Goal: Information Seeking & Learning: Learn about a topic

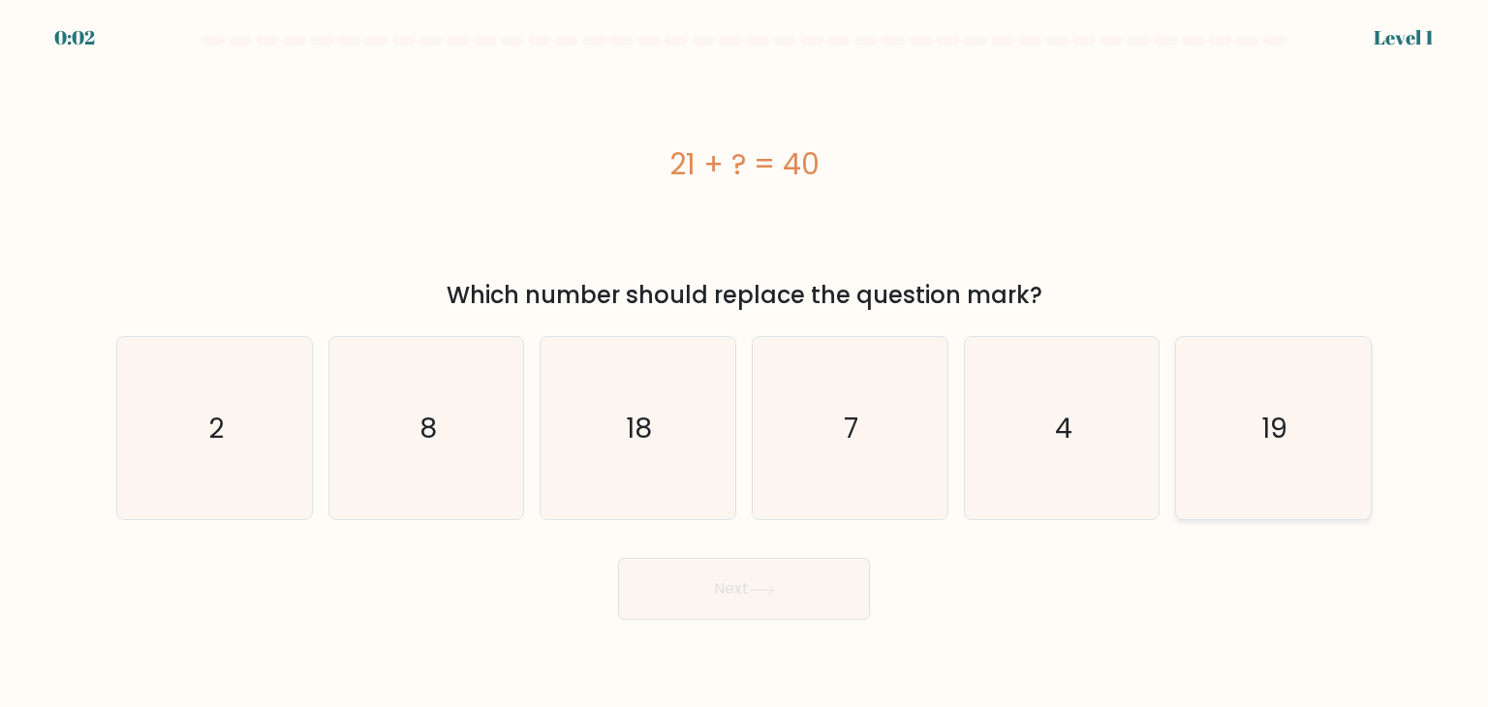
click at [1215, 399] on icon "19" at bounding box center [1273, 428] width 182 height 182
click at [745, 363] on input "f. 19" at bounding box center [744, 358] width 1 height 10
radio input "true"
click at [748, 610] on button "Next" at bounding box center [744, 589] width 252 height 62
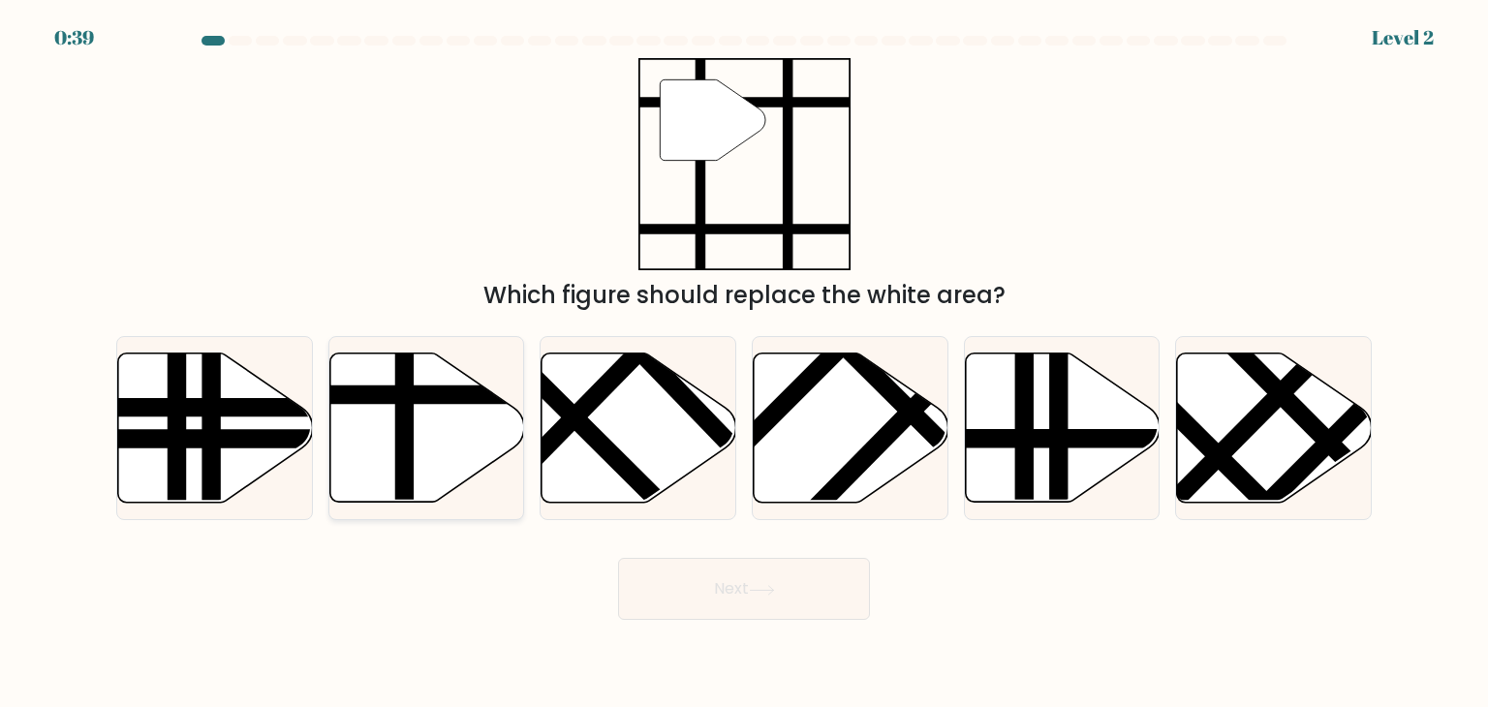
click at [426, 442] on icon at bounding box center [426, 427] width 195 height 149
click at [744, 363] on input "b." at bounding box center [744, 358] width 1 height 10
radio input "true"
click at [790, 595] on button "Next" at bounding box center [744, 589] width 252 height 62
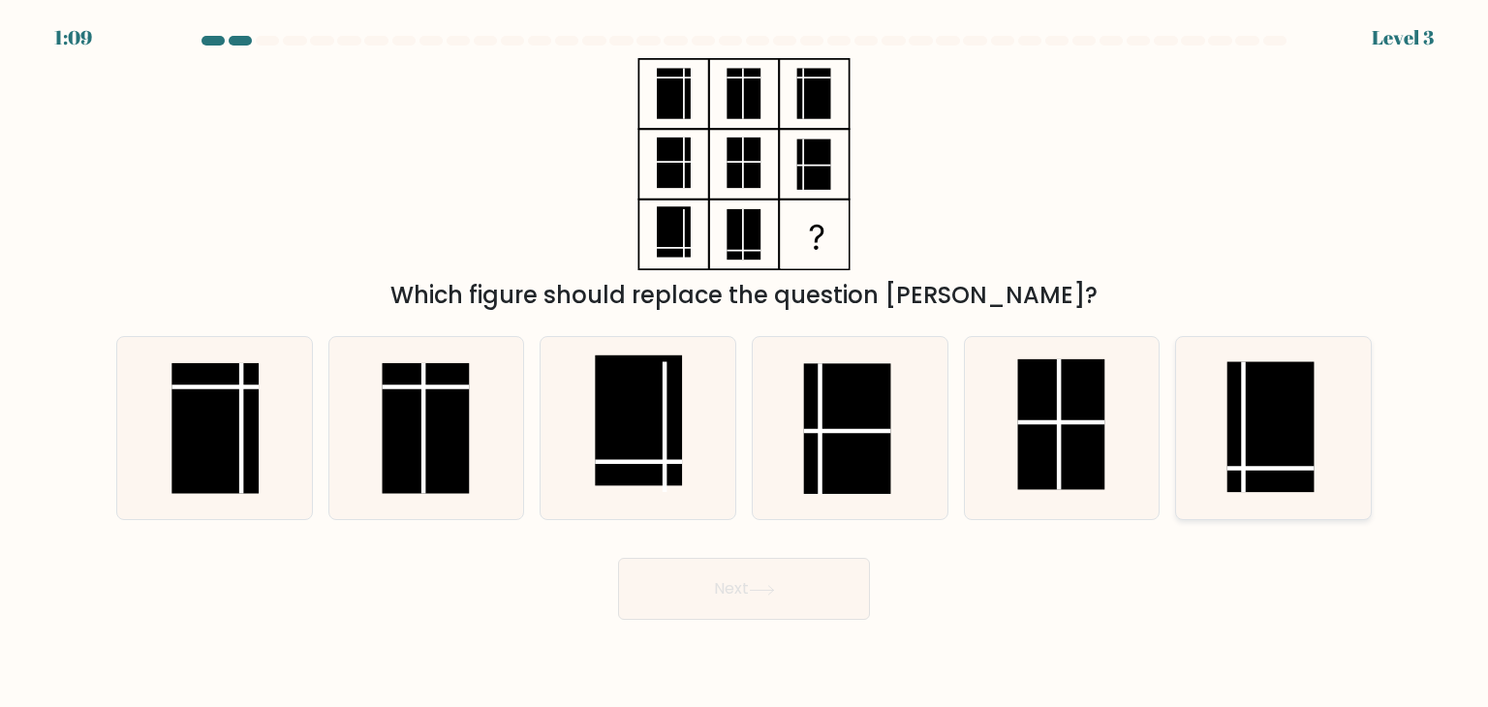
click at [1315, 426] on icon at bounding box center [1273, 428] width 182 height 182
click at [745, 363] on input "f." at bounding box center [744, 358] width 1 height 10
radio input "true"
click at [806, 596] on button "Next" at bounding box center [744, 589] width 252 height 62
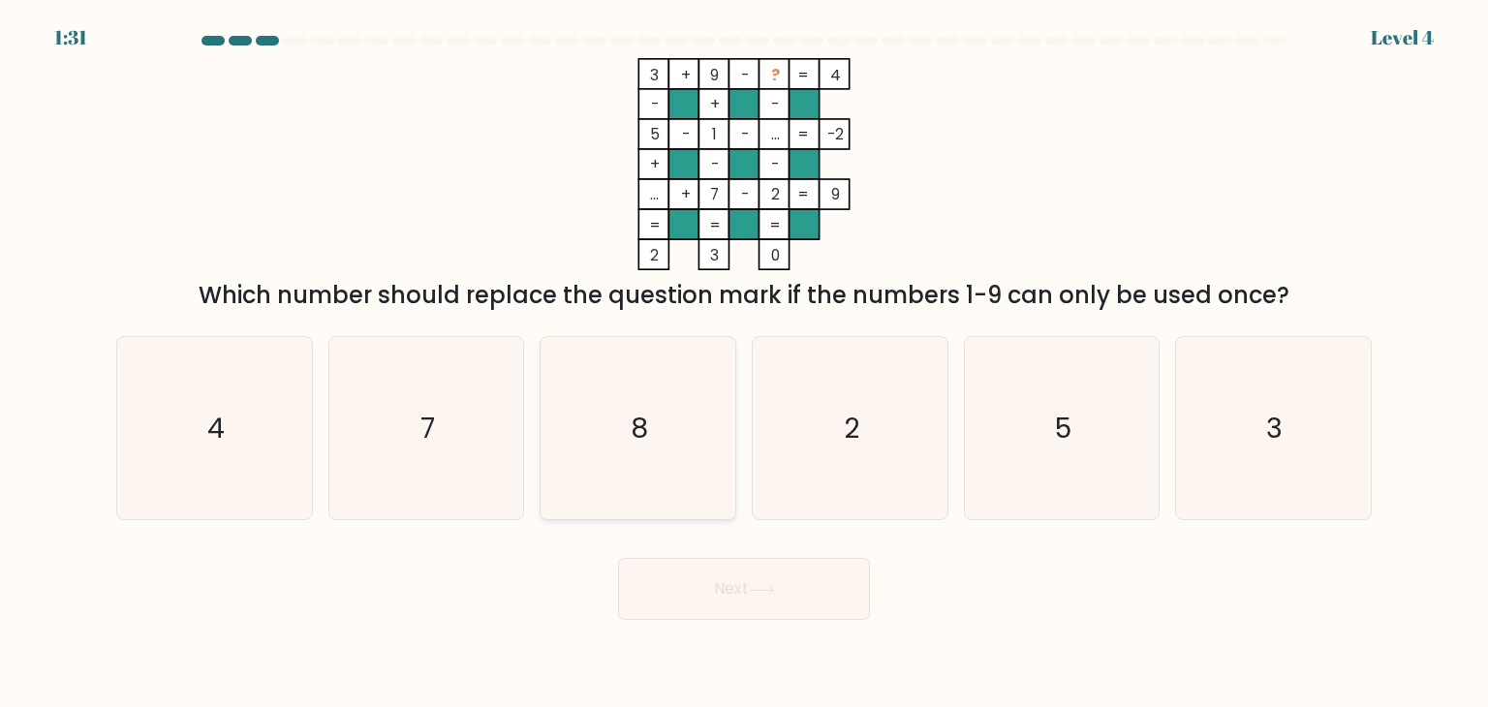
click at [612, 430] on icon "8" at bounding box center [637, 428] width 182 height 182
click at [744, 363] on input "c. 8" at bounding box center [744, 358] width 1 height 10
radio input "true"
click at [782, 605] on button "Next" at bounding box center [744, 589] width 252 height 62
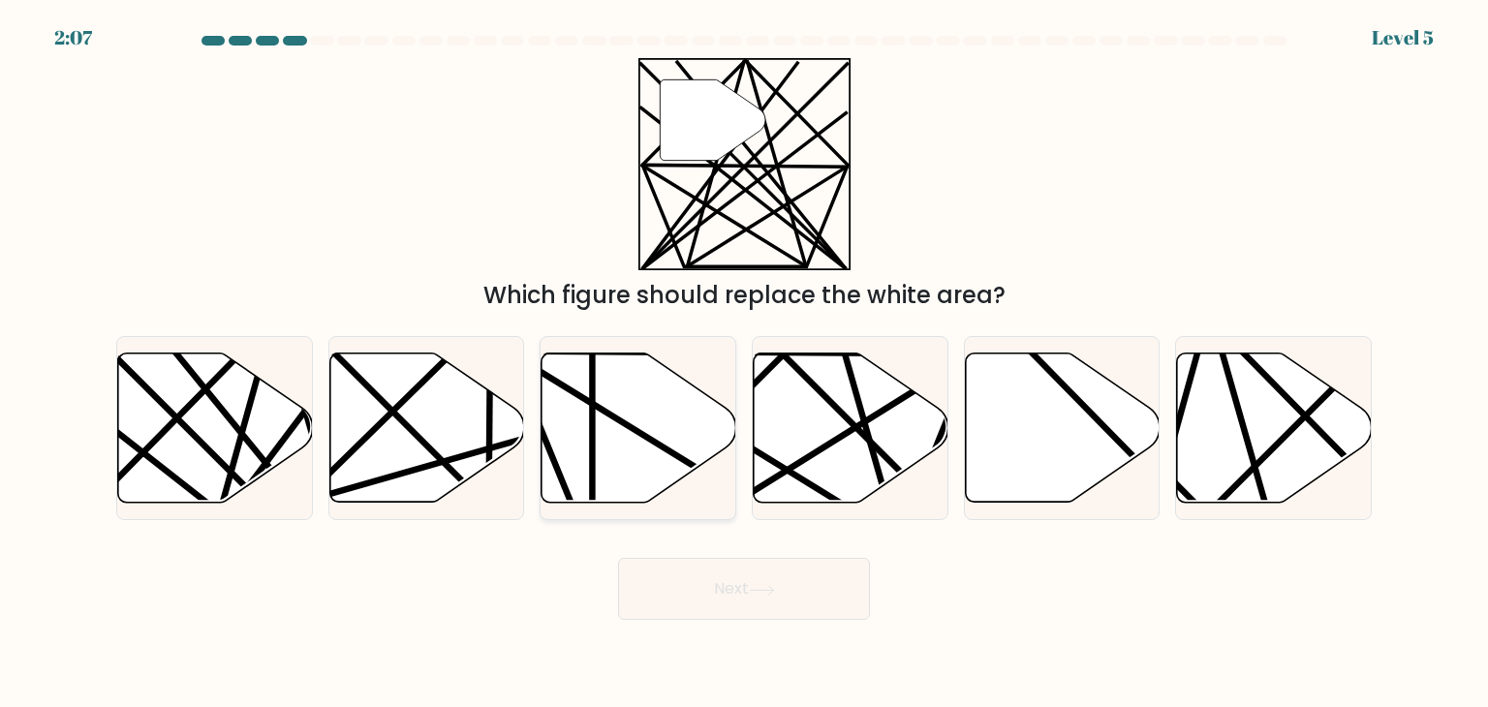
click at [615, 475] on icon at bounding box center [638, 427] width 195 height 149
click at [744, 363] on input "c." at bounding box center [744, 358] width 1 height 10
radio input "true"
click at [750, 600] on button "Next" at bounding box center [744, 589] width 252 height 62
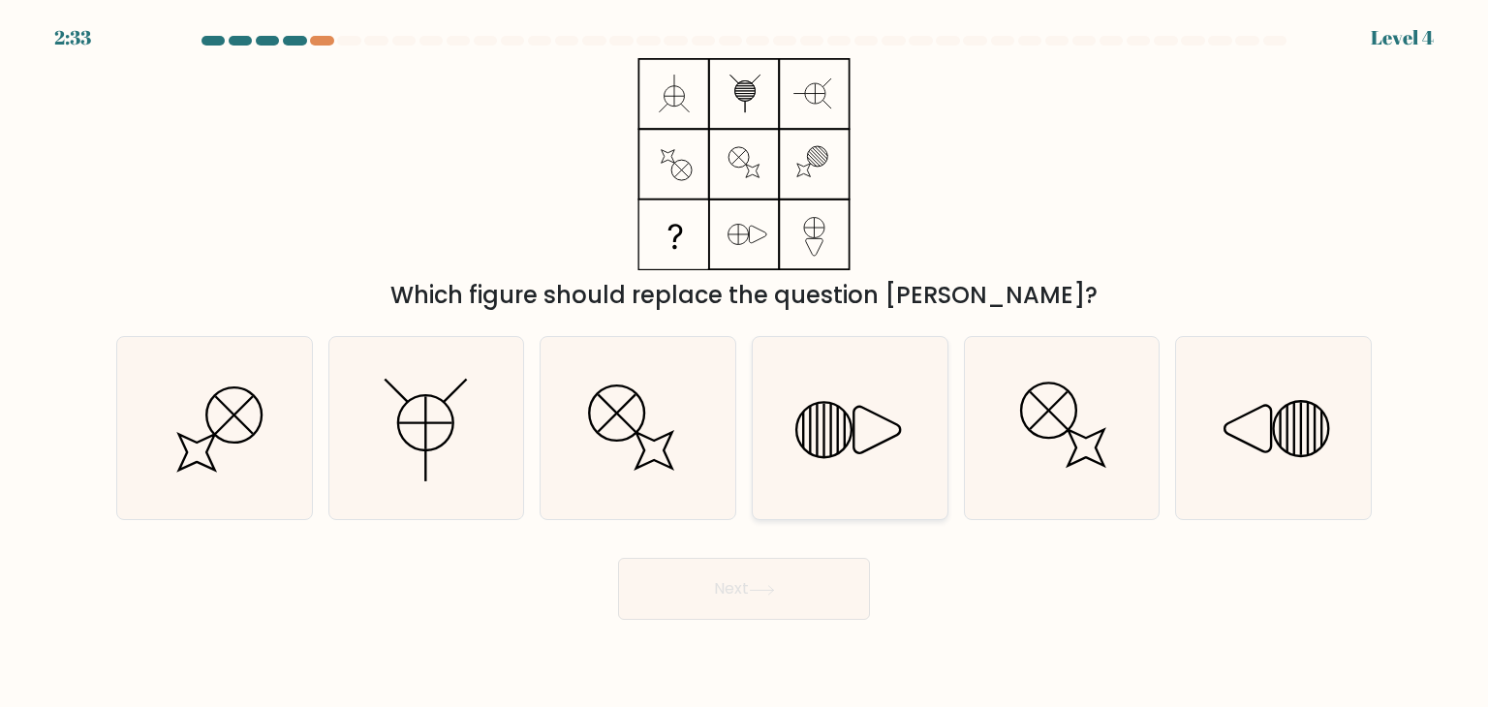
click at [838, 423] on line at bounding box center [838, 430] width 0 height 48
click at [745, 363] on input "d." at bounding box center [744, 358] width 1 height 10
radio input "true"
click at [778, 568] on button "Next" at bounding box center [744, 589] width 252 height 62
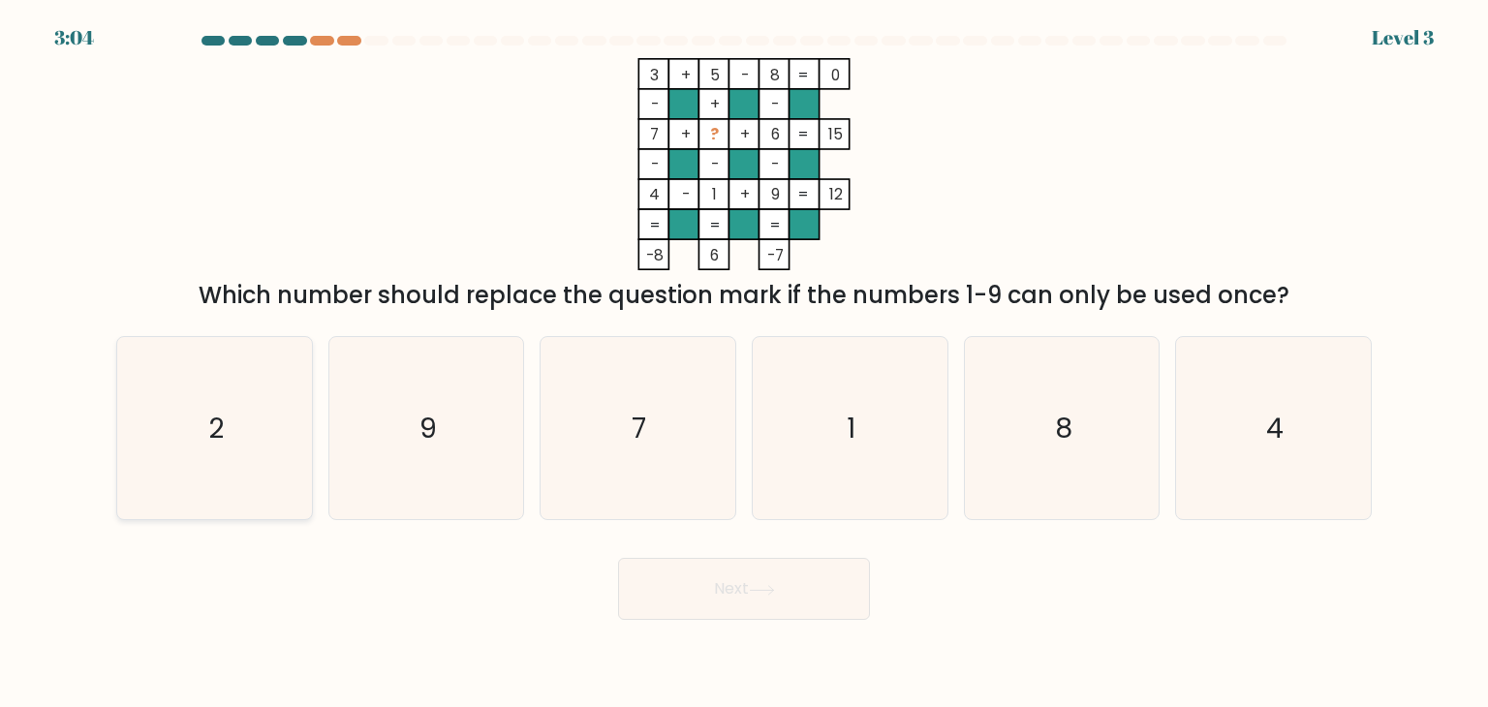
click at [275, 400] on icon "2" at bounding box center [214, 428] width 182 height 182
click at [744, 363] on input "a. 2" at bounding box center [744, 358] width 1 height 10
radio input "true"
click at [783, 594] on button "Next" at bounding box center [744, 589] width 252 height 62
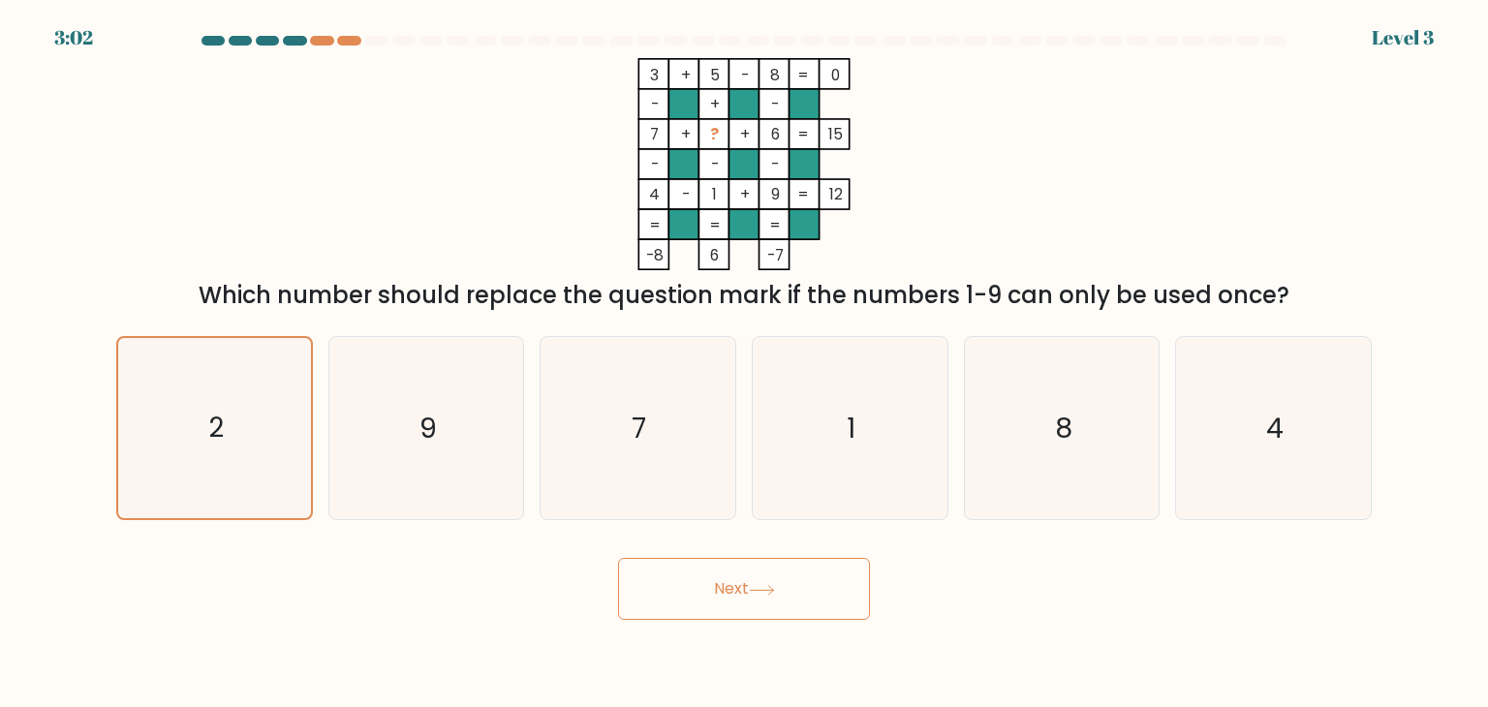
click at [783, 594] on button "Next" at bounding box center [744, 589] width 252 height 62
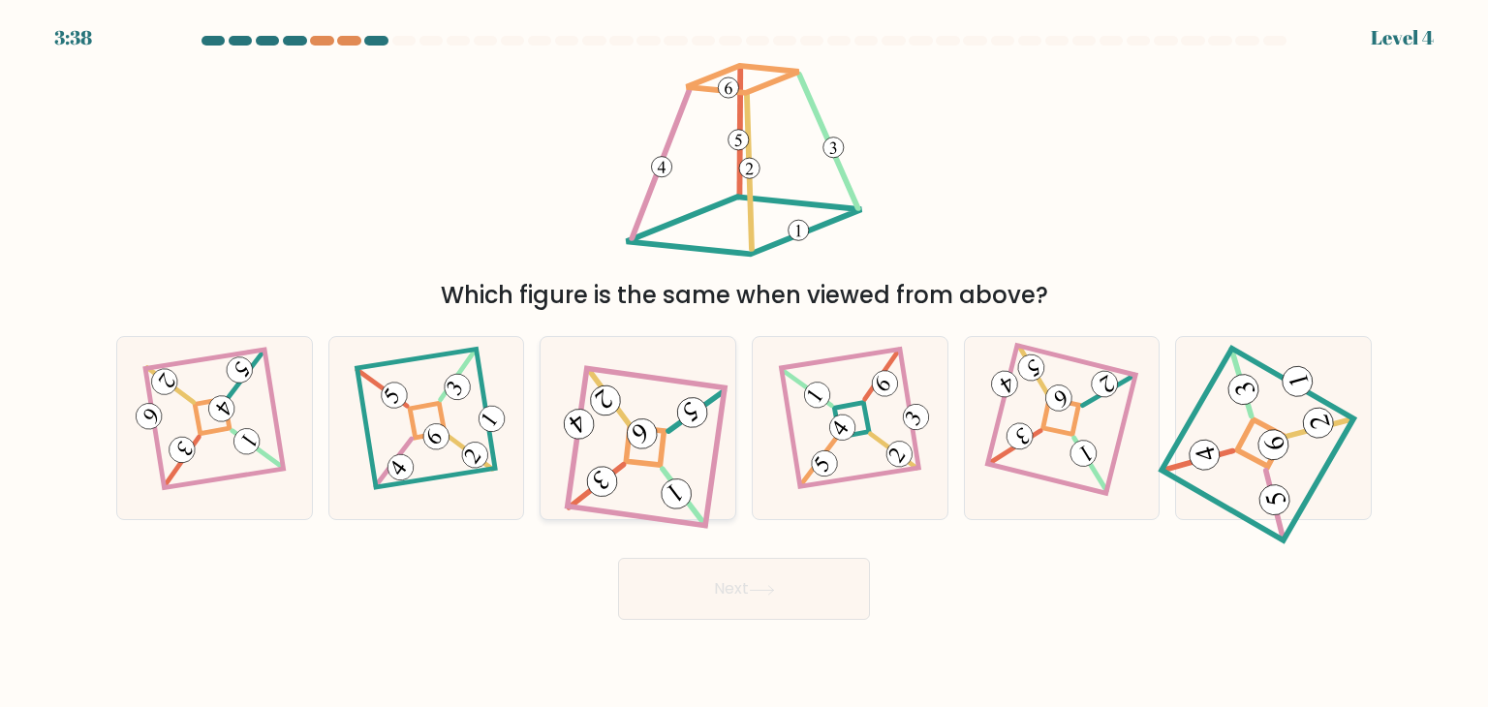
click at [636, 415] on icon at bounding box center [638, 428] width 164 height 146
click at [744, 363] on input "c." at bounding box center [744, 358] width 1 height 10
radio input "true"
click at [775, 590] on icon at bounding box center [762, 590] width 26 height 11
click at [780, 591] on button "Next" at bounding box center [744, 589] width 252 height 62
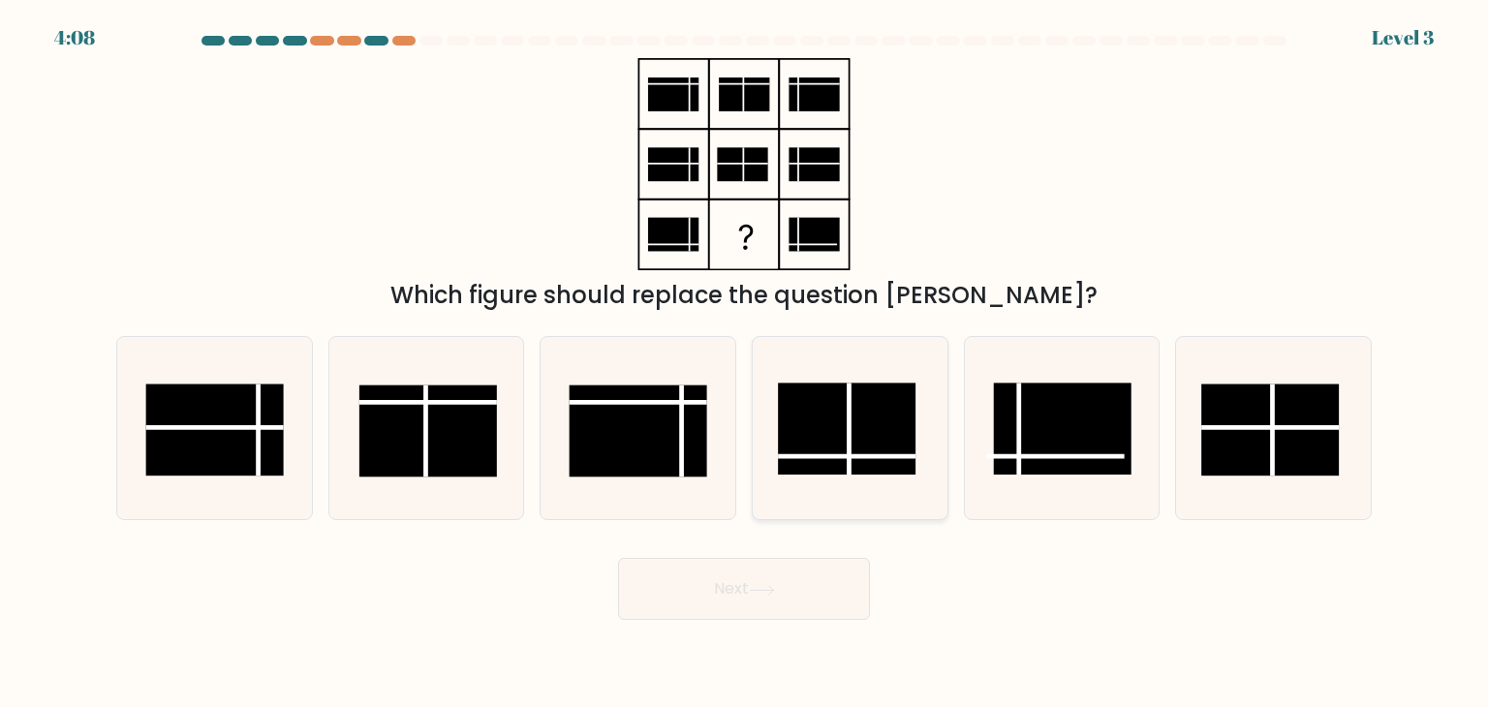
click at [814, 443] on rect at bounding box center [847, 430] width 138 height 92
click at [745, 363] on input "d." at bounding box center [744, 358] width 1 height 10
radio input "true"
click at [756, 589] on icon at bounding box center [762, 590] width 26 height 11
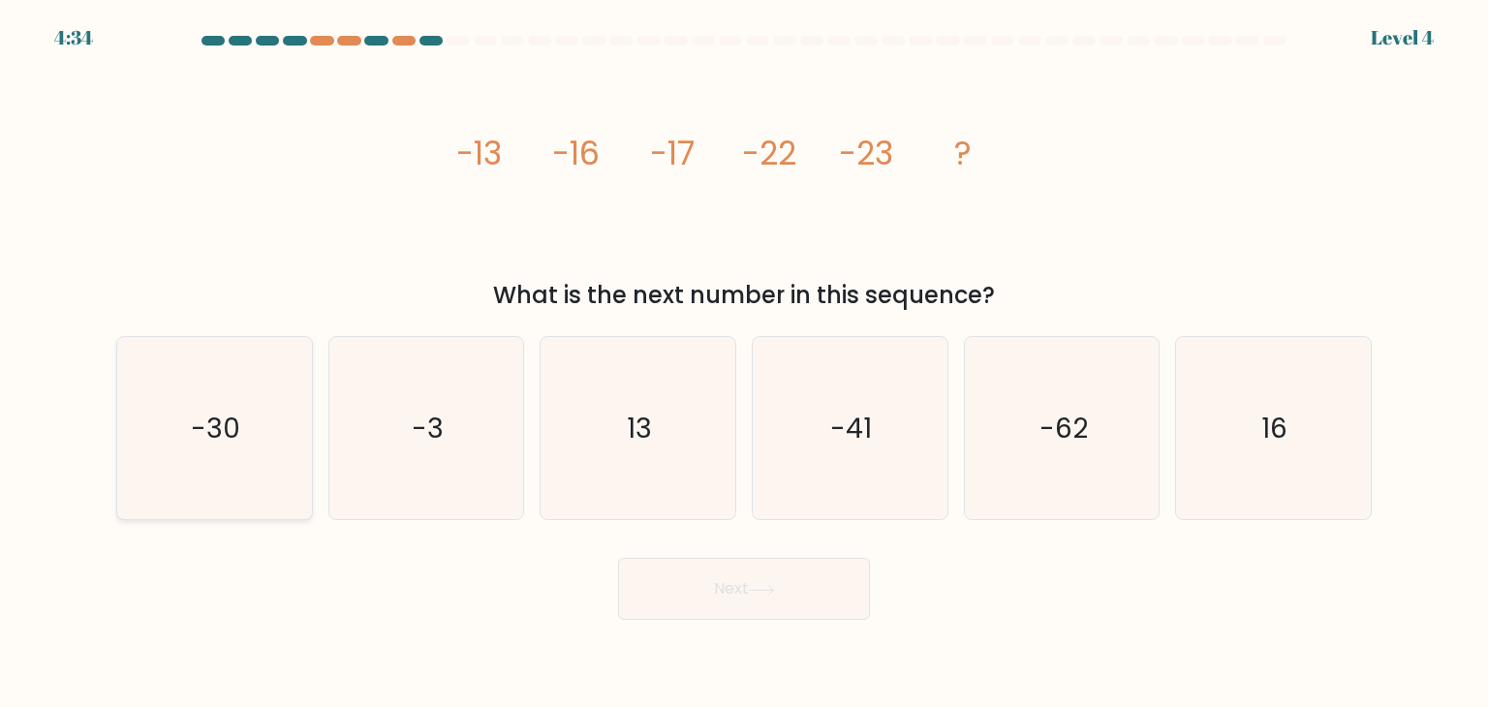
click at [190, 446] on icon "-30" at bounding box center [214, 428] width 182 height 182
click at [744, 363] on input "a. -30" at bounding box center [744, 358] width 1 height 10
radio input "true"
click at [772, 587] on icon at bounding box center [762, 590] width 26 height 11
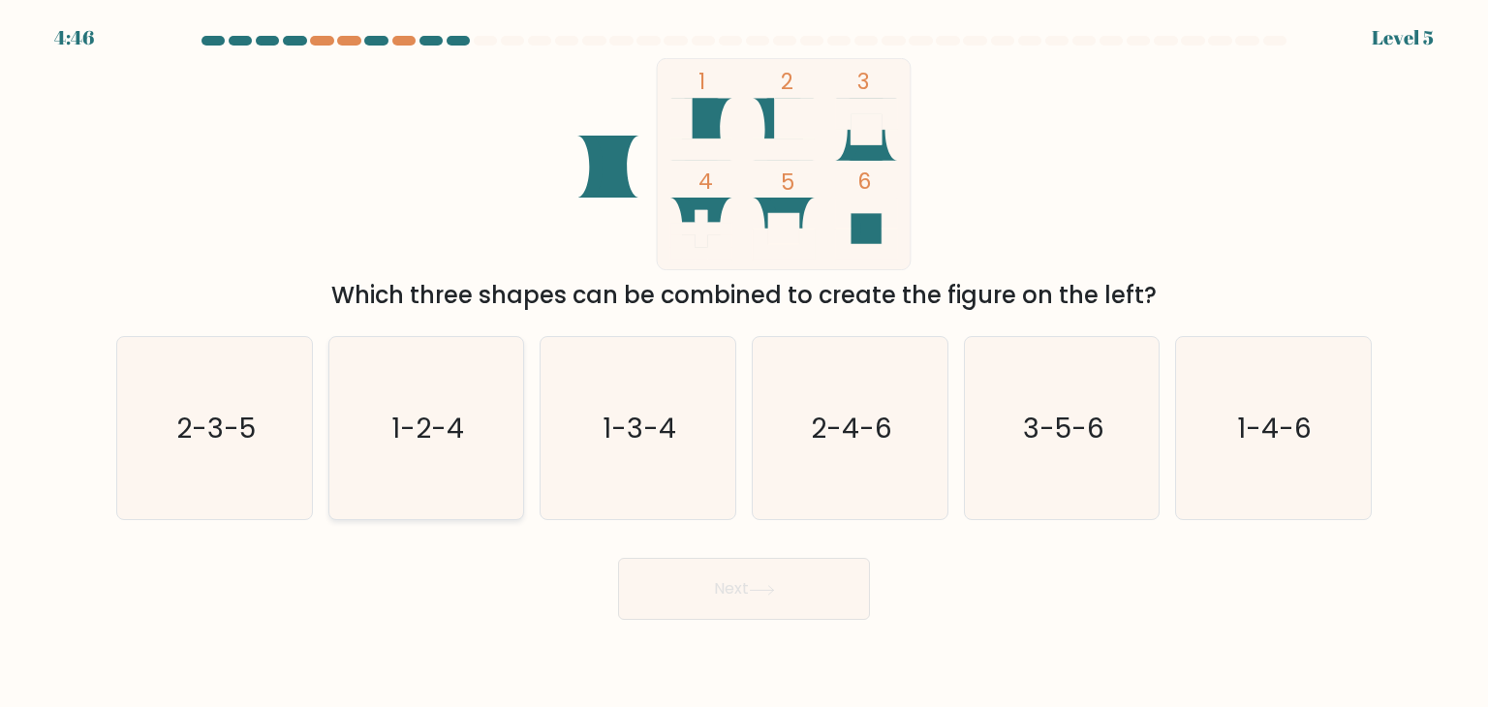
click at [465, 406] on icon "1-2-4" at bounding box center [426, 428] width 182 height 182
click at [744, 363] on input "b. 1-2-4" at bounding box center [744, 358] width 1 height 10
radio input "true"
click at [777, 598] on button "Next" at bounding box center [744, 589] width 252 height 62
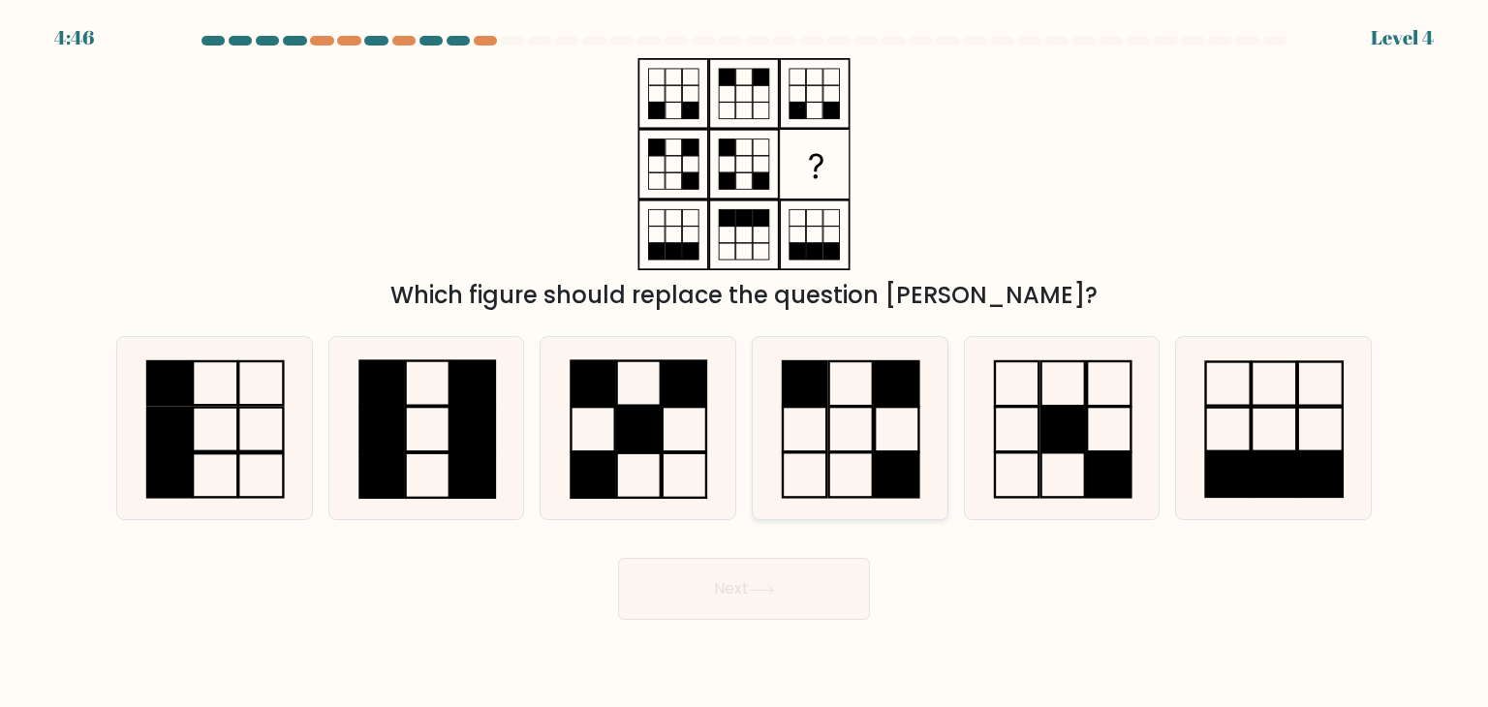
click at [812, 482] on icon at bounding box center [849, 428] width 182 height 182
click at [745, 363] on input "d." at bounding box center [744, 358] width 1 height 10
radio input "true"
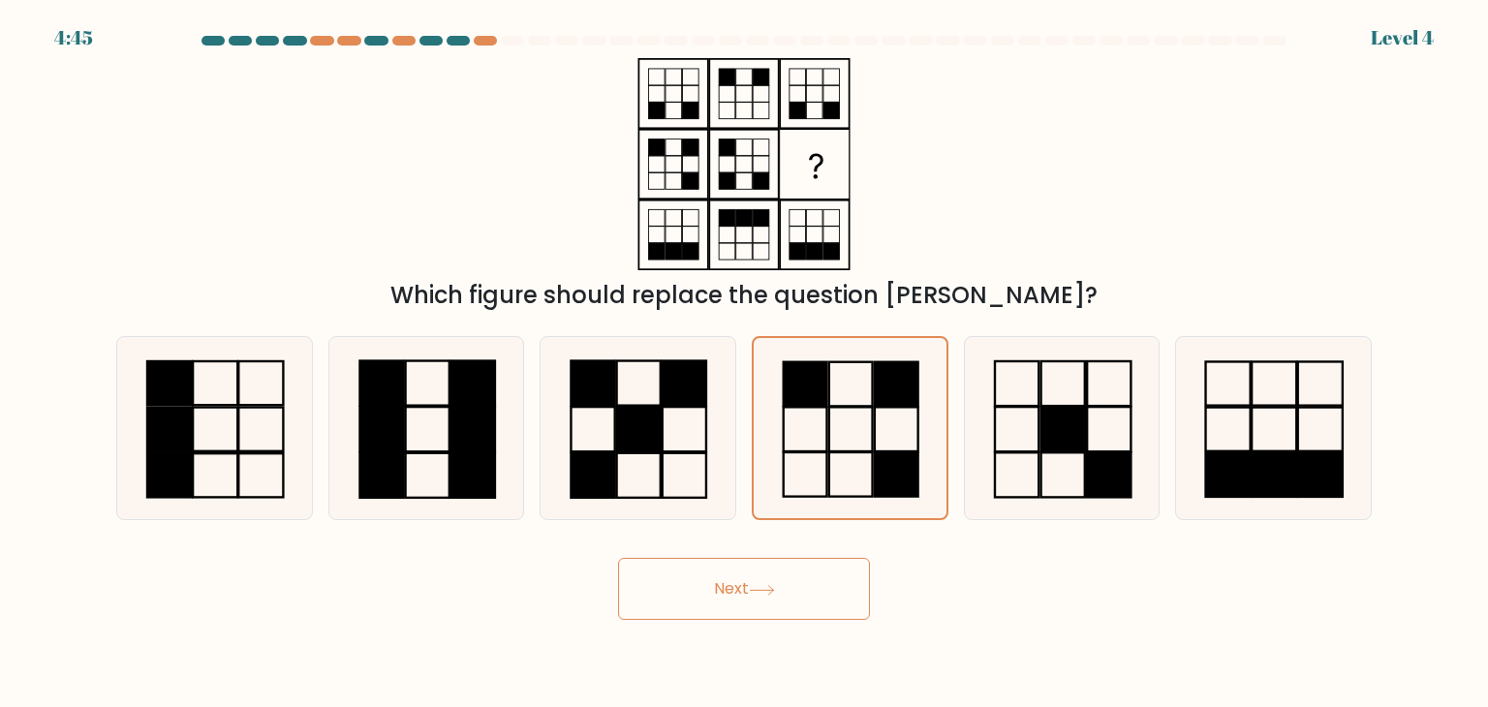
click at [850, 582] on button "Next" at bounding box center [744, 589] width 252 height 62
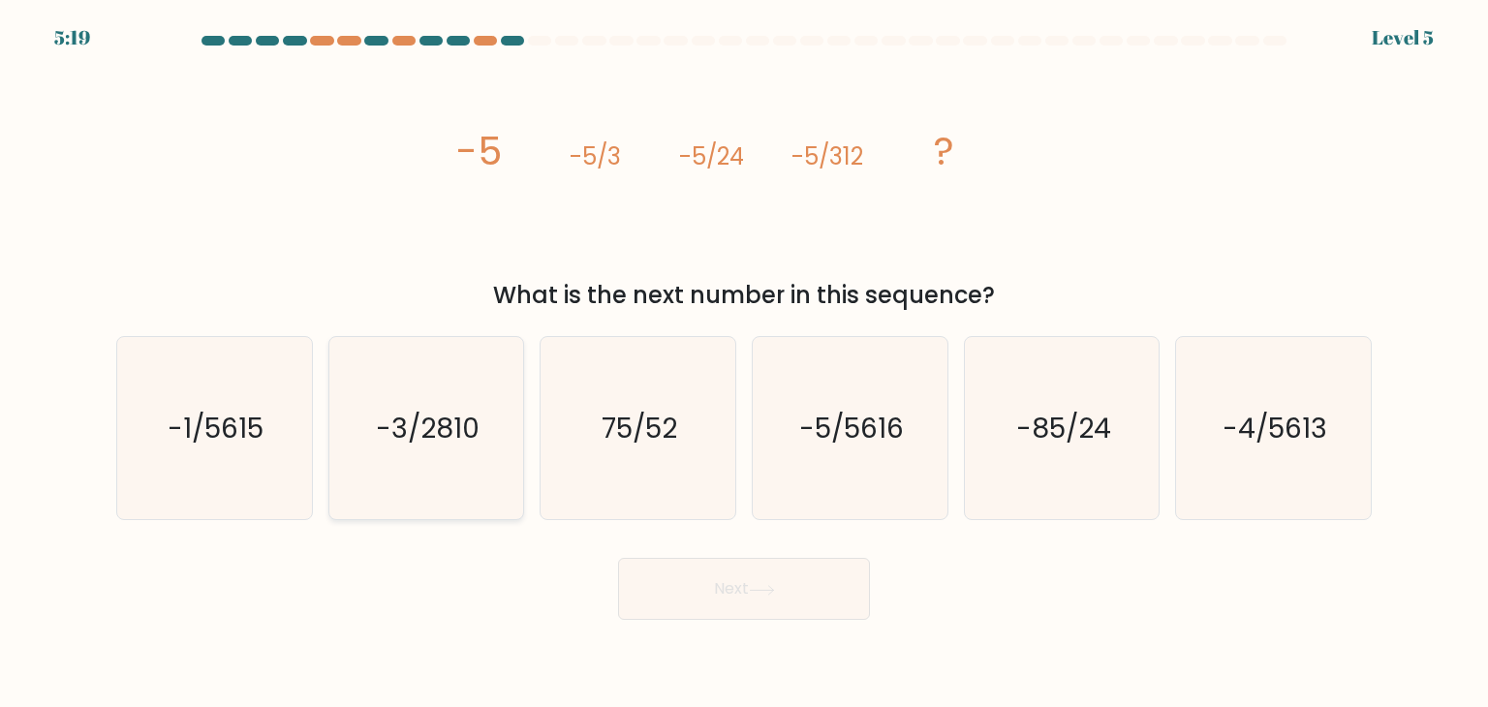
click at [499, 450] on icon "-3/2810" at bounding box center [426, 428] width 182 height 182
click at [744, 363] on input "b. -3/2810" at bounding box center [744, 358] width 1 height 10
radio input "true"
click at [777, 477] on icon "-5/5616" at bounding box center [849, 428] width 182 height 182
click at [745, 363] on input "d. -5/5616" at bounding box center [744, 358] width 1 height 10
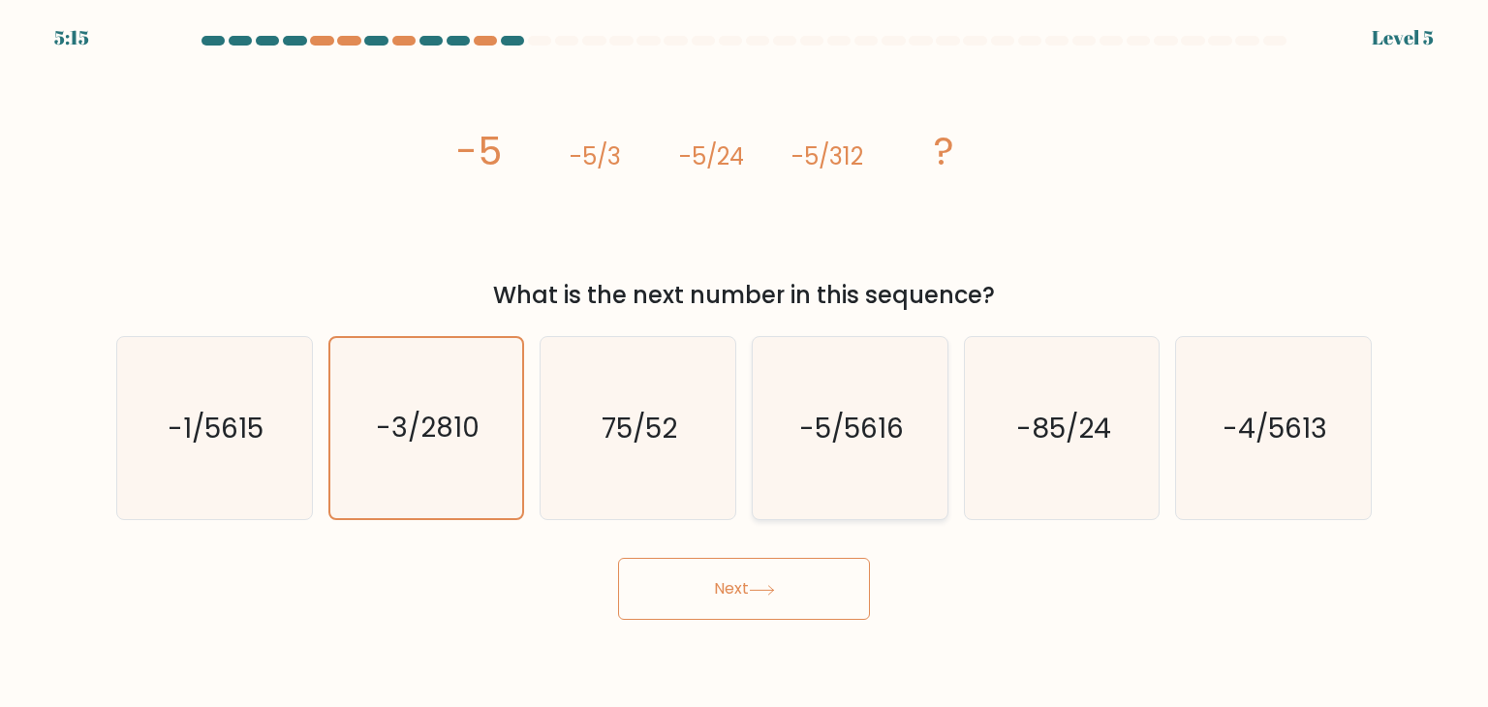
radio input "true"
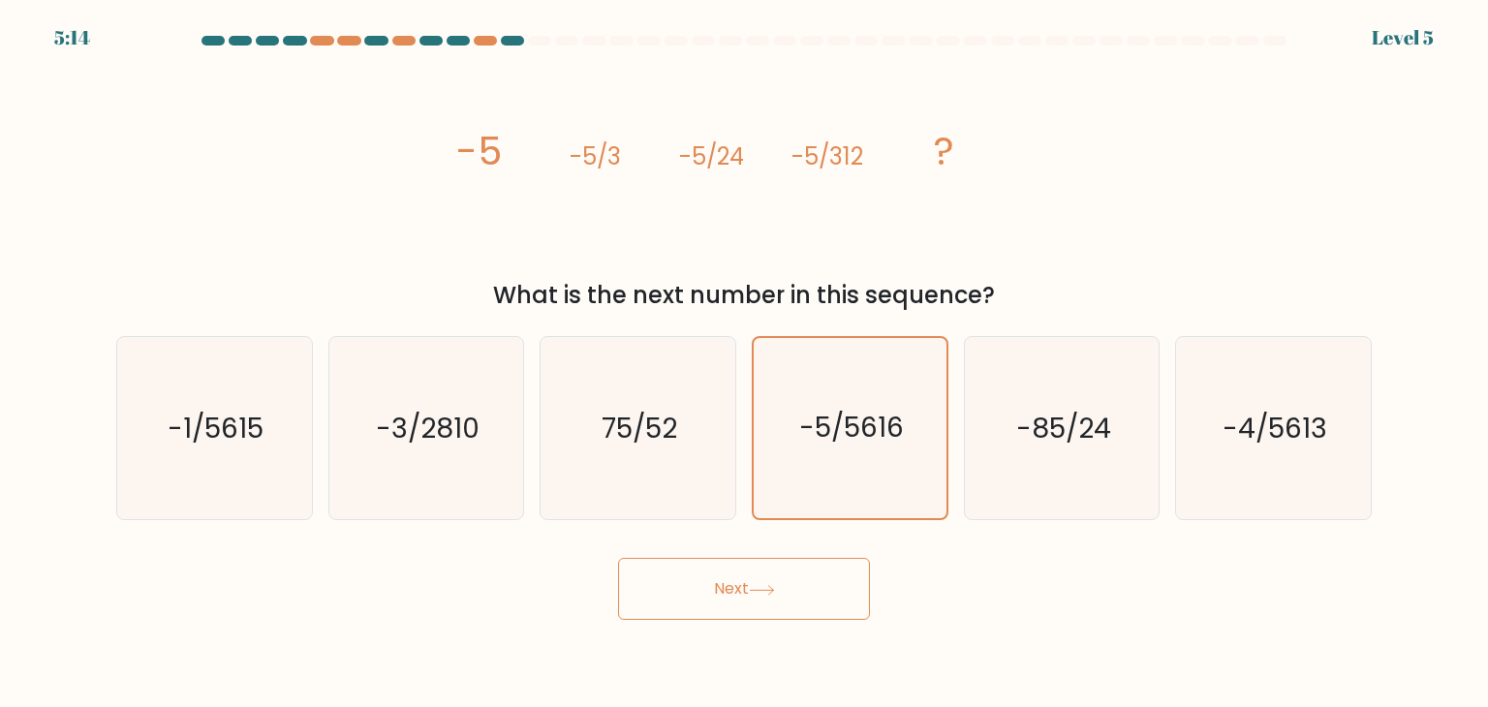
click at [808, 594] on button "Next" at bounding box center [744, 589] width 252 height 62
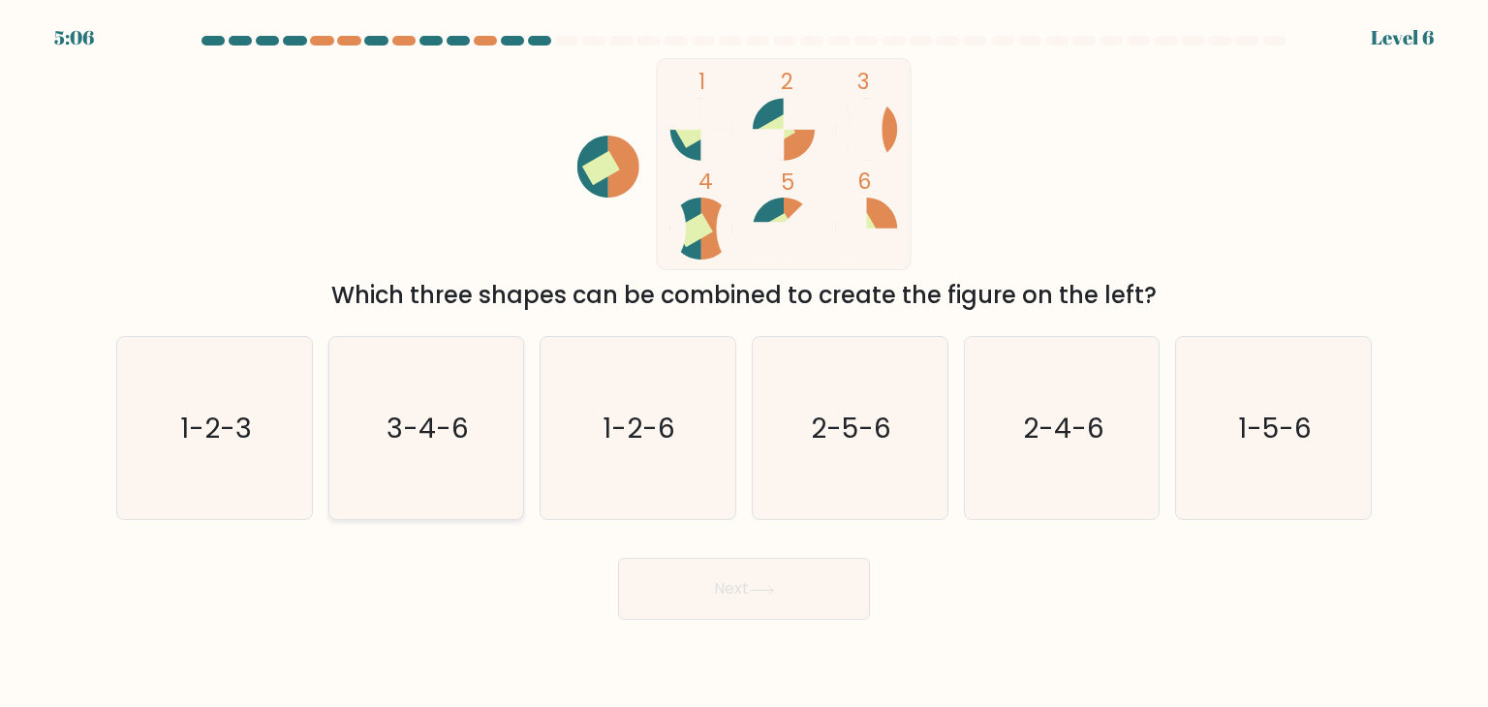
click at [418, 427] on text "3-4-6" at bounding box center [427, 428] width 82 height 39
click at [744, 363] on input "b. 3-4-6" at bounding box center [744, 358] width 1 height 10
radio input "true"
click at [737, 566] on button "Next" at bounding box center [744, 589] width 252 height 62
click at [749, 575] on button "Next" at bounding box center [744, 589] width 252 height 62
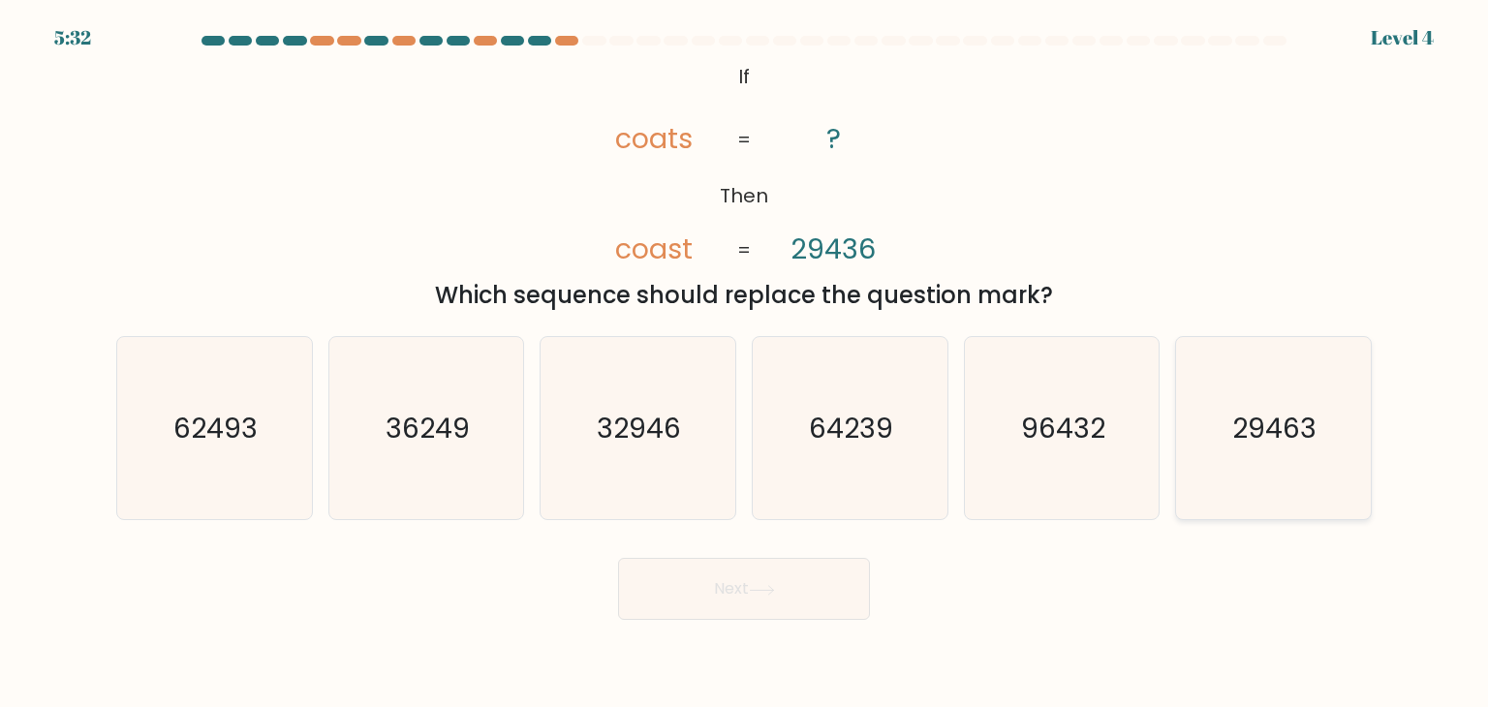
click at [1257, 475] on icon "29463" at bounding box center [1273, 428] width 182 height 182
click at [745, 363] on input "f. 29463" at bounding box center [744, 358] width 1 height 10
radio input "true"
click at [785, 597] on button "Next" at bounding box center [744, 589] width 252 height 62
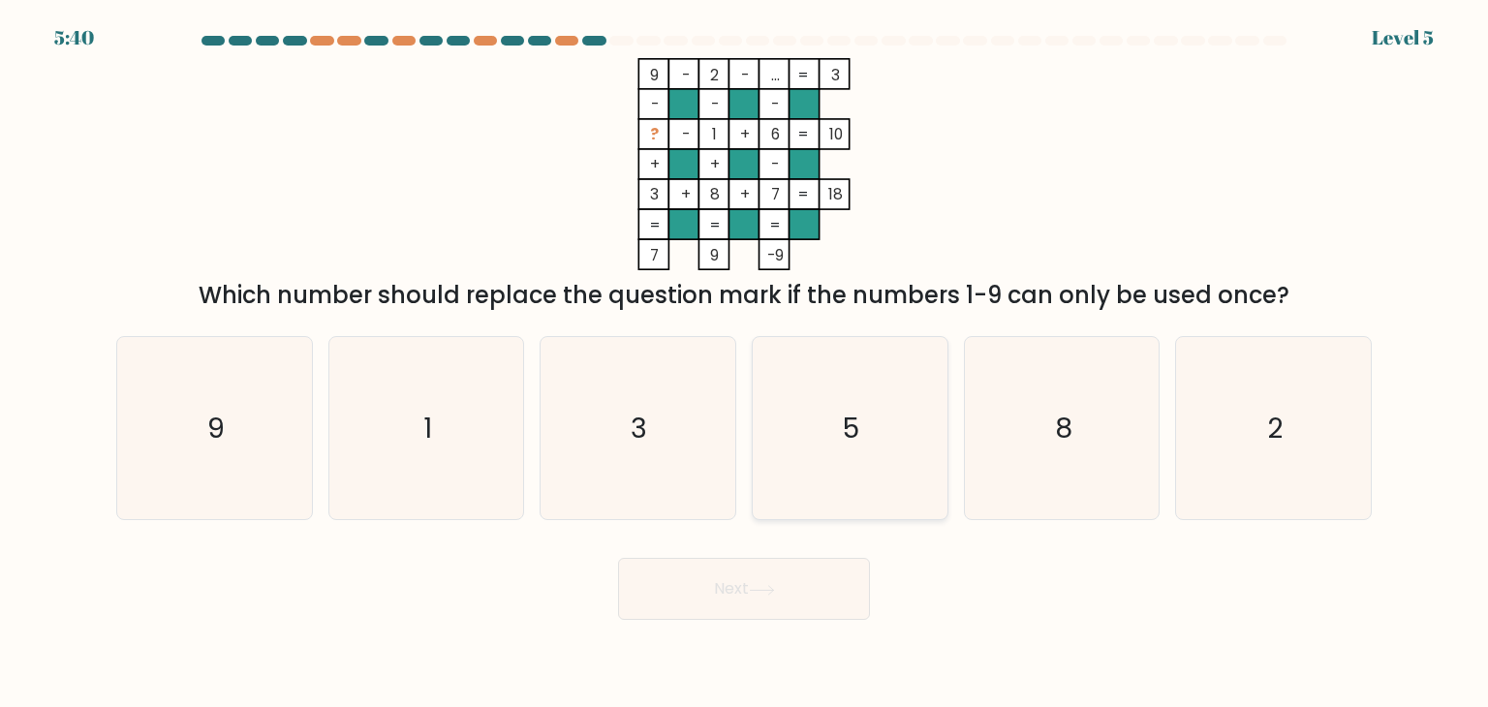
click at [858, 381] on icon "5" at bounding box center [849, 428] width 182 height 182
click at [745, 363] on input "d. 5" at bounding box center [744, 358] width 1 height 10
radio input "true"
click at [825, 567] on button "Next" at bounding box center [744, 589] width 252 height 62
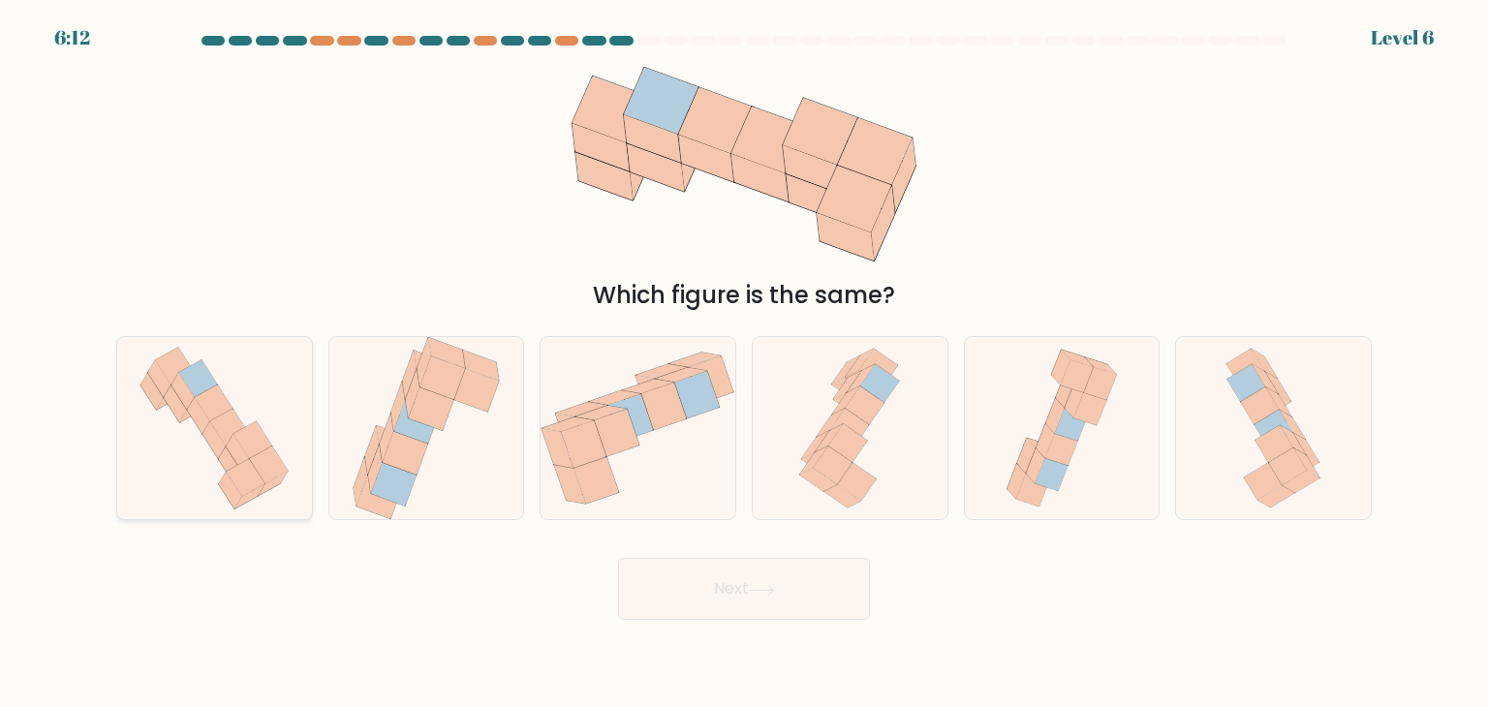
click at [279, 503] on icon at bounding box center [214, 428] width 173 height 182
click at [744, 363] on input "a." at bounding box center [744, 358] width 1 height 10
radio input "true"
click at [834, 578] on button "Next" at bounding box center [744, 589] width 252 height 62
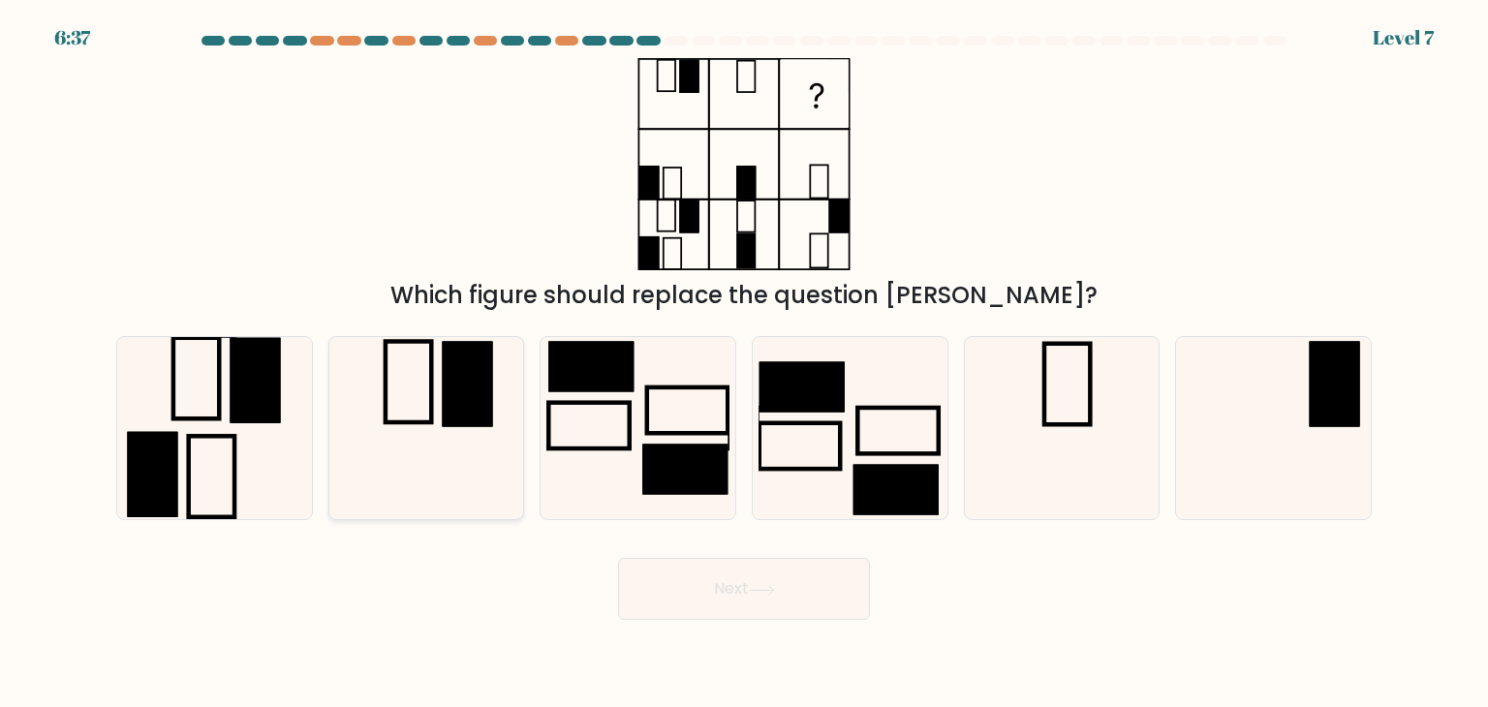
click at [343, 414] on icon at bounding box center [426, 428] width 182 height 182
click at [744, 363] on input "b." at bounding box center [744, 358] width 1 height 10
radio input "true"
click at [132, 467] on rect at bounding box center [153, 474] width 50 height 85
click at [744, 363] on input "a." at bounding box center [744, 358] width 1 height 10
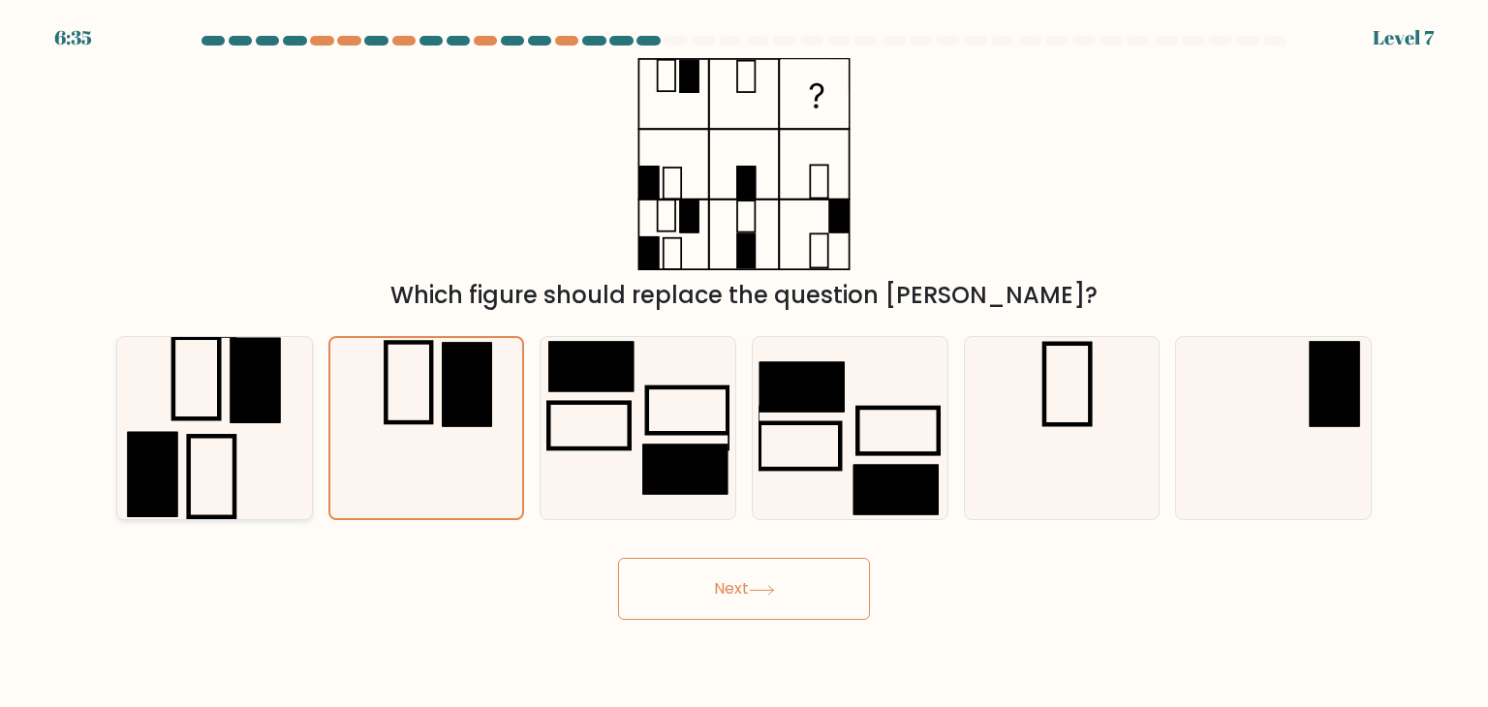
radio input "true"
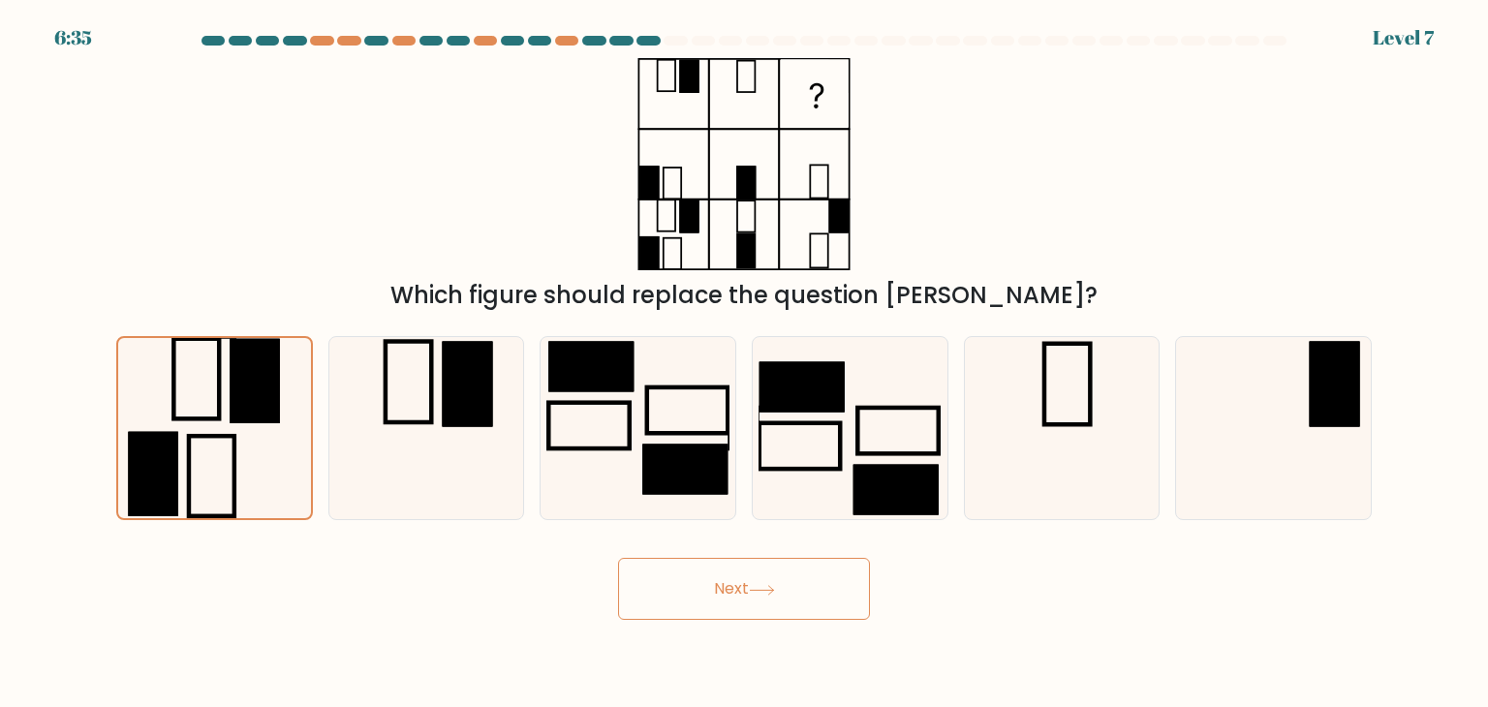
click at [737, 588] on button "Next" at bounding box center [744, 589] width 252 height 62
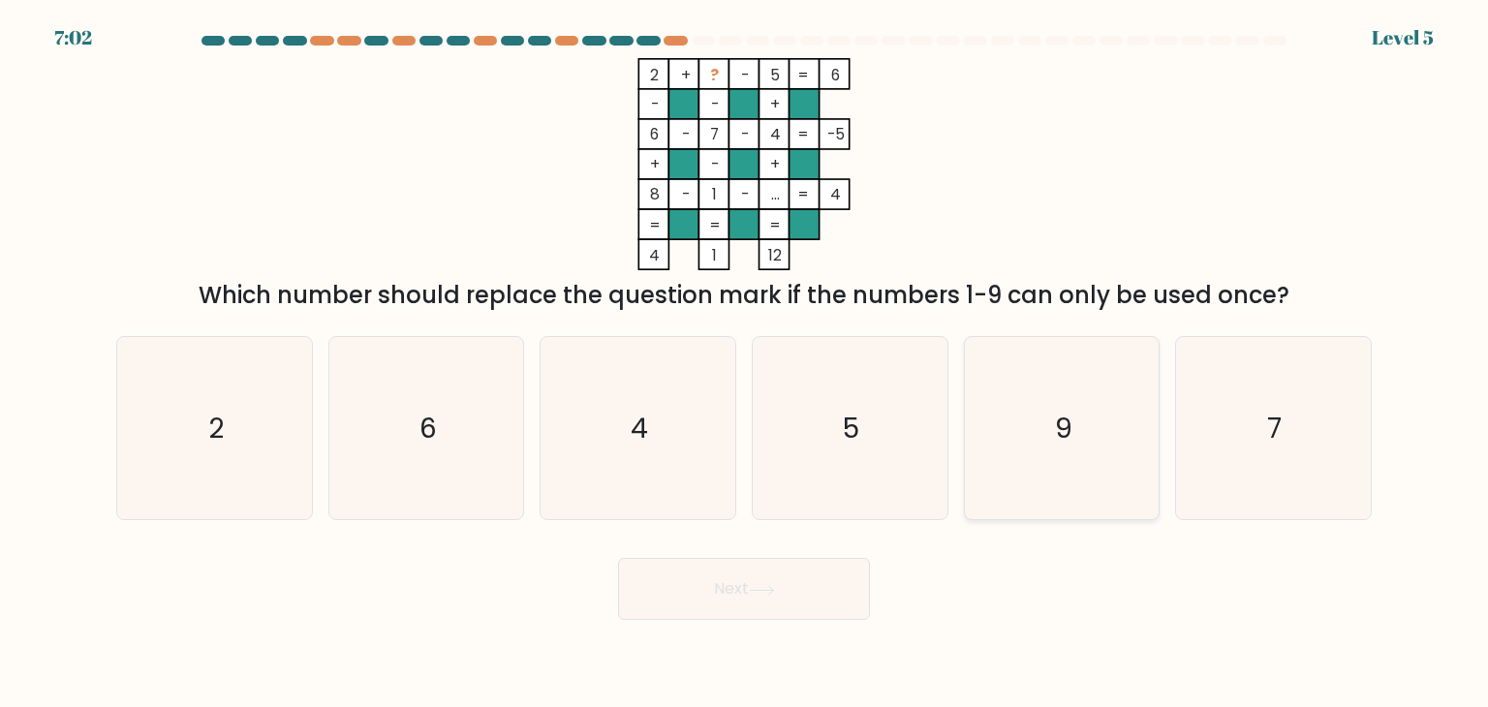
click at [1061, 380] on icon "9" at bounding box center [1061, 428] width 182 height 182
click at [745, 363] on input "e. 9" at bounding box center [744, 358] width 1 height 10
radio input "true"
click at [833, 582] on button "Next" at bounding box center [744, 589] width 252 height 62
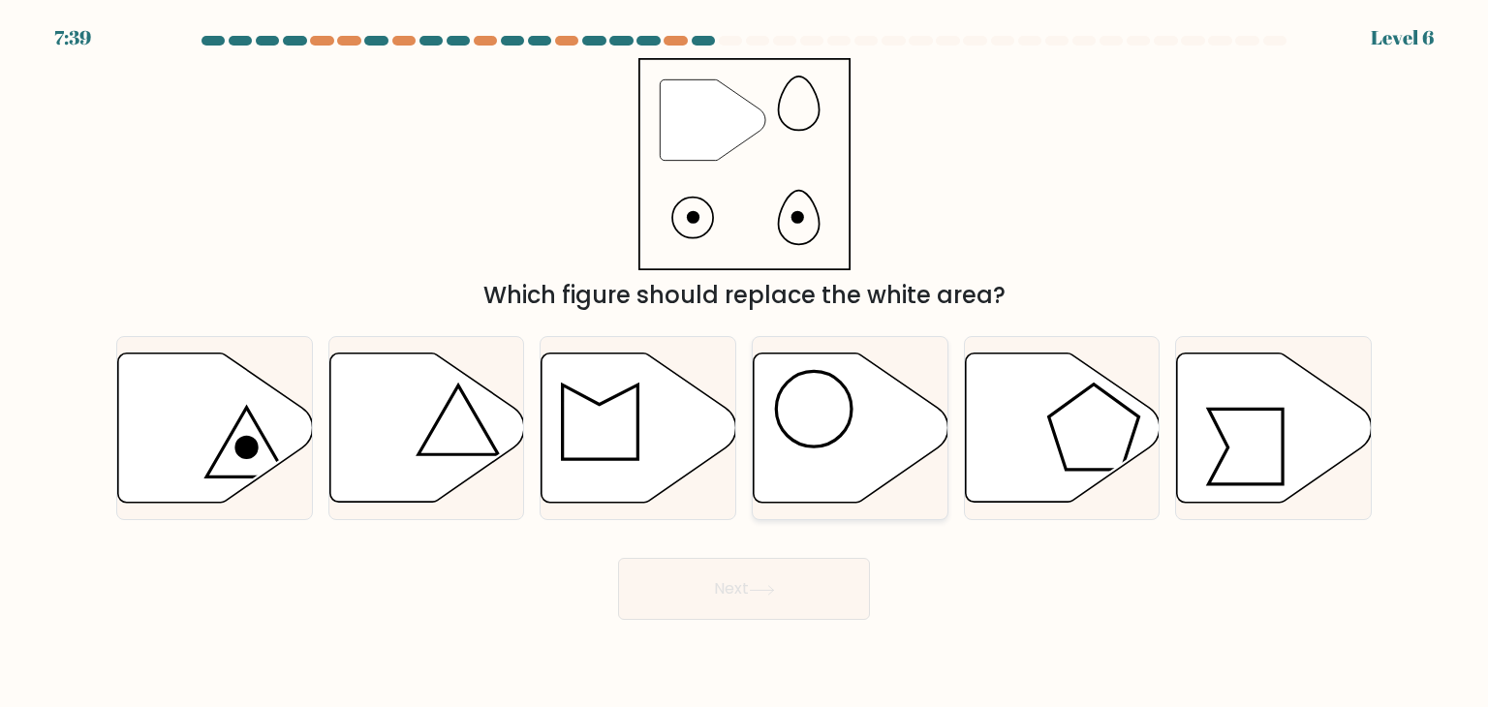
click at [807, 444] on circle at bounding box center [814, 409] width 76 height 76
click at [745, 363] on input "d." at bounding box center [744, 358] width 1 height 10
radio input "true"
click at [778, 581] on button "Next" at bounding box center [744, 589] width 252 height 62
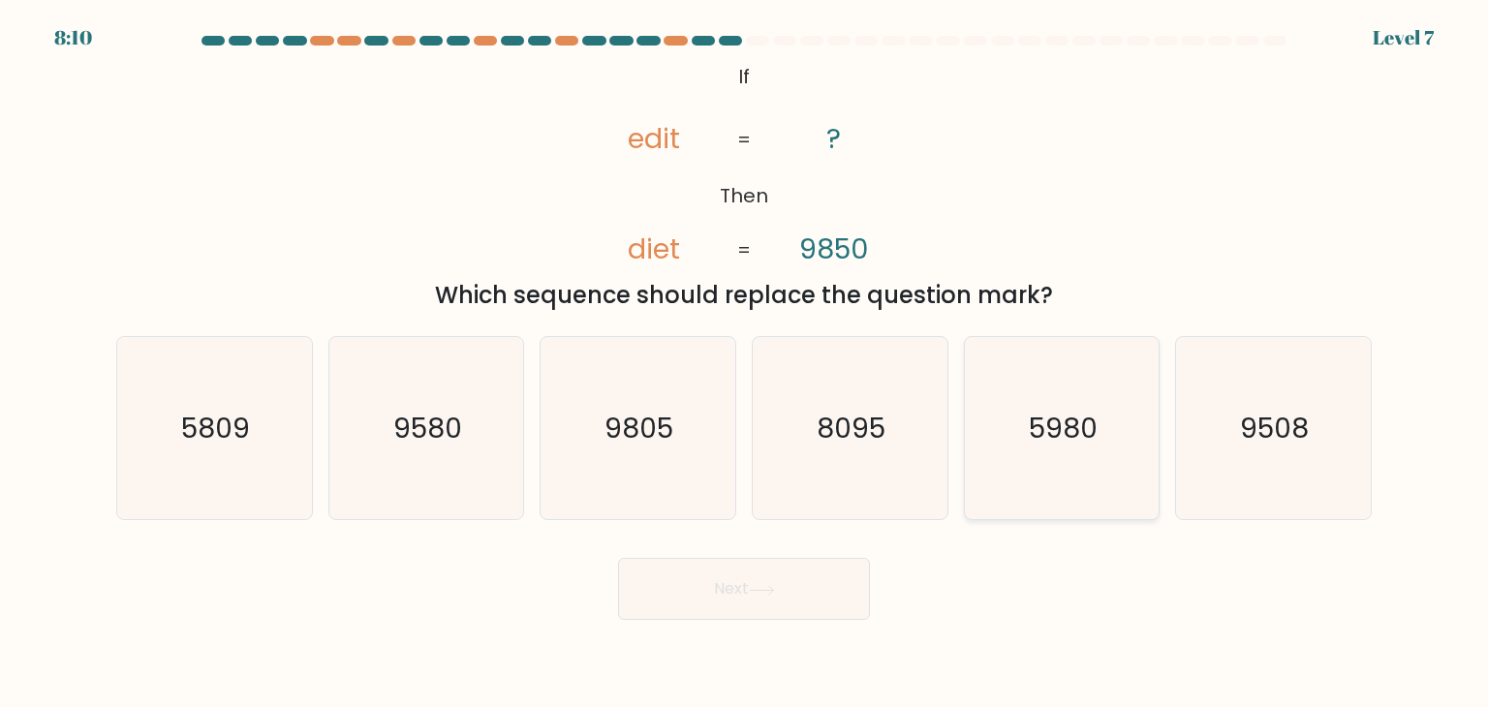
click at [1070, 419] on text "5980" at bounding box center [1063, 428] width 69 height 39
click at [745, 363] on input "e. 5980" at bounding box center [744, 358] width 1 height 10
radio input "true"
click at [855, 570] on button "Next" at bounding box center [744, 589] width 252 height 62
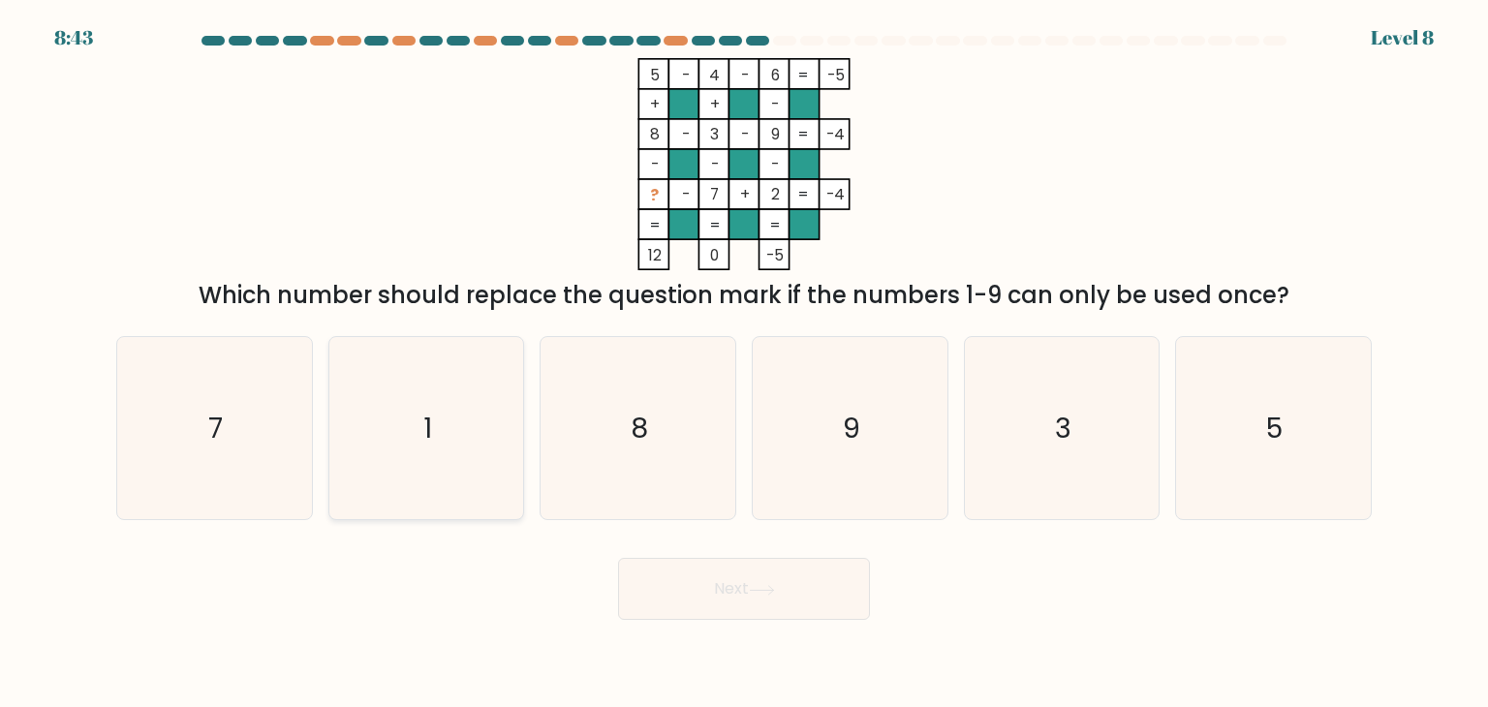
click at [421, 491] on icon "1" at bounding box center [426, 428] width 182 height 182
click at [744, 363] on input "b. 1" at bounding box center [744, 358] width 1 height 10
radio input "true"
click at [692, 595] on button "Next" at bounding box center [744, 589] width 252 height 62
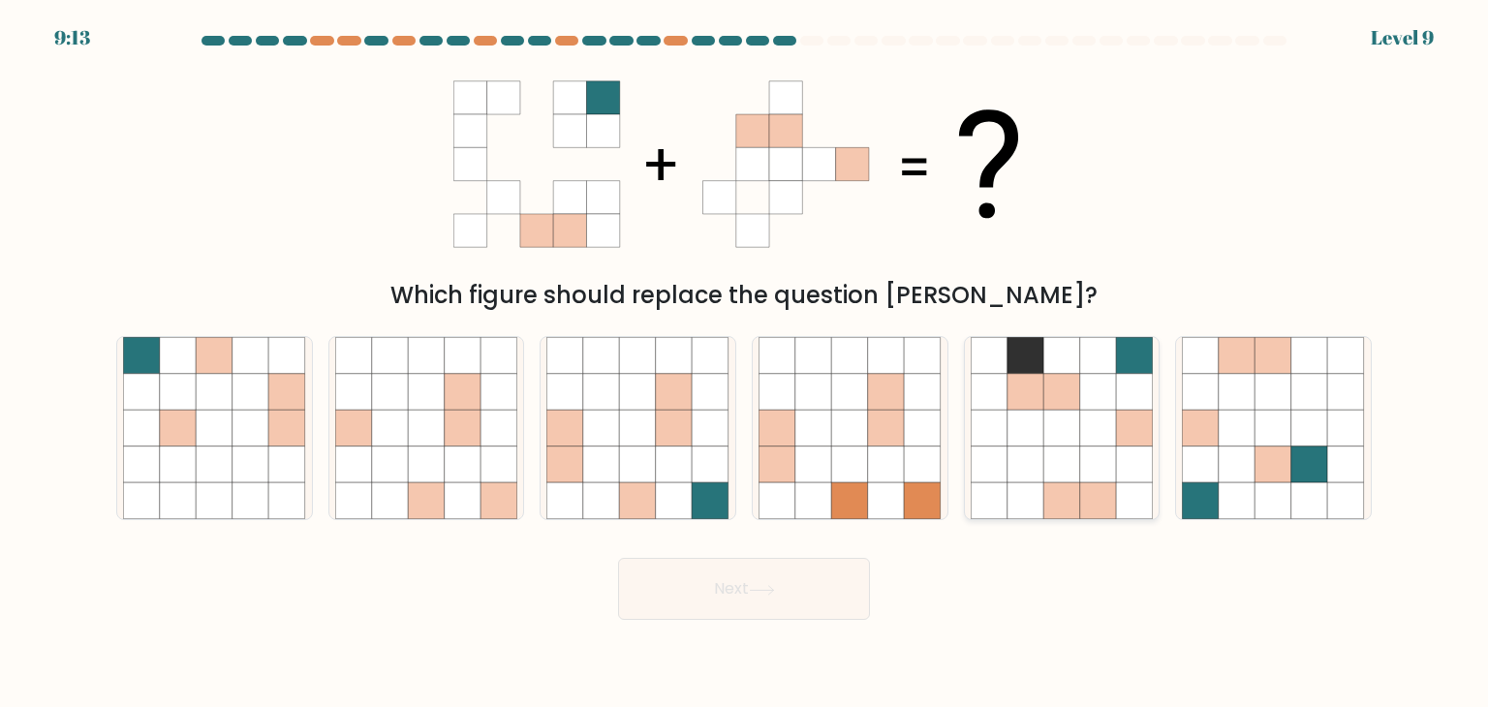
click at [1041, 446] on icon at bounding box center [1025, 464] width 37 height 37
click at [745, 363] on input "e." at bounding box center [744, 358] width 1 height 10
radio input "true"
click at [818, 578] on button "Next" at bounding box center [744, 589] width 252 height 62
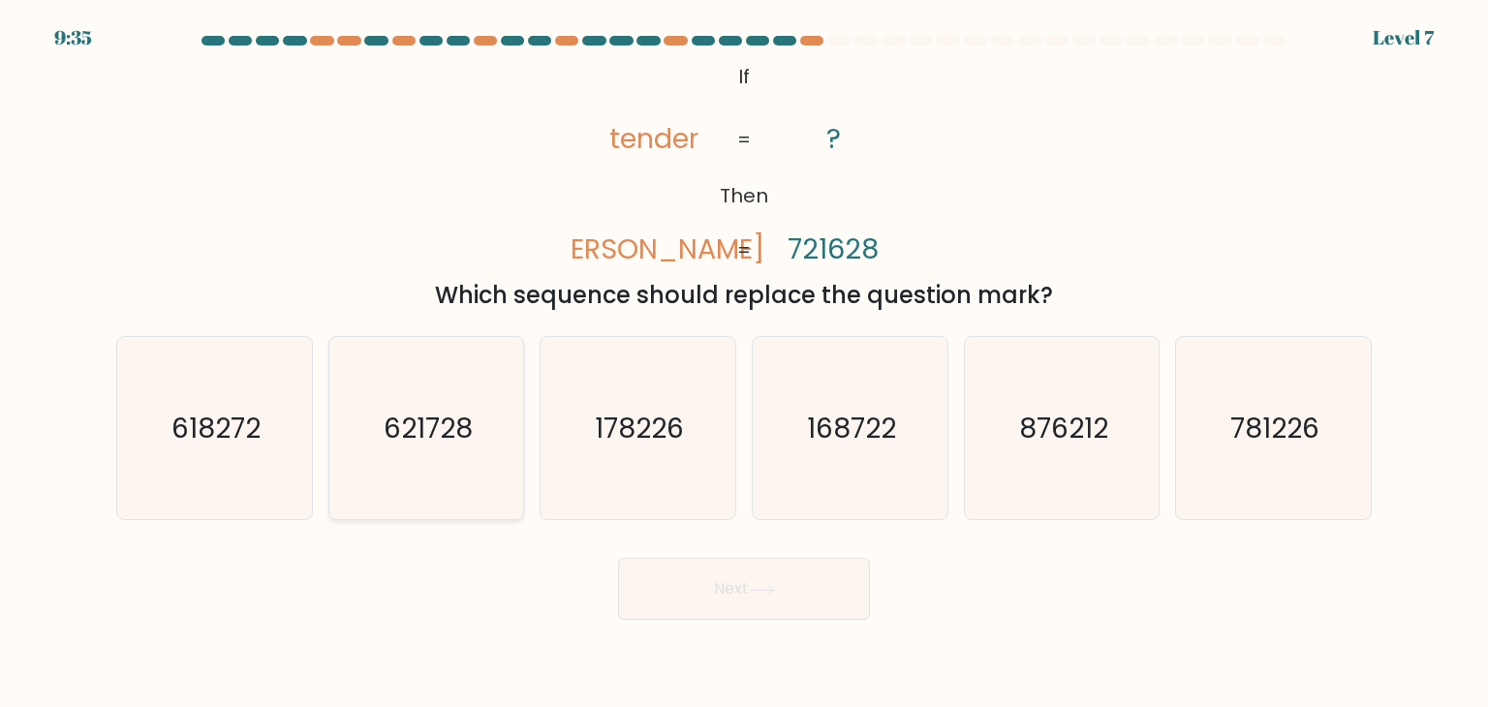
click at [469, 445] on text "621728" at bounding box center [428, 428] width 89 height 39
click at [744, 363] on input "b. 621728" at bounding box center [744, 358] width 1 height 10
radio input "true"
click at [705, 596] on button "Next" at bounding box center [744, 589] width 252 height 62
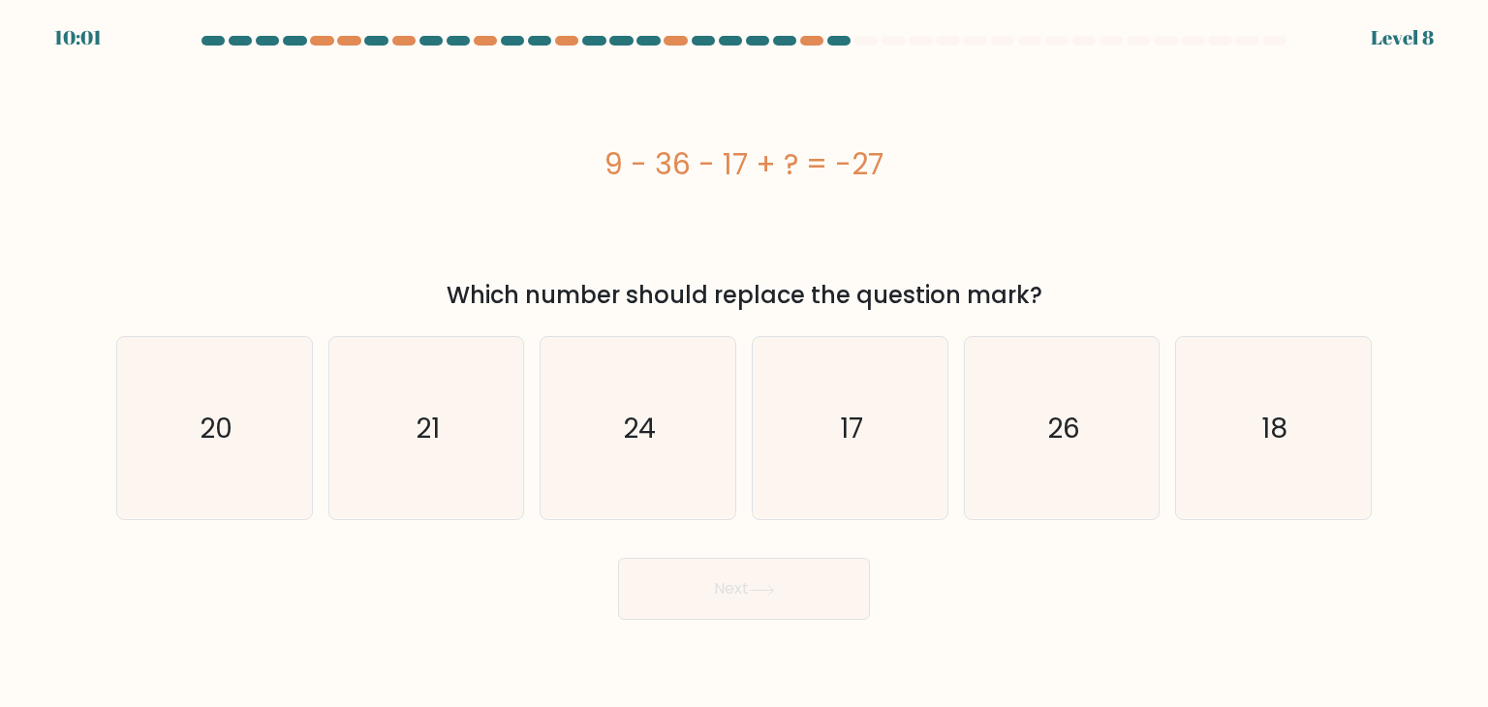
drag, startPoint x: 620, startPoint y: 164, endPoint x: 783, endPoint y: 158, distance: 162.8
click at [783, 158] on div "9 - 36 - 17 + ? = -27" at bounding box center [743, 164] width 1255 height 44
click at [646, 152] on div "9 - 36 - 17 + ? = -27" at bounding box center [743, 164] width 1255 height 44
click at [608, 156] on div "9 - 36 - 17 + ? = -27" at bounding box center [743, 164] width 1255 height 44
drag, startPoint x: 609, startPoint y: 164, endPoint x: 902, endPoint y: 187, distance: 293.4
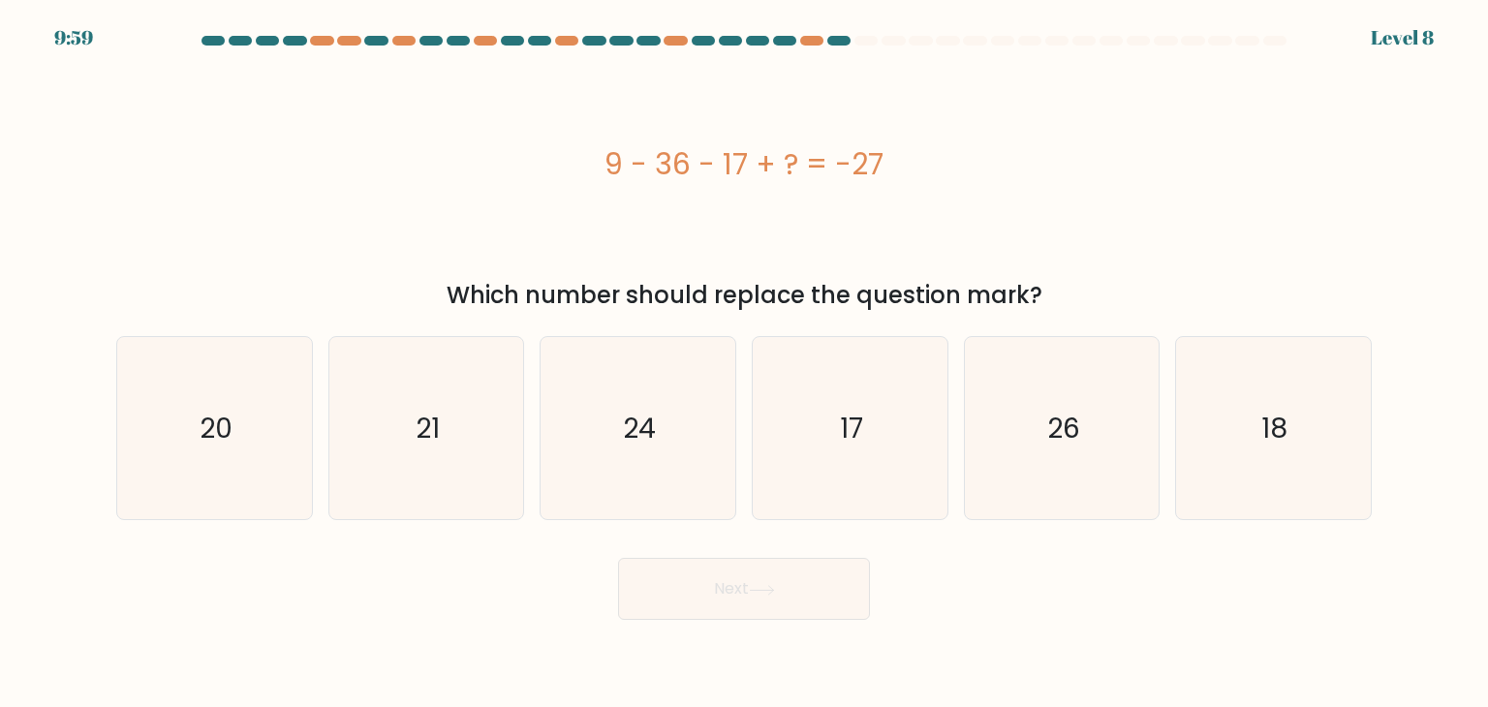
click at [902, 187] on div "9 - 36 - 17 + ? = -27" at bounding box center [743, 164] width 1255 height 212
copy div "9 - 36 - 17 + ? = -27"
click at [888, 418] on icon "17" at bounding box center [849, 428] width 182 height 182
click at [745, 363] on input "d. 17" at bounding box center [744, 358] width 1 height 10
radio input "true"
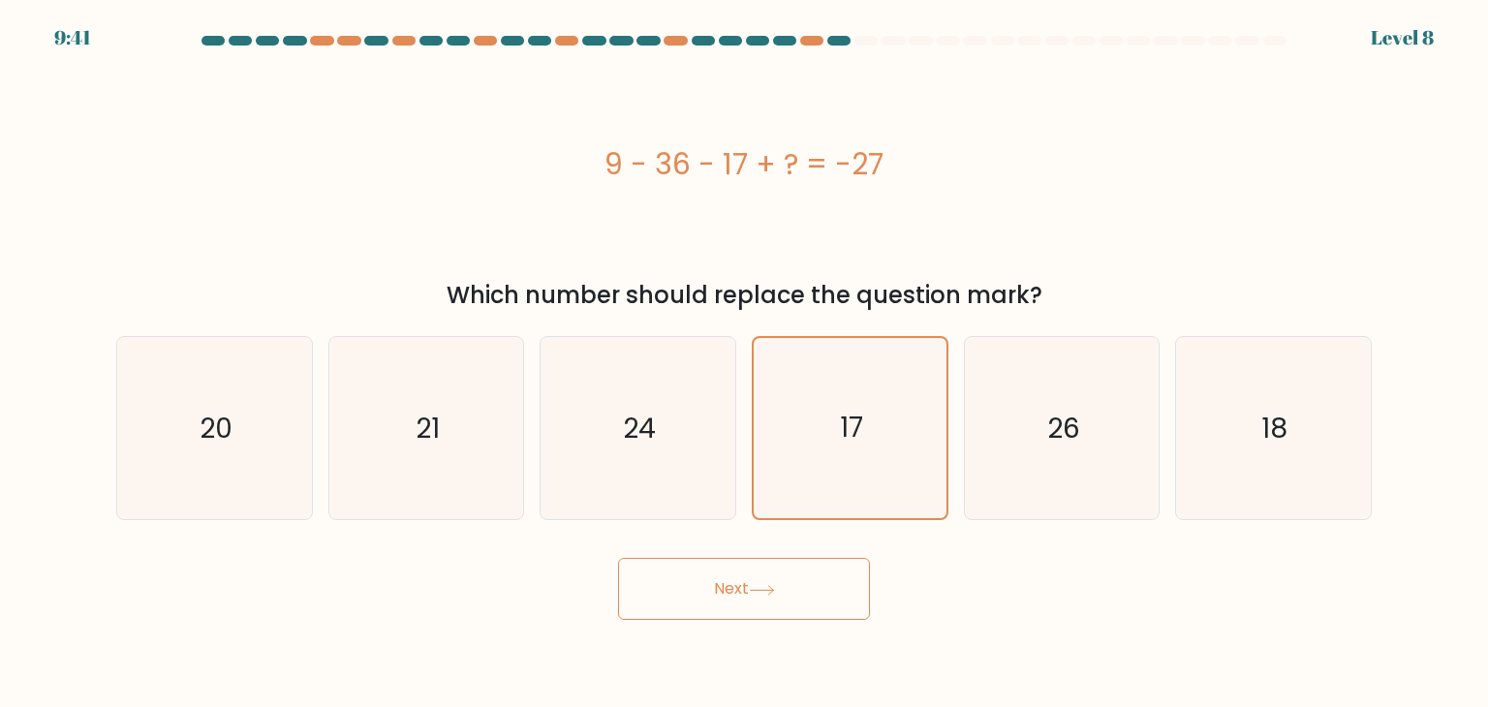
click at [775, 613] on button "Next" at bounding box center [744, 589] width 252 height 62
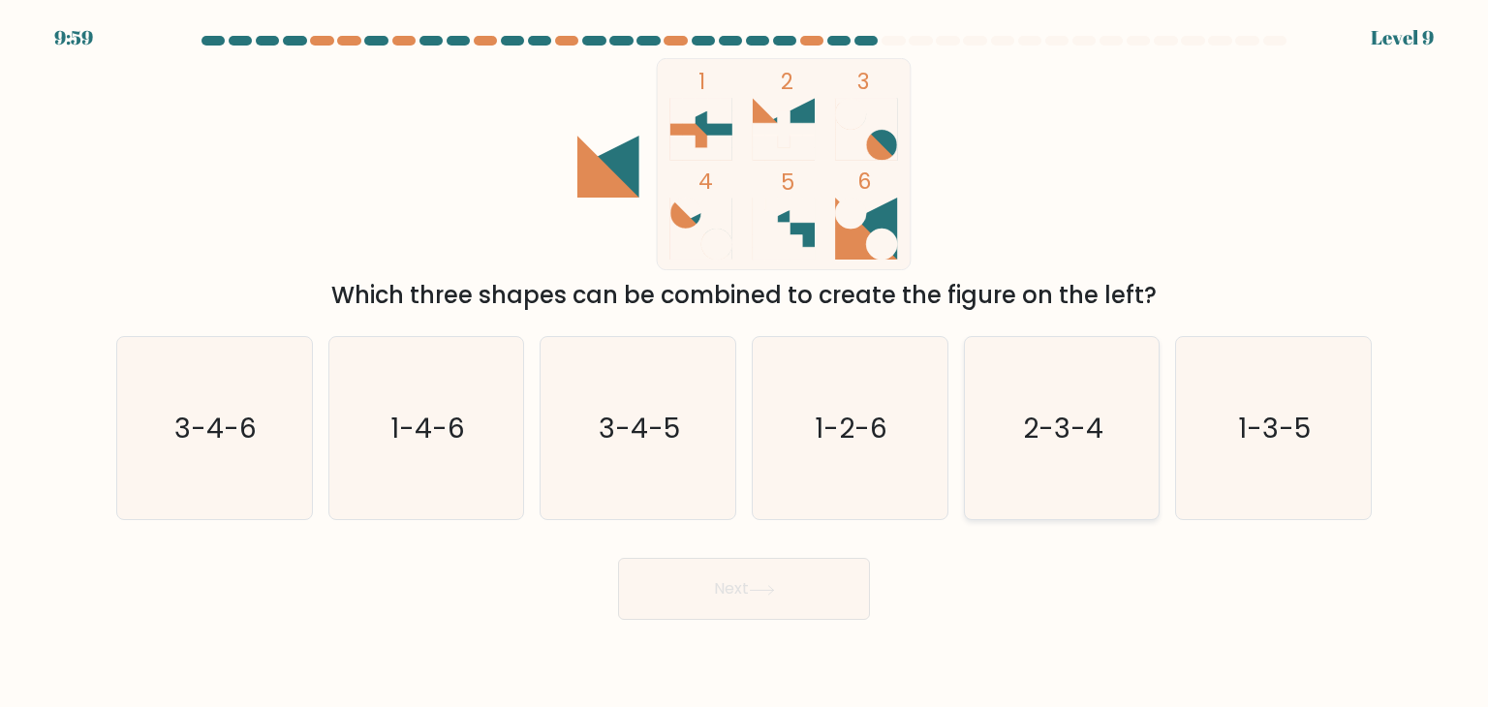
click at [1080, 359] on icon "2-3-4" at bounding box center [1061, 428] width 182 height 182
click at [745, 359] on input "e. 2-3-4" at bounding box center [744, 358] width 1 height 10
radio input "true"
click at [836, 591] on button "Next" at bounding box center [744, 589] width 252 height 62
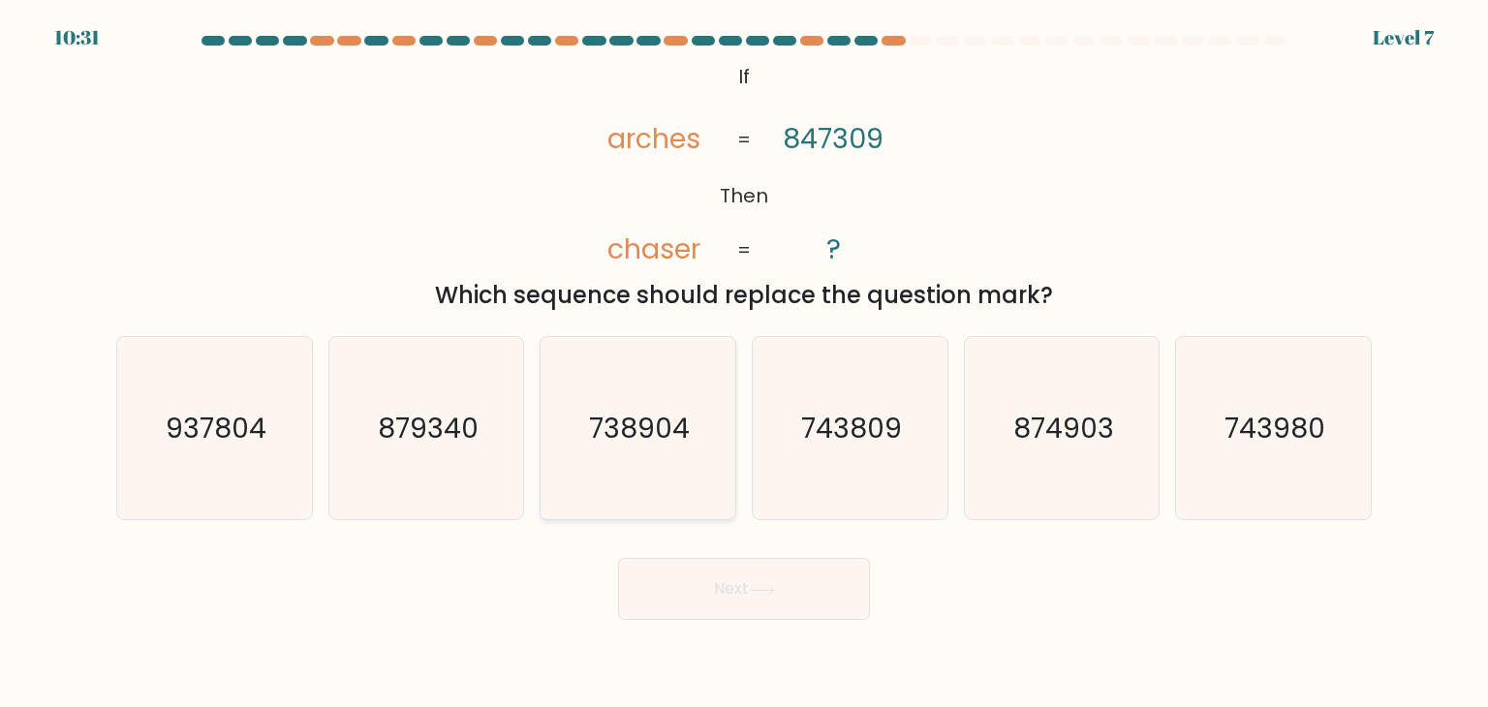
click at [712, 393] on icon "738904" at bounding box center [637, 428] width 182 height 182
click at [744, 363] on input "c. 738904" at bounding box center [744, 358] width 1 height 10
radio input "true"
click at [818, 623] on body "10:30 Level 7 ?" at bounding box center [744, 353] width 1488 height 707
click at [806, 617] on button "Next" at bounding box center [744, 589] width 252 height 62
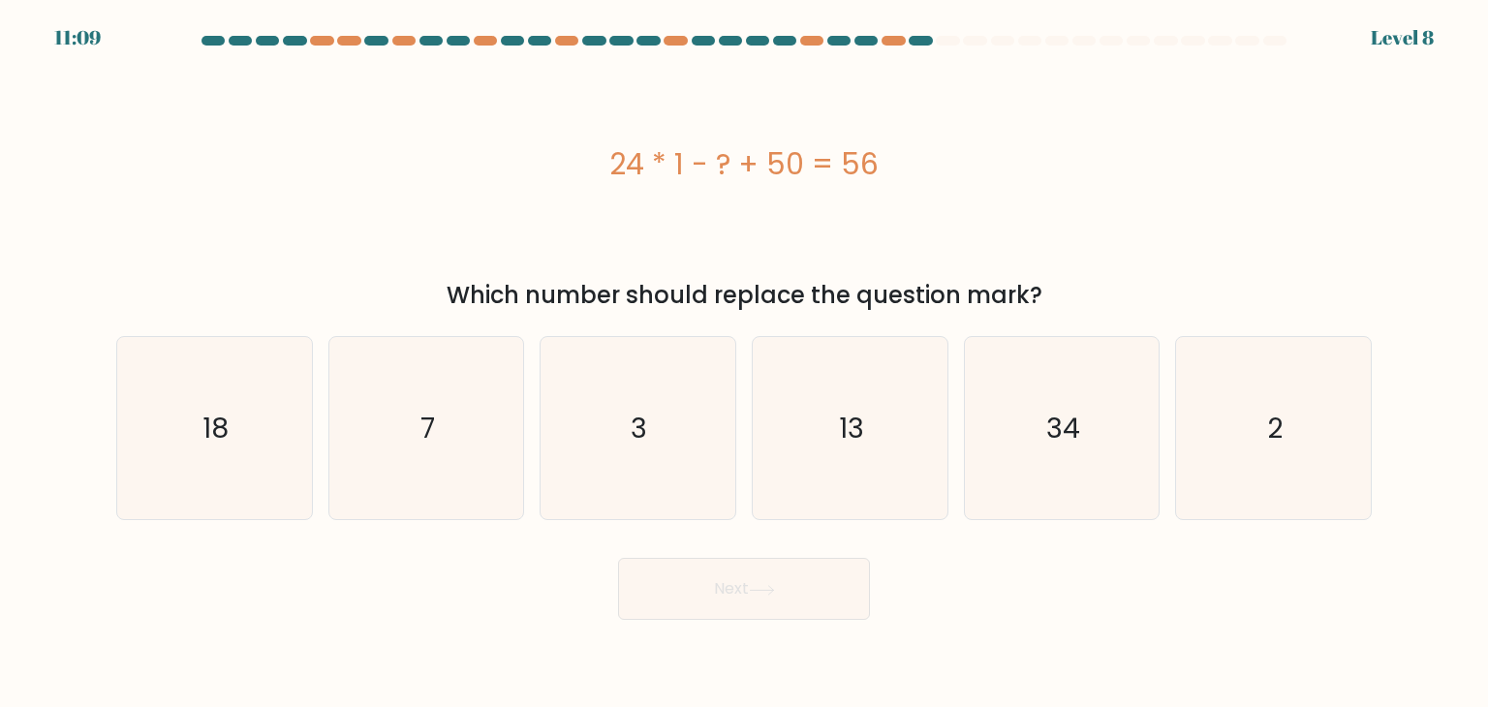
drag, startPoint x: 616, startPoint y: 140, endPoint x: 875, endPoint y: 167, distance: 259.9
click at [875, 167] on div "24 * 1 - ? + 50 = 56" at bounding box center [743, 164] width 1255 height 212
copy div "24 * 1 - ? + 50 = 56"
click at [267, 461] on icon "18" at bounding box center [214, 428] width 182 height 182
click at [744, 363] on input "a. 18" at bounding box center [744, 358] width 1 height 10
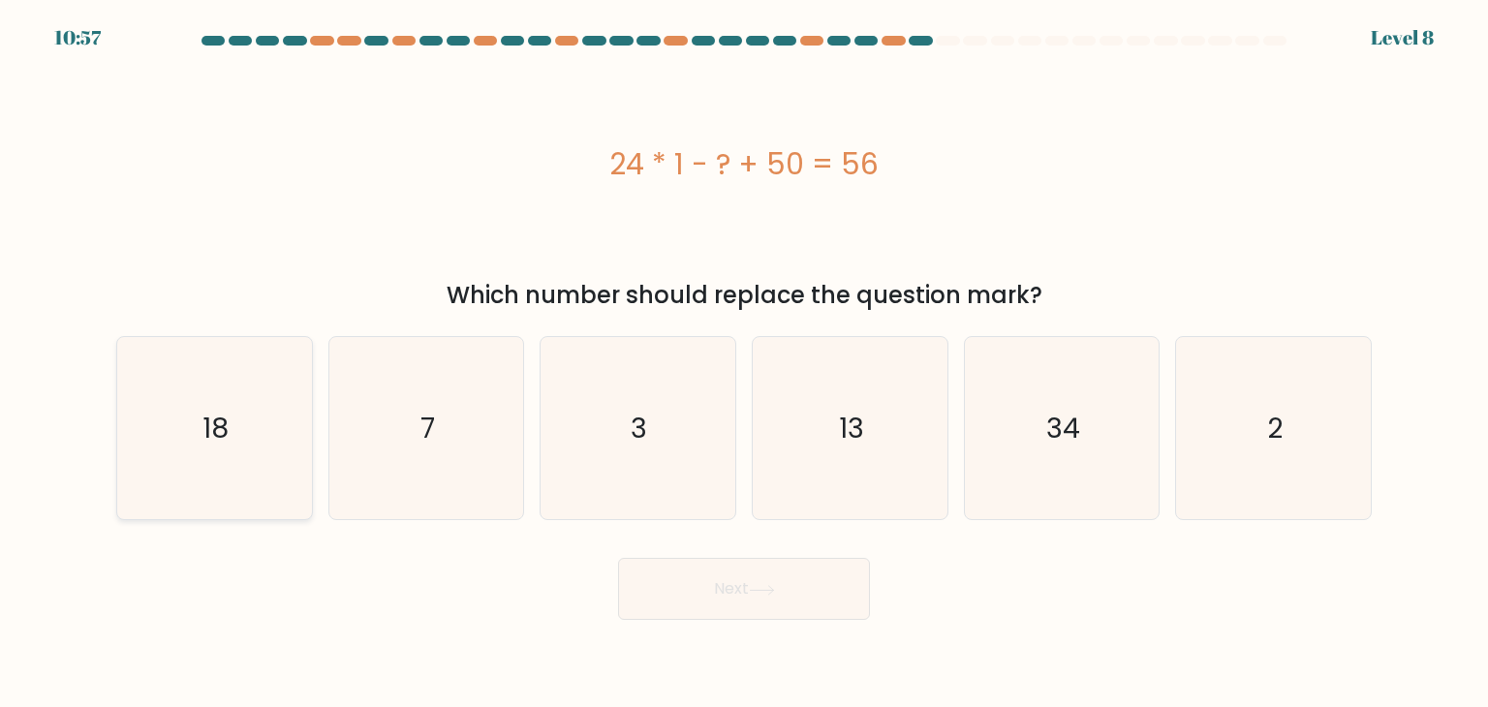
radio input "true"
click at [732, 587] on button "Next" at bounding box center [744, 589] width 252 height 62
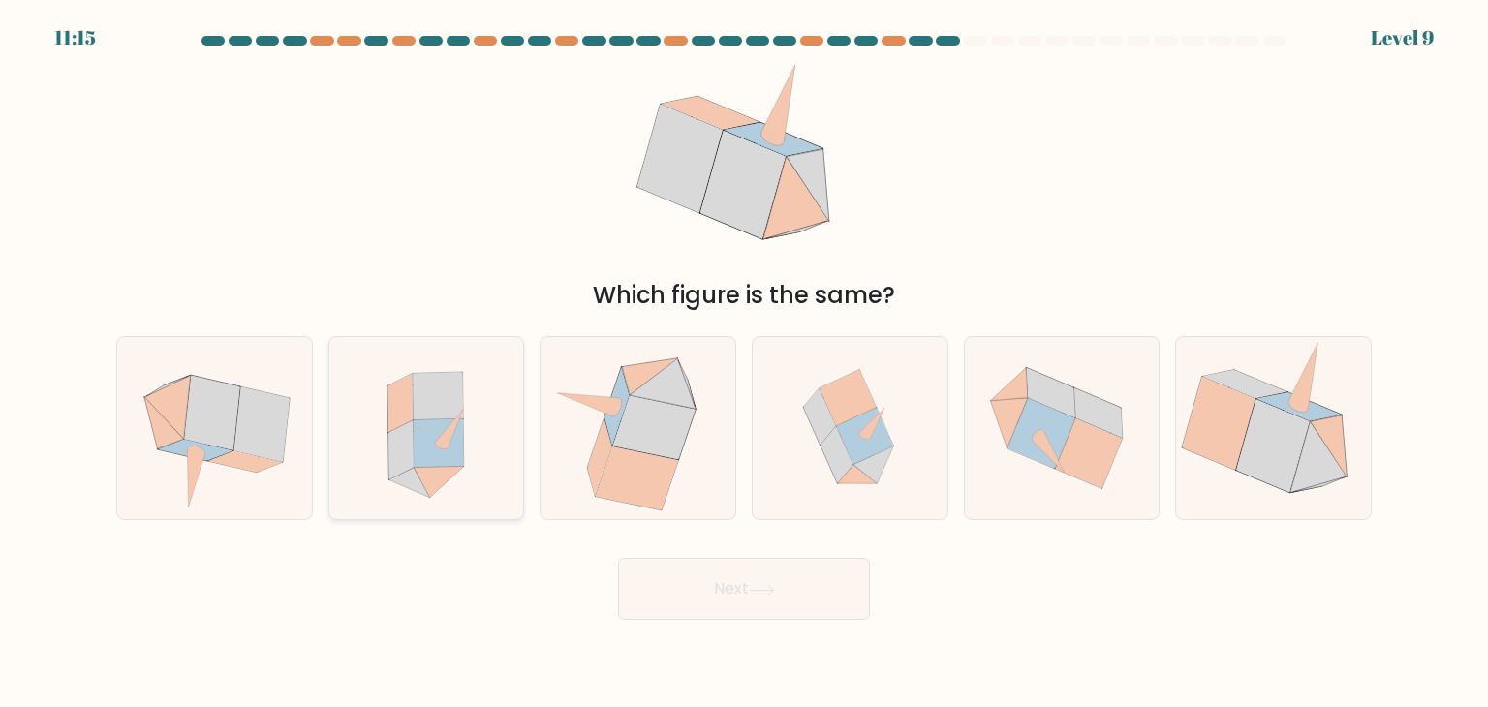
click at [507, 478] on icon at bounding box center [426, 428] width 167 height 182
click at [744, 363] on input "b." at bounding box center [744, 358] width 1 height 10
radio input "true"
click at [670, 582] on button "Next" at bounding box center [744, 589] width 252 height 62
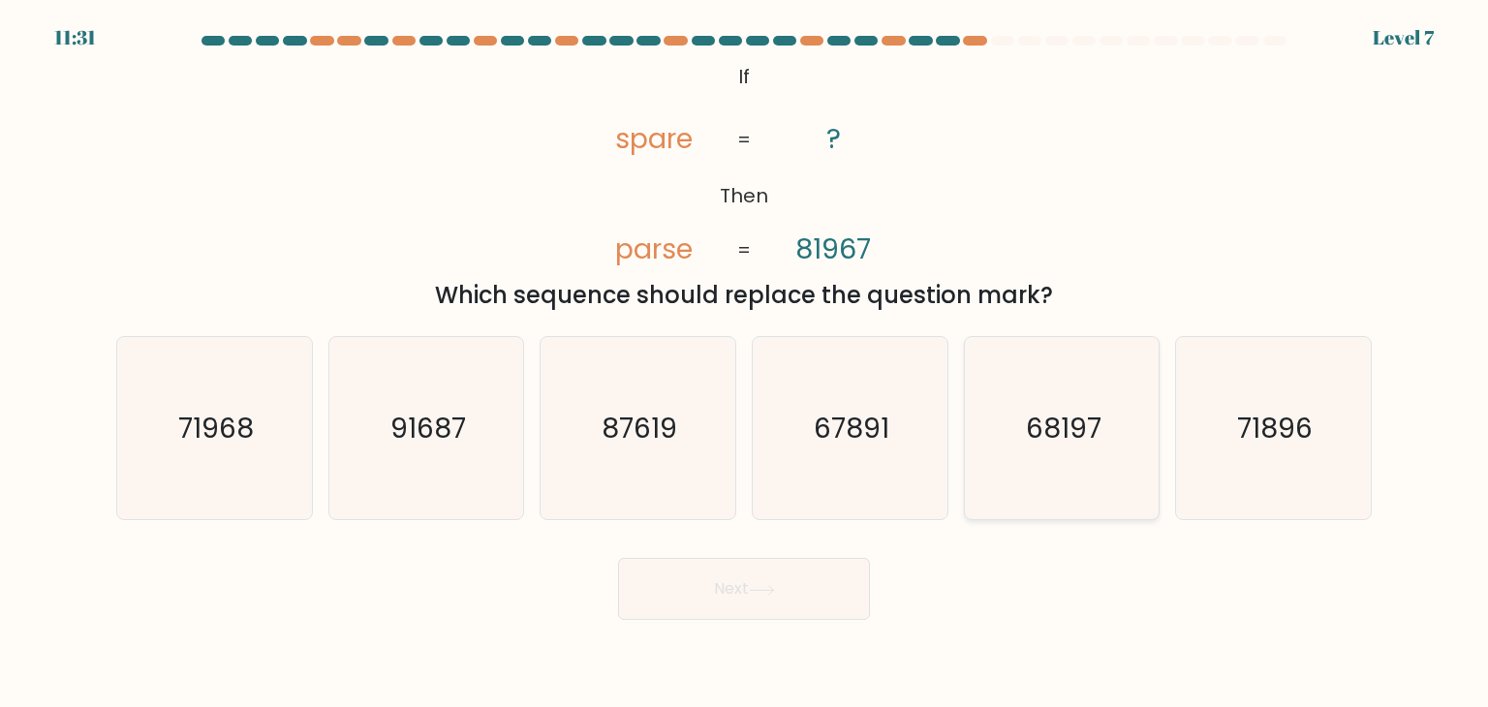
click at [1103, 446] on icon "68197" at bounding box center [1061, 428] width 182 height 182
click at [745, 363] on input "e. 68197" at bounding box center [744, 358] width 1 height 10
radio input "true"
click at [775, 610] on button "Next" at bounding box center [744, 589] width 252 height 62
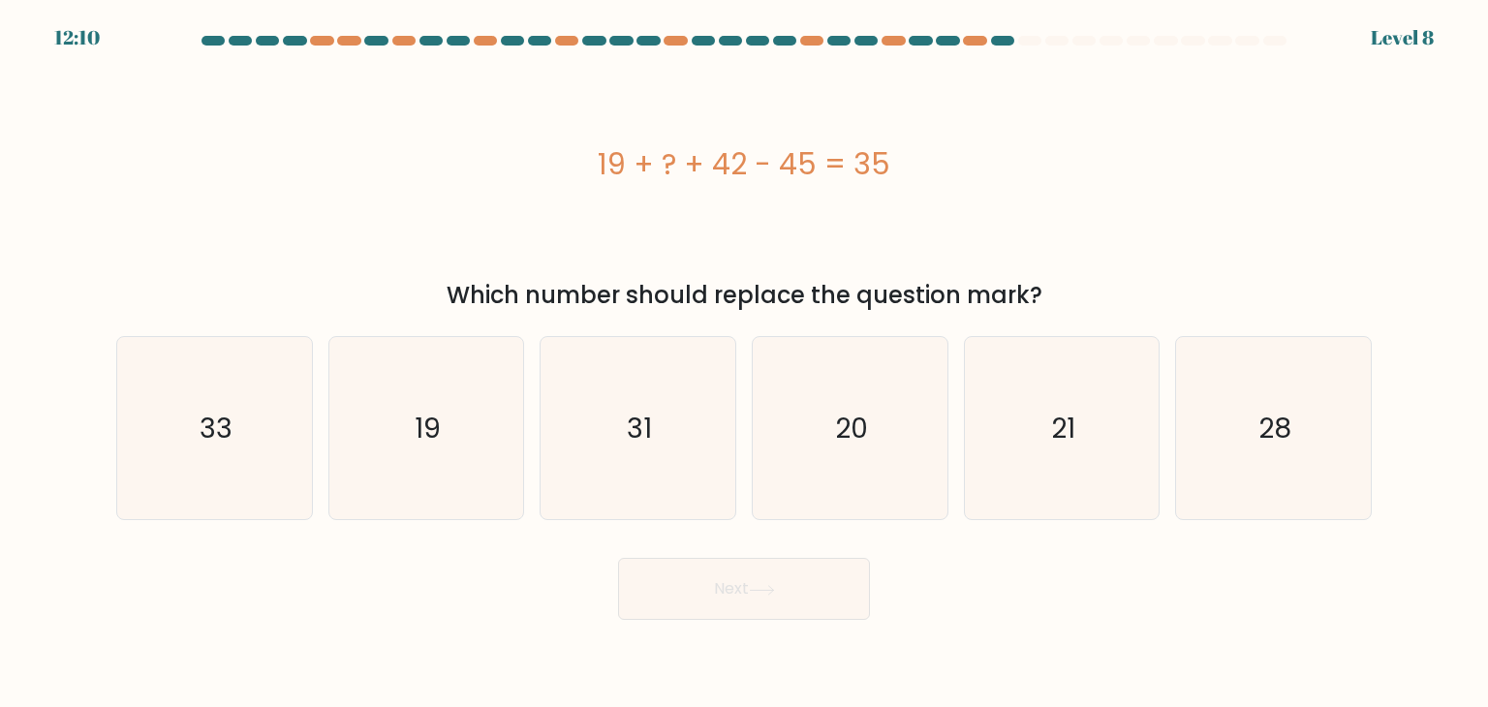
drag, startPoint x: 701, startPoint y: 156, endPoint x: 1025, endPoint y: 178, distance: 324.2
click at [1025, 178] on div "19 + ? + 42 - 45 = 35" at bounding box center [743, 164] width 1255 height 44
copy div "19 + ? + 42 - 45 = 35"
click at [380, 486] on icon "19" at bounding box center [426, 428] width 182 height 182
click at [744, 363] on input "b. 19" at bounding box center [744, 358] width 1 height 10
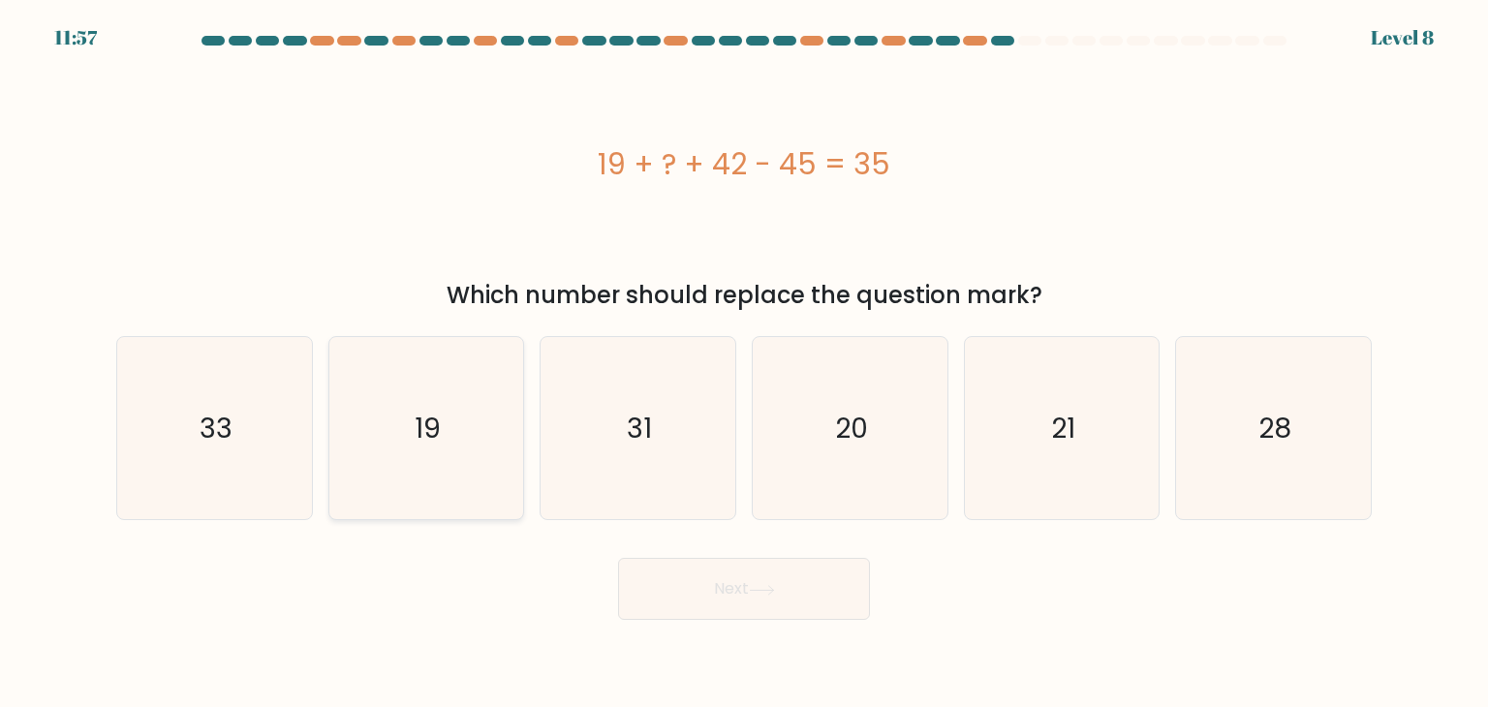
radio input "true"
click at [792, 613] on button "Next" at bounding box center [744, 589] width 252 height 62
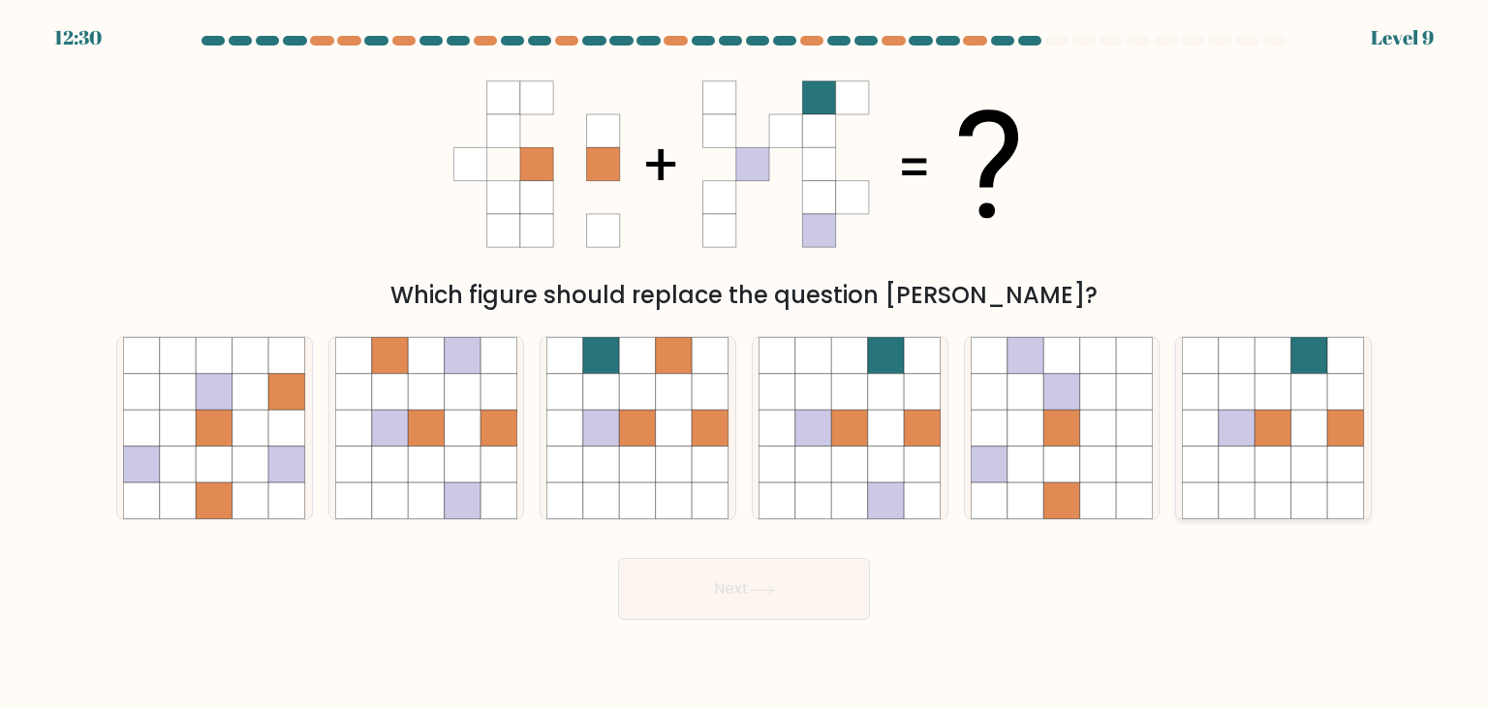
click at [1219, 403] on icon at bounding box center [1273, 428] width 182 height 182
click at [745, 363] on input "f." at bounding box center [744, 358] width 1 height 10
radio input "true"
click at [832, 605] on button "Next" at bounding box center [744, 589] width 252 height 62
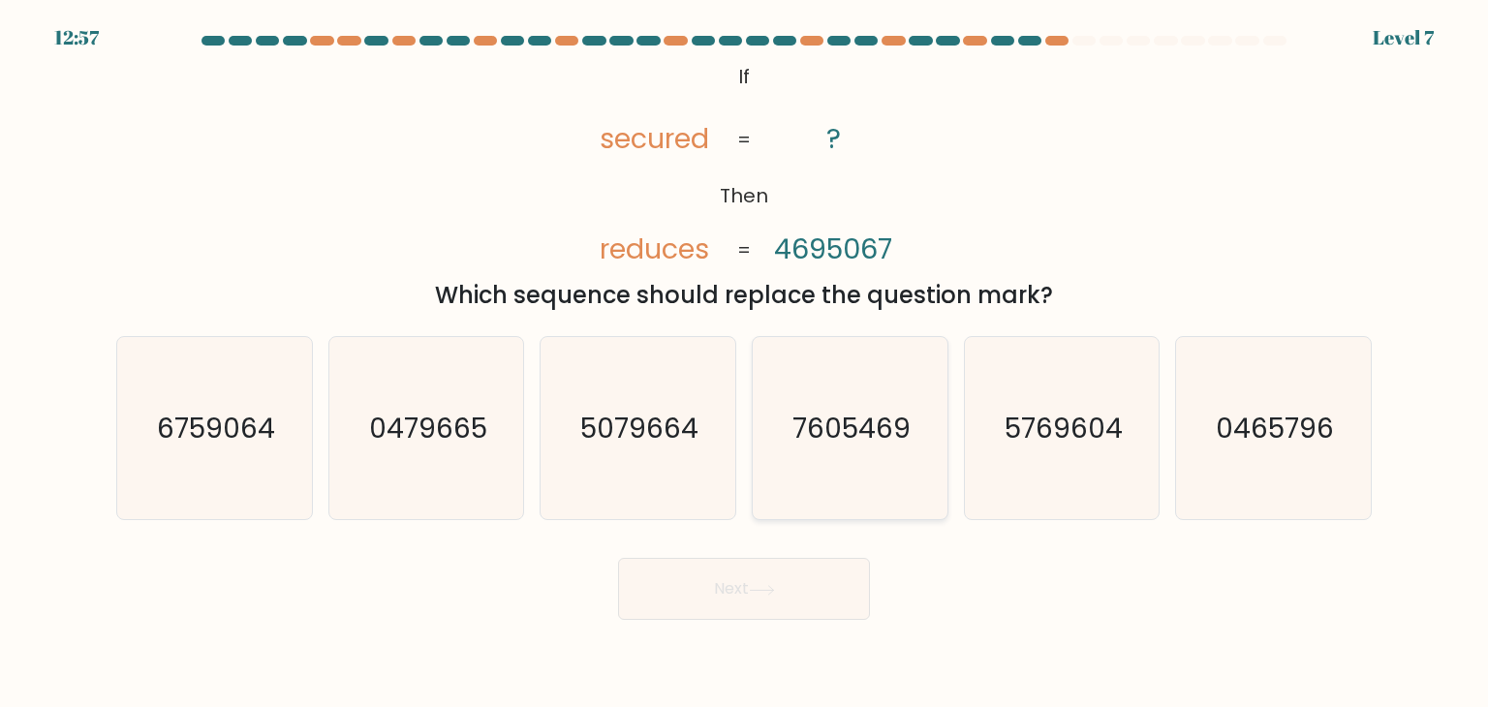
click at [883, 424] on text "7605469" at bounding box center [851, 428] width 118 height 39
click at [745, 363] on input "d. 7605469" at bounding box center [744, 358] width 1 height 10
radio input "true"
click at [756, 592] on icon at bounding box center [762, 590] width 26 height 11
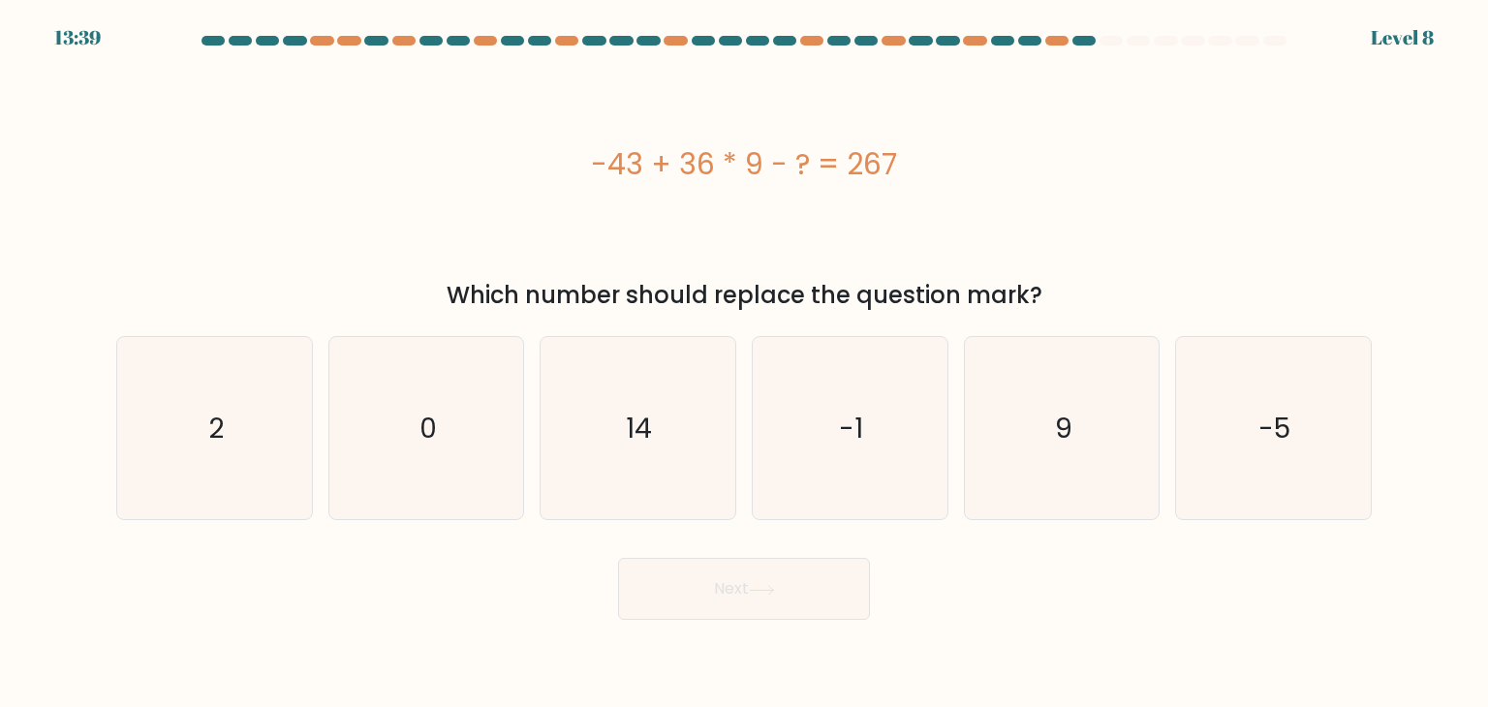
drag, startPoint x: 577, startPoint y: 138, endPoint x: 932, endPoint y: 125, distance: 354.7
click at [935, 122] on div "-43 + 36 * 9 - ? = 267" at bounding box center [743, 164] width 1255 height 212
copy div "-43 + 36 * 9 - ? = 267"
click at [667, 431] on icon "14" at bounding box center [637, 428] width 182 height 182
click at [744, 363] on input "c. 14" at bounding box center [744, 358] width 1 height 10
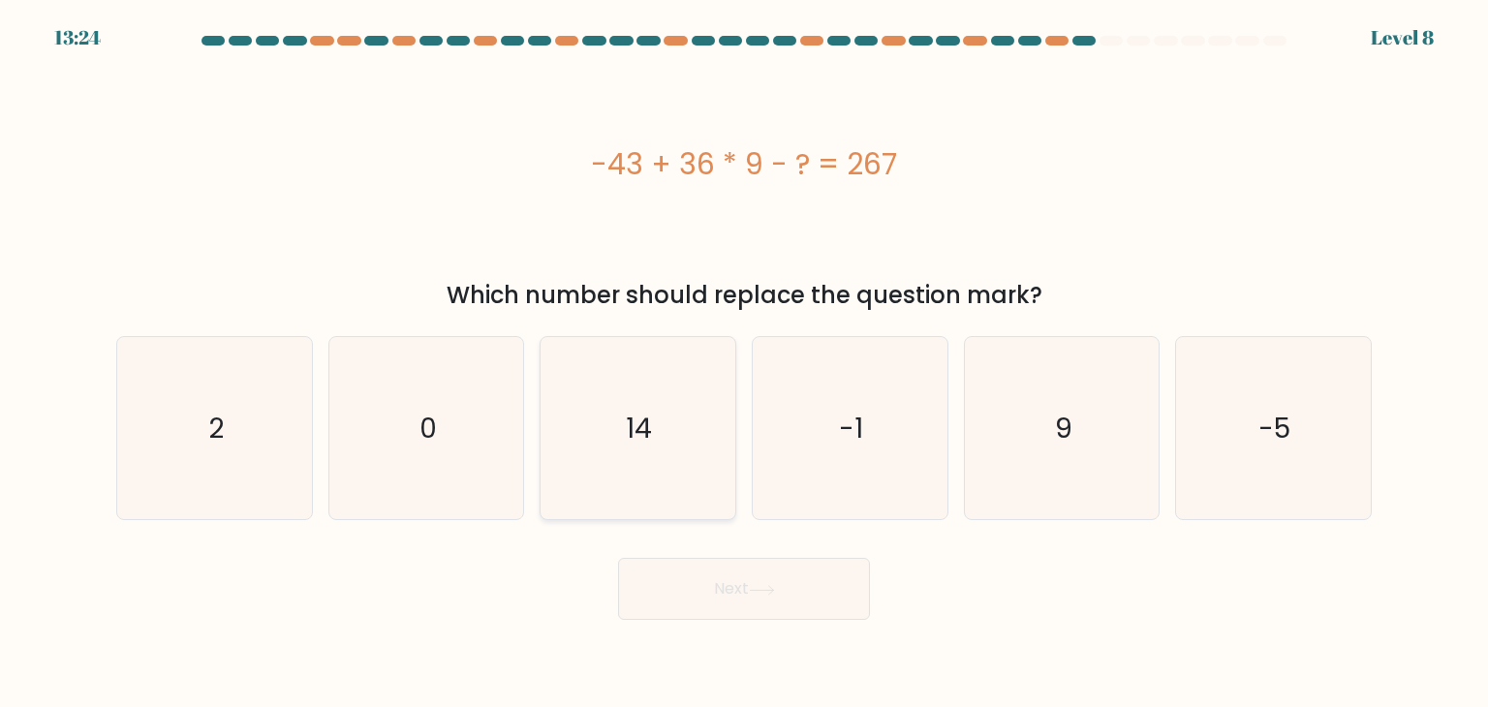
radio input "true"
click at [819, 588] on button "Next" at bounding box center [744, 589] width 252 height 62
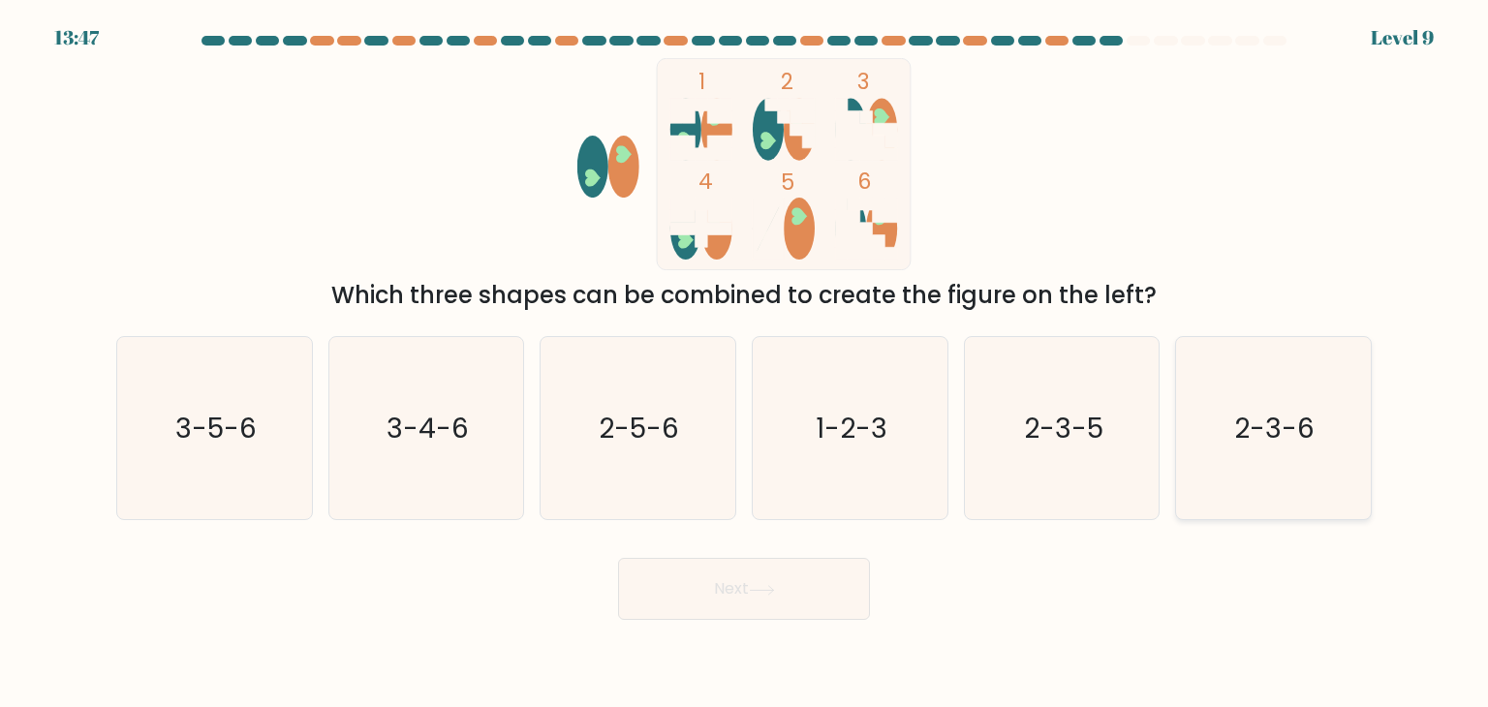
click at [1298, 421] on text "2-3-6" at bounding box center [1275, 428] width 80 height 39
click at [745, 363] on input "f. 2-3-6" at bounding box center [744, 358] width 1 height 10
radio input "true"
click at [847, 591] on button "Next" at bounding box center [744, 589] width 252 height 62
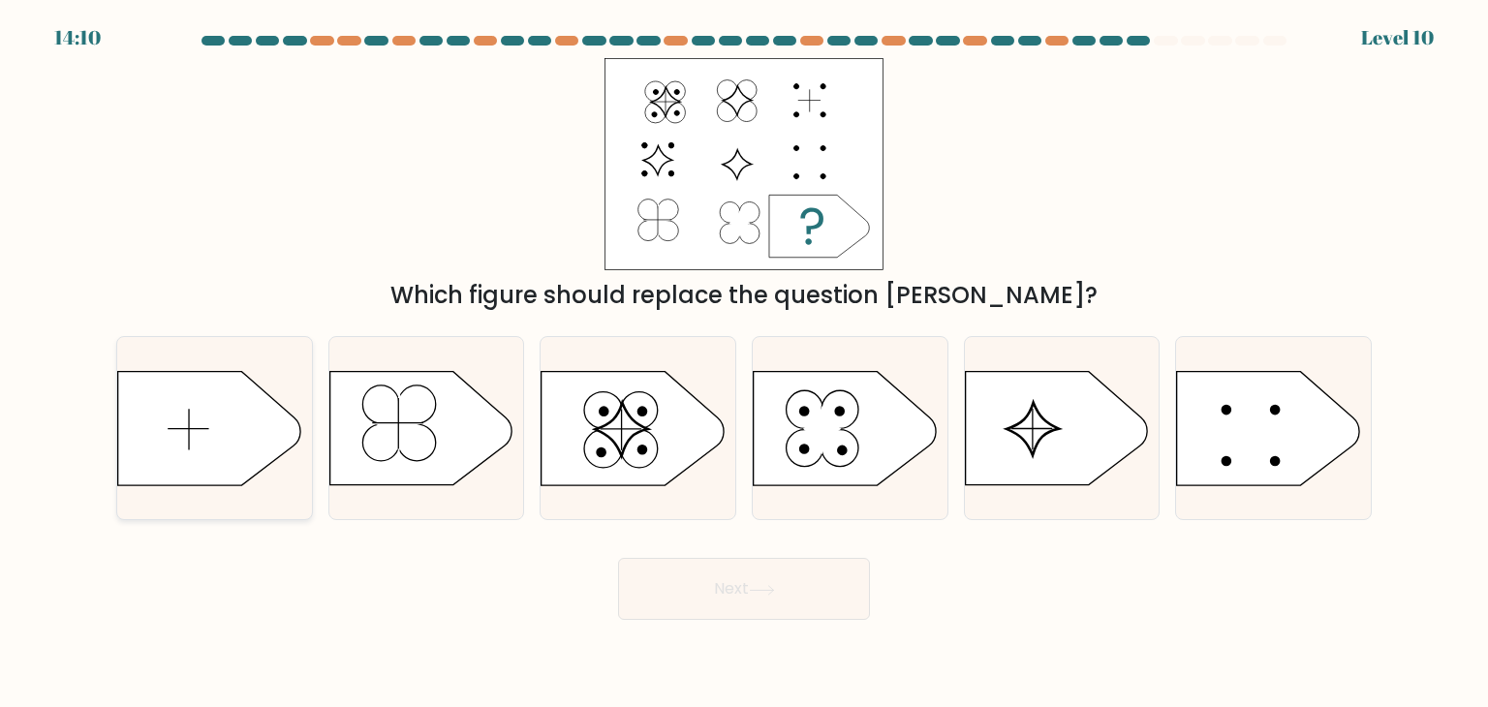
click at [177, 445] on icon at bounding box center [209, 428] width 182 height 113
click at [744, 363] on input "a." at bounding box center [744, 358] width 1 height 10
radio input "true"
click at [770, 602] on button "Next" at bounding box center [744, 589] width 252 height 62
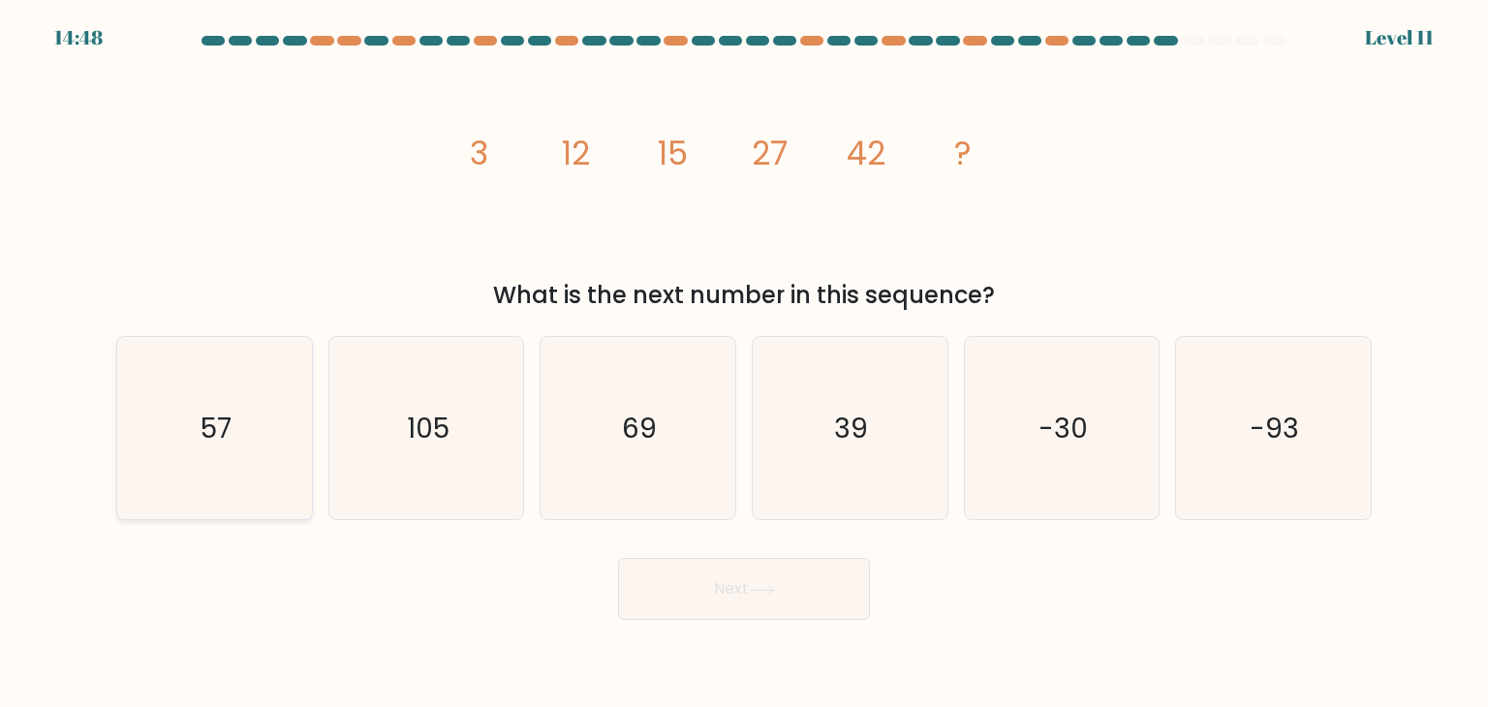
click at [262, 454] on icon "57" at bounding box center [214, 428] width 182 height 182
click at [744, 363] on input "a. 57" at bounding box center [744, 358] width 1 height 10
radio input "true"
click at [740, 587] on button "Next" at bounding box center [744, 589] width 252 height 62
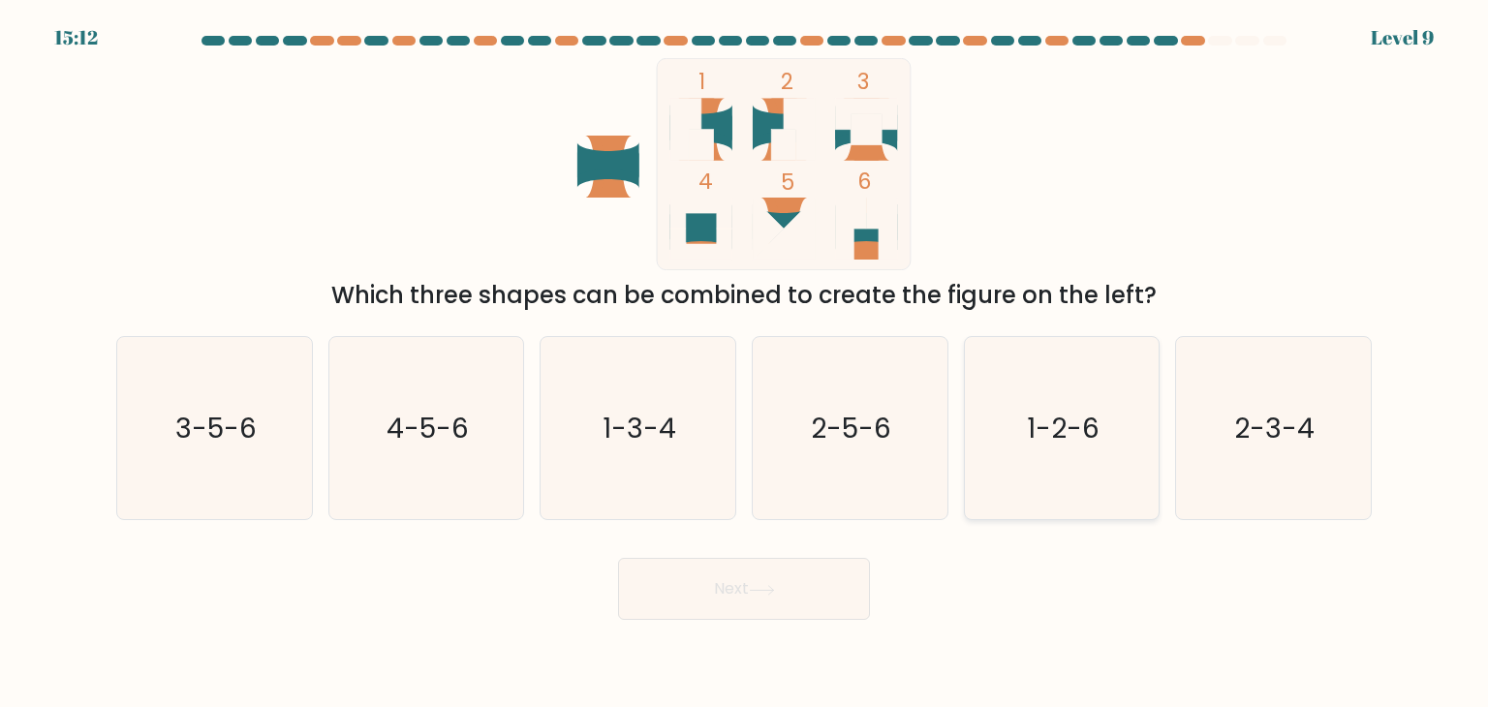
click at [1037, 424] on text "1-2-6" at bounding box center [1063, 428] width 73 height 39
click at [745, 363] on input "e. 1-2-6" at bounding box center [744, 358] width 1 height 10
radio input "true"
click at [742, 590] on button "Next" at bounding box center [744, 589] width 252 height 62
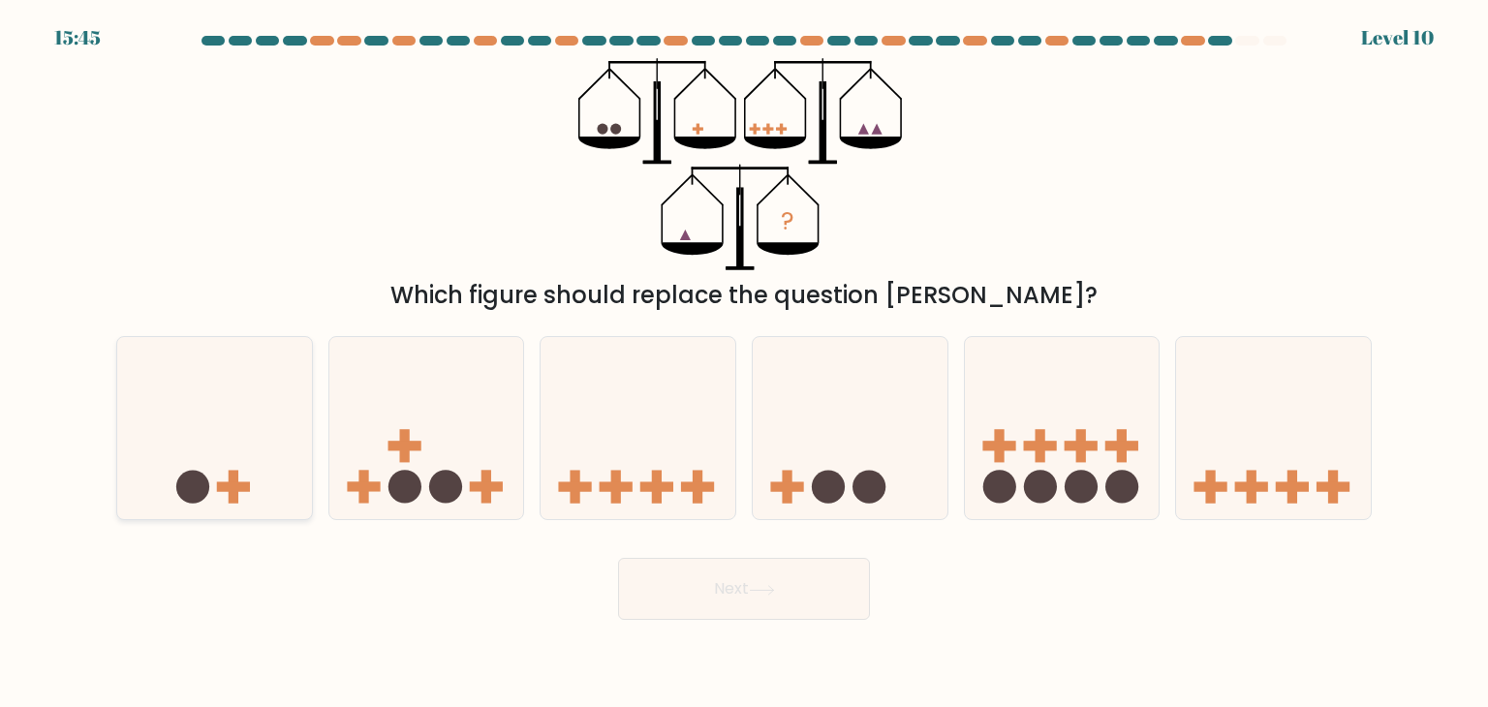
click at [287, 494] on icon at bounding box center [214, 428] width 195 height 161
click at [744, 363] on input "a." at bounding box center [744, 358] width 1 height 10
radio input "true"
click at [809, 590] on button "Next" at bounding box center [744, 589] width 252 height 62
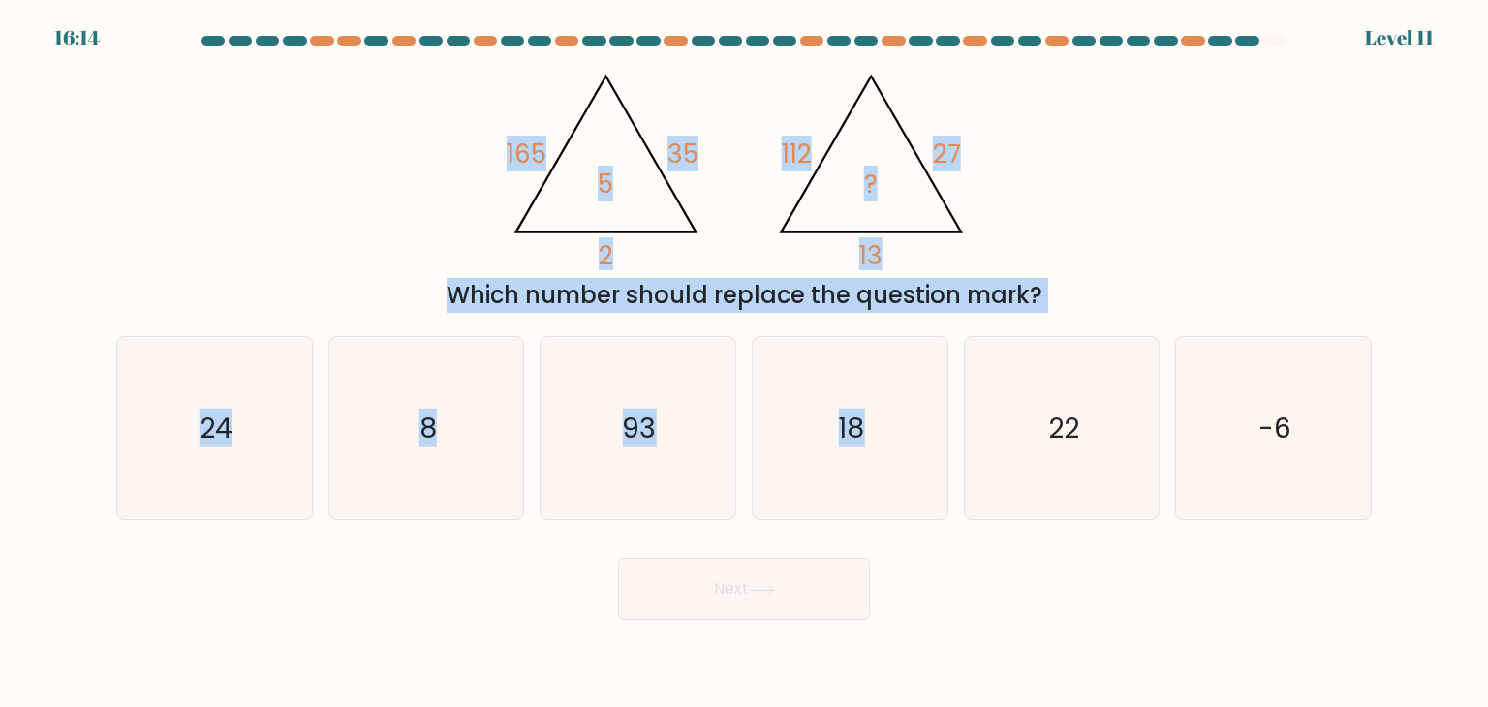
drag, startPoint x: 470, startPoint y: 138, endPoint x: 1036, endPoint y: 319, distance: 594.5
click at [1036, 319] on form at bounding box center [744, 328] width 1488 height 584
copy form "165 35 2 5 @import url('https://fonts.googleapis.com/css?family=Abril+Fatface:4…"
click at [877, 492] on icon "18" at bounding box center [849, 428] width 182 height 182
click at [745, 363] on input "d. 18" at bounding box center [744, 358] width 1 height 10
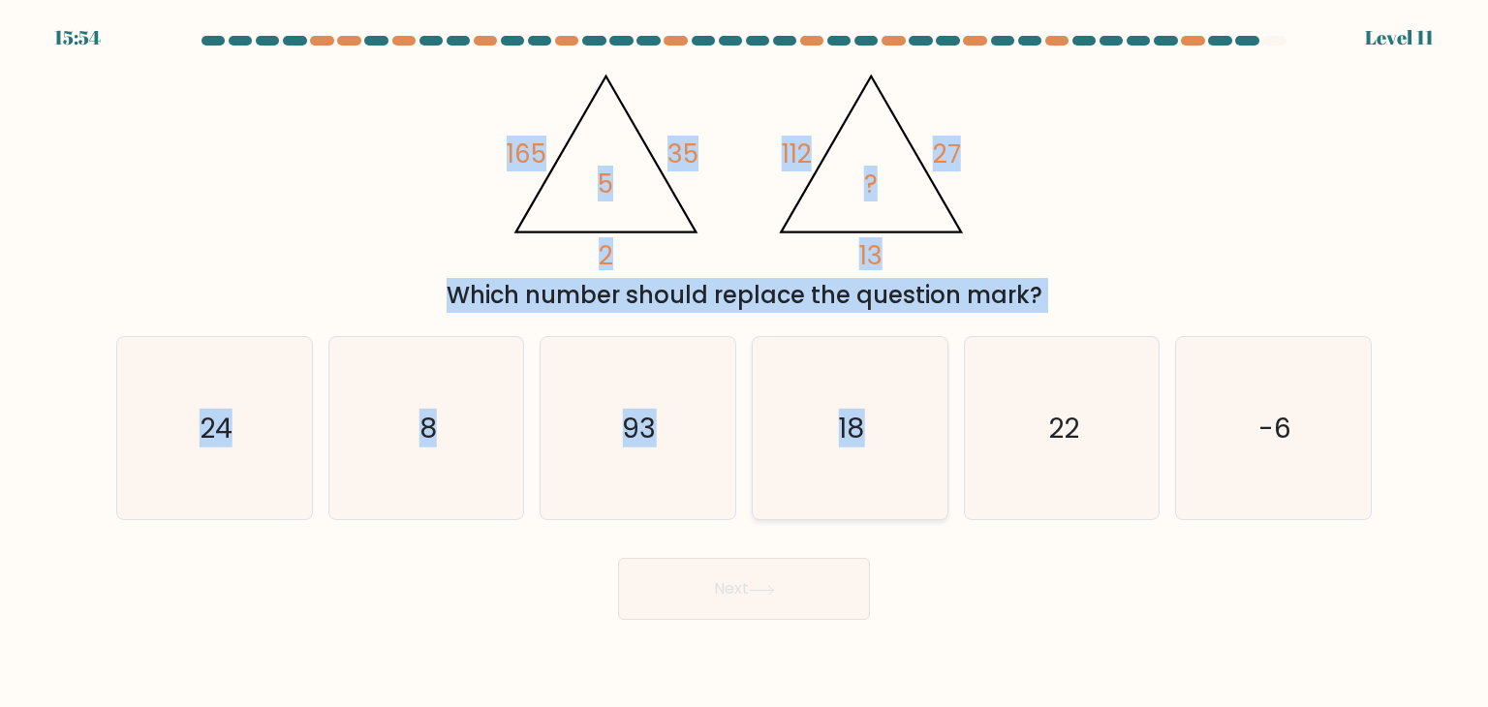
radio input "true"
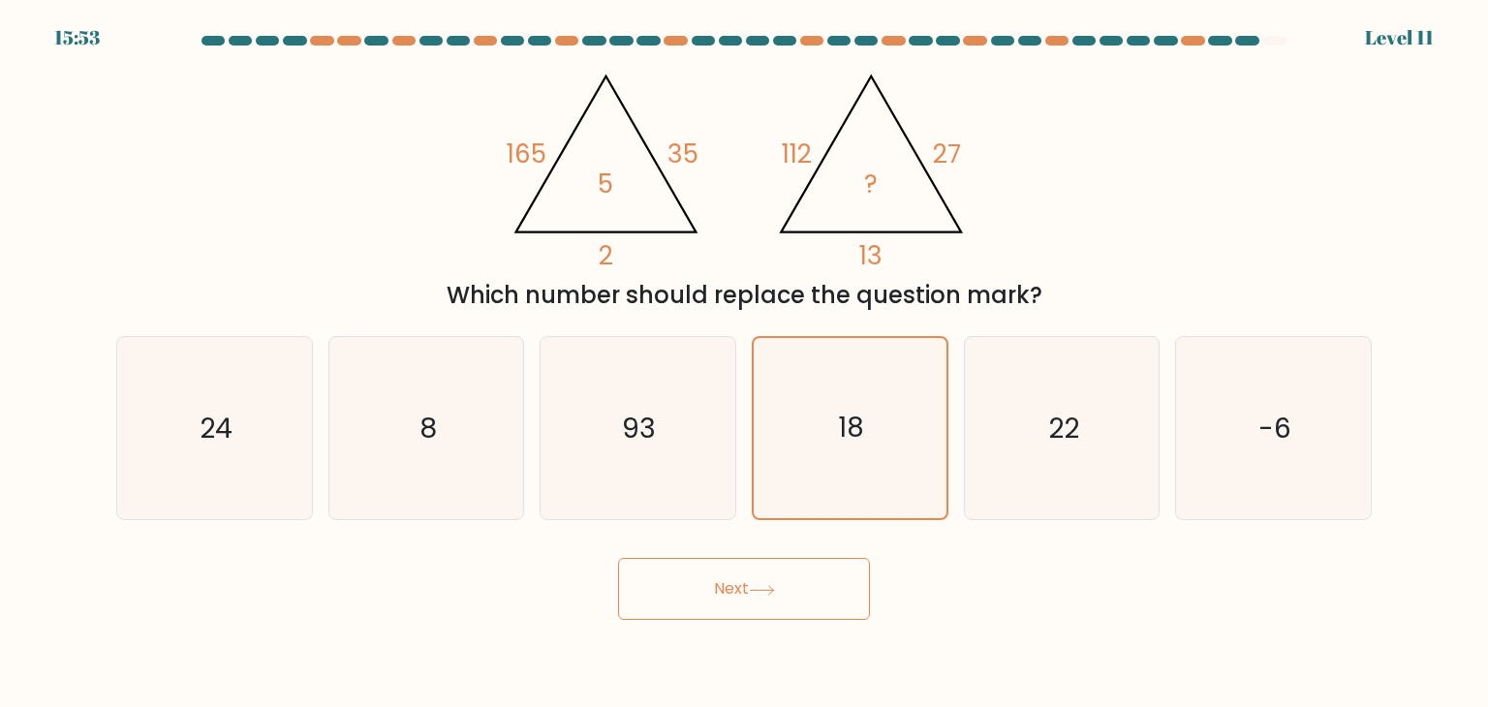
click at [769, 577] on button "Next" at bounding box center [744, 589] width 252 height 62
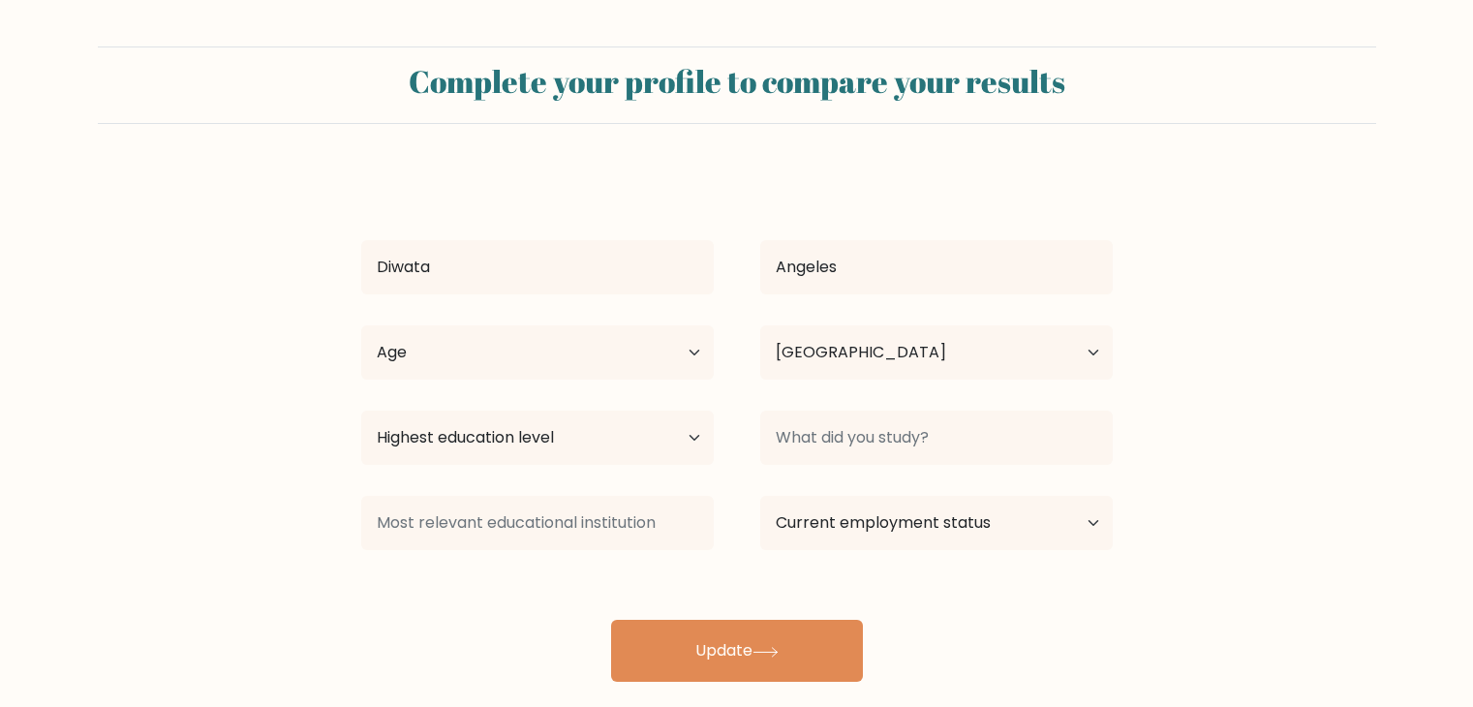
select select "PH"
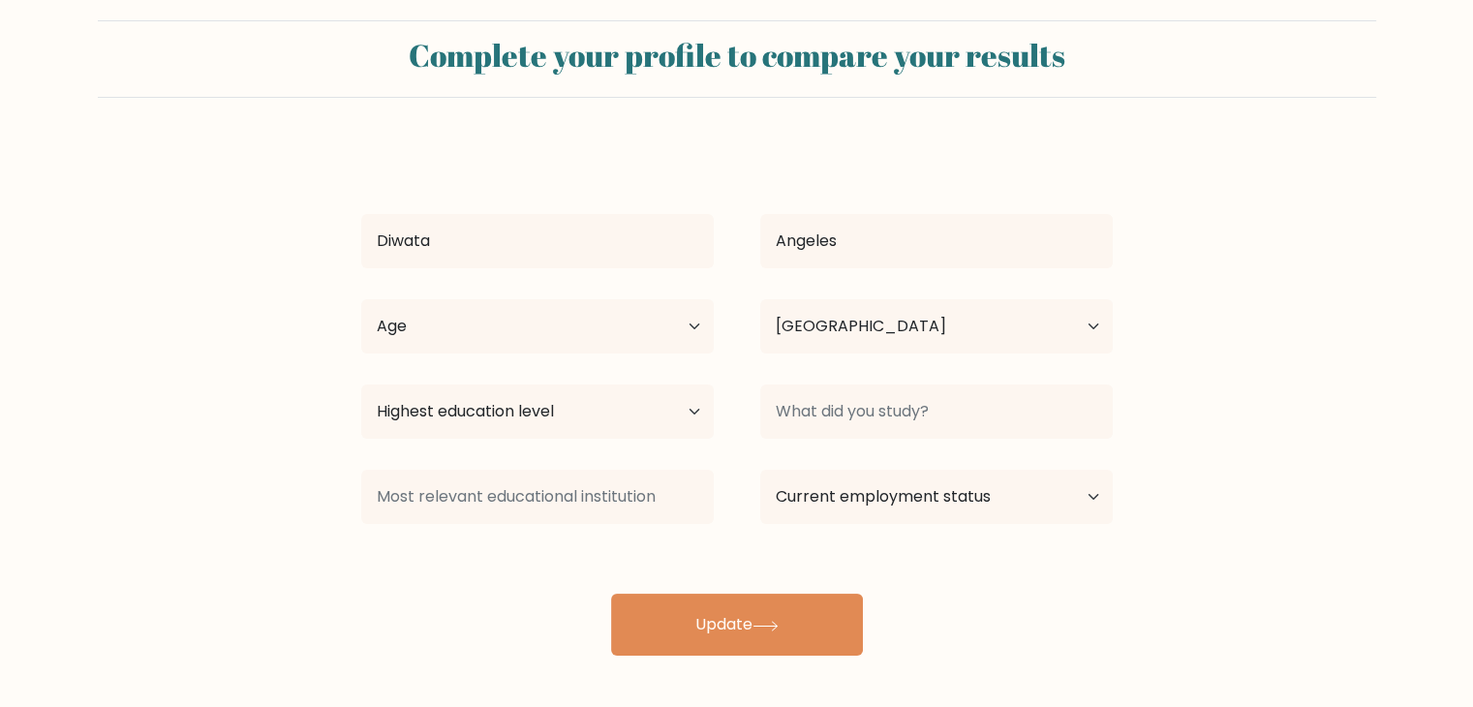
scroll to position [27, 0]
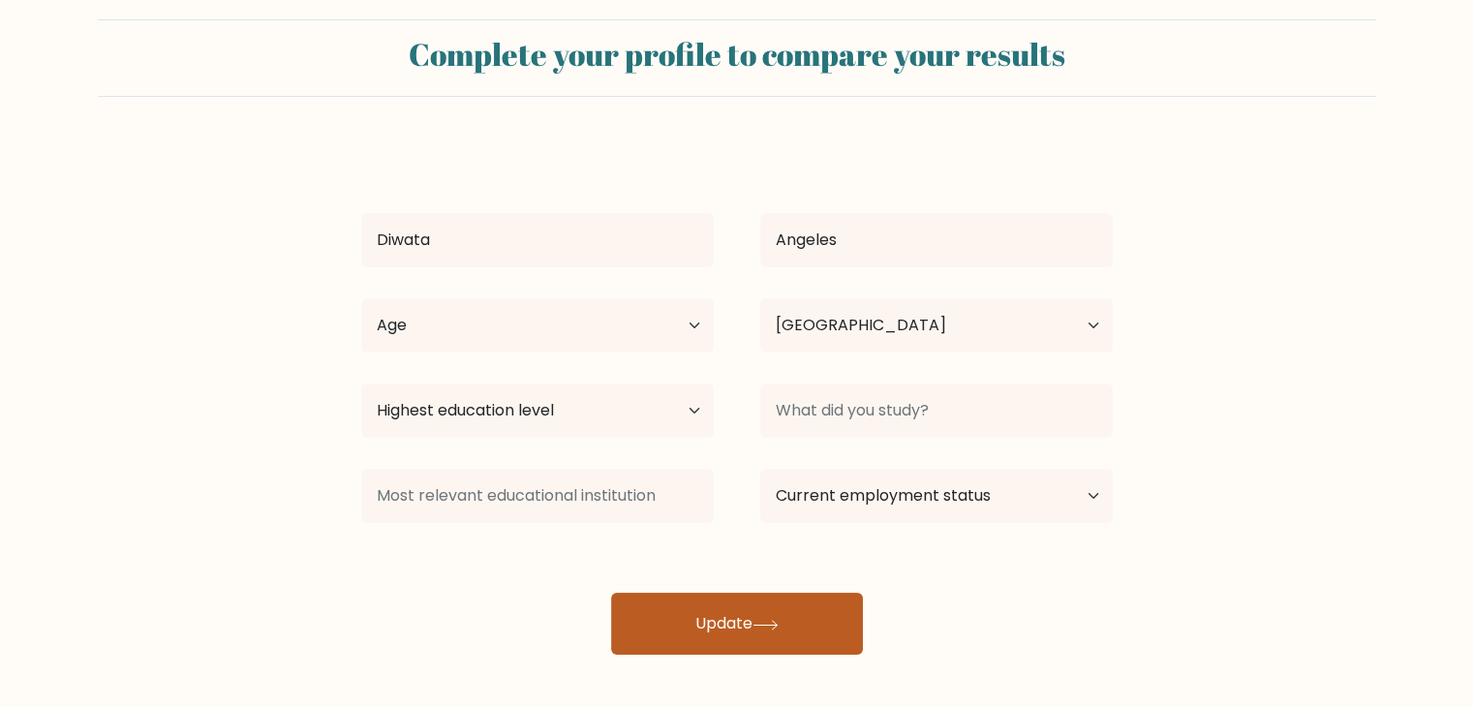
click at [825, 609] on button "Update" at bounding box center [737, 624] width 252 height 62
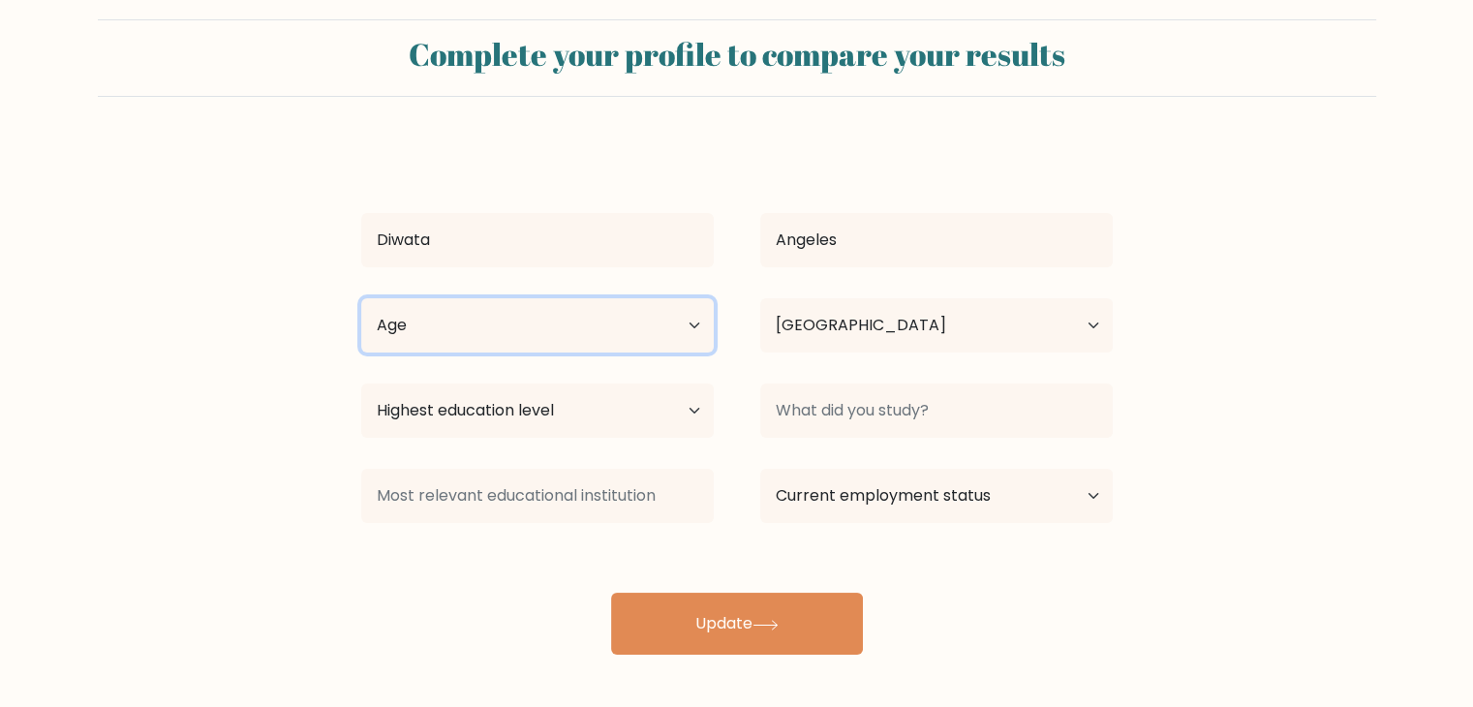
click at [393, 313] on select "Age Under 18 years old 18-24 years old 25-34 years old 35-44 years old 45-54 ye…" at bounding box center [537, 325] width 353 height 54
select select "18_24"
click at [361, 298] on select "Age Under 18 years old 18-24 years old 25-34 years old 35-44 years old 45-54 ye…" at bounding box center [537, 325] width 353 height 54
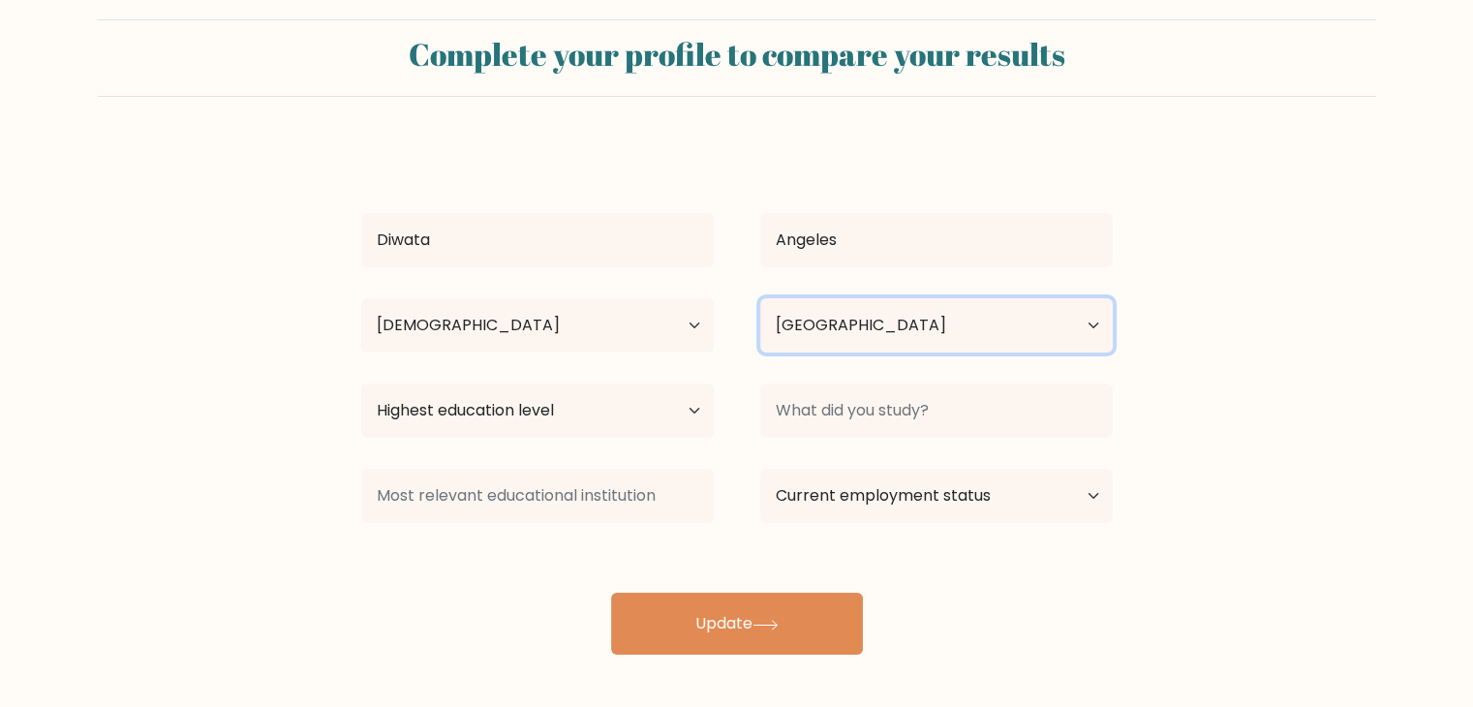
click at [847, 314] on select "Country Afghanistan Albania Algeria American Samoa Andorra Angola Anguilla Anta…" at bounding box center [936, 325] width 353 height 54
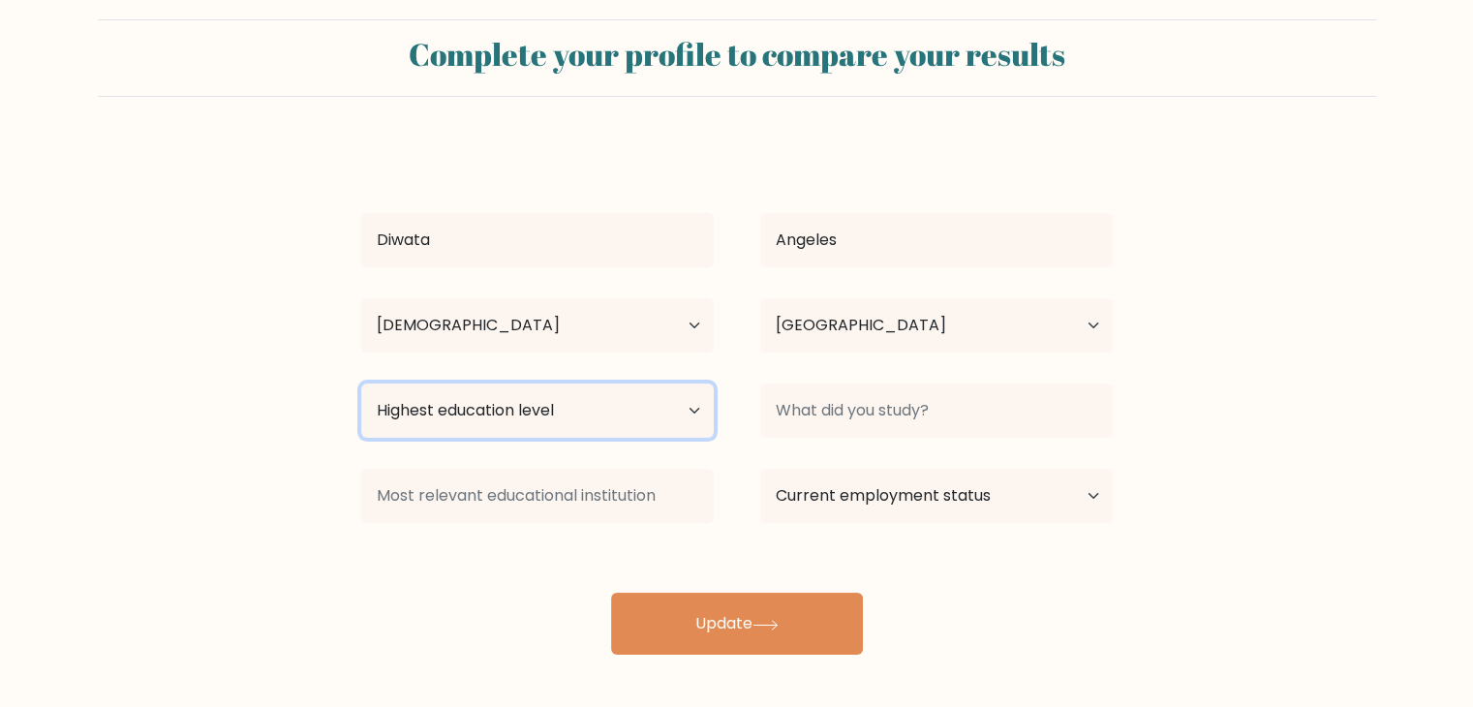
click at [612, 409] on select "Highest education level No schooling Primary Lower Secondary Upper Secondary Oc…" at bounding box center [537, 411] width 353 height 54
select select "bachelors_degree"
click at [361, 384] on select "Highest education level No schooling Primary Lower Secondary Upper Secondary Oc…" at bounding box center [537, 411] width 353 height 54
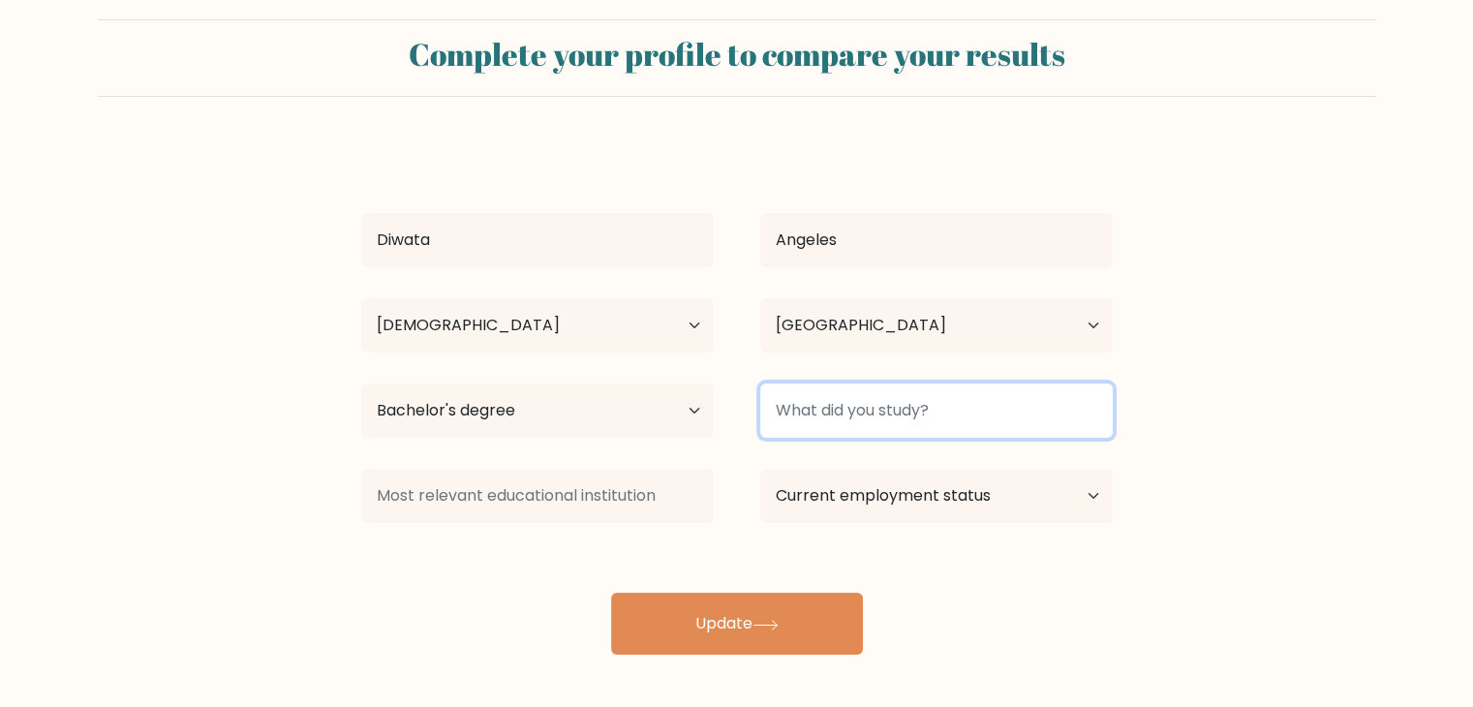
click at [928, 404] on input at bounding box center [936, 411] width 353 height 54
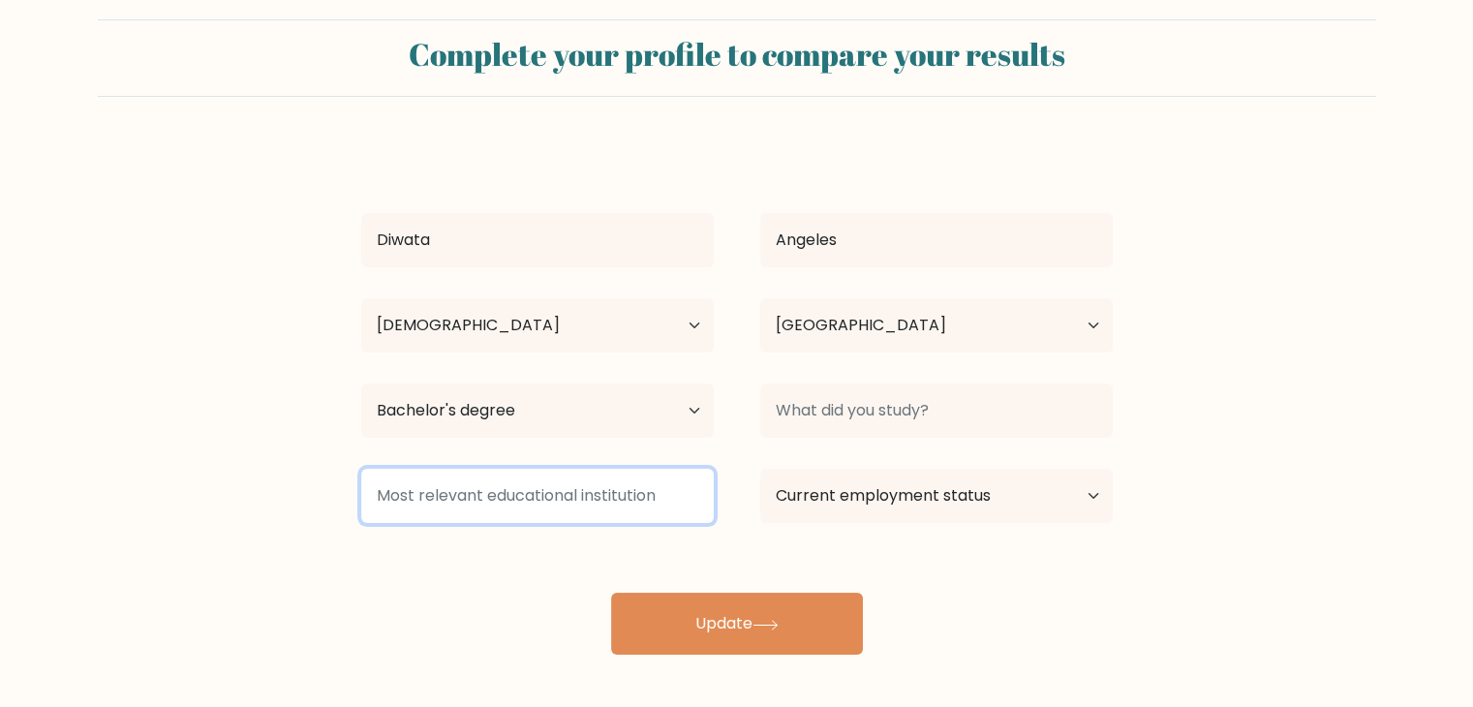
click at [660, 508] on input at bounding box center [537, 496] width 353 height 54
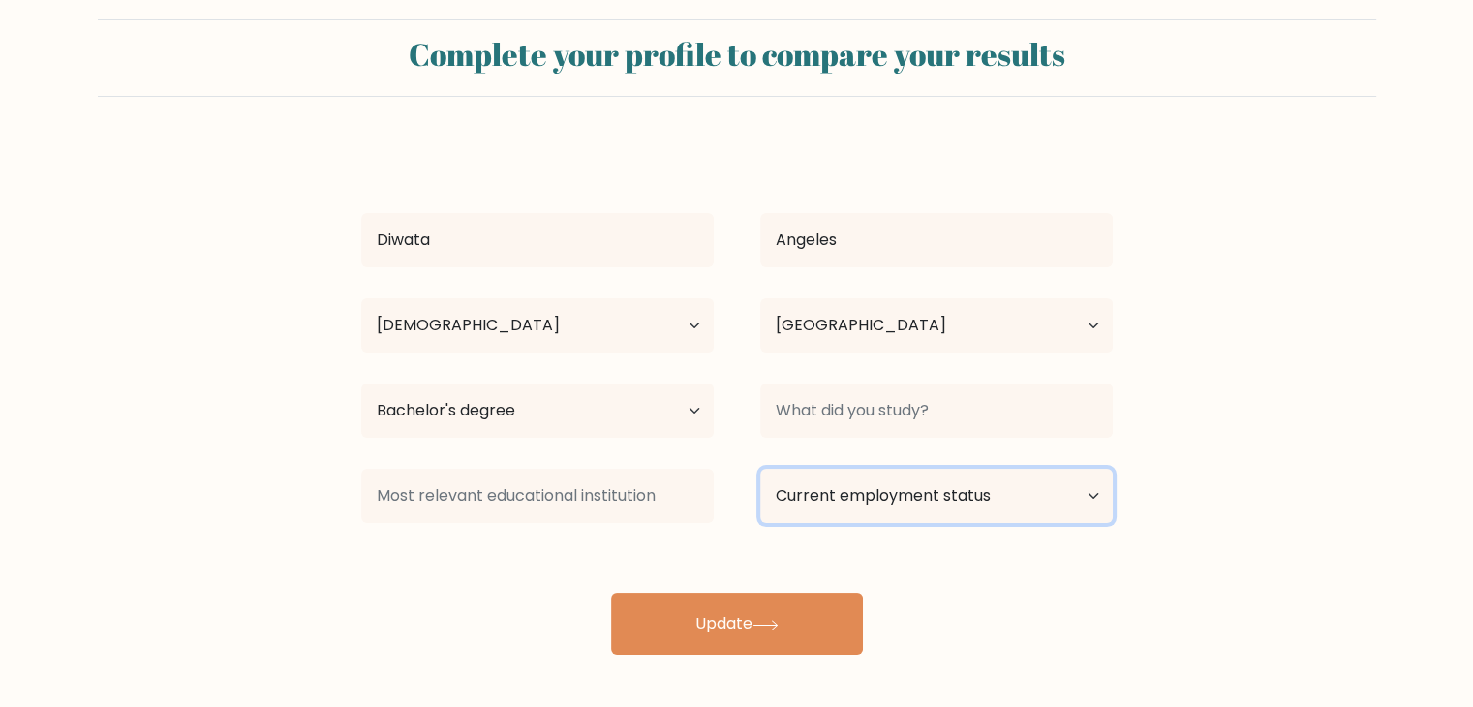
click at [863, 493] on select "Current employment status Employed Student Retired Other / prefer not to answer" at bounding box center [936, 496] width 353 height 54
select select "other"
click at [760, 469] on select "Current employment status Employed Student Retired Other / prefer not to answer" at bounding box center [936, 496] width 353 height 54
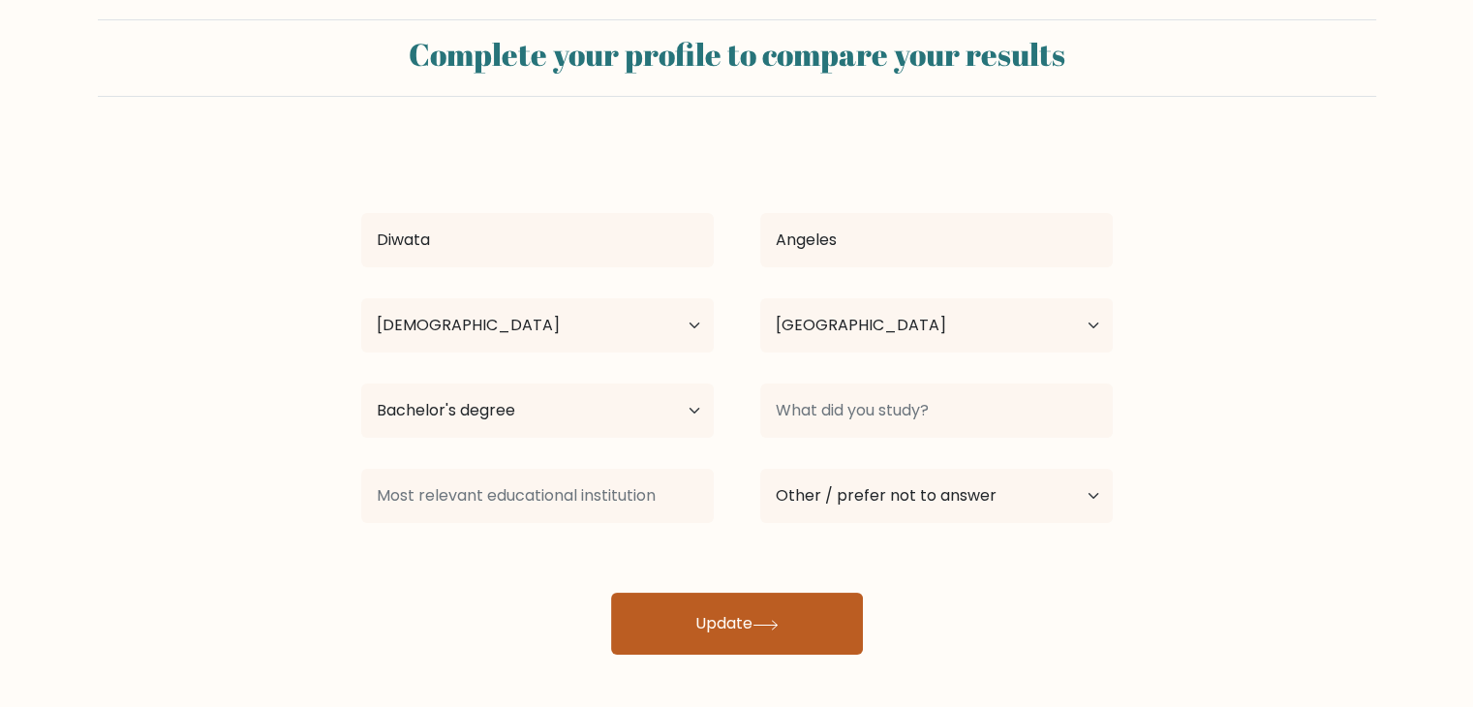
click at [827, 618] on button "Update" at bounding box center [737, 624] width 252 height 62
click at [827, 617] on button "Update" at bounding box center [737, 624] width 252 height 62
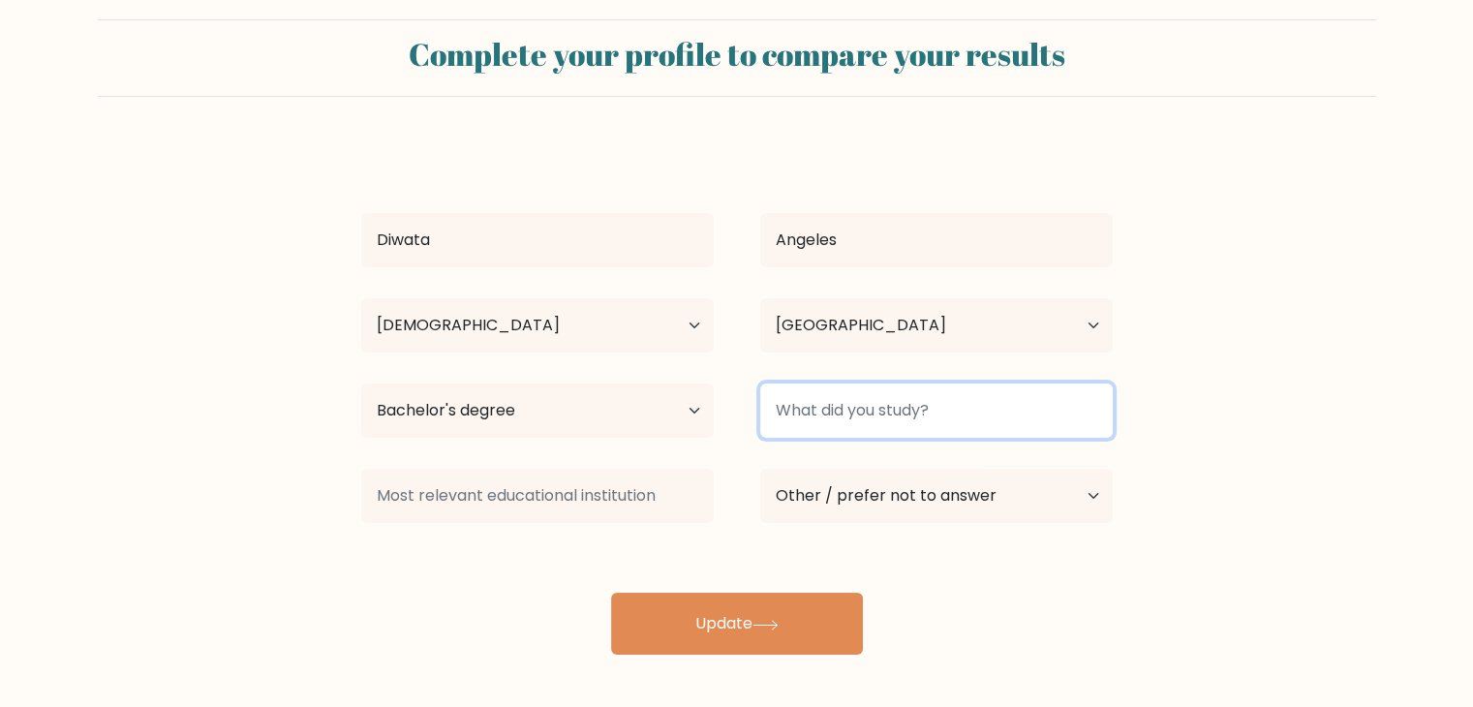
click at [868, 413] on input at bounding box center [936, 411] width 353 height 54
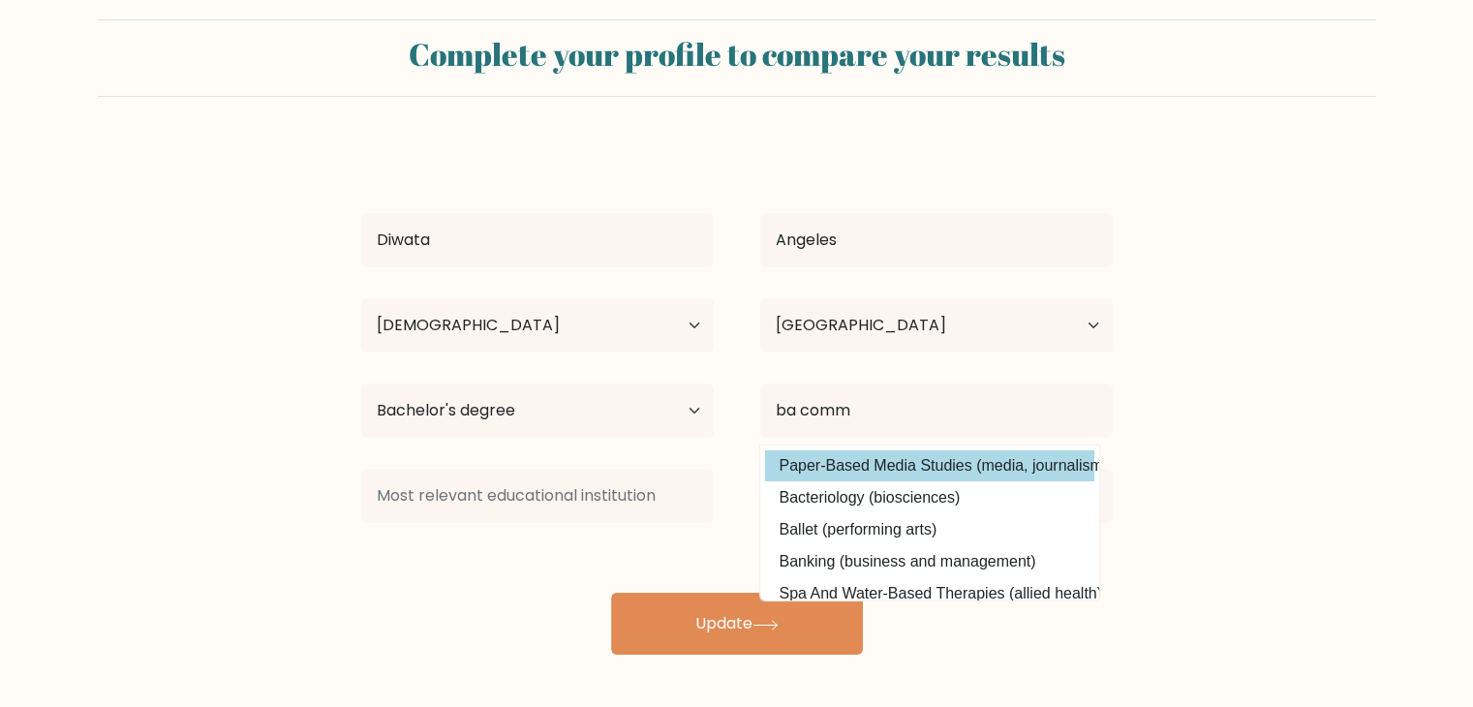
click at [844, 465] on option "Paper-Based Media Studies (media, journalism and communications)" at bounding box center [929, 465] width 329 height 31
type input "Paper-Based Media Studies"
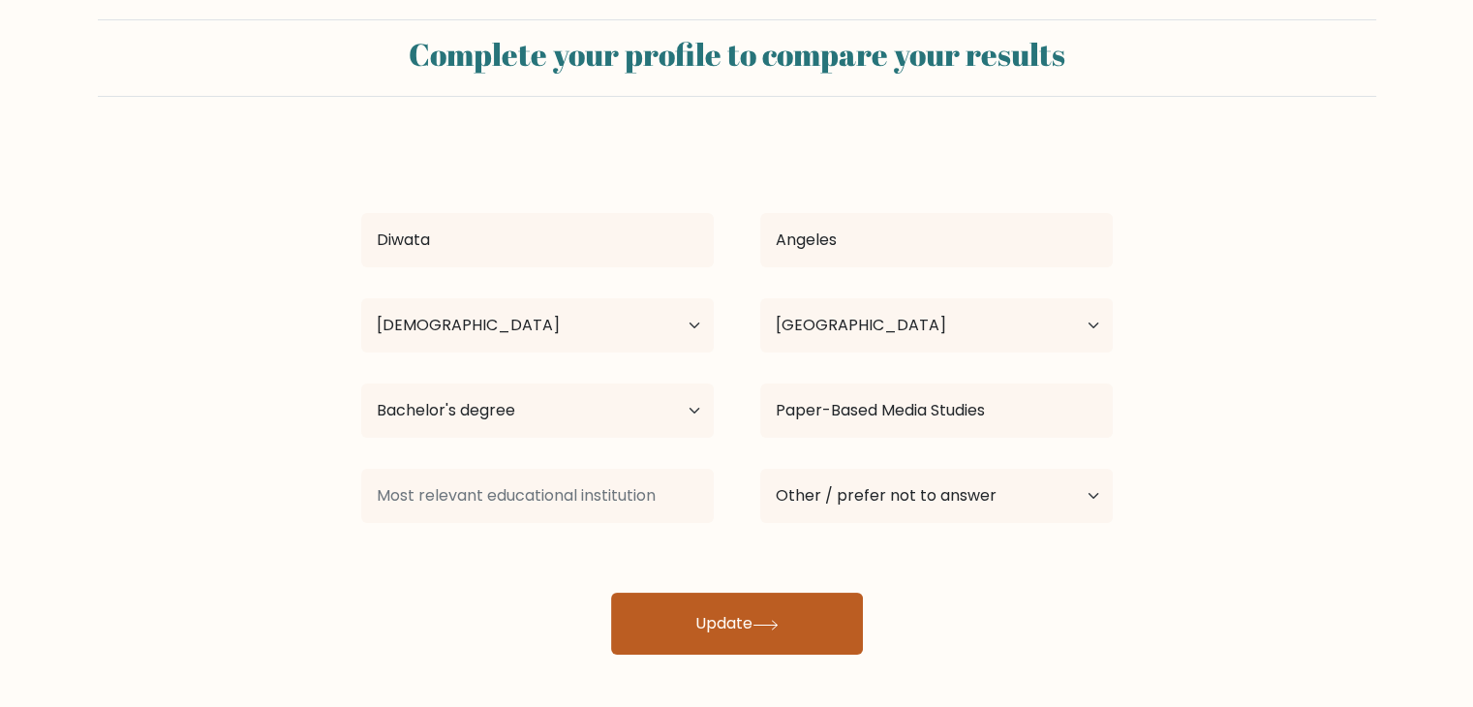
click at [807, 621] on button "Update" at bounding box center [737, 624] width 252 height 62
drag, startPoint x: 806, startPoint y: 619, endPoint x: 795, endPoint y: 625, distance: 12.1
click at [795, 625] on button "Update" at bounding box center [737, 624] width 252 height 62
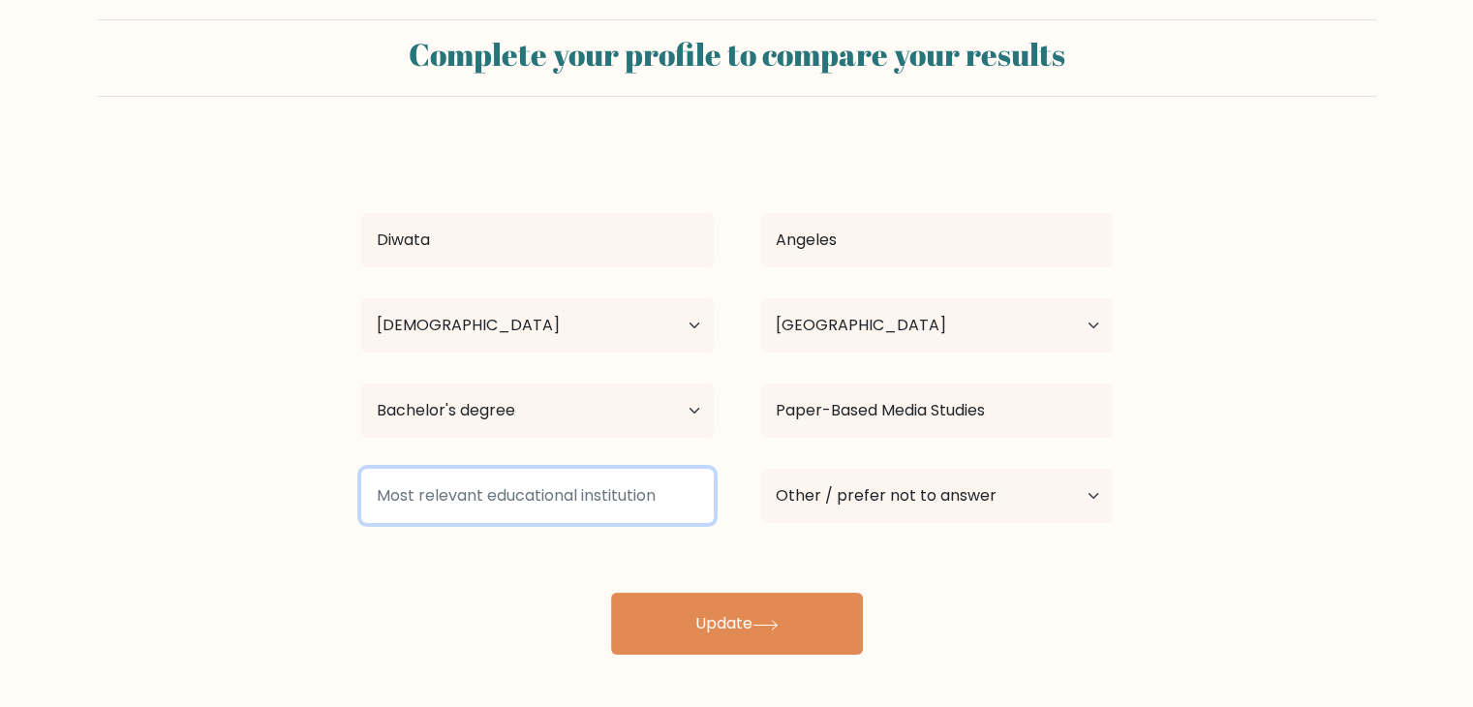
click at [579, 502] on input at bounding box center [537, 496] width 353 height 54
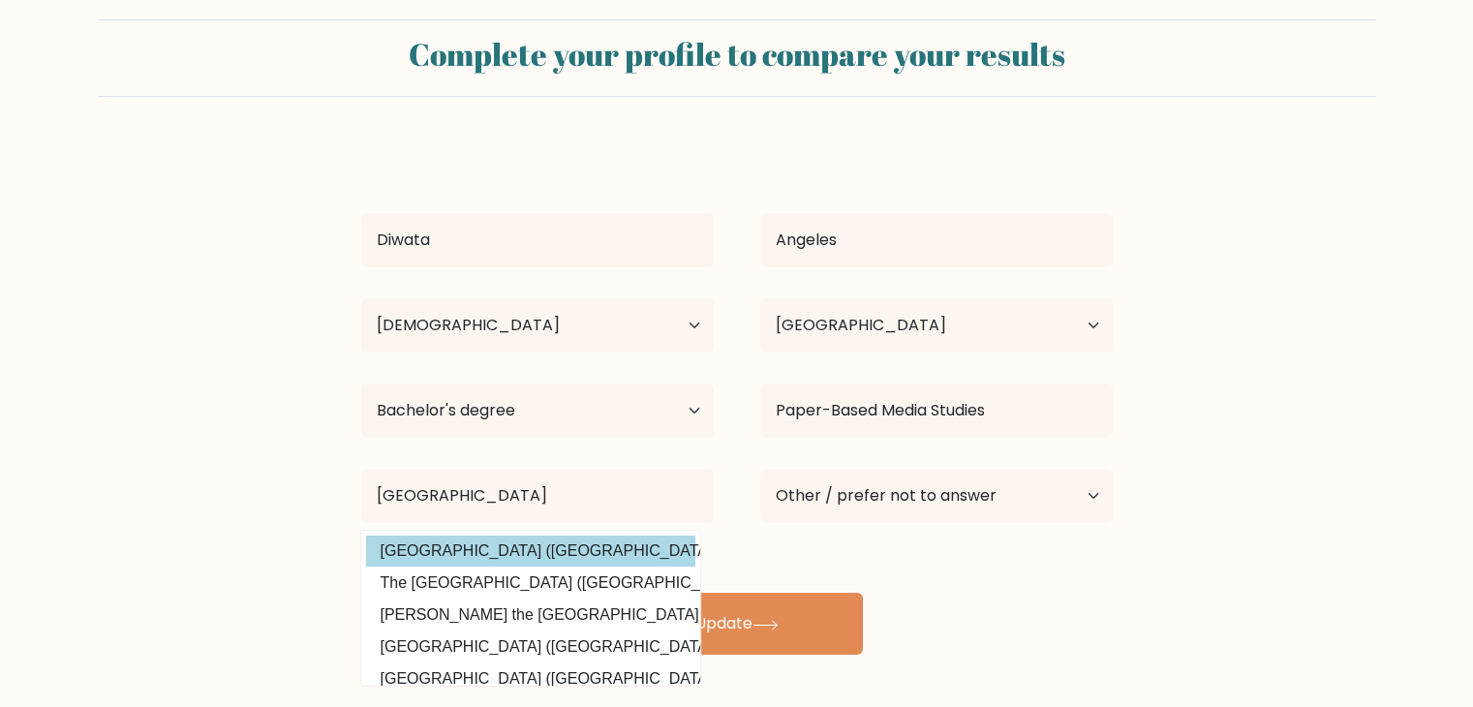
click at [585, 554] on option "Polytechnic University of the Philippines (Philippines)" at bounding box center [530, 551] width 329 height 31
type input "[GEOGRAPHIC_DATA]"
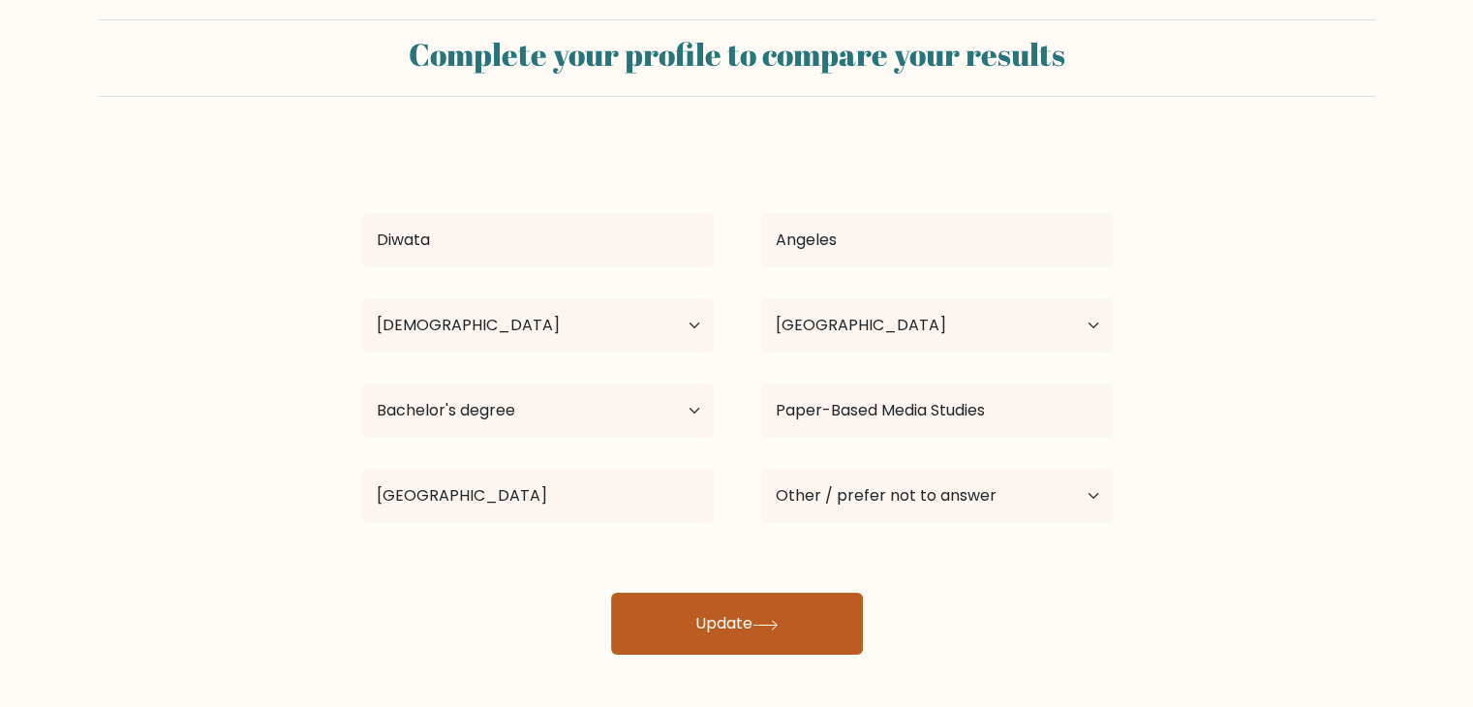
click at [736, 614] on button "Update" at bounding box center [737, 624] width 252 height 62
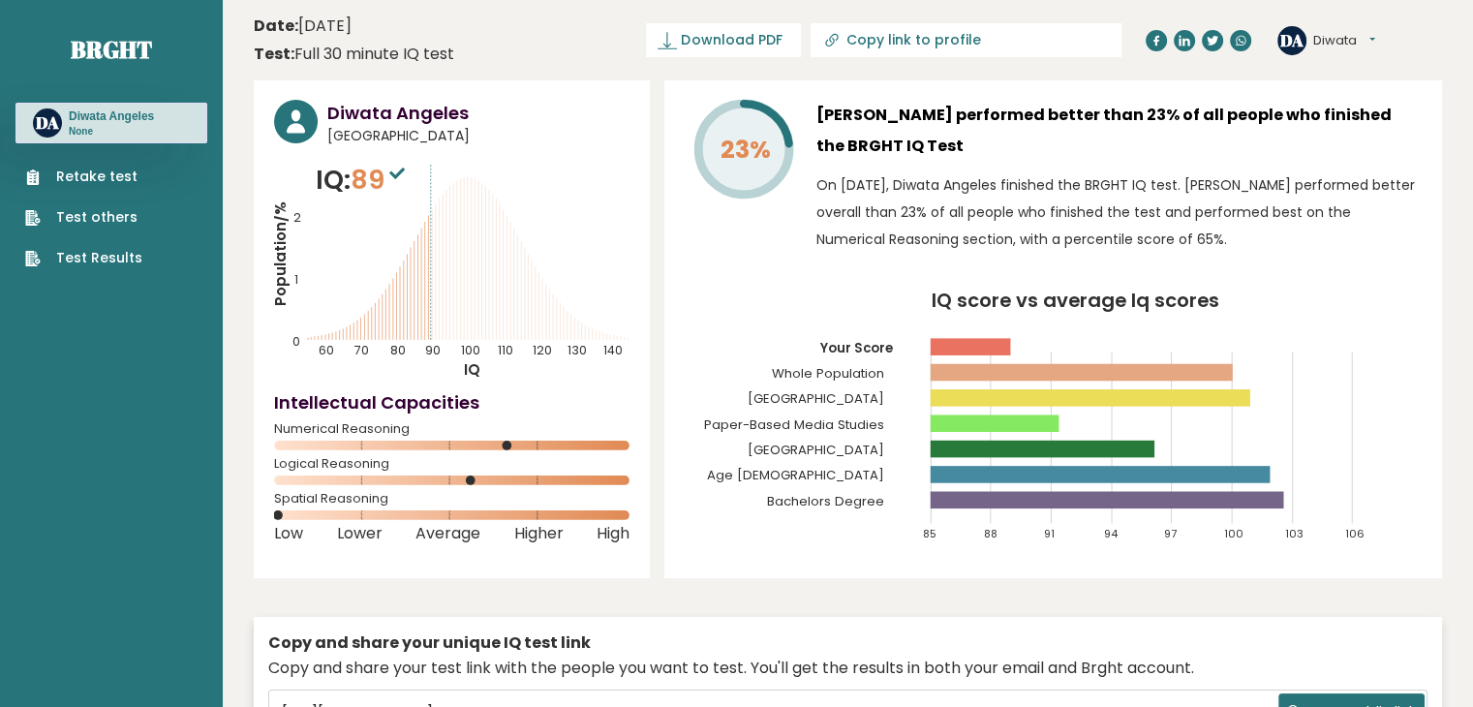
click at [116, 183] on link "Retake test" at bounding box center [83, 177] width 117 height 20
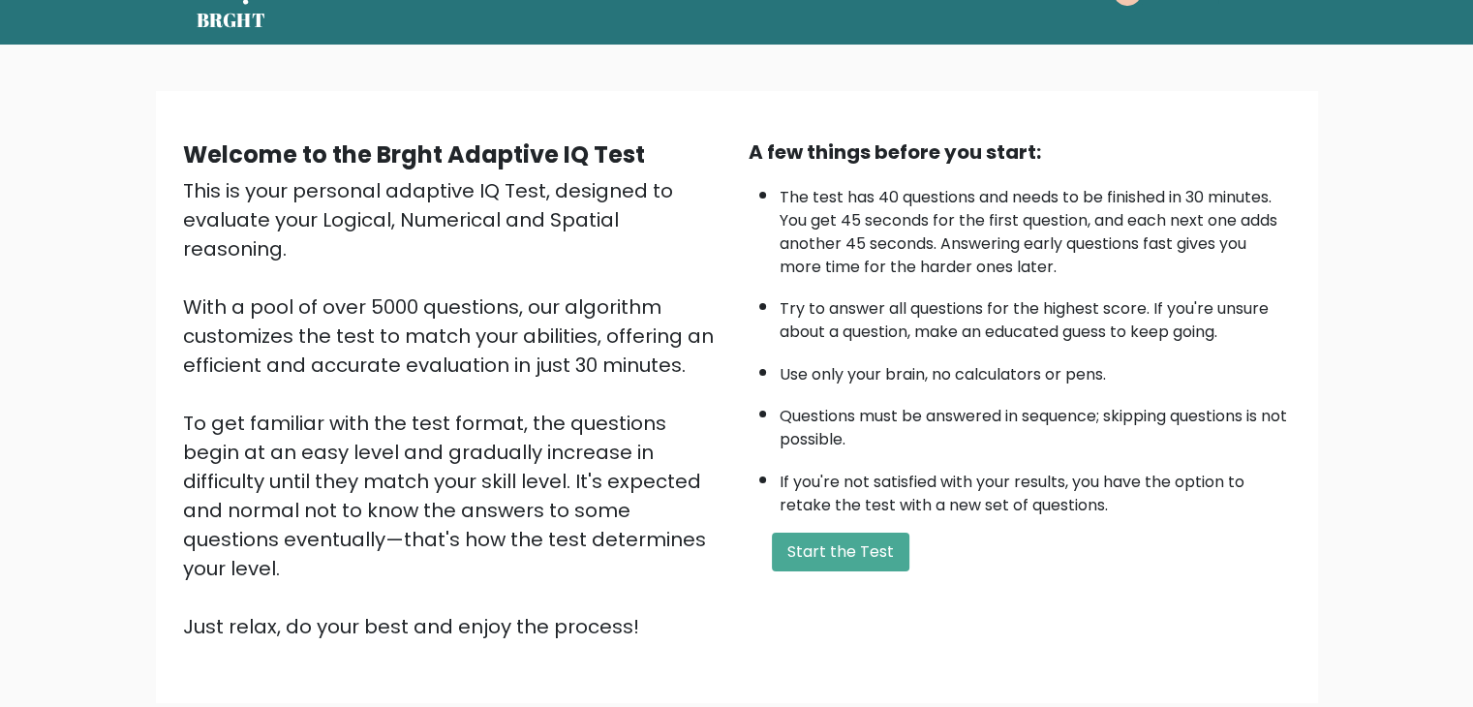
scroll to position [180, 0]
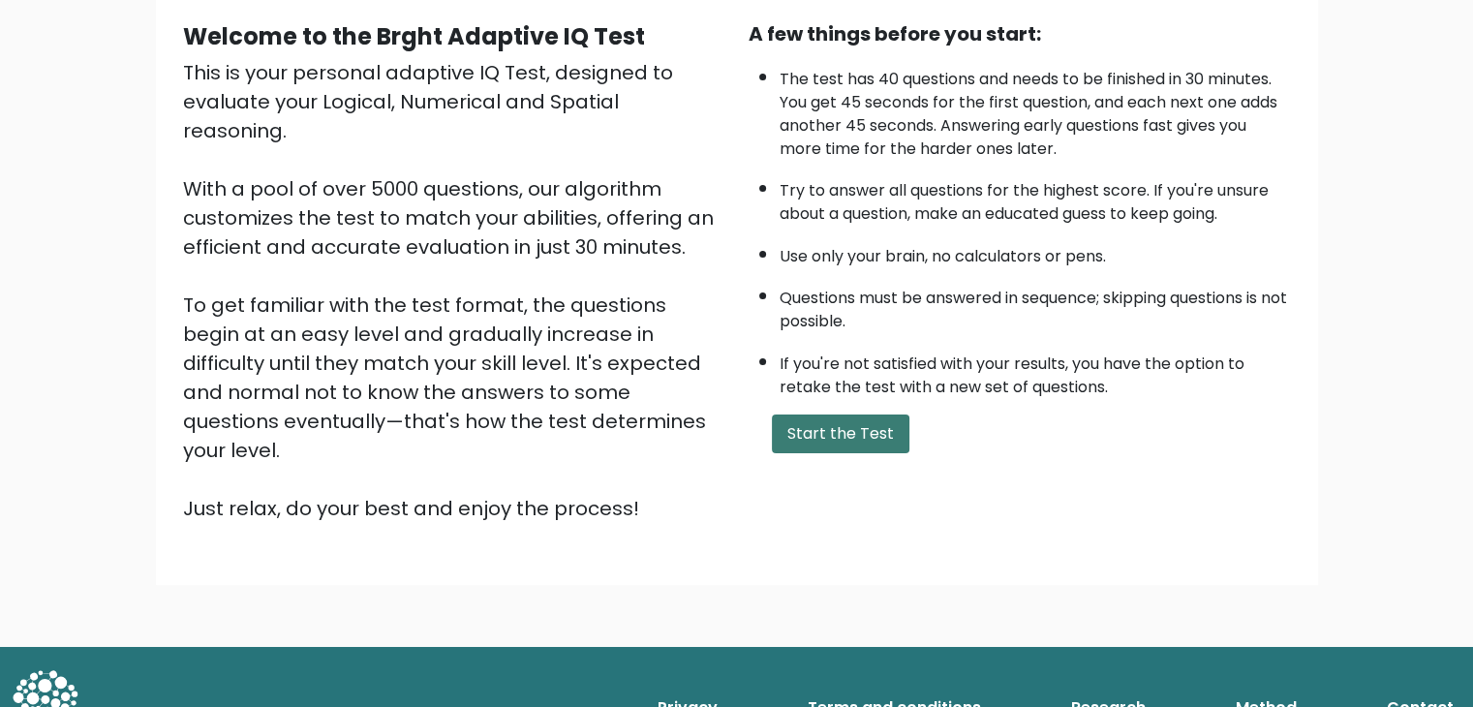
click at [779, 415] on button "Start the Test" at bounding box center [841, 434] width 138 height 39
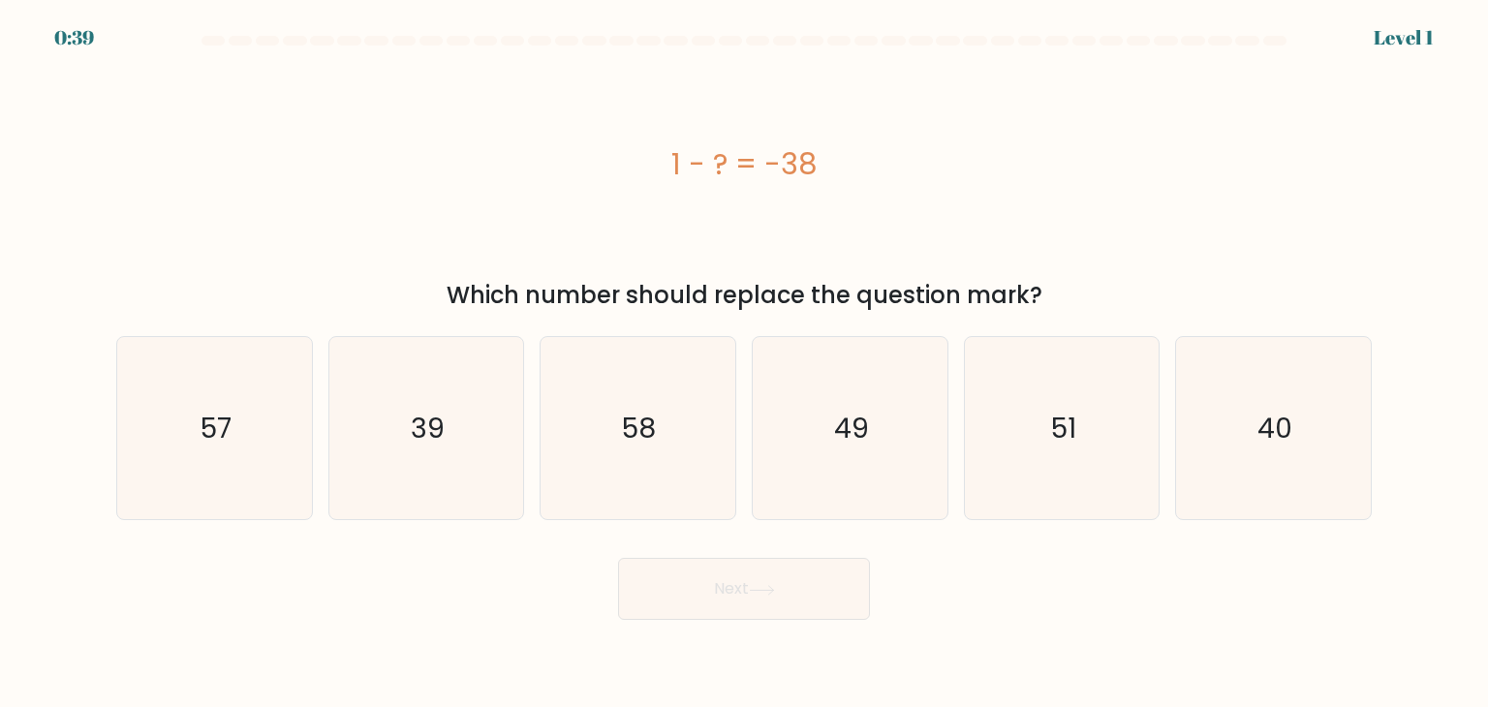
drag, startPoint x: 652, startPoint y: 168, endPoint x: 1043, endPoint y: 305, distance: 414.7
click at [1043, 305] on div "1 - ? = -38 Which number should replace the question mark?" at bounding box center [744, 185] width 1278 height 255
copy div "1 - ? = -38 Which number should replace the question mark?"
click at [432, 447] on icon "39" at bounding box center [426, 428] width 182 height 182
click at [744, 363] on input "b. 39" at bounding box center [744, 358] width 1 height 10
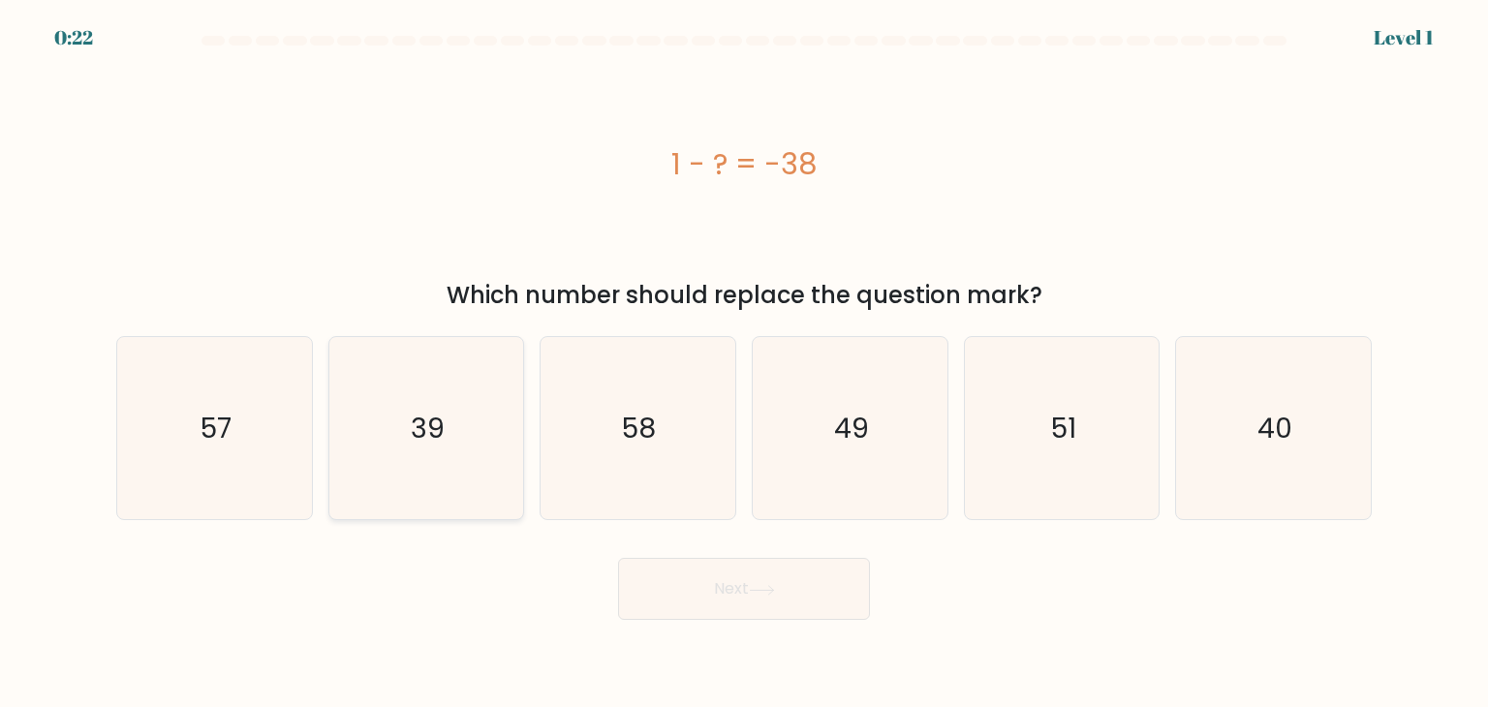
radio input "true"
click at [783, 589] on button "Next" at bounding box center [744, 589] width 252 height 62
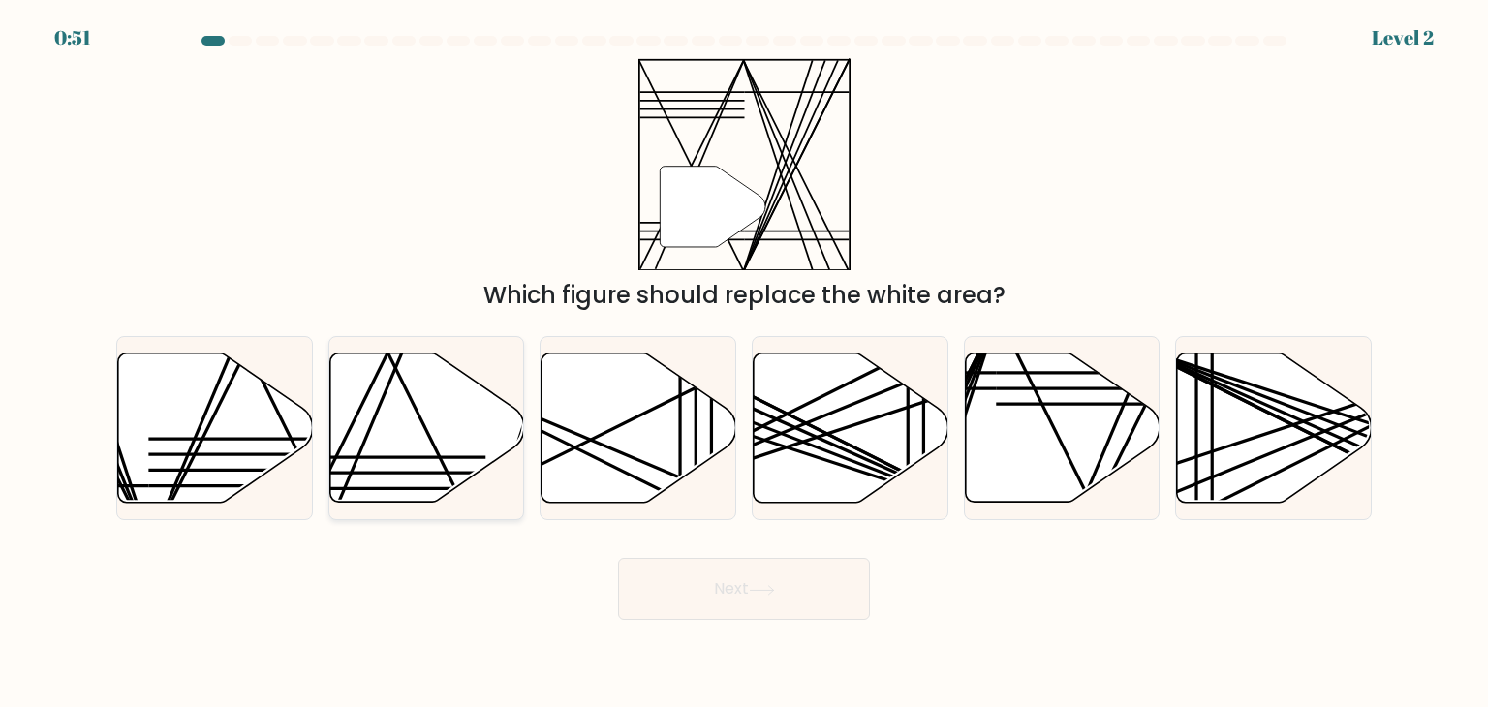
click at [337, 476] on icon at bounding box center [426, 427] width 195 height 149
click at [744, 363] on input "b." at bounding box center [744, 358] width 1 height 10
radio input "true"
click at [765, 586] on icon at bounding box center [762, 590] width 26 height 11
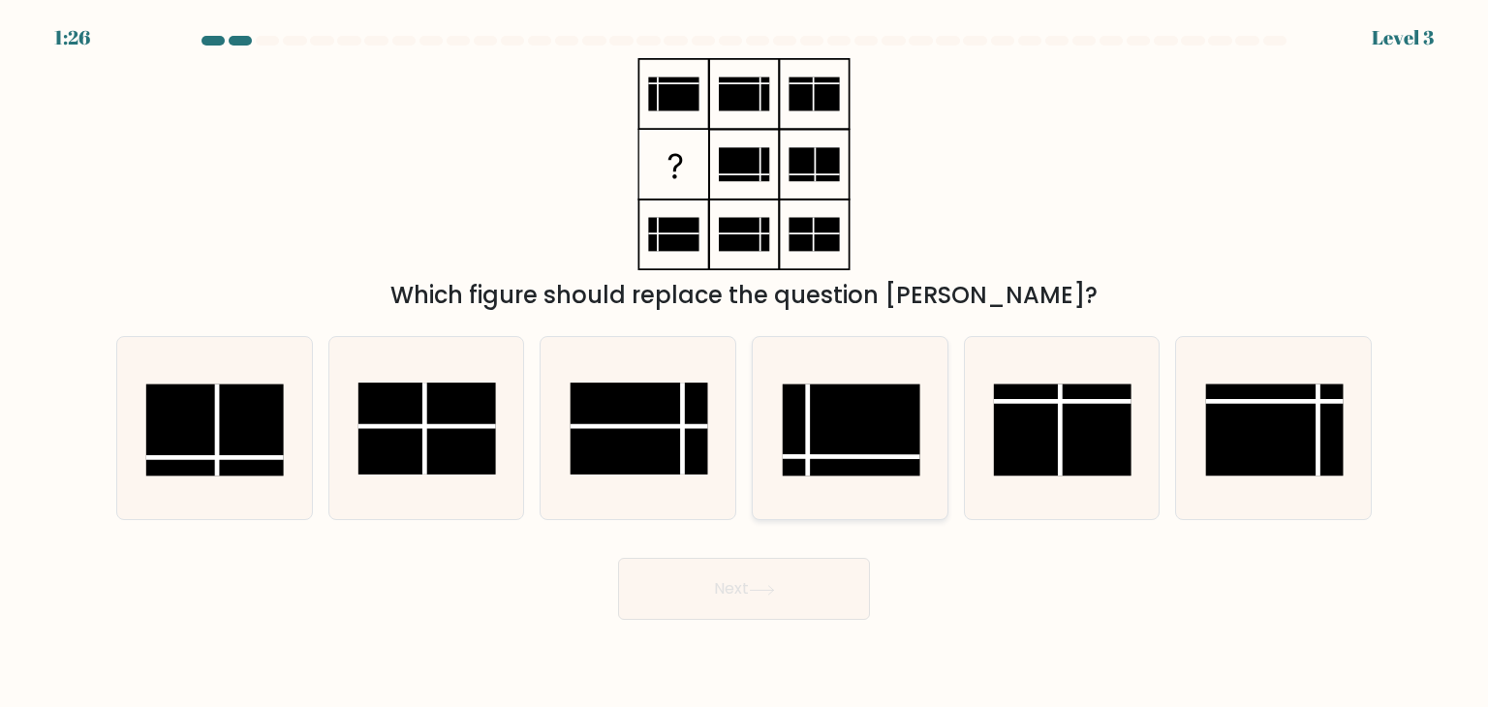
click at [829, 457] on line at bounding box center [852, 457] width 138 height 0
click at [745, 363] on input "d." at bounding box center [744, 358] width 1 height 10
radio input "true"
click at [792, 579] on button "Next" at bounding box center [744, 589] width 252 height 62
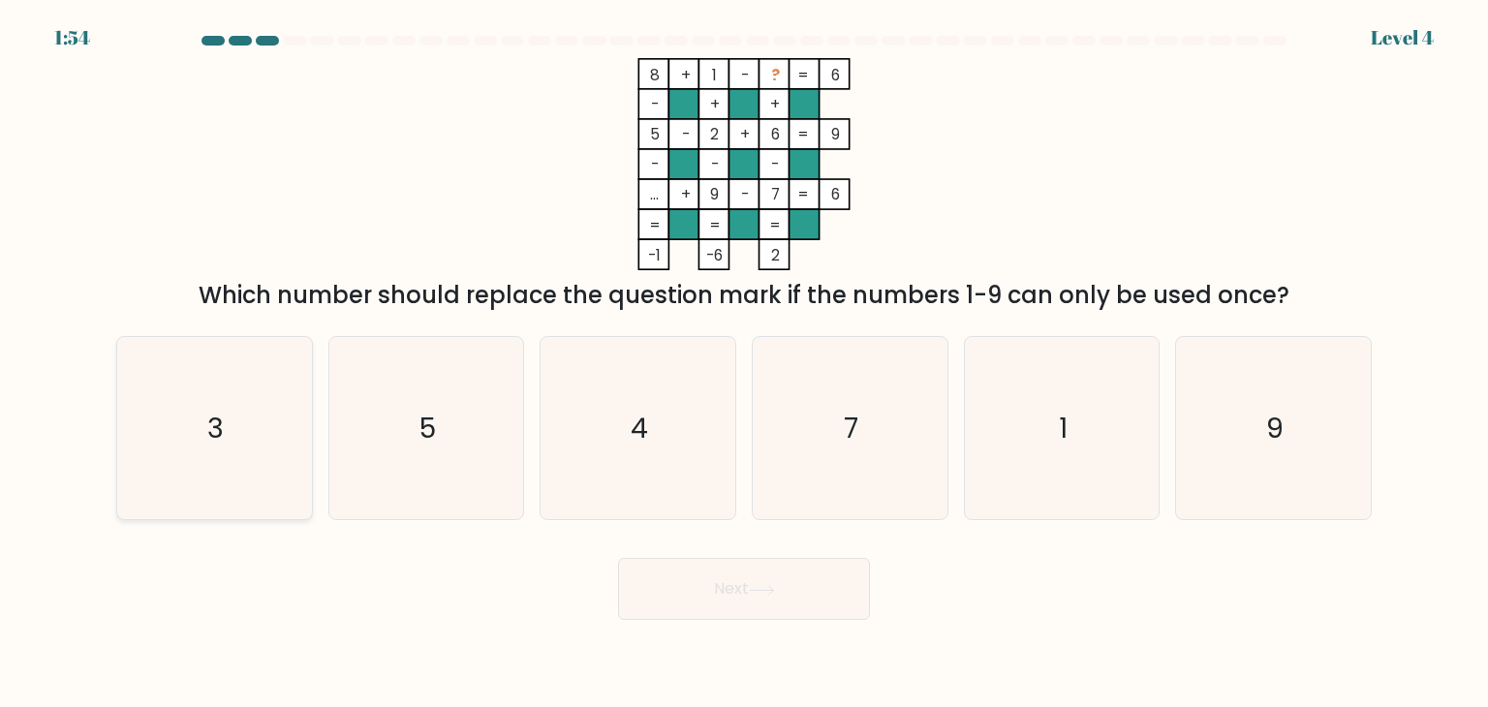
click at [201, 487] on icon "3" at bounding box center [214, 428] width 182 height 182
click at [744, 363] on input "a. 3" at bounding box center [744, 358] width 1 height 10
radio input "true"
click at [774, 608] on button "Next" at bounding box center [744, 589] width 252 height 62
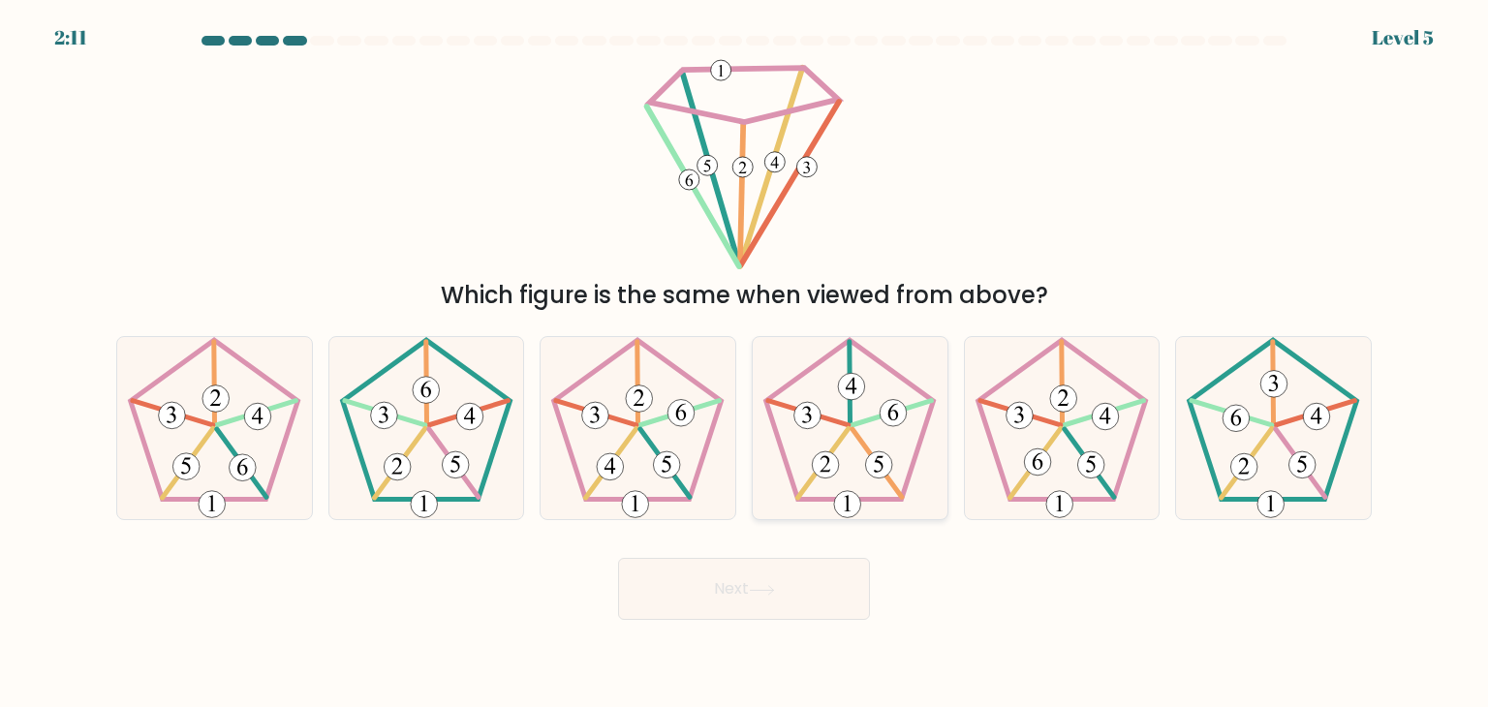
click at [905, 457] on icon at bounding box center [849, 428] width 182 height 182
click at [745, 363] on input "d." at bounding box center [744, 358] width 1 height 10
radio input "true"
click at [797, 587] on button "Next" at bounding box center [744, 589] width 252 height 62
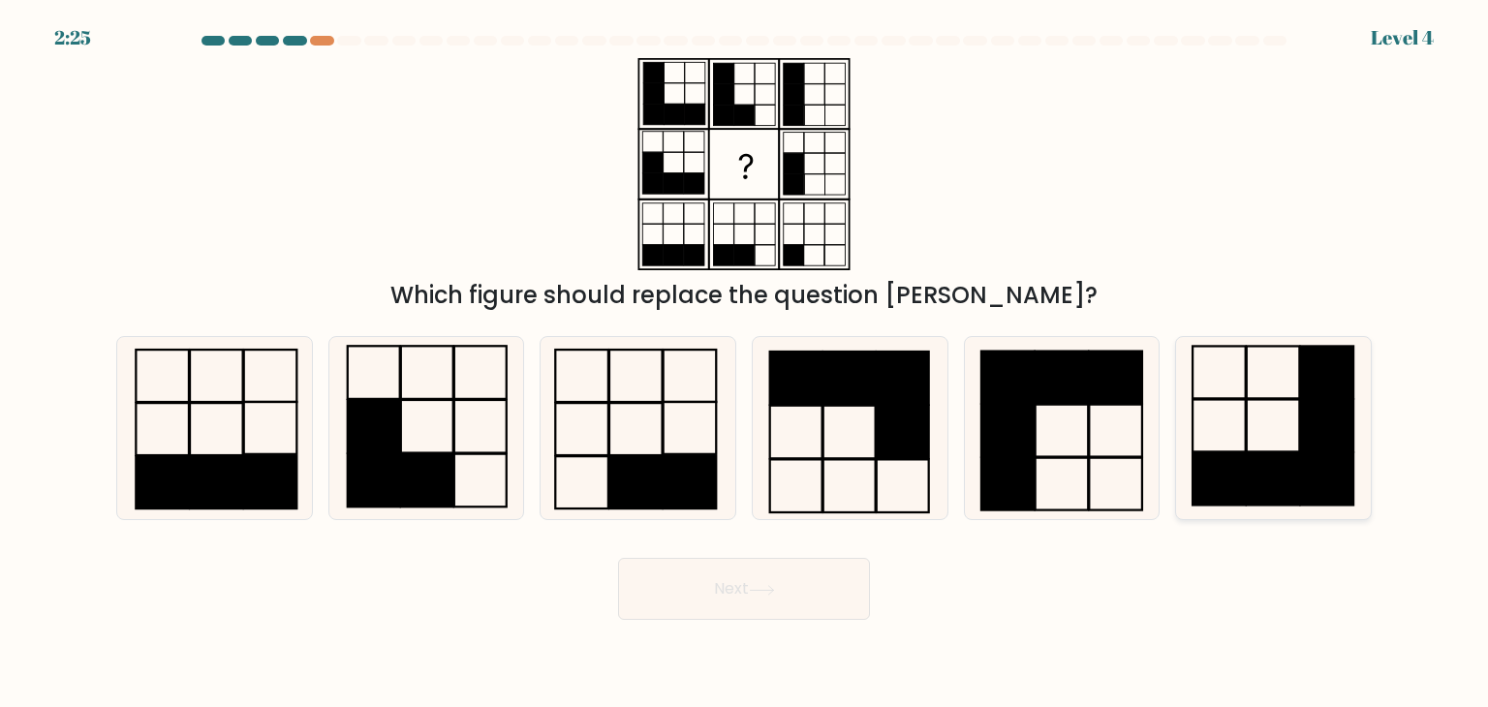
click at [1310, 423] on rect at bounding box center [1327, 426] width 53 height 52
click at [745, 363] on input "f." at bounding box center [744, 358] width 1 height 10
radio input "true"
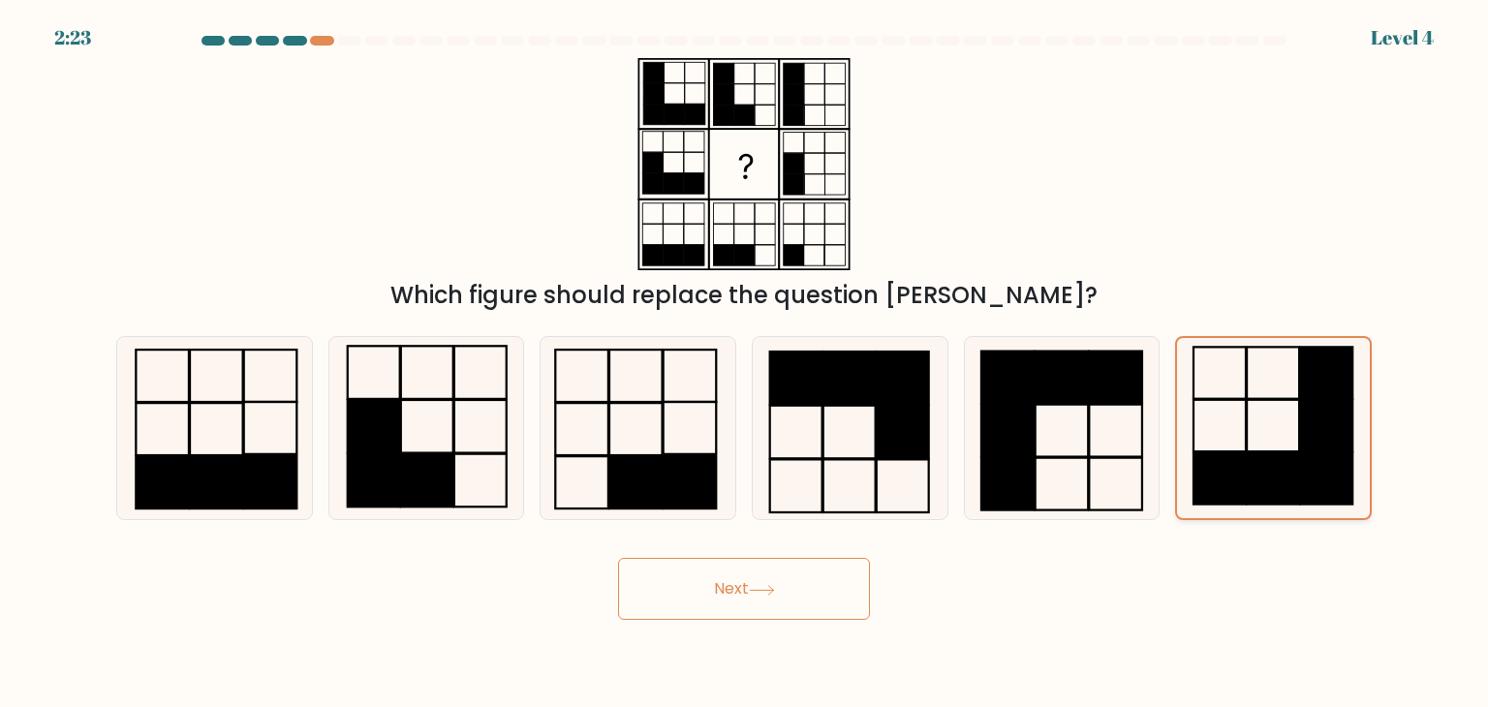
click at [1232, 437] on icon at bounding box center [1272, 428] width 180 height 180
click at [745, 363] on input "f." at bounding box center [744, 358] width 1 height 10
click at [509, 473] on icon at bounding box center [426, 428] width 182 height 182
click at [744, 363] on input "b." at bounding box center [744, 358] width 1 height 10
radio input "true"
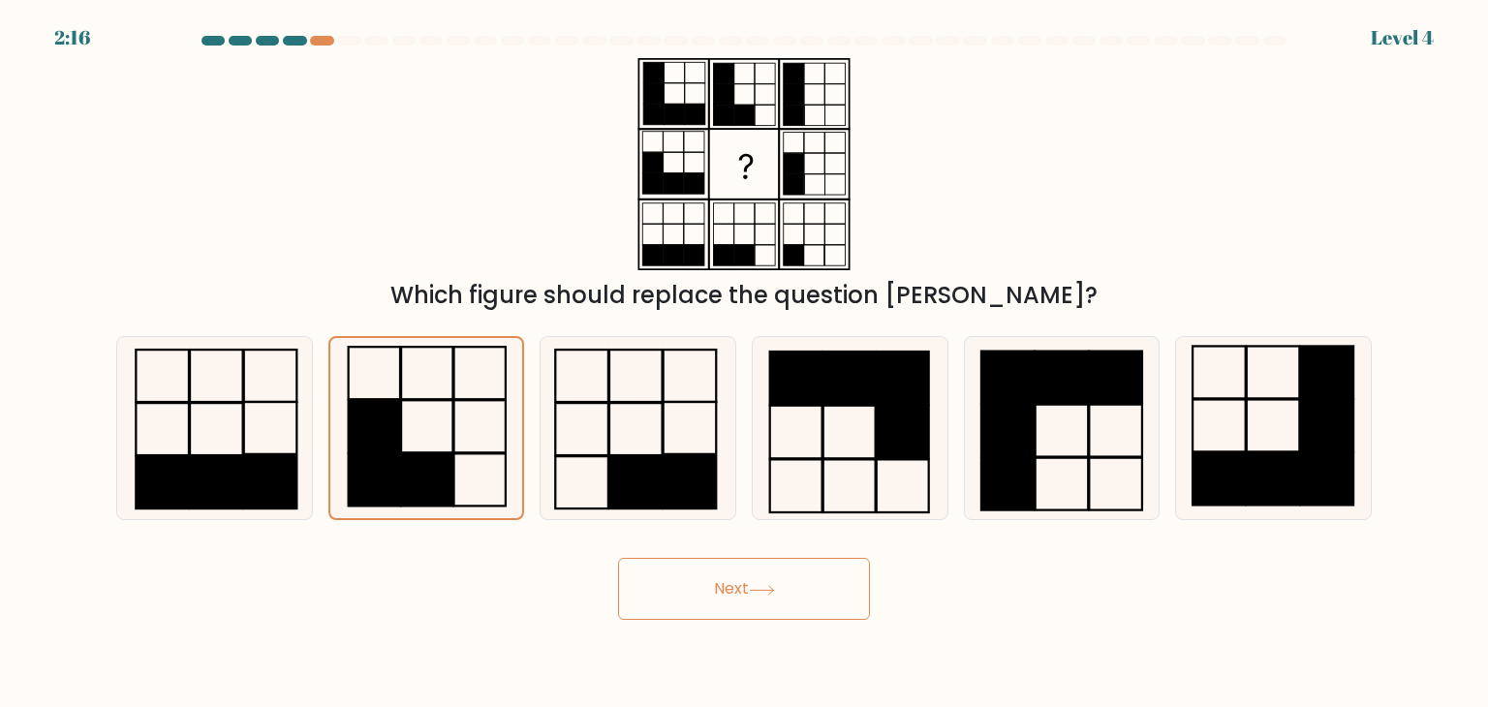
click at [756, 587] on icon at bounding box center [762, 590] width 26 height 11
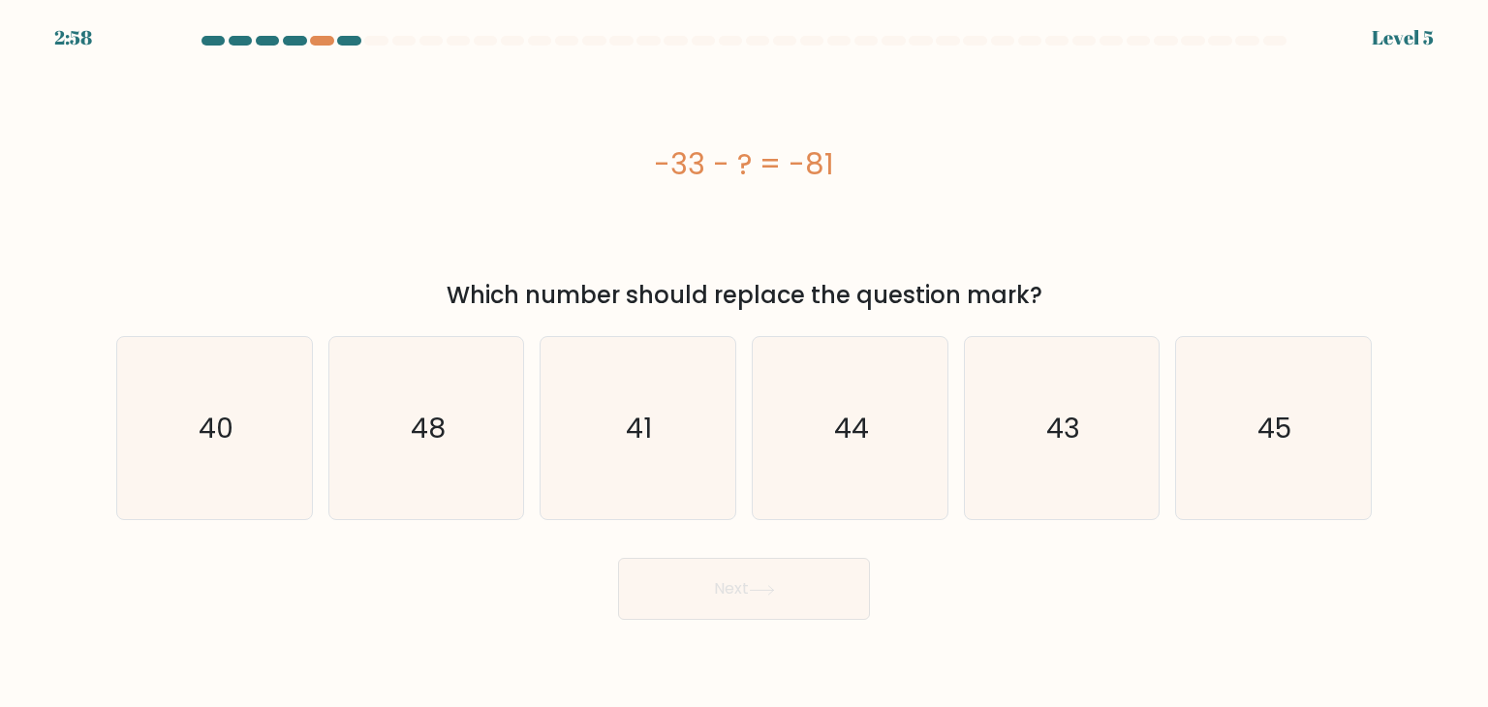
drag, startPoint x: 639, startPoint y: 160, endPoint x: 994, endPoint y: 172, distance: 354.7
click at [994, 172] on div "-33 - ? = -81" at bounding box center [743, 164] width 1255 height 44
copy div "-33 - ? = -81"
click at [386, 404] on icon "48" at bounding box center [426, 428] width 182 height 182
click at [744, 363] on input "b. 48" at bounding box center [744, 358] width 1 height 10
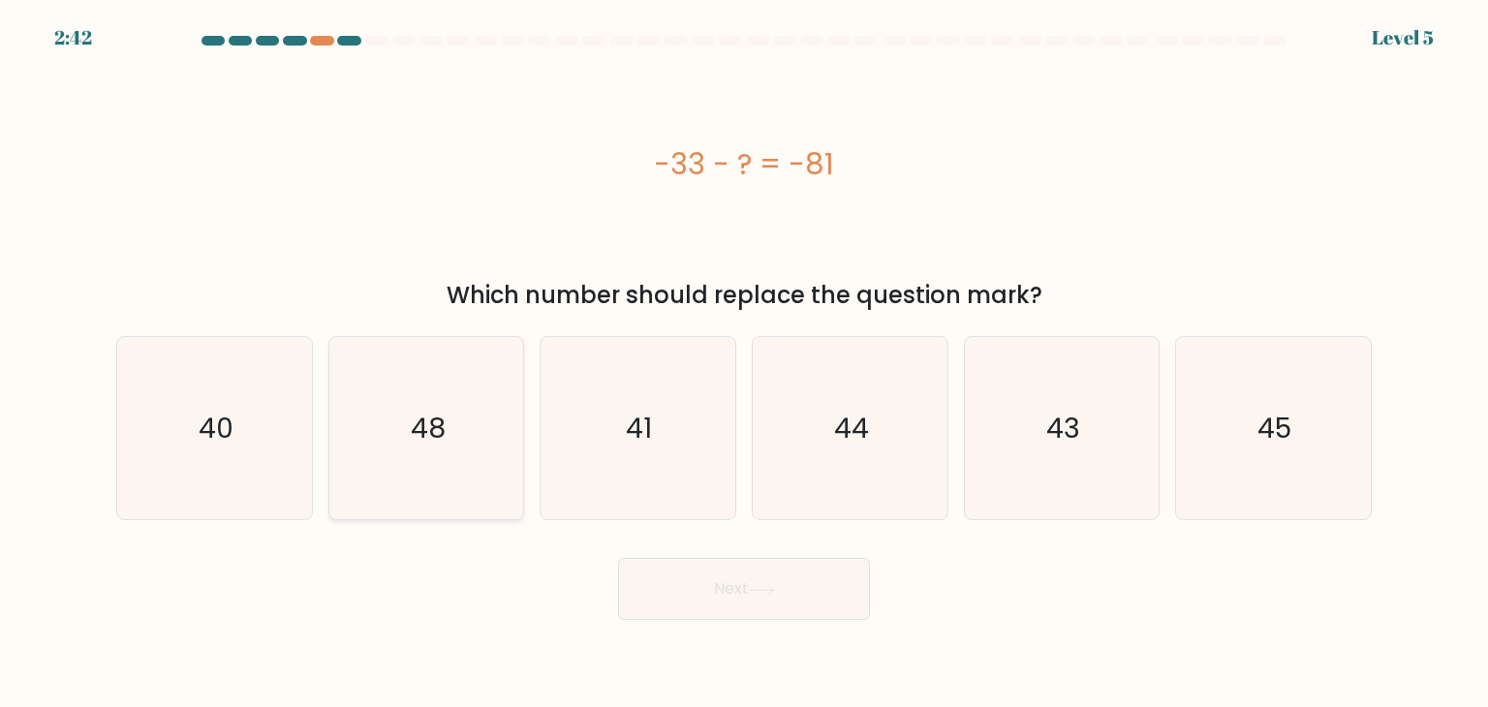
radio input "true"
click at [780, 595] on button "Next" at bounding box center [744, 589] width 252 height 62
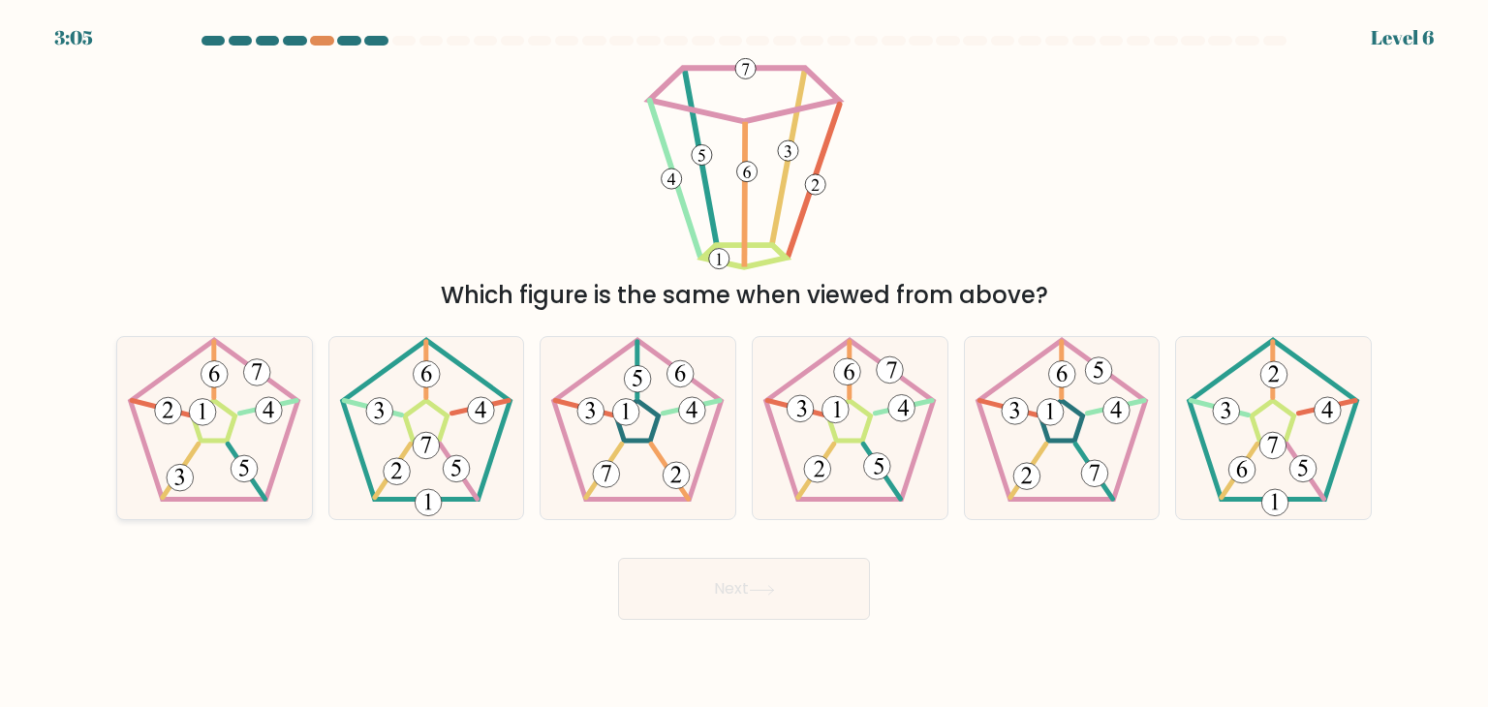
click at [162, 392] on icon at bounding box center [214, 428] width 182 height 182
click at [744, 363] on input "a." at bounding box center [744, 358] width 1 height 10
radio input "true"
click at [641, 598] on button "Next" at bounding box center [744, 589] width 252 height 62
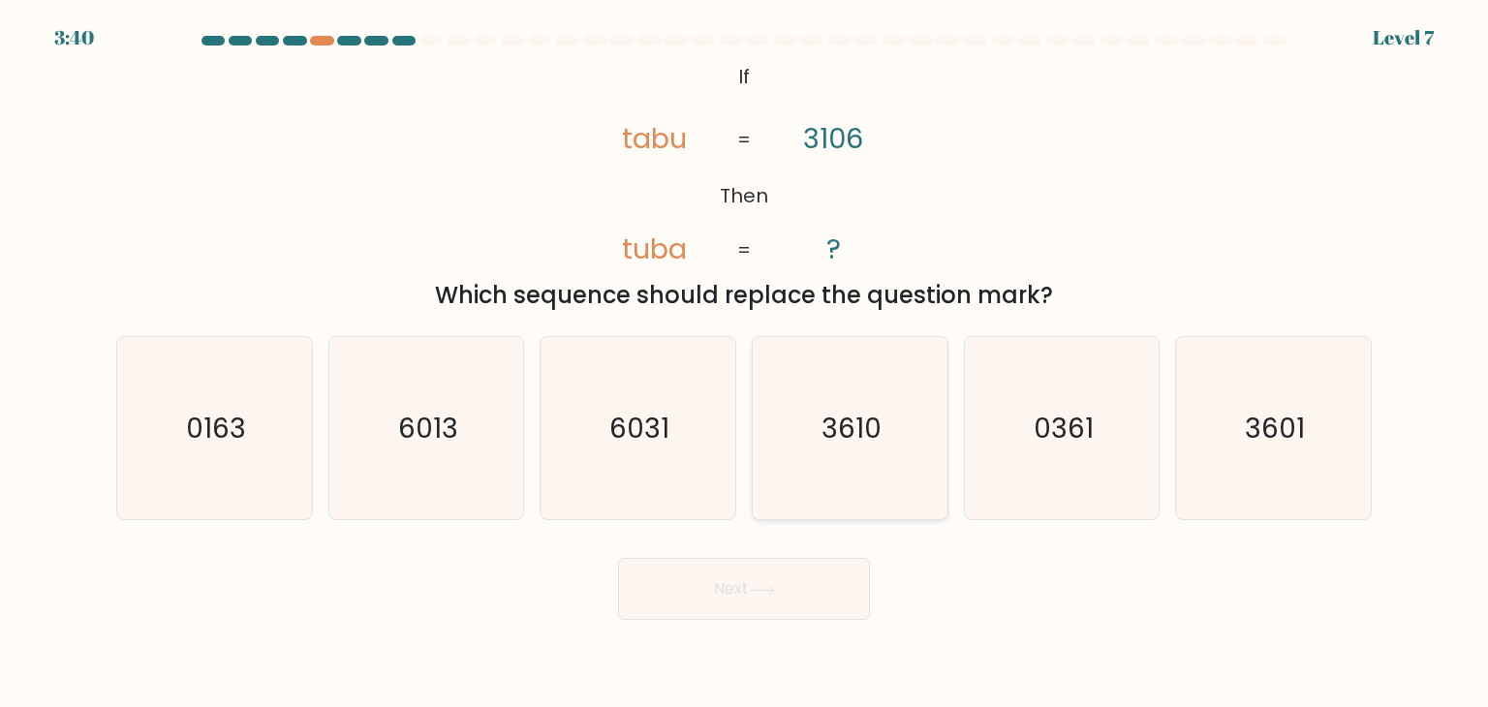
click at [884, 386] on icon "3610" at bounding box center [849, 428] width 182 height 182
click at [745, 363] on input "d. 3610" at bounding box center [744, 358] width 1 height 10
radio input "true"
click at [1260, 431] on text "3601" at bounding box center [1274, 428] width 60 height 39
click at [745, 363] on input "f. 3601" at bounding box center [744, 358] width 1 height 10
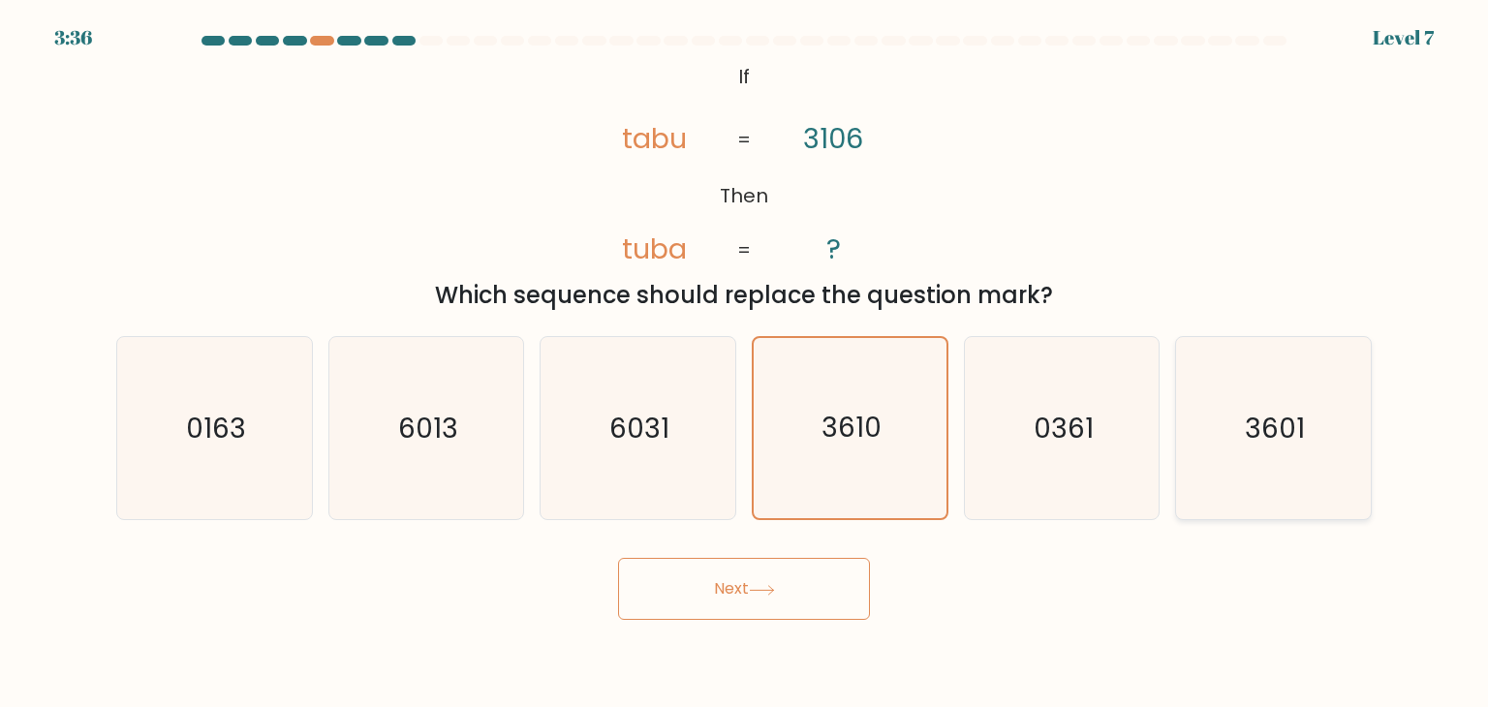
radio input "true"
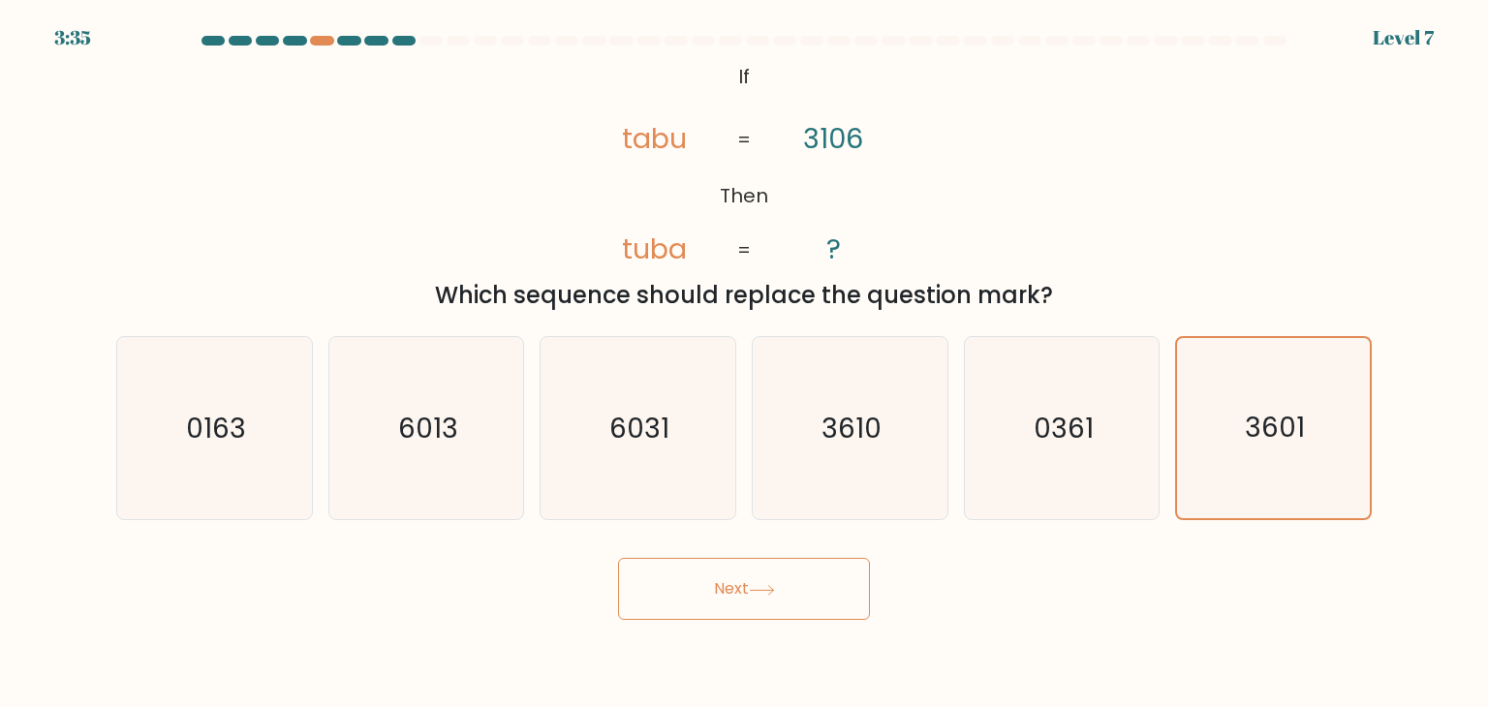
click at [754, 580] on button "Next" at bounding box center [744, 589] width 252 height 62
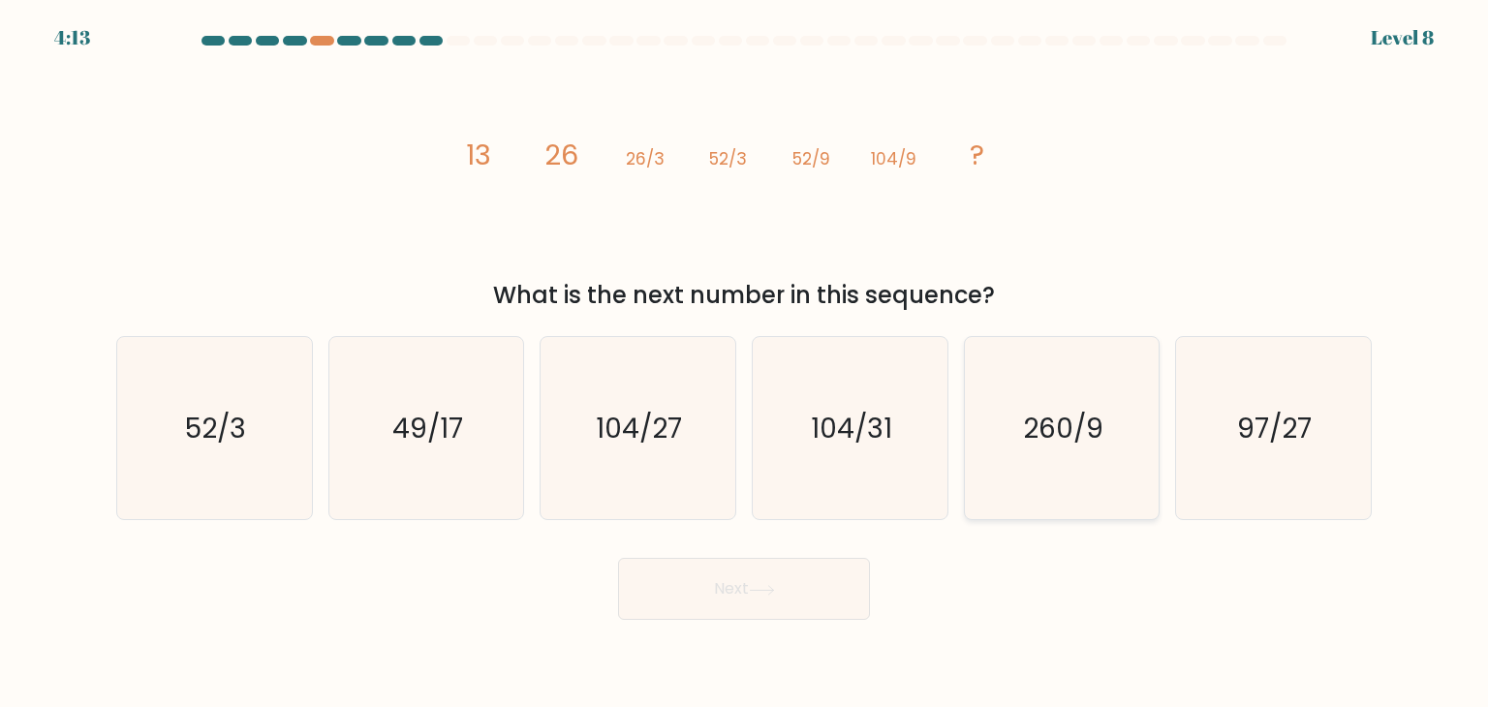
click at [987, 413] on icon "260/9" at bounding box center [1061, 428] width 182 height 182
click at [745, 363] on input "e. 260/9" at bounding box center [744, 358] width 1 height 10
radio input "true"
click at [872, 593] on div "Next" at bounding box center [744, 581] width 1278 height 77
click at [852, 576] on button "Next" at bounding box center [744, 589] width 252 height 62
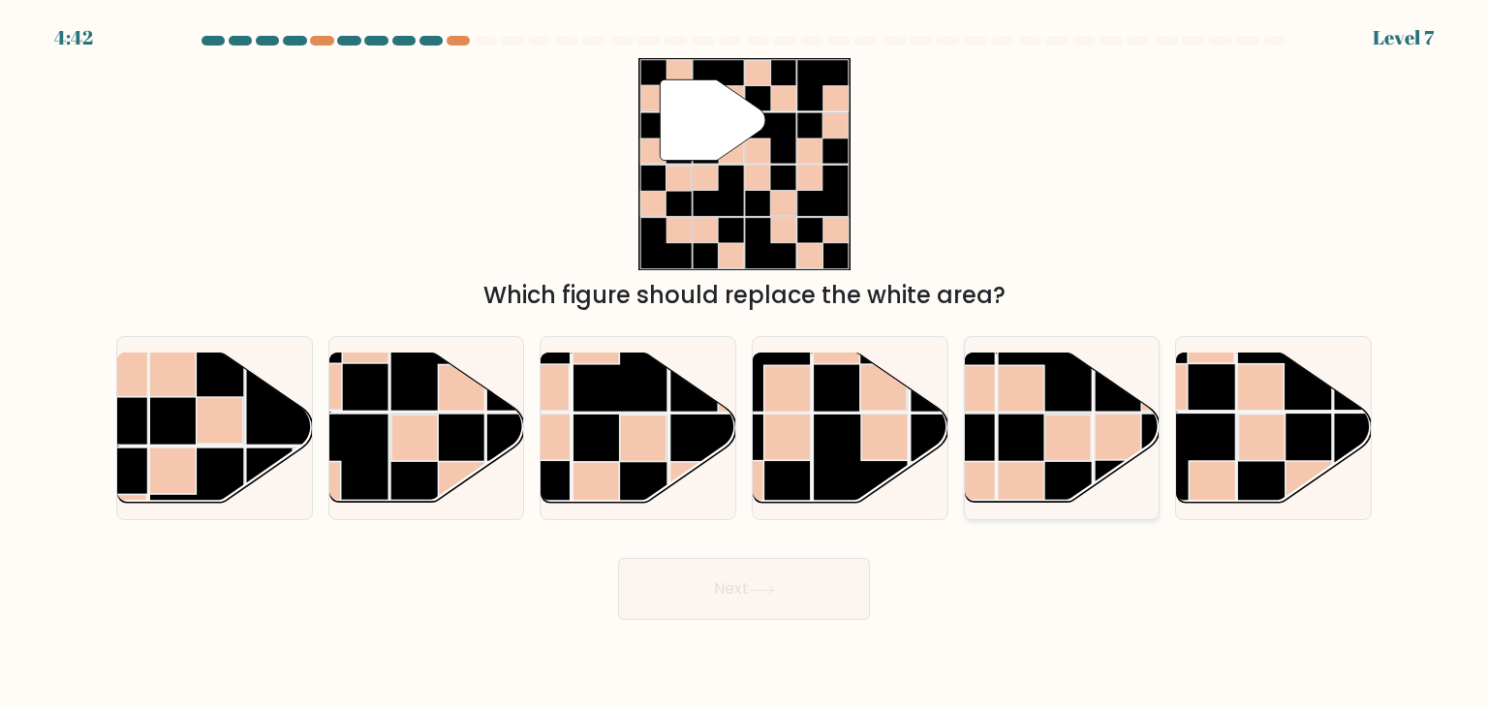
click at [998, 396] on rect at bounding box center [1021, 388] width 46 height 46
click at [745, 363] on input "e." at bounding box center [744, 358] width 1 height 10
radio input "true"
click at [271, 444] on rect at bounding box center [293, 397] width 95 height 95
click at [744, 363] on input "a." at bounding box center [744, 358] width 1 height 10
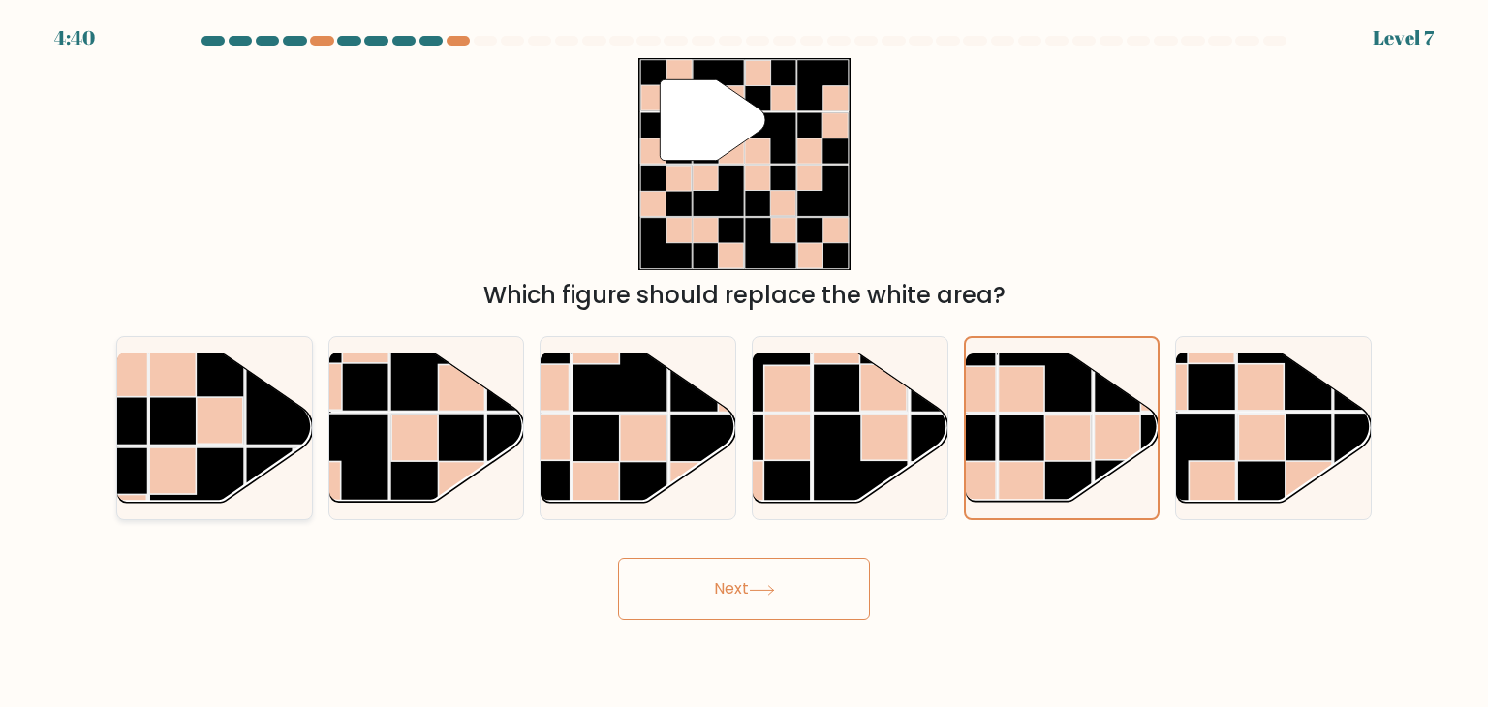
radio input "true"
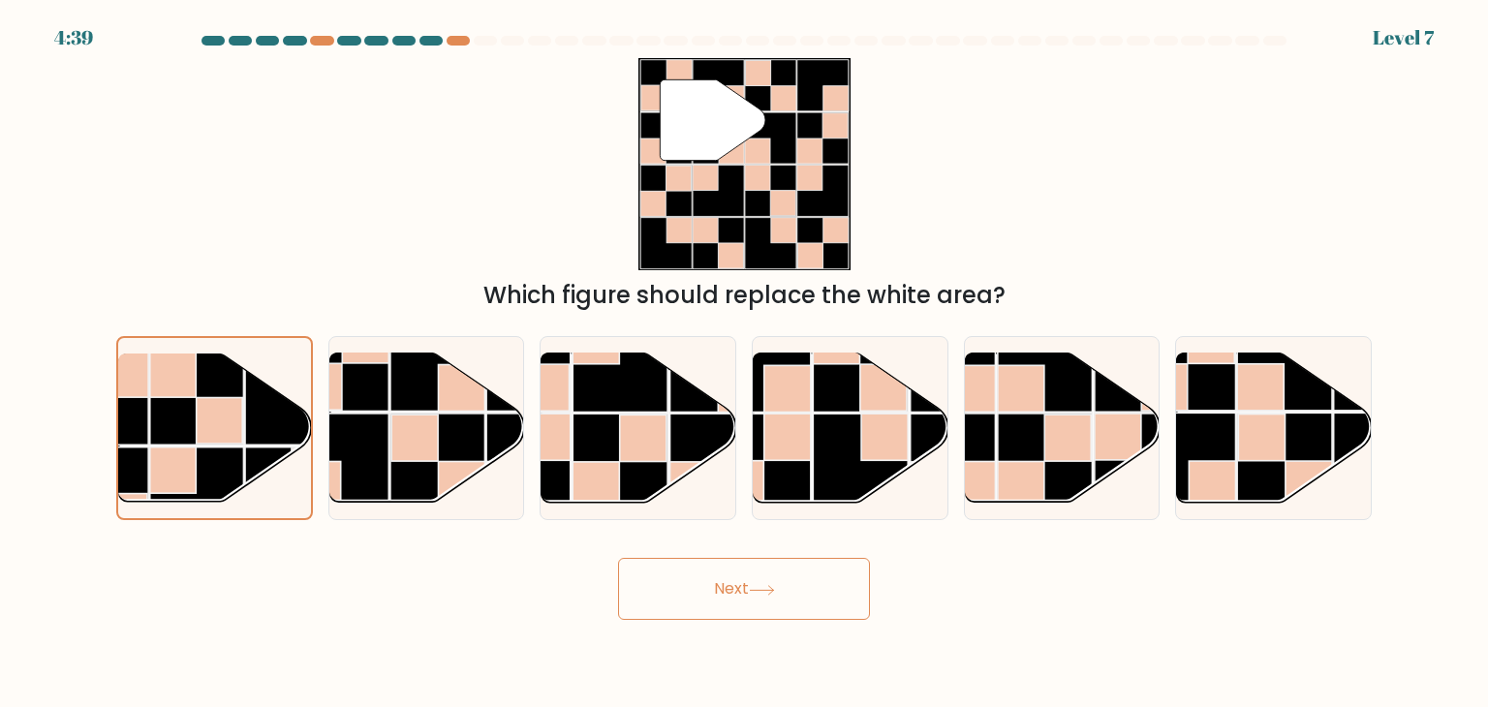
click at [691, 592] on button "Next" at bounding box center [744, 589] width 252 height 62
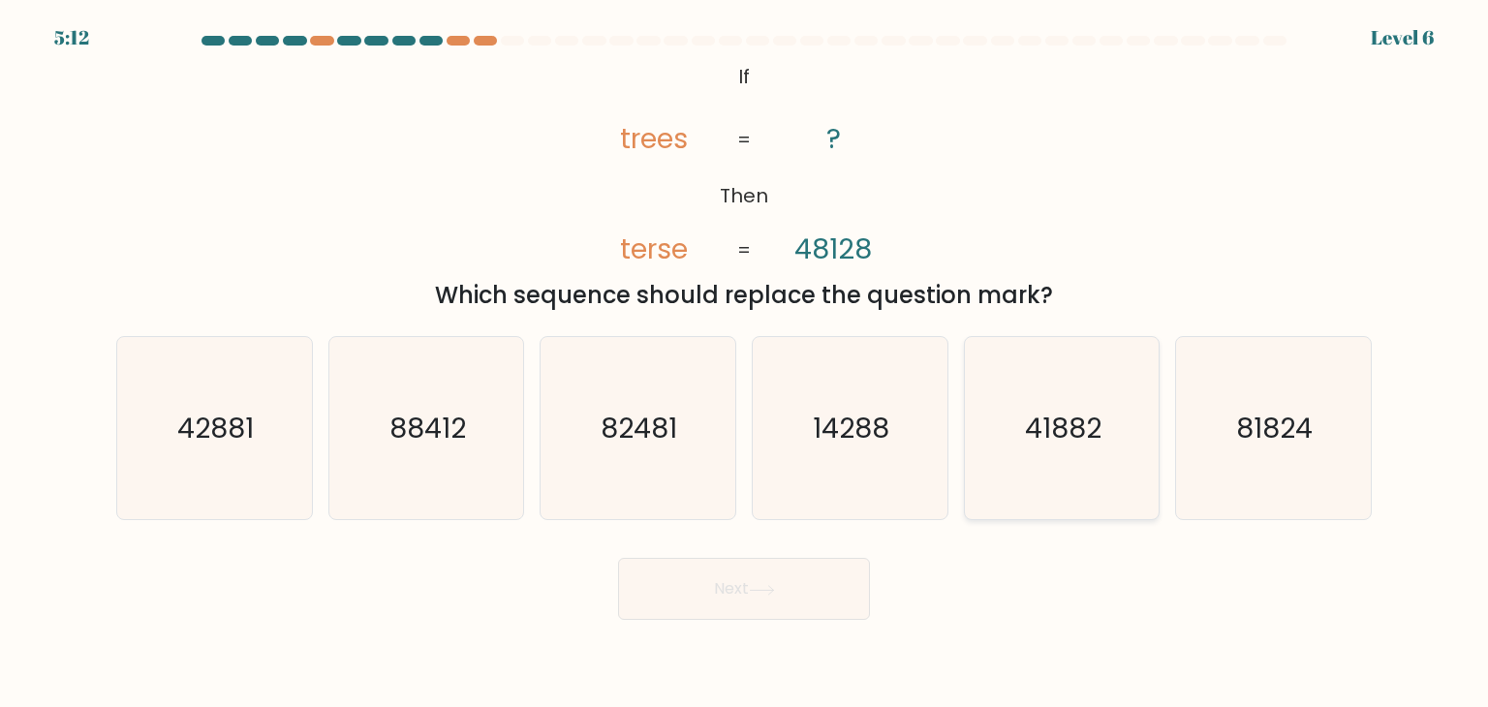
click at [1016, 472] on icon "41882" at bounding box center [1061, 428] width 182 height 182
click at [745, 363] on input "e. 41882" at bounding box center [744, 358] width 1 height 10
radio input "true"
click at [810, 598] on button "Next" at bounding box center [744, 589] width 252 height 62
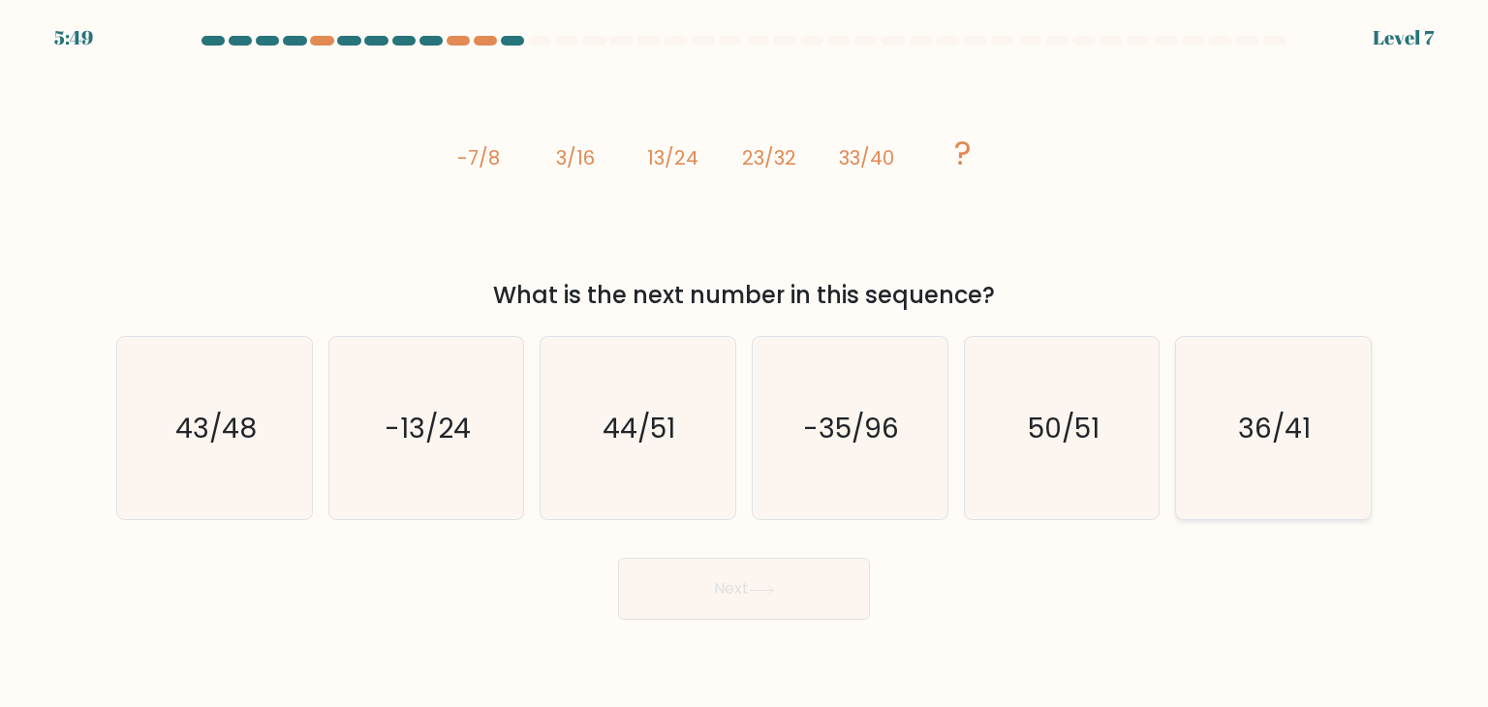
click at [1248, 423] on text "36/41" at bounding box center [1275, 428] width 73 height 39
click at [745, 363] on input "f. 36/41" at bounding box center [744, 358] width 1 height 10
radio input "true"
click at [747, 598] on button "Next" at bounding box center [744, 589] width 252 height 62
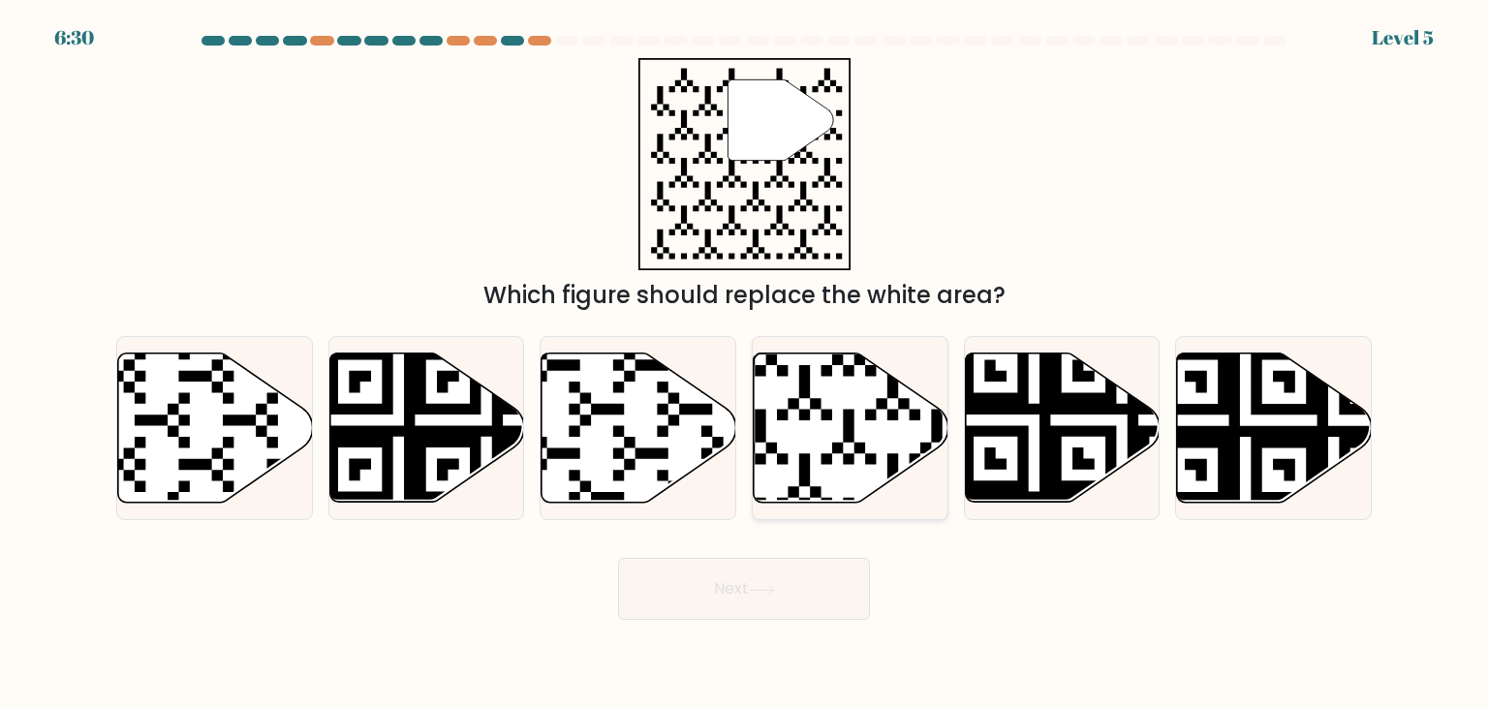
click at [790, 461] on icon at bounding box center [850, 427] width 195 height 149
click at [745, 363] on input "d." at bounding box center [744, 358] width 1 height 10
radio input "true"
click at [814, 586] on button "Next" at bounding box center [744, 589] width 252 height 62
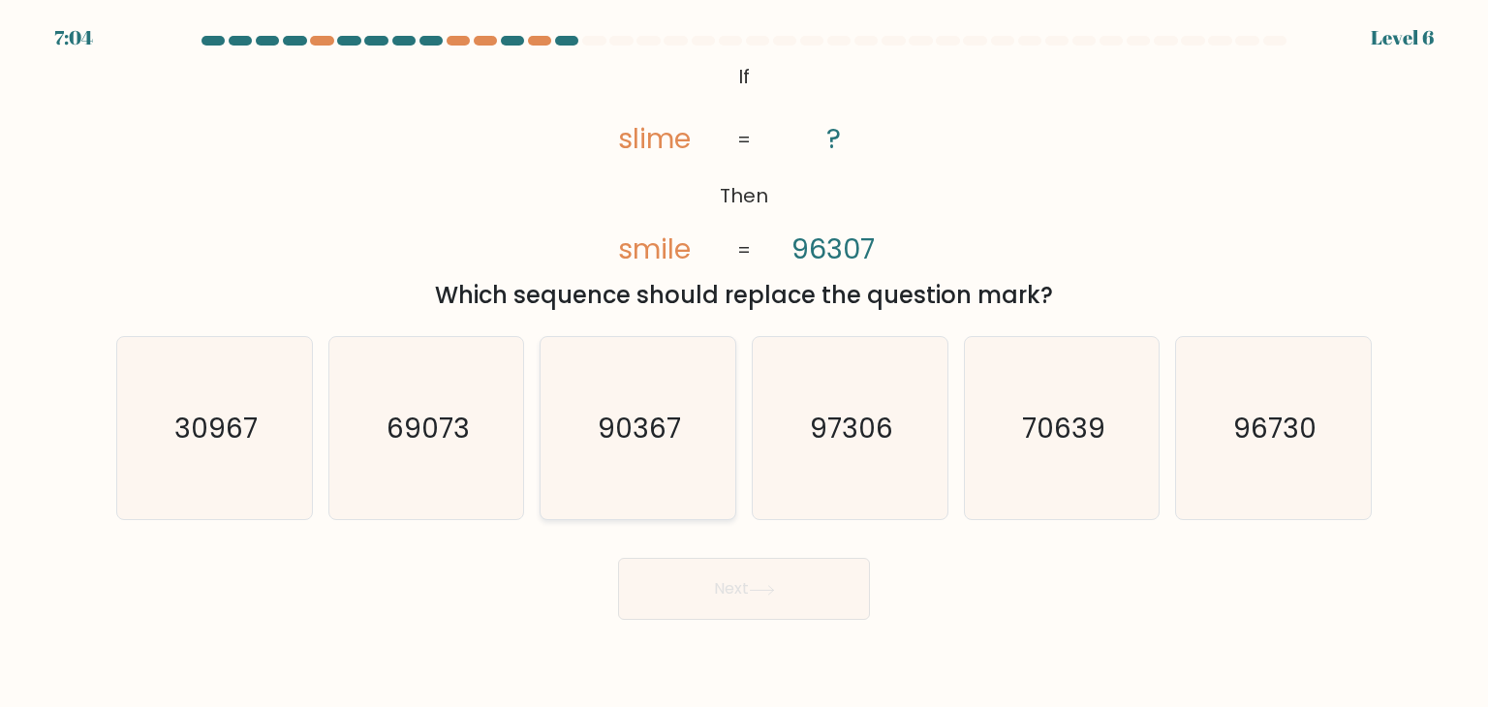
click at [659, 466] on icon "90367" at bounding box center [637, 428] width 182 height 182
click at [744, 363] on input "c. 90367" at bounding box center [744, 358] width 1 height 10
radio input "true"
click at [722, 573] on button "Next" at bounding box center [744, 589] width 252 height 62
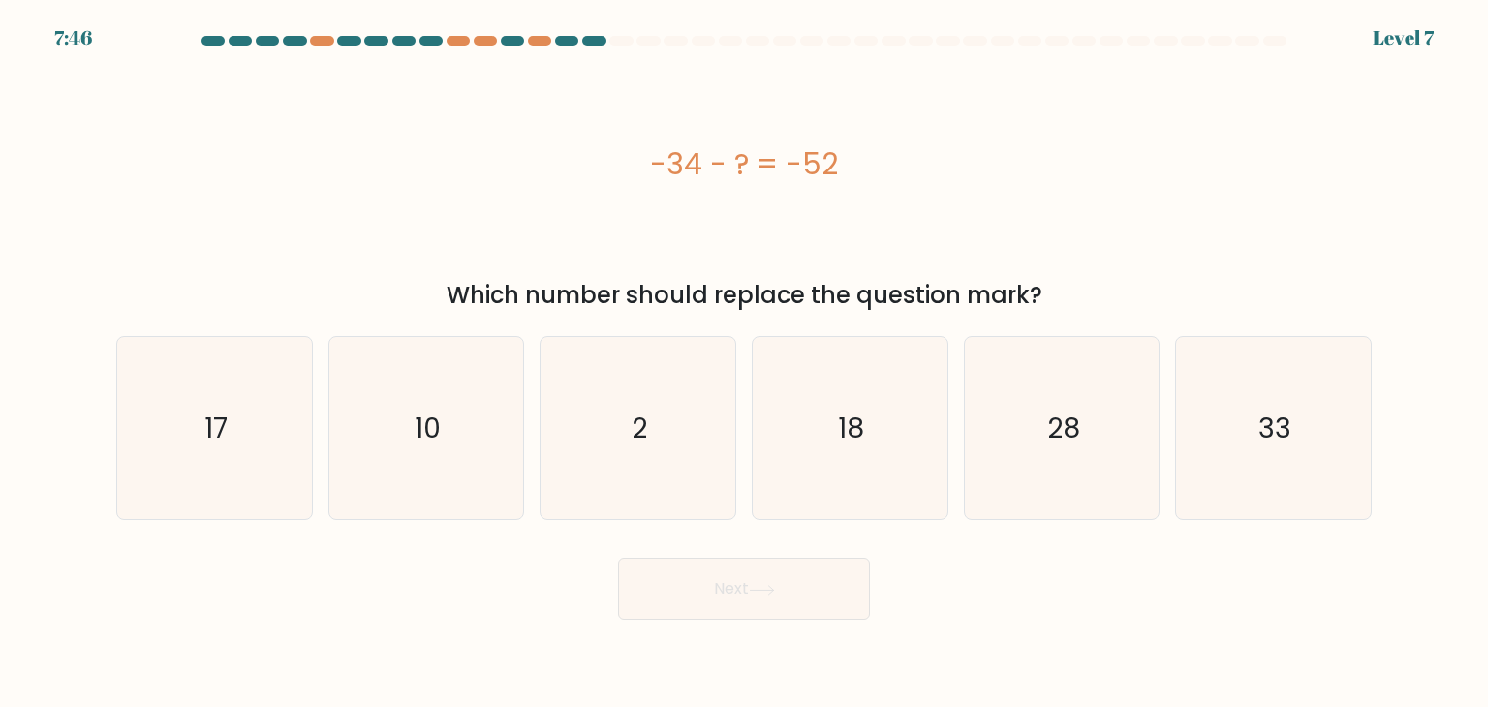
drag, startPoint x: 620, startPoint y: 169, endPoint x: 968, endPoint y: 165, distance: 348.7
click at [968, 165] on div "-34 - ? = -52" at bounding box center [743, 164] width 1255 height 44
copy div "-34 - ? = -52"
click at [825, 413] on icon "18" at bounding box center [849, 428] width 182 height 182
click at [745, 363] on input "d. 18" at bounding box center [744, 358] width 1 height 10
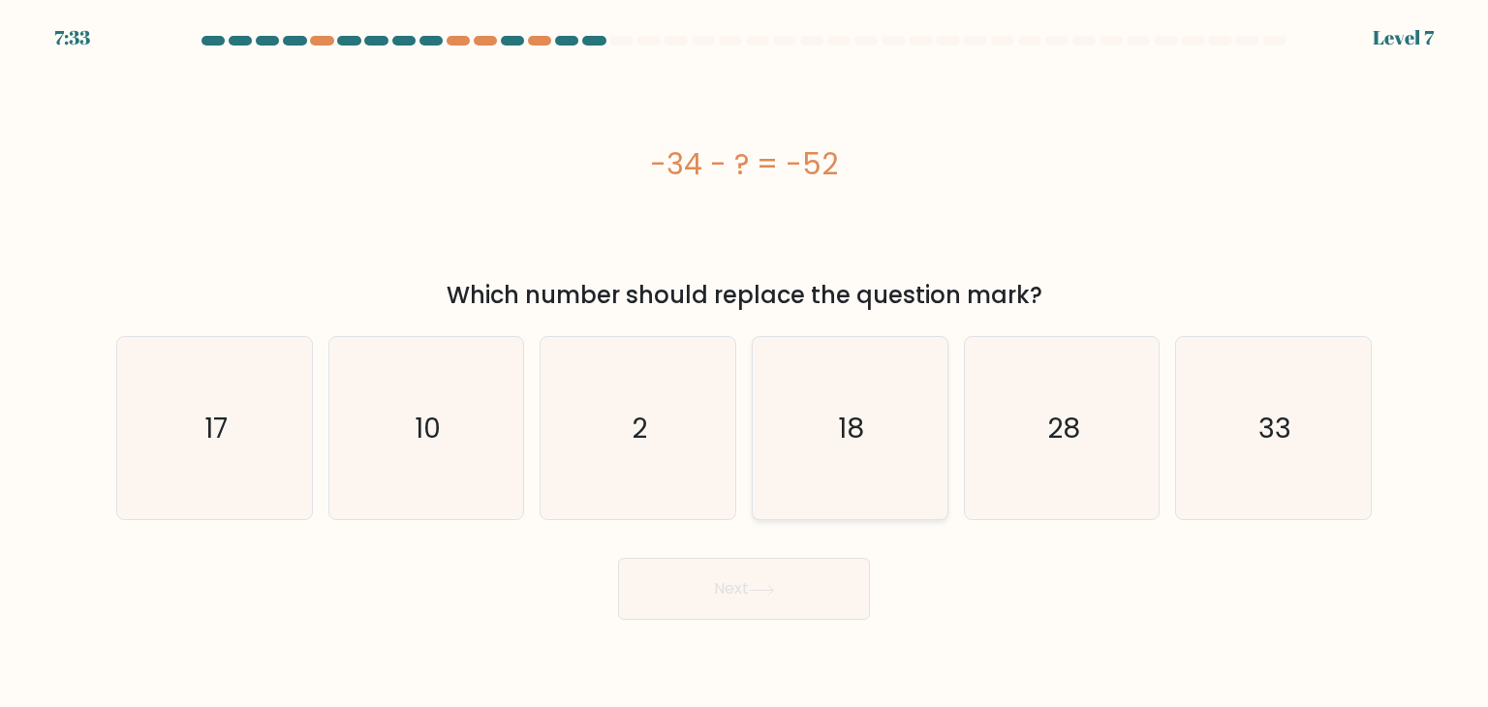
radio input "true"
click at [761, 590] on icon at bounding box center [762, 590] width 26 height 11
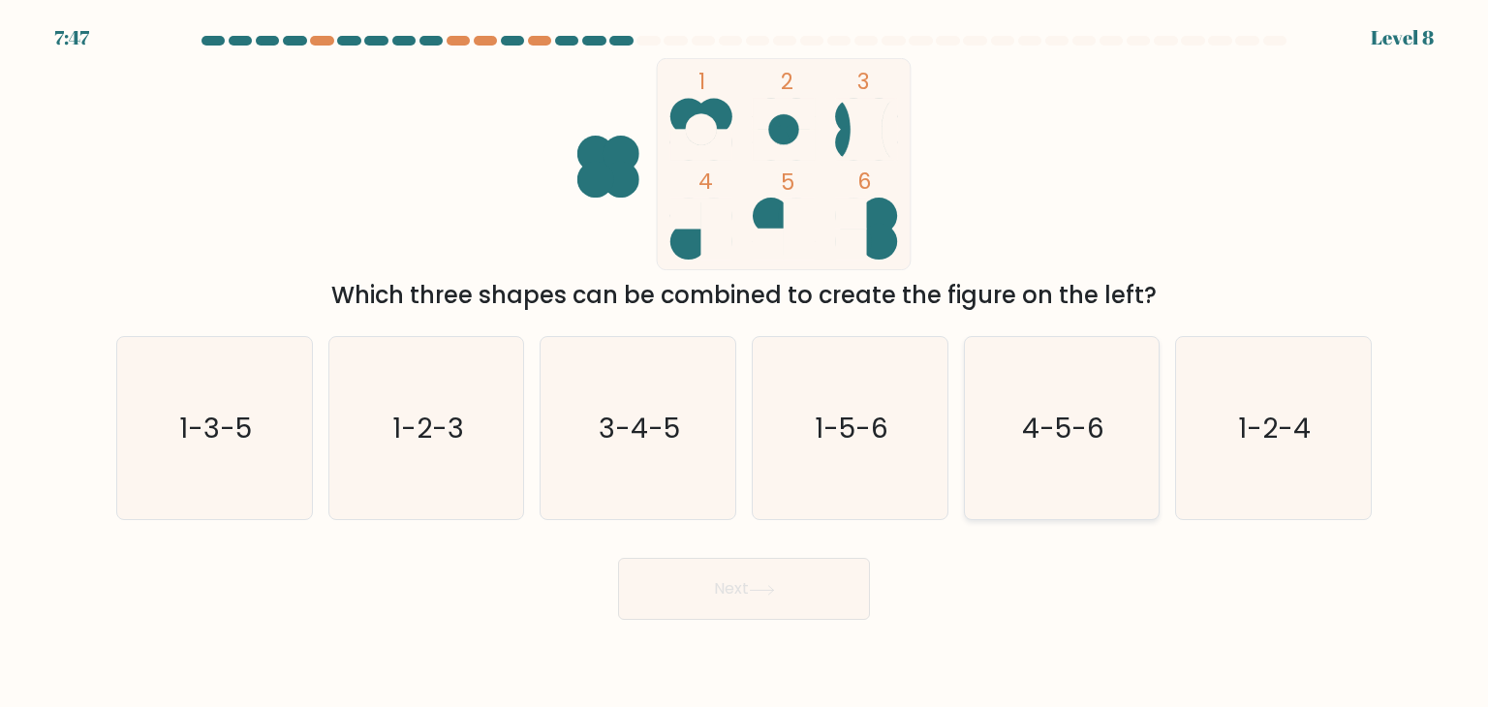
click at [1031, 384] on icon "4-5-6" at bounding box center [1061, 428] width 182 height 182
click at [745, 363] on input "e. 4-5-6" at bounding box center [744, 358] width 1 height 10
radio input "true"
click at [828, 599] on button "Next" at bounding box center [744, 589] width 252 height 62
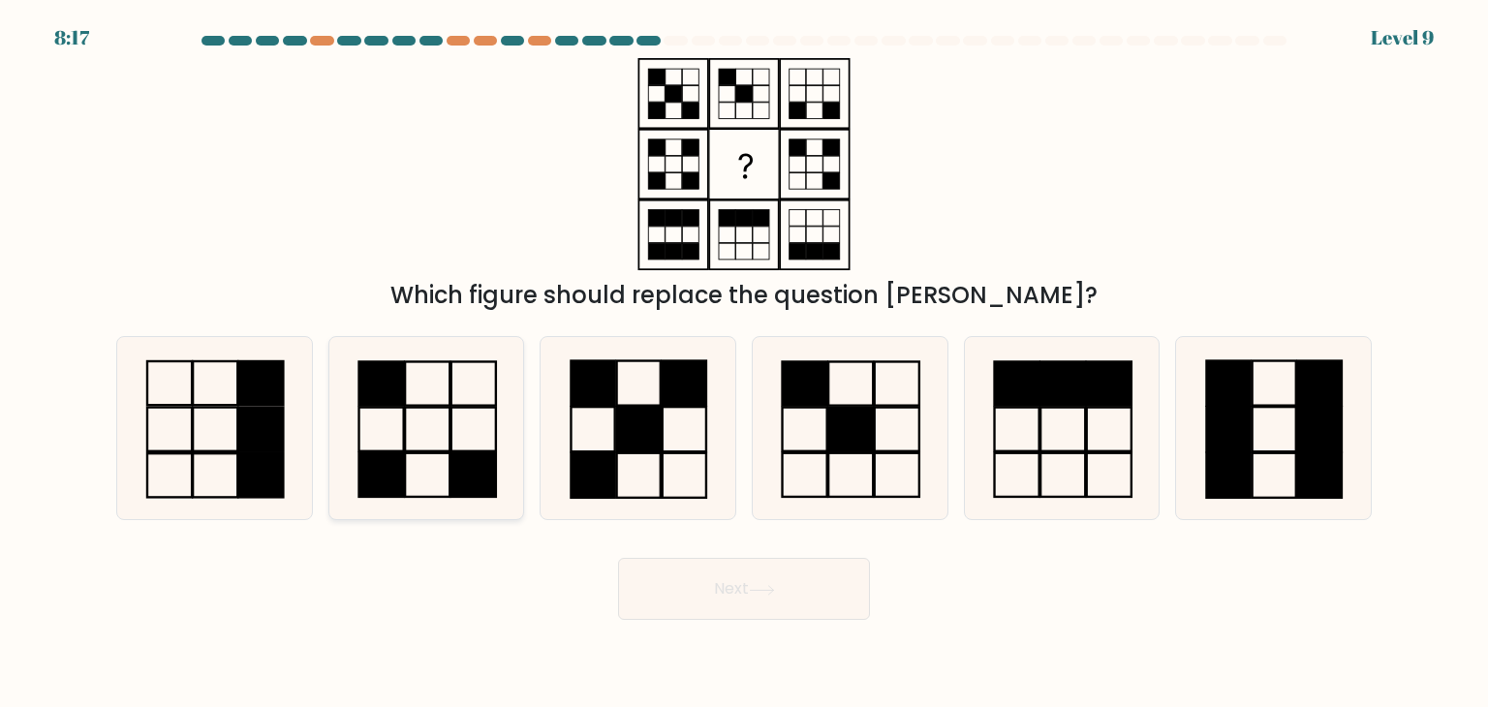
click at [495, 482] on rect at bounding box center [473, 475] width 45 height 44
click at [744, 363] on input "b." at bounding box center [744, 358] width 1 height 10
radio input "true"
click at [700, 582] on button "Next" at bounding box center [744, 589] width 252 height 62
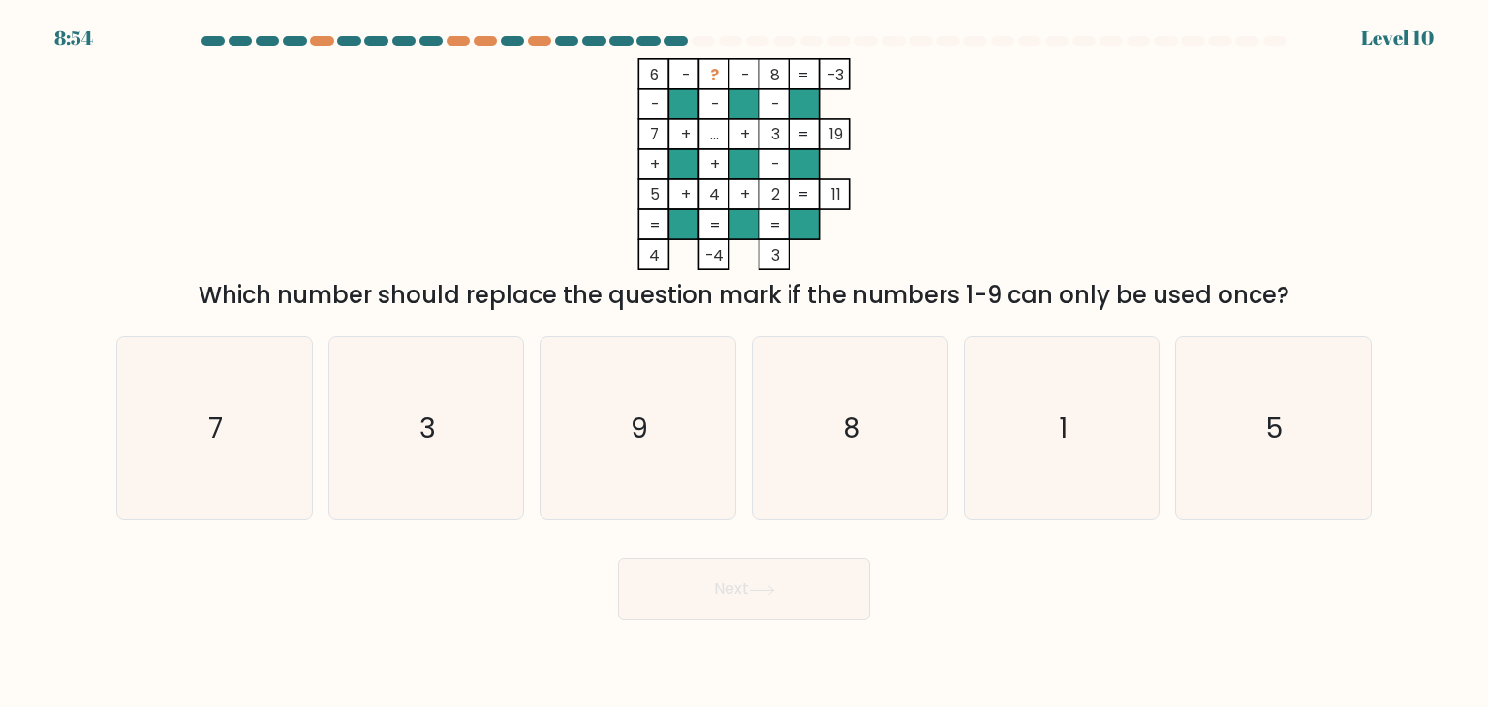
drag, startPoint x: 640, startPoint y: 71, endPoint x: 858, endPoint y: 71, distance: 217.9
click at [858, 71] on icon "6 - ? - 8 -3 - - - 7 + ... + 3 19 + + - 5 + 4 + 2 = 11 = = = = 4 -4 3 =" at bounding box center [743, 164] width 581 height 212
copy icon "6 - ? - 8 -3"
click at [1058, 429] on icon "1" at bounding box center [1061, 428] width 182 height 182
click at [745, 363] on input "e. 1" at bounding box center [744, 358] width 1 height 10
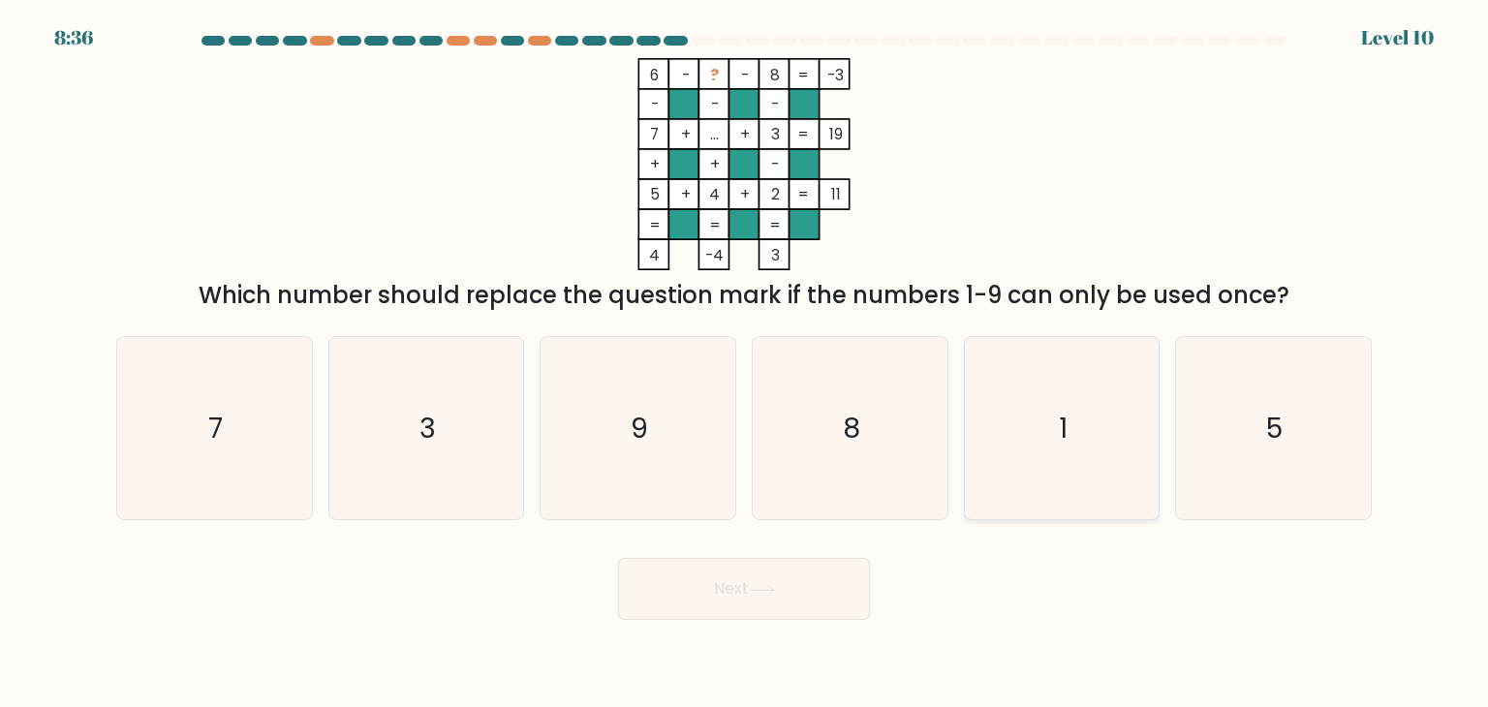
radio input "true"
click at [772, 581] on button "Next" at bounding box center [744, 589] width 252 height 62
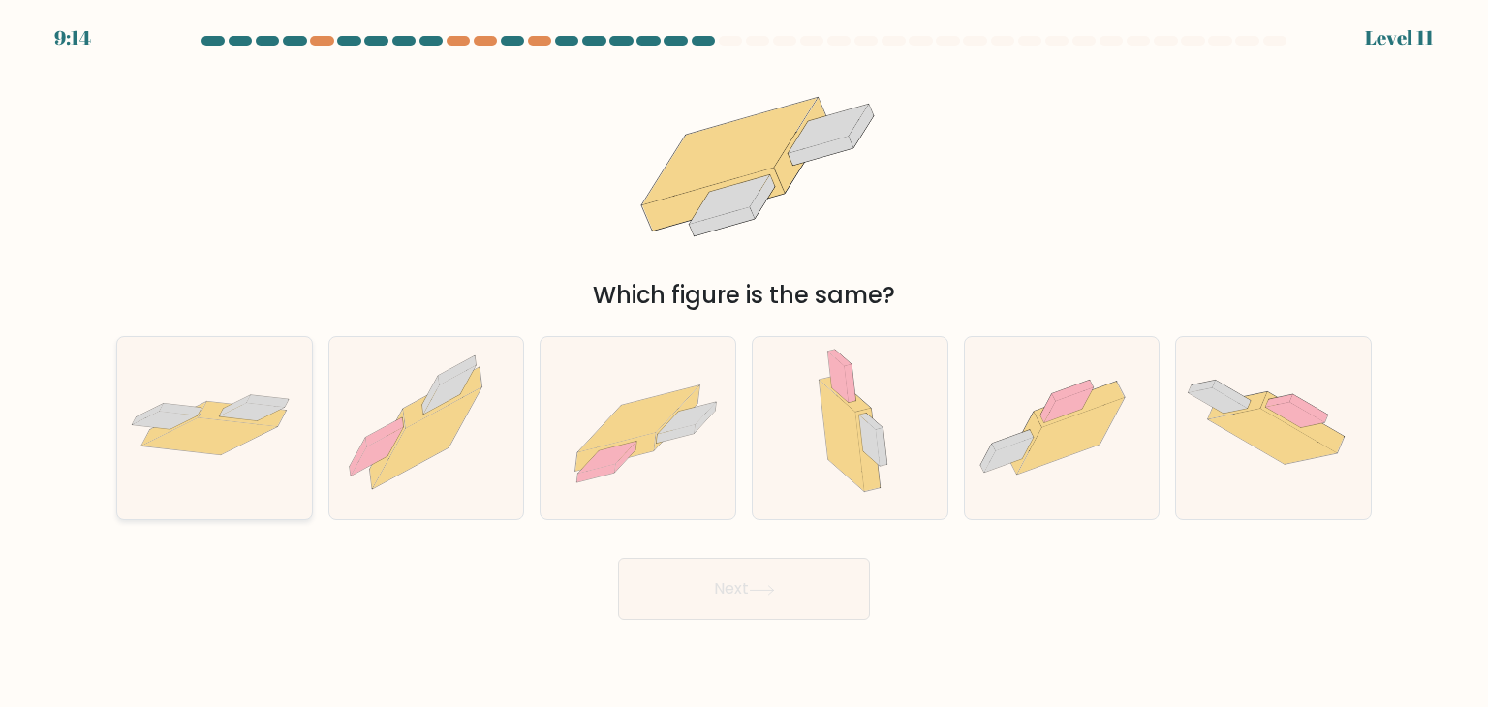
click at [248, 406] on icon at bounding box center [252, 411] width 65 height 17
click at [744, 363] on input "a." at bounding box center [744, 358] width 1 height 10
radio input "true"
click at [763, 601] on button "Next" at bounding box center [744, 589] width 252 height 62
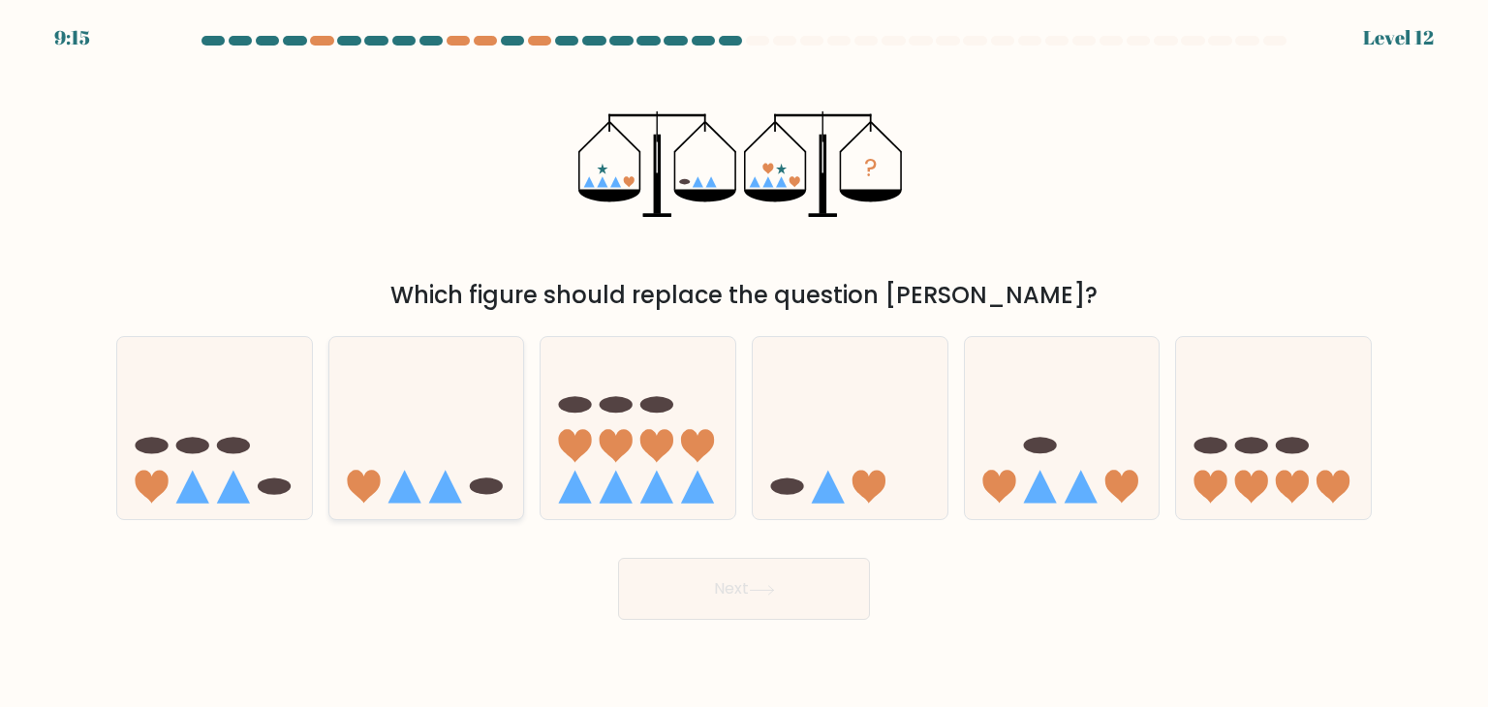
drag, startPoint x: 423, startPoint y: 367, endPoint x: 442, endPoint y: 358, distance: 20.4
click at [430, 366] on icon at bounding box center [426, 428] width 195 height 161
click at [744, 363] on input "b." at bounding box center [744, 358] width 1 height 10
radio input "true"
click at [810, 576] on button "Next" at bounding box center [744, 589] width 252 height 62
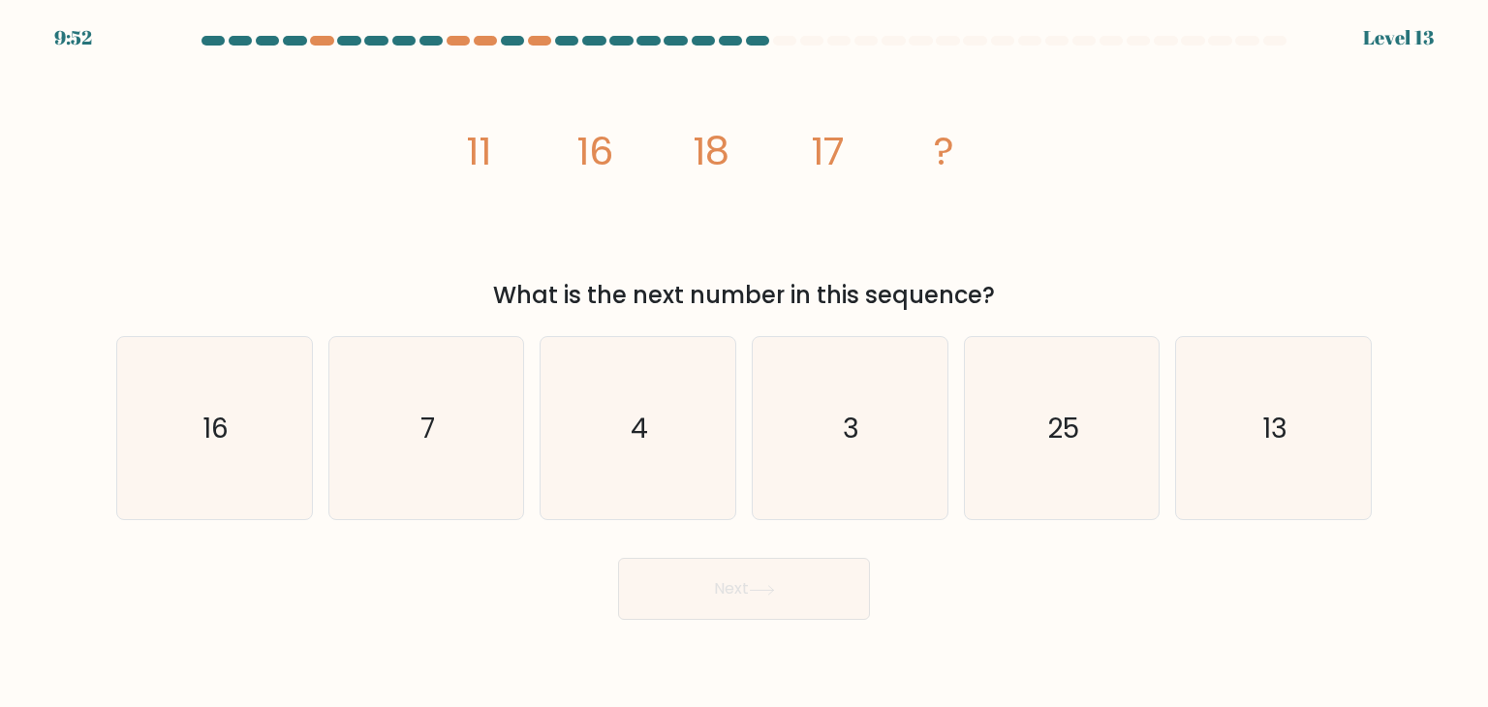
drag, startPoint x: 403, startPoint y: 179, endPoint x: 1021, endPoint y: 311, distance: 631.8
click at [1027, 309] on div "image/svg+xml 11 16 18 17 ? What is the next number in this sequence?" at bounding box center [744, 185] width 1278 height 255
copy div "11 16 18 17 ? What is the next number in this sequence?"
click at [1352, 405] on icon "13" at bounding box center [1273, 428] width 182 height 182
click at [745, 363] on input "f. 13" at bounding box center [744, 358] width 1 height 10
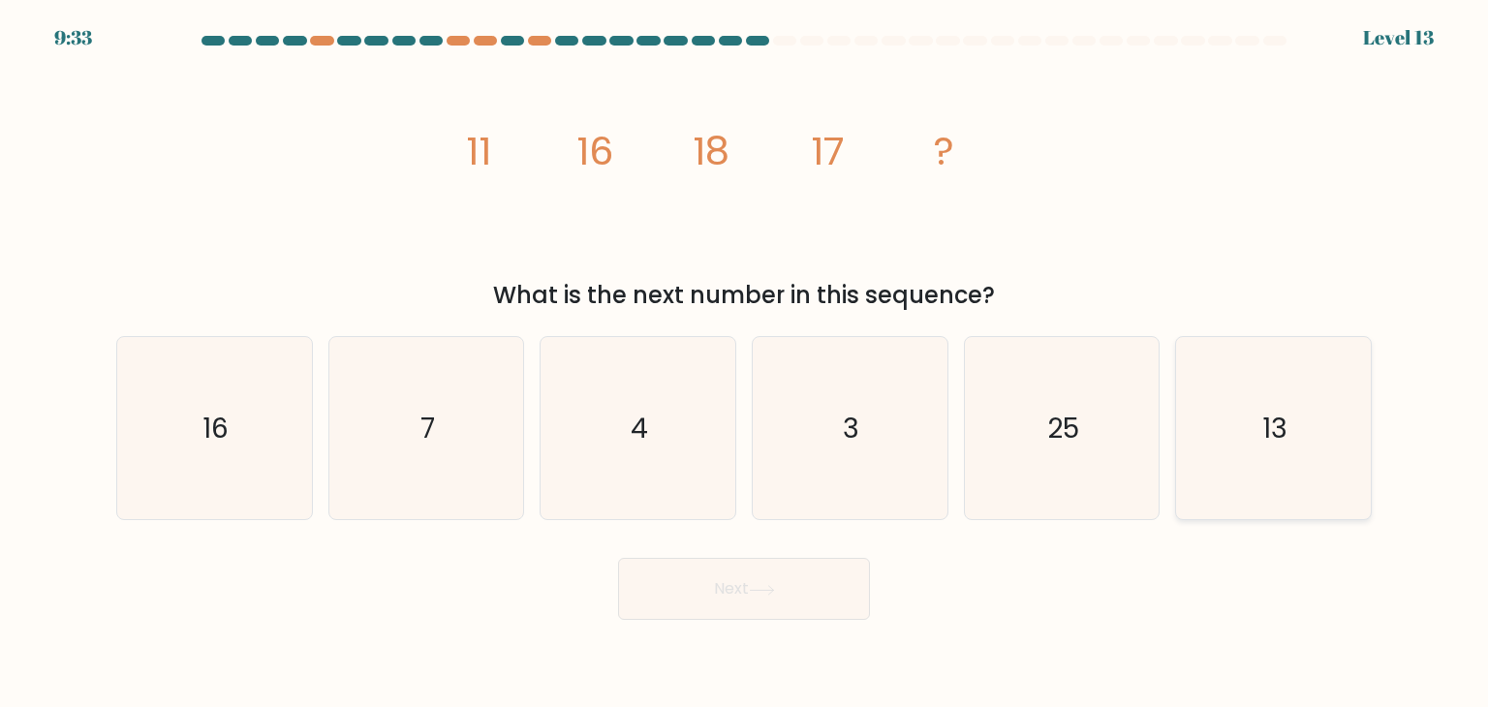
radio input "true"
click at [803, 586] on button "Next" at bounding box center [744, 589] width 252 height 62
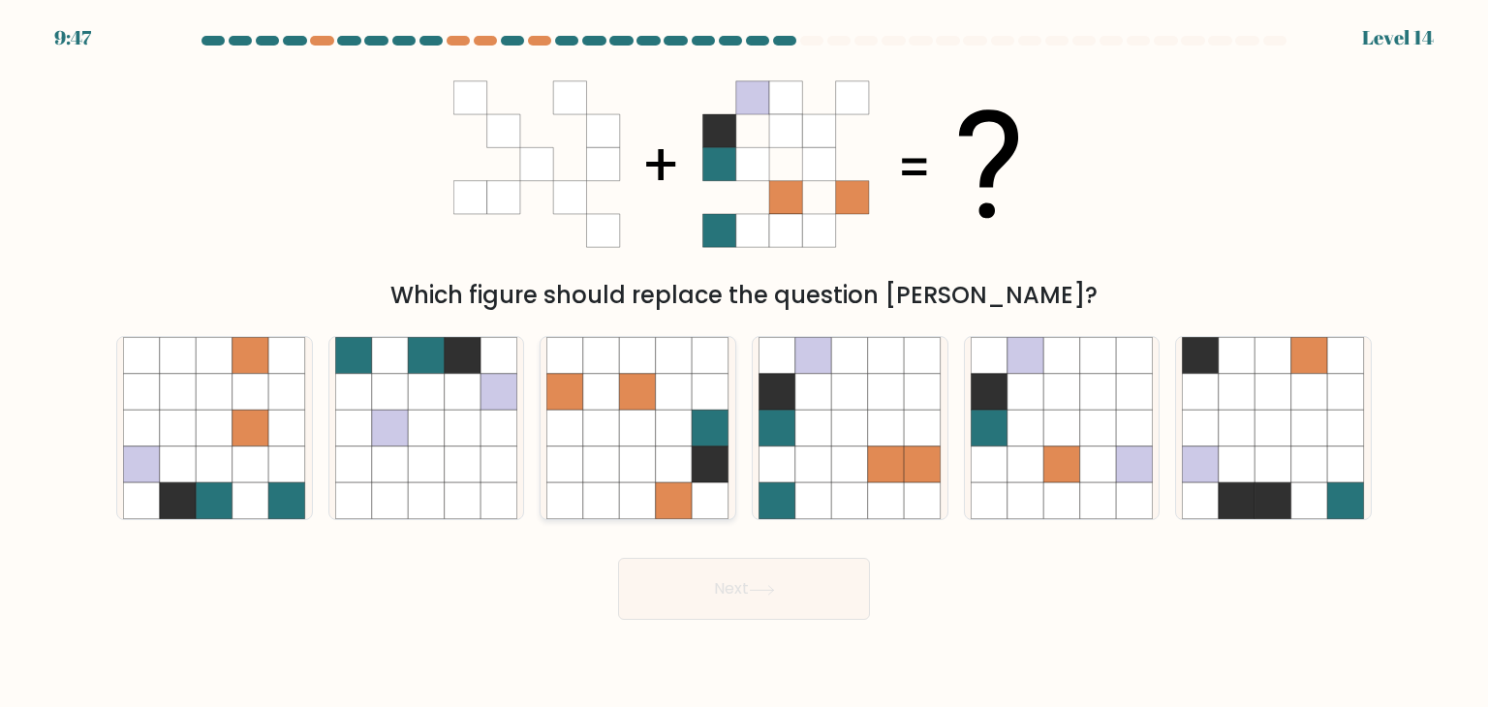
click at [594, 460] on icon at bounding box center [601, 464] width 37 height 37
click at [744, 363] on input "c." at bounding box center [744, 358] width 1 height 10
radio input "true"
click at [677, 586] on button "Next" at bounding box center [744, 589] width 252 height 62
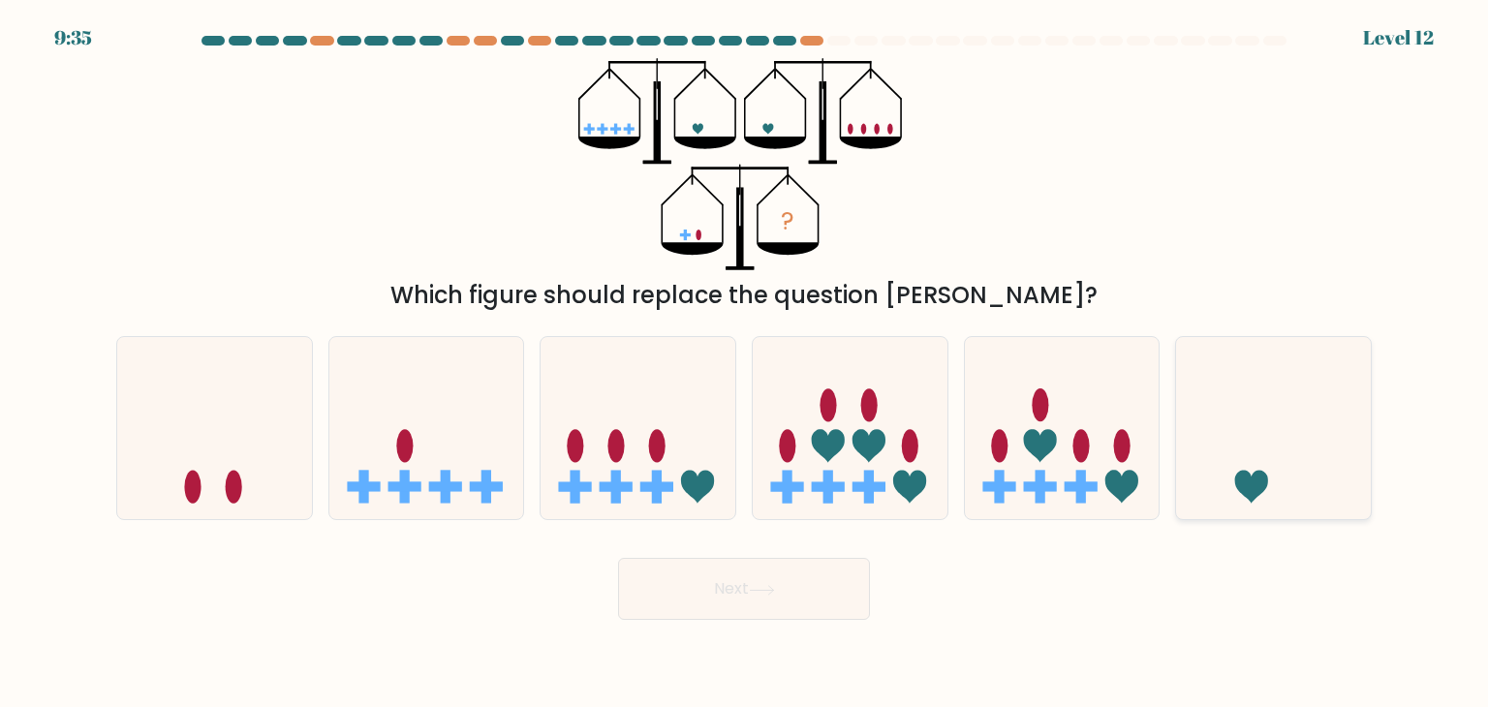
click at [1215, 437] on icon at bounding box center [1273, 428] width 195 height 161
click at [745, 363] on input "f." at bounding box center [744, 358] width 1 height 10
radio input "true"
click at [809, 583] on button "Next" at bounding box center [744, 589] width 252 height 62
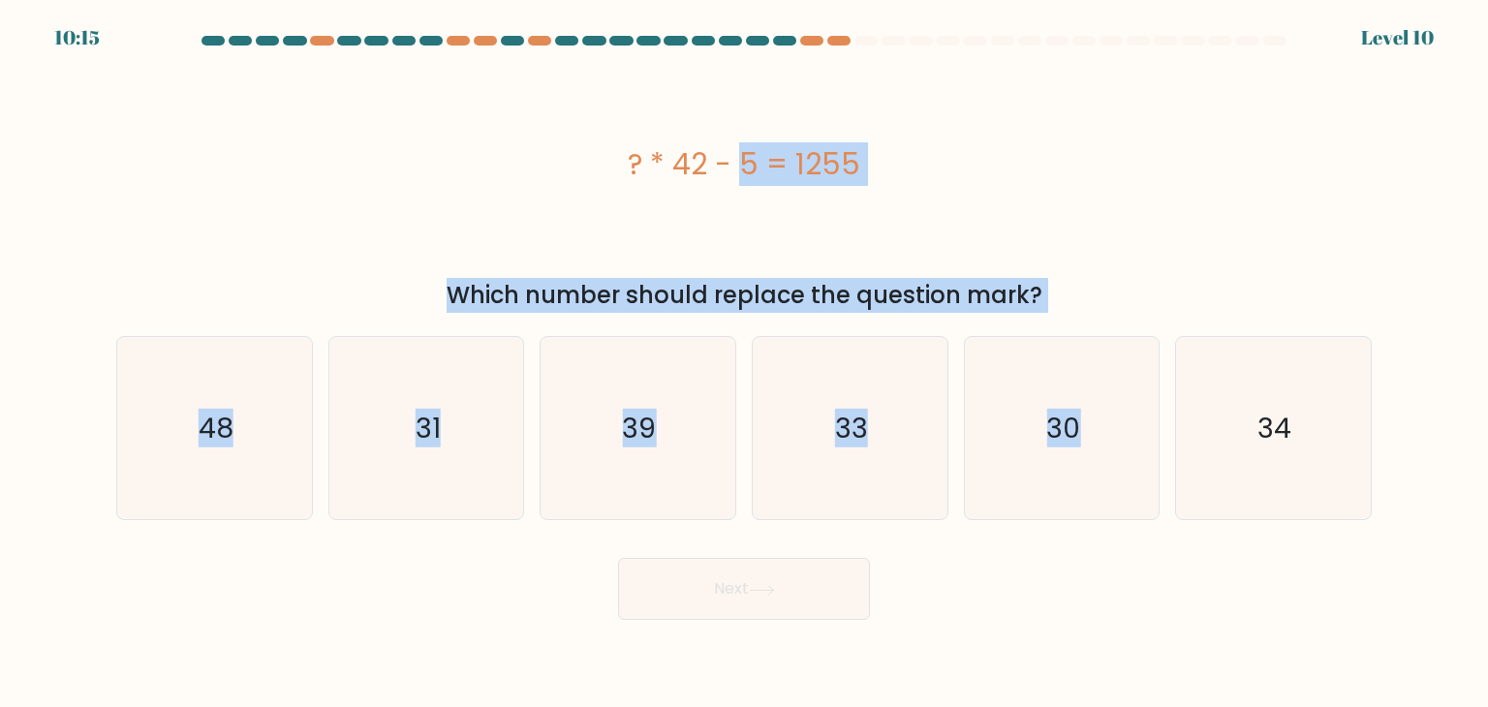
drag, startPoint x: 613, startPoint y: 162, endPoint x: 1182, endPoint y: 318, distance: 589.5
click at [1183, 318] on form "a." at bounding box center [744, 328] width 1488 height 584
drag, startPoint x: 972, startPoint y: 302, endPoint x: 965, endPoint y: 292, distance: 13.2
click at [971, 302] on div "Which number should replace the question mark?" at bounding box center [744, 295] width 1232 height 35
click at [697, 174] on div "? * 42 - 5 = 1255" at bounding box center [743, 164] width 1255 height 44
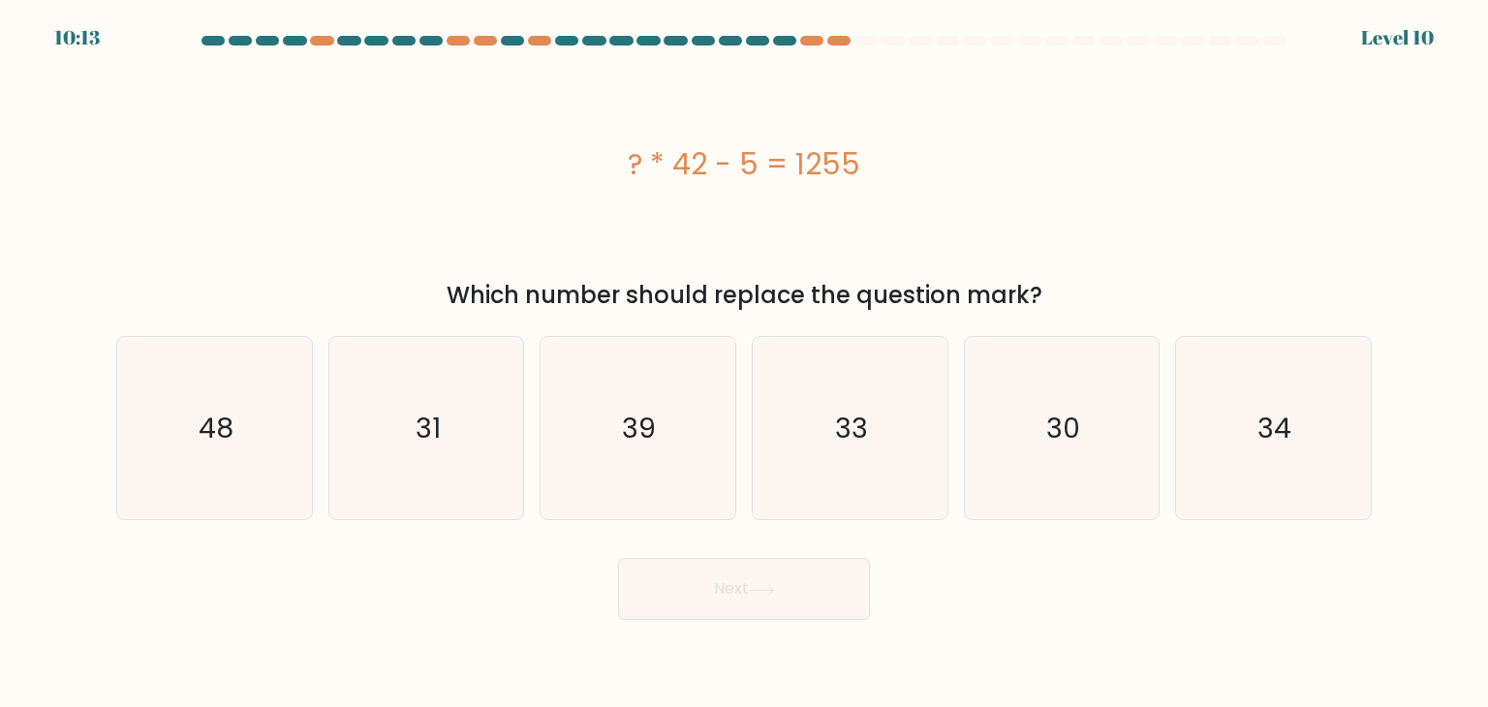
drag, startPoint x: 634, startPoint y: 150, endPoint x: 1079, endPoint y: 287, distance: 465.0
click at [1109, 306] on div "? * 42 - 5 = 1255 Which number should replace the question mark?" at bounding box center [744, 185] width 1278 height 255
copy div "? * 42 - 5 = 1255 Which number should replace the question mark?"
click at [1045, 423] on icon "30" at bounding box center [1061, 428] width 182 height 182
click at [745, 363] on input "e. 30" at bounding box center [744, 358] width 1 height 10
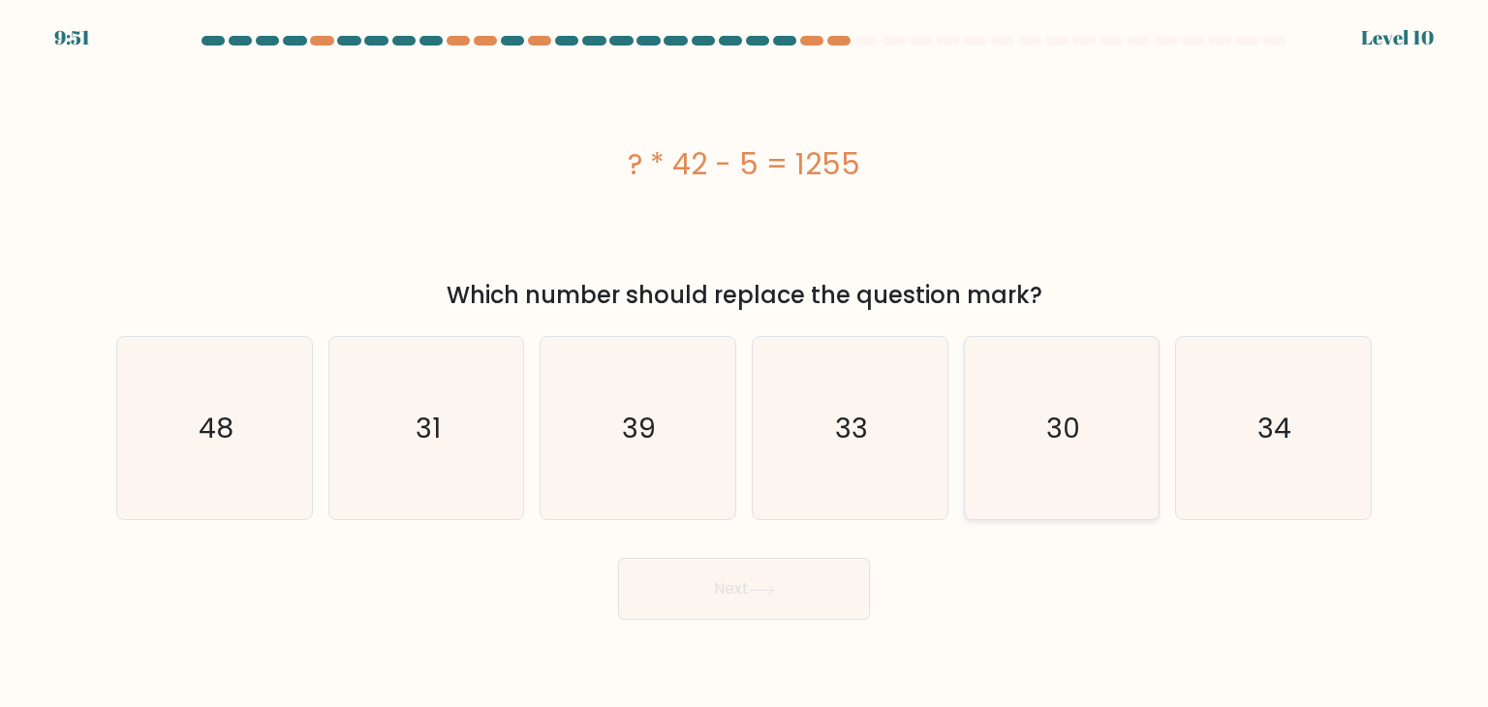
radio input "true"
click at [729, 595] on button "Next" at bounding box center [744, 589] width 252 height 62
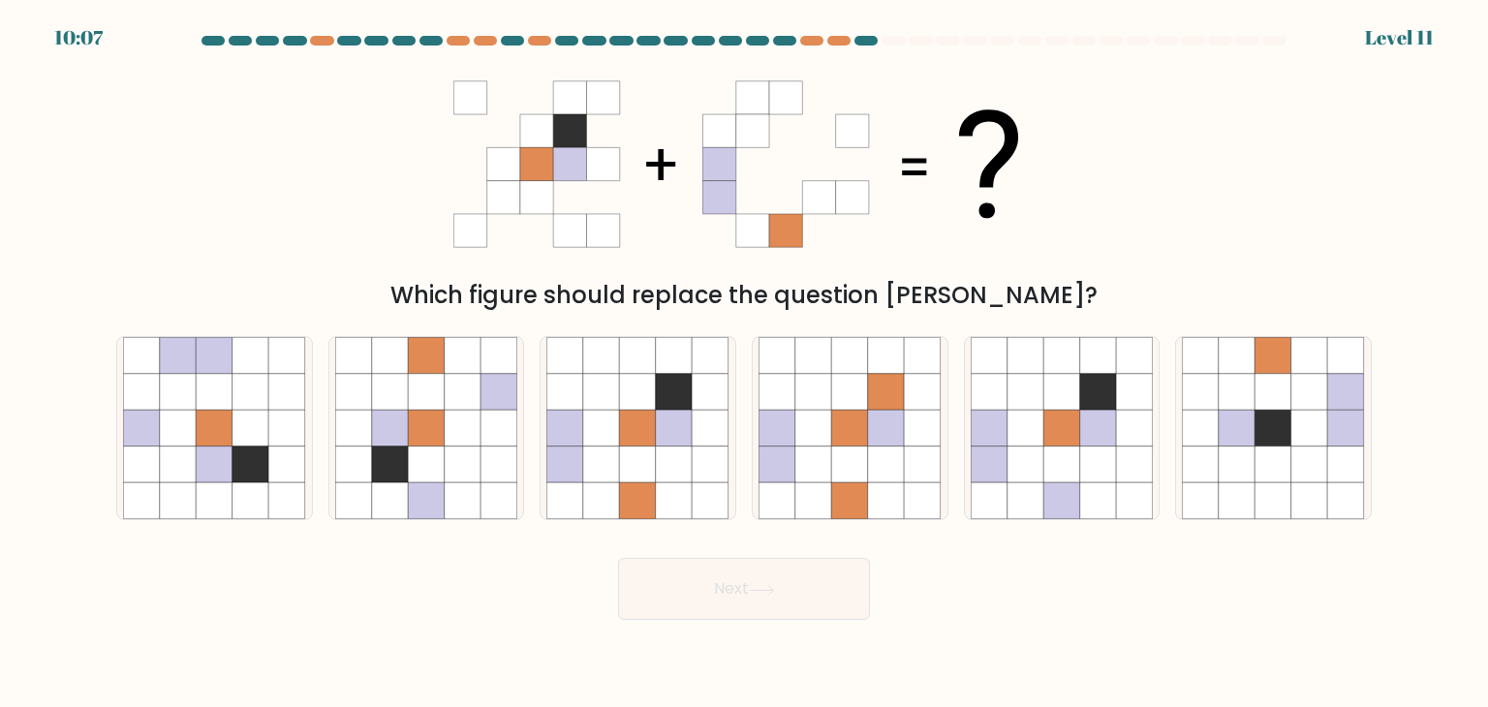
click at [722, 105] on icon at bounding box center [718, 97] width 33 height 33
click at [617, 396] on icon at bounding box center [601, 392] width 37 height 37
click at [744, 363] on input "c." at bounding box center [744, 358] width 1 height 10
radio input "true"
click at [781, 617] on button "Next" at bounding box center [744, 589] width 252 height 62
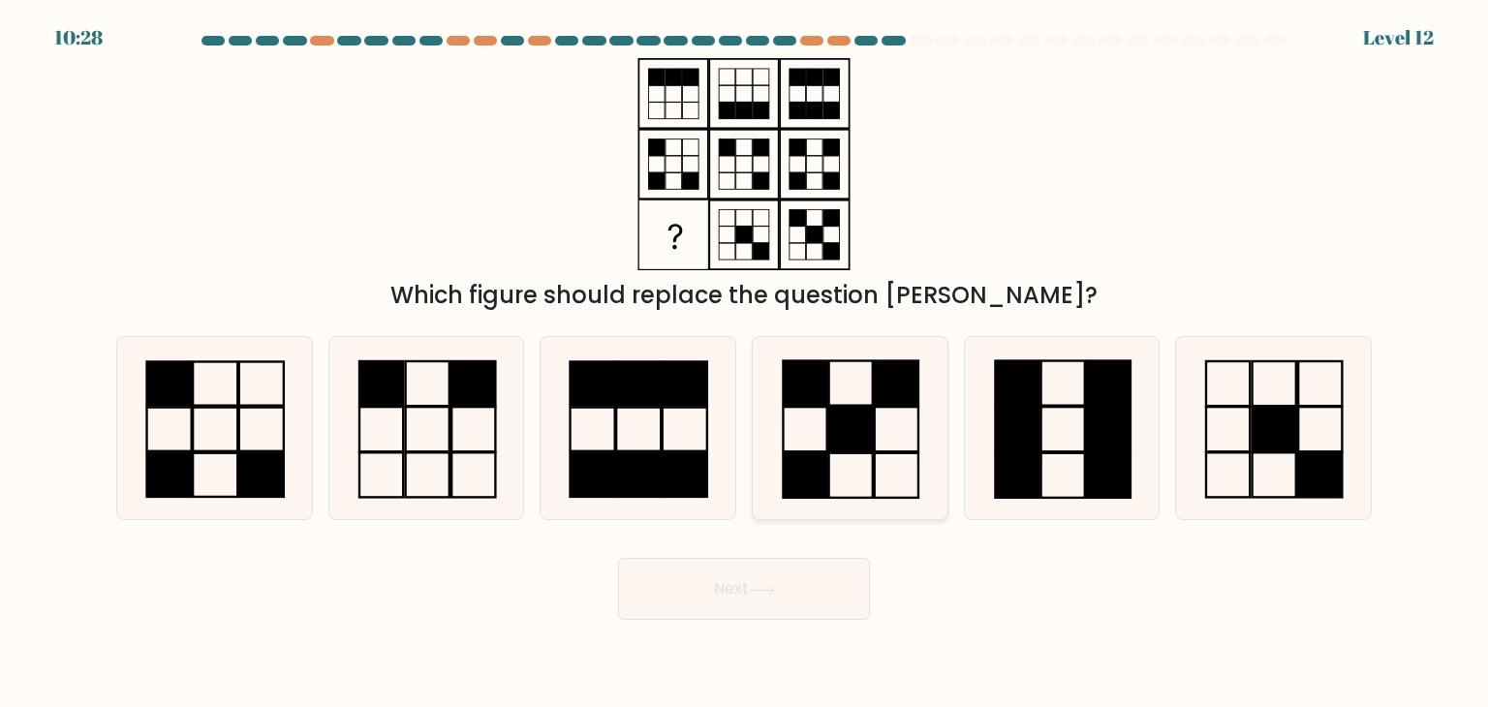
click at [833, 466] on icon at bounding box center [849, 428] width 182 height 182
click at [745, 363] on input "d." at bounding box center [744, 358] width 1 height 10
radio input "true"
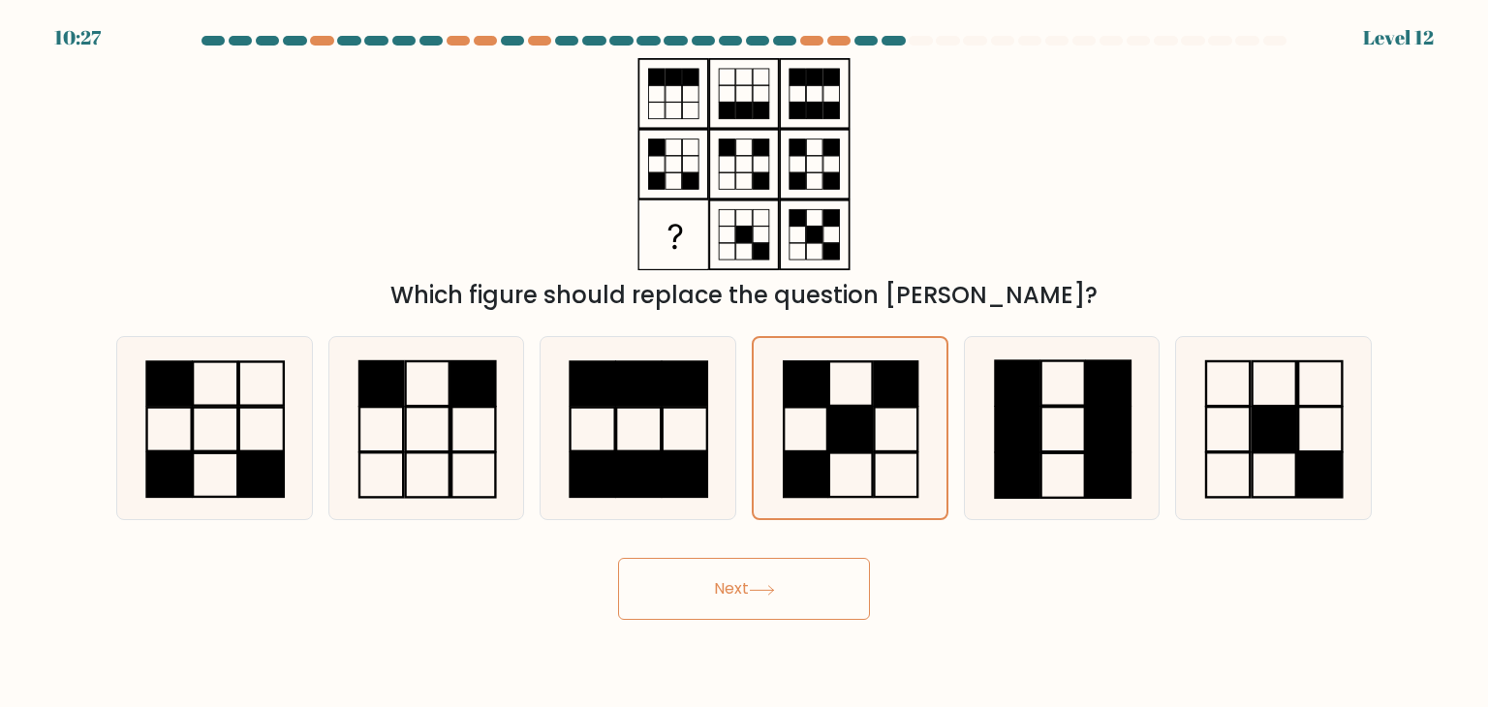
click at [767, 567] on button "Next" at bounding box center [744, 589] width 252 height 62
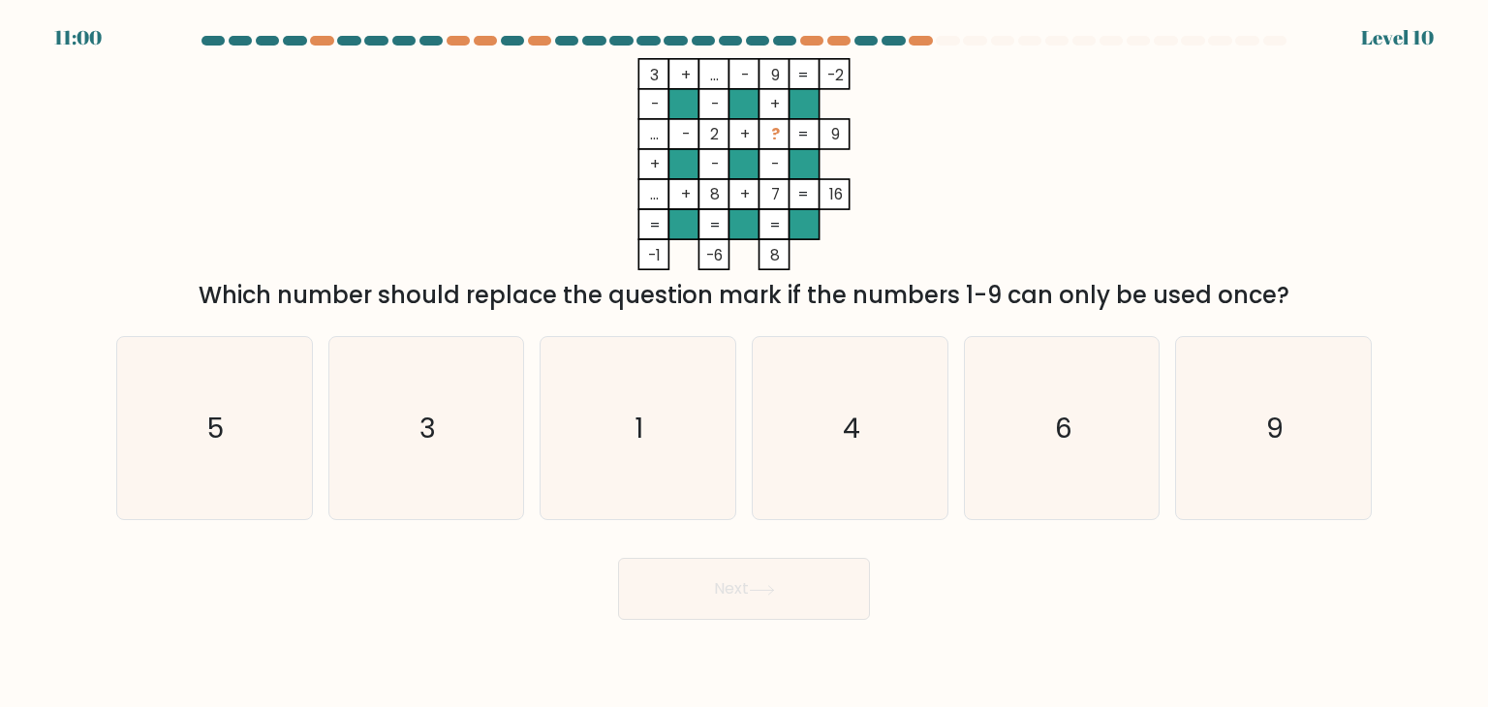
drag, startPoint x: 764, startPoint y: 71, endPoint x: 769, endPoint y: 178, distance: 107.6
click at [769, 178] on icon "3 + ... - 9 -2 - - + ... - 2 + ? 9 + - - ... + 8 + 7 = 16 = = = = -1 -6 8 =" at bounding box center [743, 164] width 581 height 212
click at [1004, 396] on icon "6" at bounding box center [1061, 428] width 182 height 182
click at [745, 363] on input "e. 6" at bounding box center [744, 358] width 1 height 10
radio input "true"
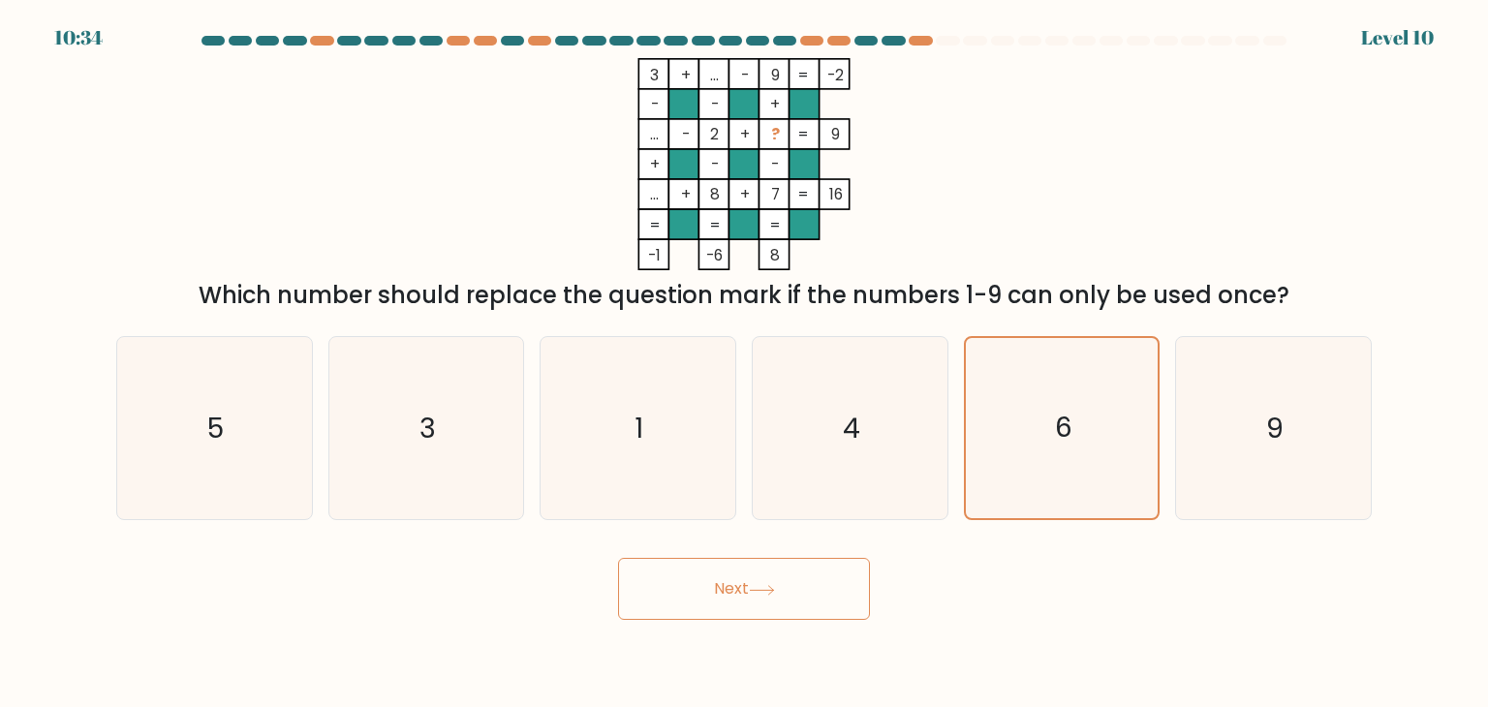
click at [704, 587] on button "Next" at bounding box center [744, 589] width 252 height 62
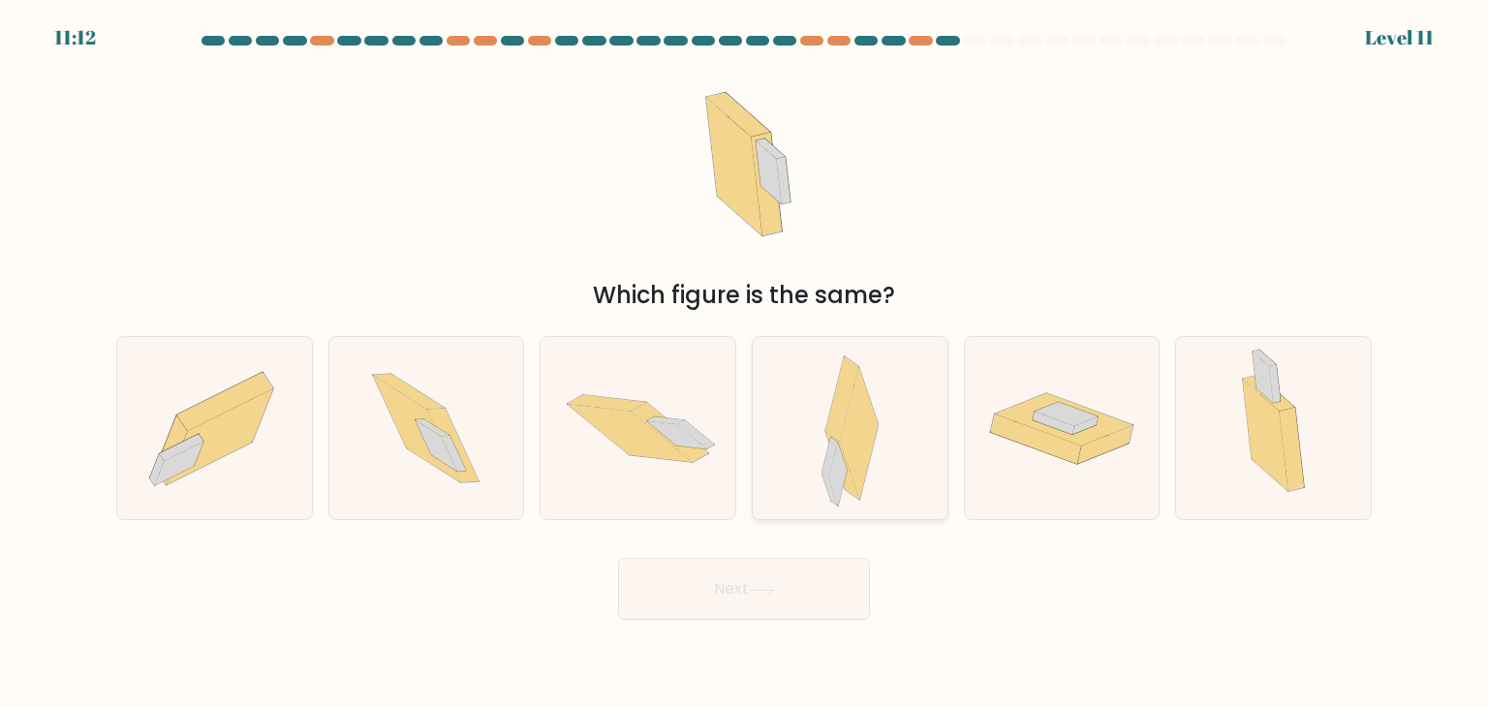
click at [828, 423] on icon at bounding box center [841, 398] width 33 height 85
click at [745, 363] on input "d." at bounding box center [744, 358] width 1 height 10
radio input "true"
click at [816, 593] on button "Next" at bounding box center [744, 589] width 252 height 62
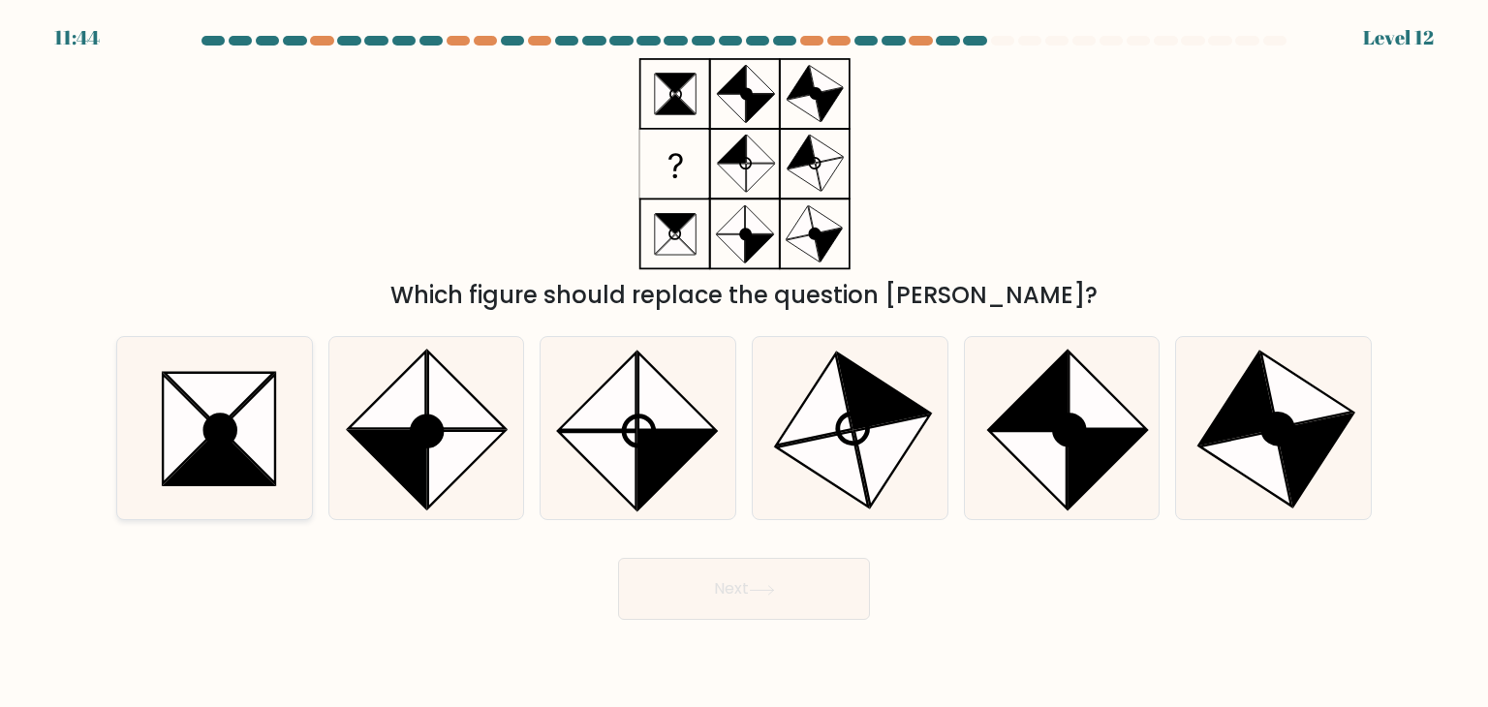
click at [194, 451] on icon at bounding box center [214, 428] width 182 height 182
click at [744, 363] on input "a." at bounding box center [744, 358] width 1 height 10
radio input "true"
click at [757, 597] on button "Next" at bounding box center [744, 589] width 252 height 62
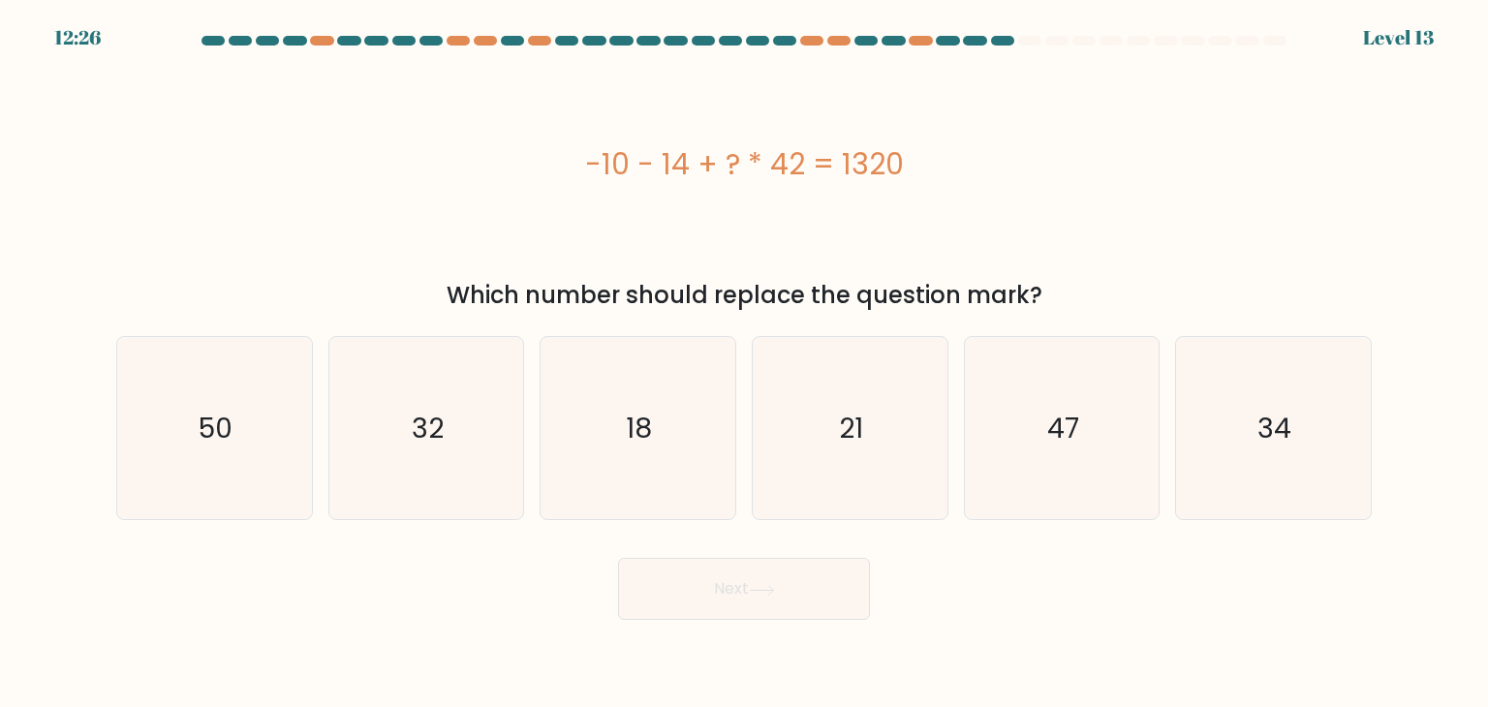
drag, startPoint x: 558, startPoint y: 157, endPoint x: 902, endPoint y: 187, distance: 345.1
click at [902, 187] on div "-10 - 14 + ? * 42 = 1320" at bounding box center [743, 164] width 1255 height 212
copy div "-10 - 14 + ? * 42 = 1320"
click at [414, 384] on icon "32" at bounding box center [426, 428] width 182 height 182
click at [744, 363] on input "b. 32" at bounding box center [744, 358] width 1 height 10
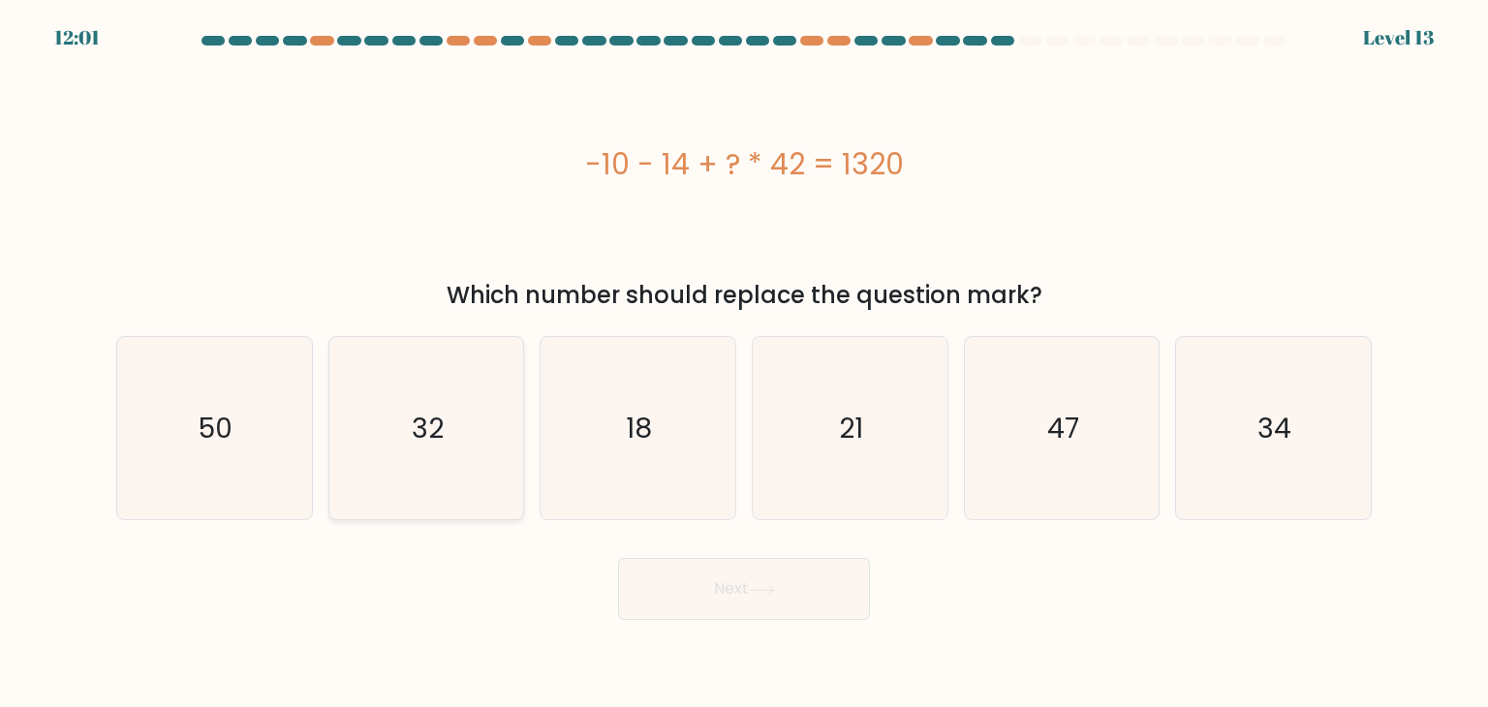
radio input "true"
click at [666, 567] on button "Next" at bounding box center [744, 589] width 252 height 62
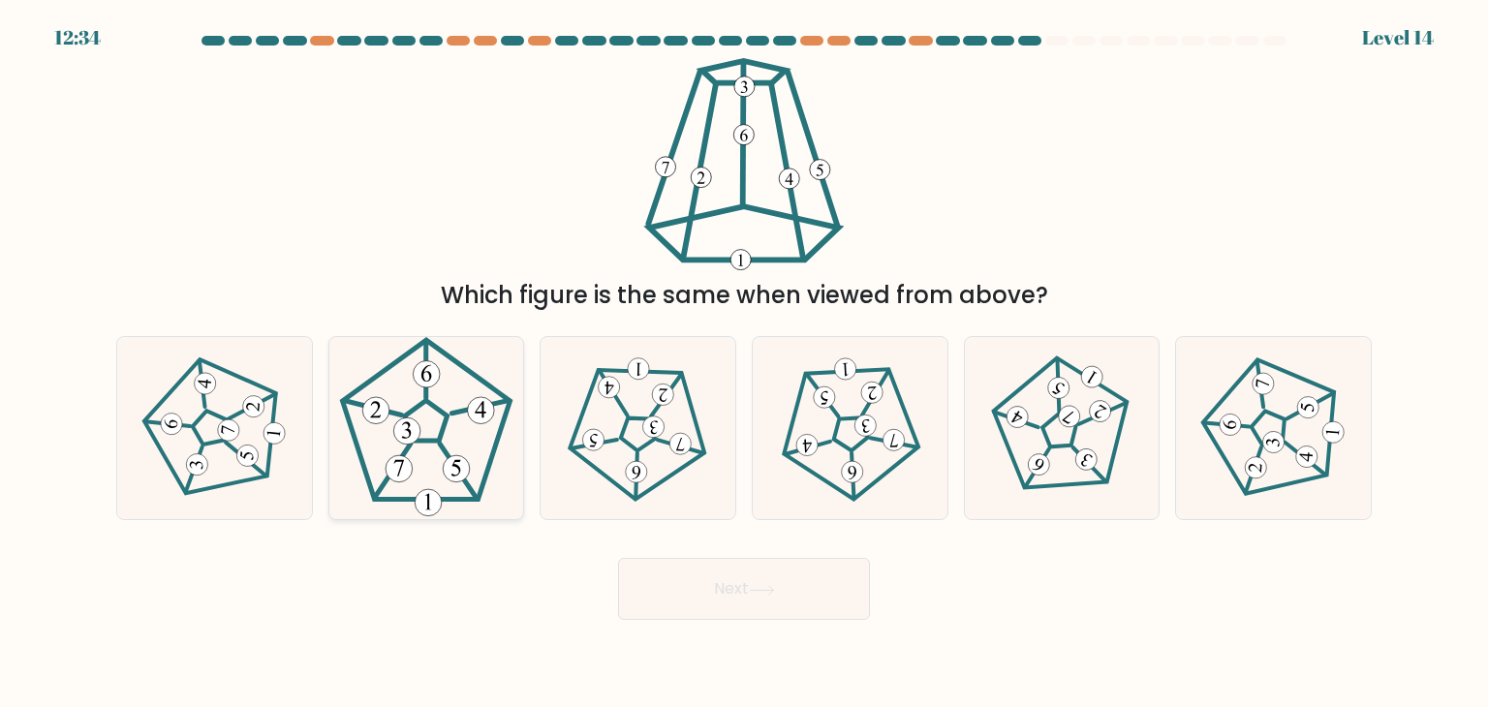
click at [391, 412] on 557 at bounding box center [372, 408] width 57 height 15
click at [744, 363] on input "b." at bounding box center [744, 358] width 1 height 10
radio input "true"
click at [837, 591] on button "Next" at bounding box center [744, 589] width 252 height 62
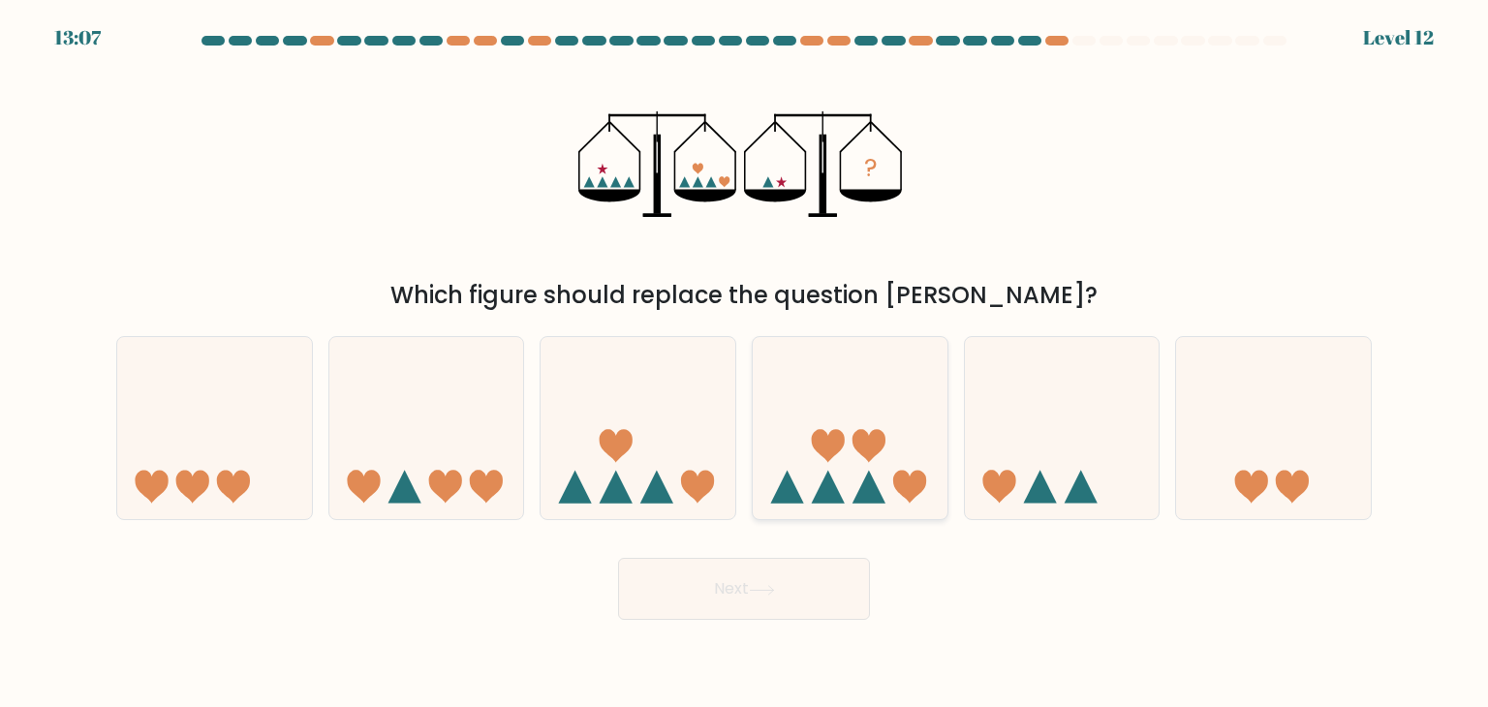
click at [804, 484] on icon at bounding box center [849, 428] width 195 height 161
click at [745, 363] on input "d." at bounding box center [744, 358] width 1 height 10
radio input "true"
click at [790, 574] on button "Next" at bounding box center [744, 589] width 252 height 62
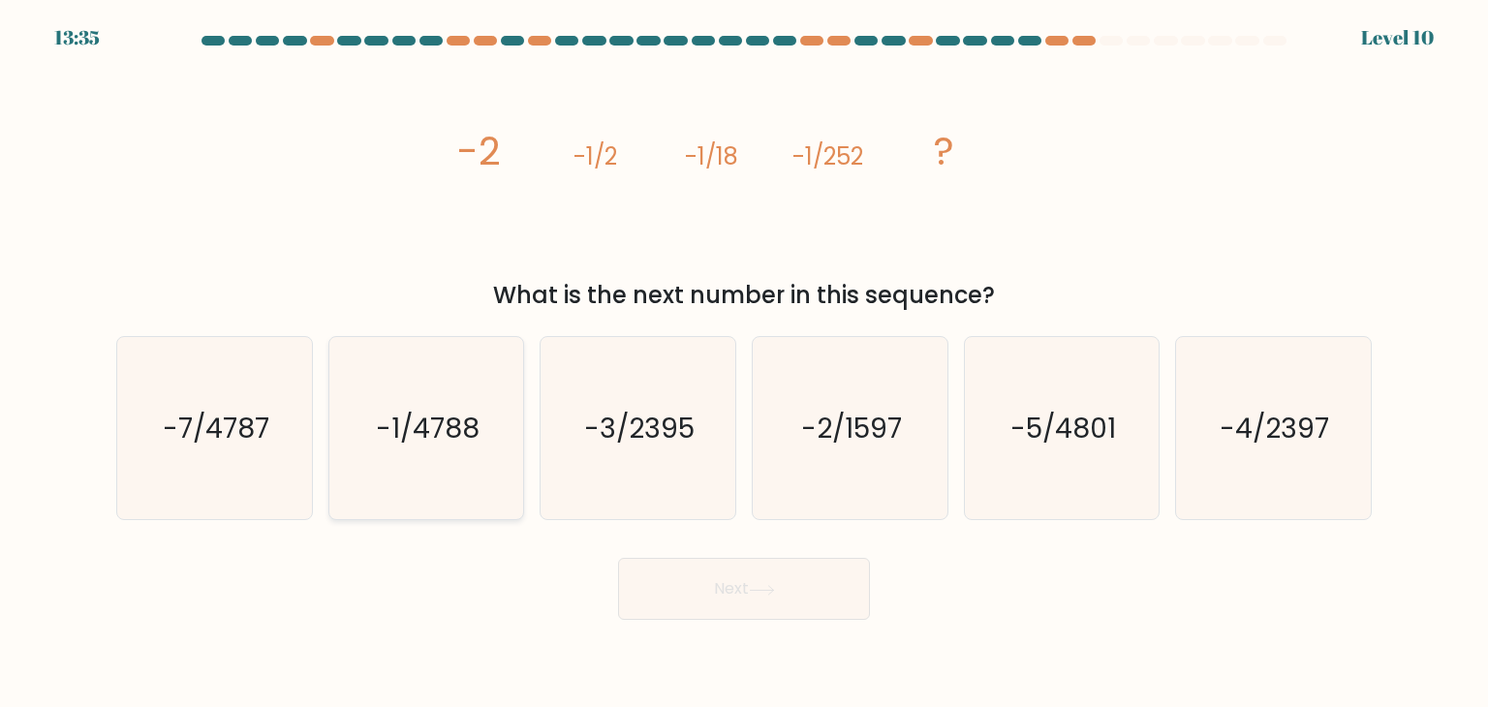
click at [489, 420] on icon "-1/4788" at bounding box center [426, 428] width 182 height 182
click at [744, 363] on input "b. -1/4788" at bounding box center [744, 358] width 1 height 10
radio input "true"
click at [773, 590] on icon at bounding box center [761, 589] width 23 height 9
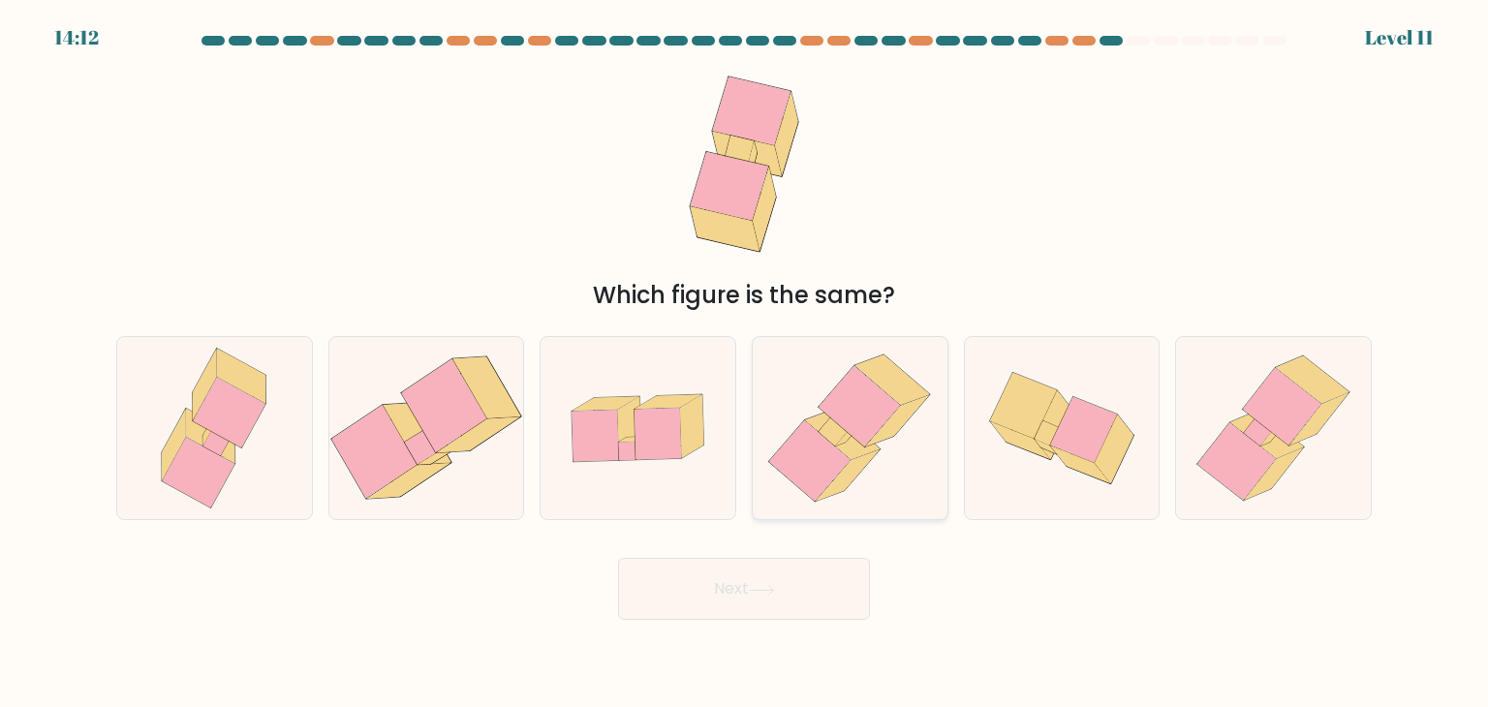
click at [869, 415] on icon at bounding box center [859, 406] width 81 height 81
click at [745, 363] on input "d." at bounding box center [744, 358] width 1 height 10
radio input "true"
click at [795, 577] on button "Next" at bounding box center [744, 589] width 252 height 62
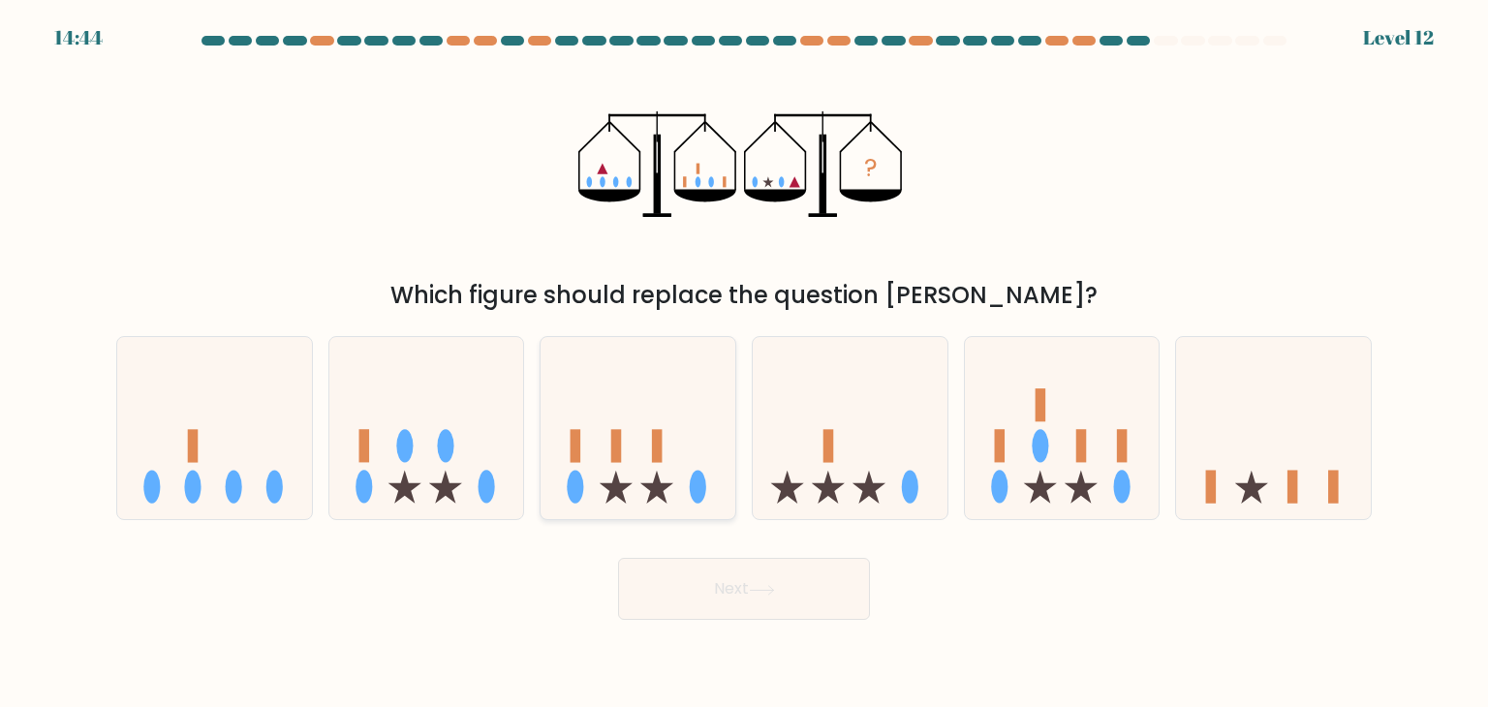
click at [696, 471] on ellipse at bounding box center [698, 487] width 16 height 33
click at [744, 363] on input "c." at bounding box center [744, 358] width 1 height 10
radio input "true"
click at [822, 574] on button "Next" at bounding box center [744, 589] width 252 height 62
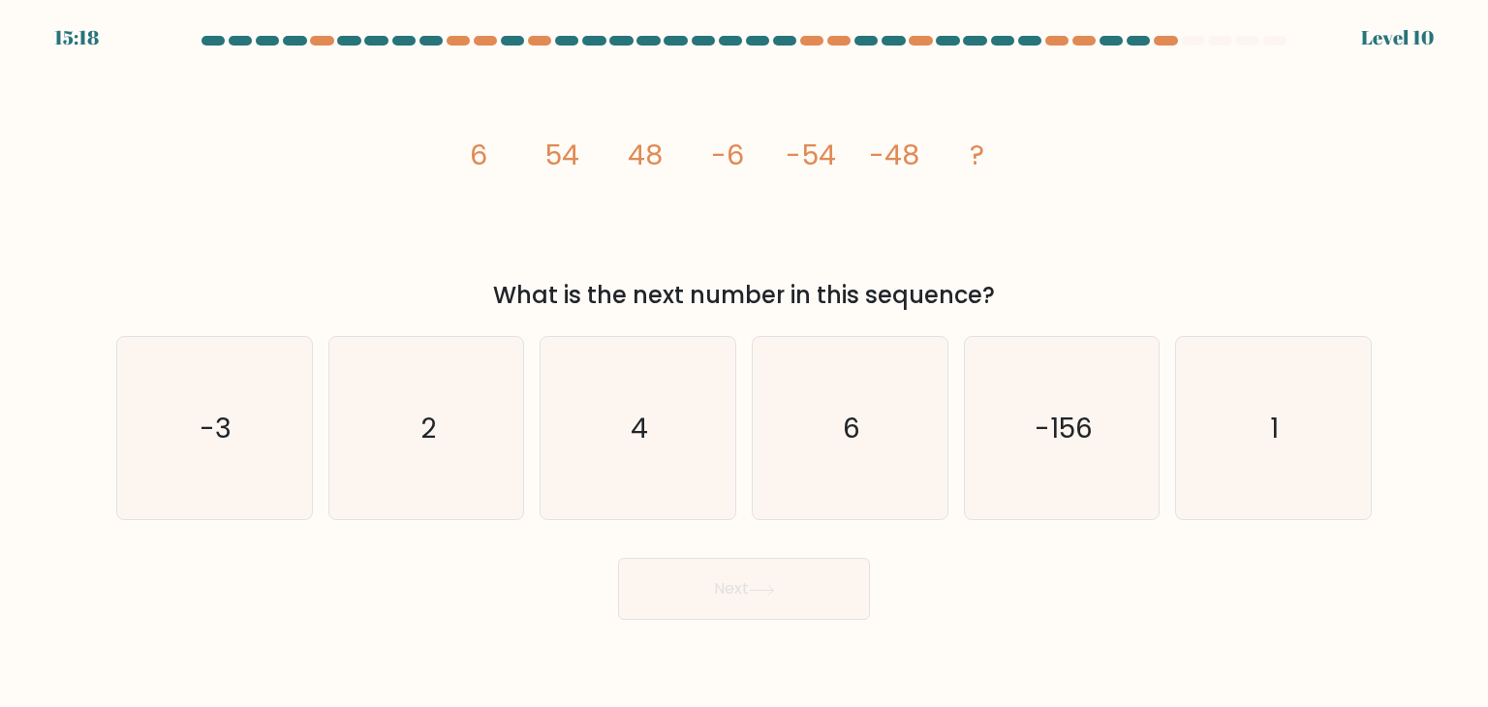
drag, startPoint x: 459, startPoint y: 151, endPoint x: 1087, endPoint y: 312, distance: 647.8
click at [1061, 304] on div "image/svg+xml 6 54 48 -6 -54 -48 ? What is the next number in this sequence?" at bounding box center [744, 185] width 1278 height 255
drag, startPoint x: 1031, startPoint y: 313, endPoint x: 937, endPoint y: 293, distance: 95.9
copy div "6 54 48 -6 -54 -48 ? What is the next number in this sequence?"
click at [833, 423] on icon "6" at bounding box center [849, 428] width 182 height 182
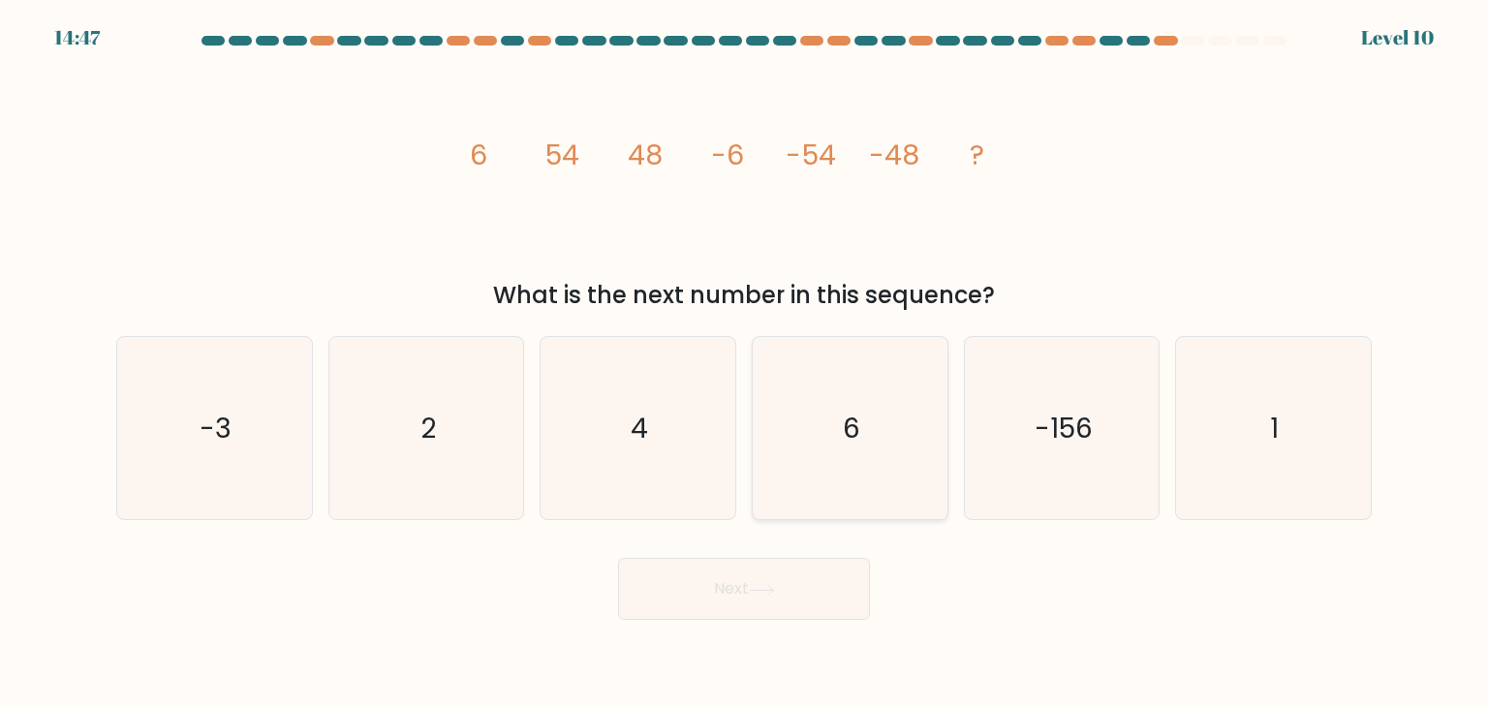
click at [745, 363] on input "d. 6" at bounding box center [744, 358] width 1 height 10
radio input "true"
click at [1032, 410] on icon "-156" at bounding box center [1061, 428] width 182 height 182
click at [745, 363] on input "e. -156" at bounding box center [744, 358] width 1 height 10
radio input "true"
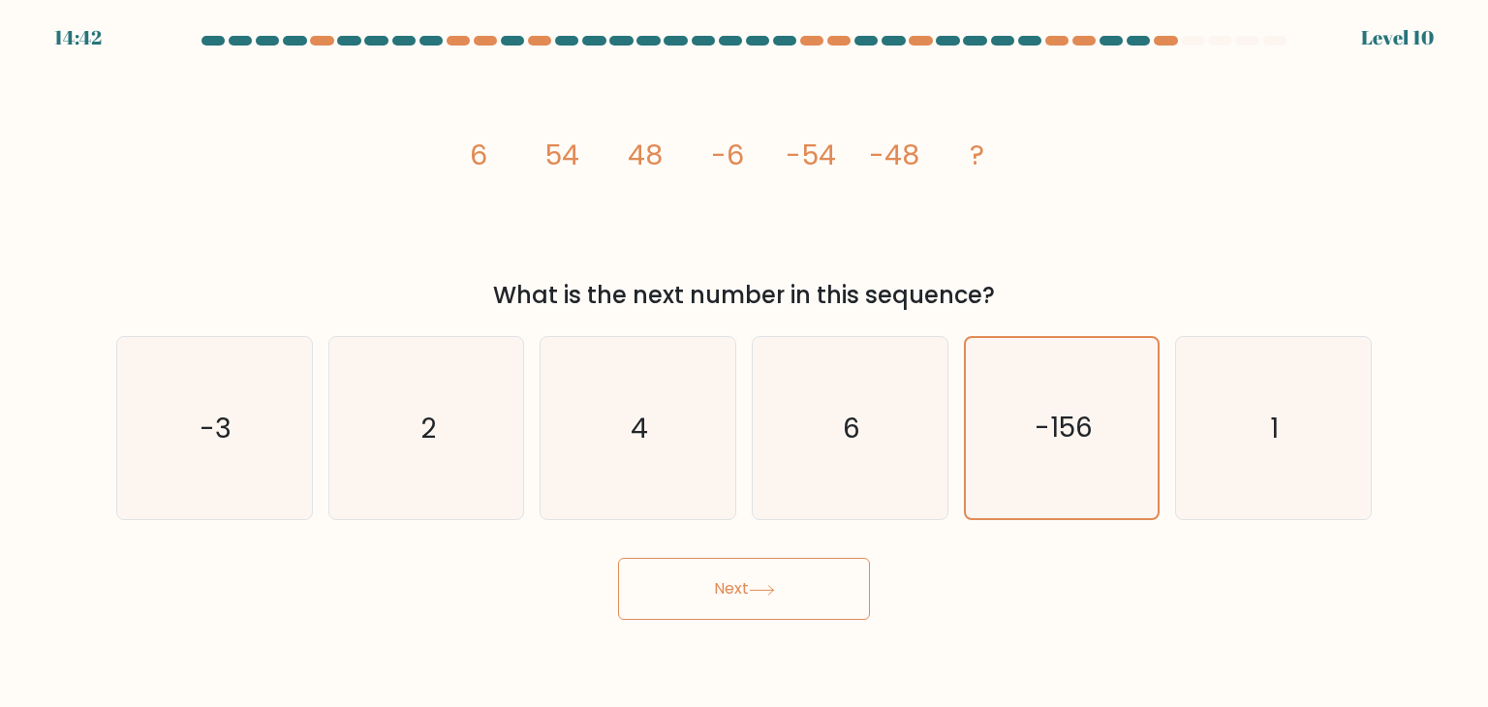
click at [785, 546] on div "Next" at bounding box center [744, 581] width 1278 height 77
click at [802, 559] on button "Next" at bounding box center [744, 589] width 252 height 62
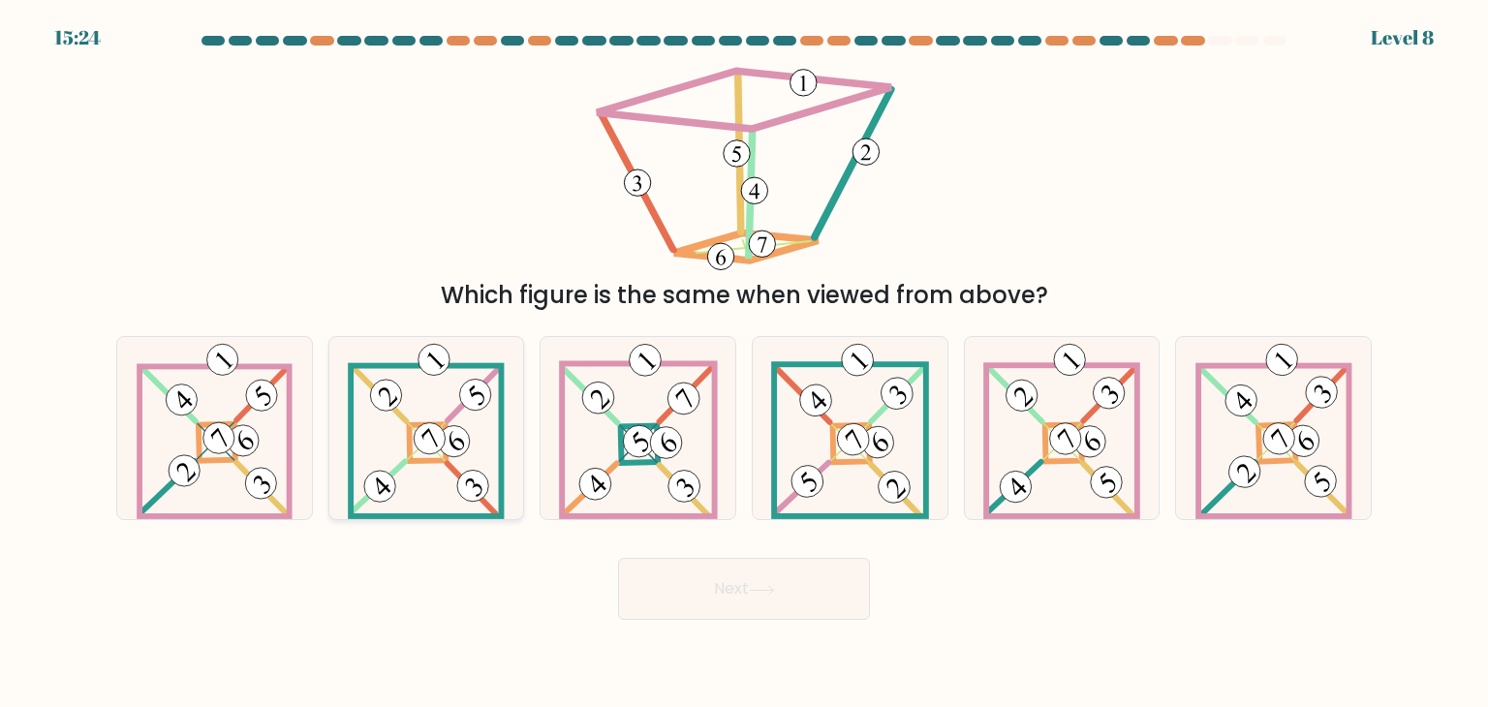
click at [371, 438] on icon at bounding box center [426, 428] width 157 height 182
click at [744, 363] on input "b." at bounding box center [744, 358] width 1 height 10
radio input "true"
click at [1218, 426] on icon at bounding box center [1273, 428] width 157 height 182
click at [745, 363] on input "f." at bounding box center [744, 358] width 1 height 10
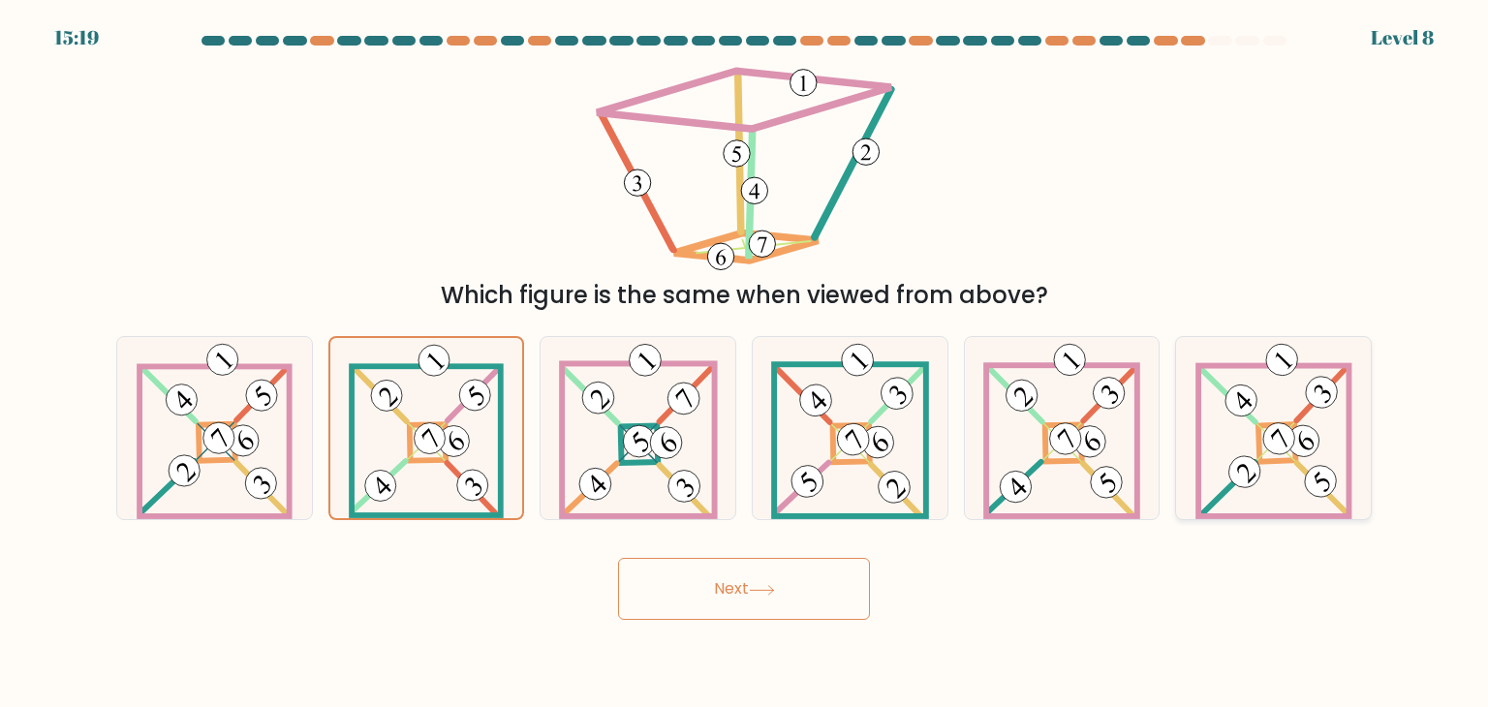
radio input "true"
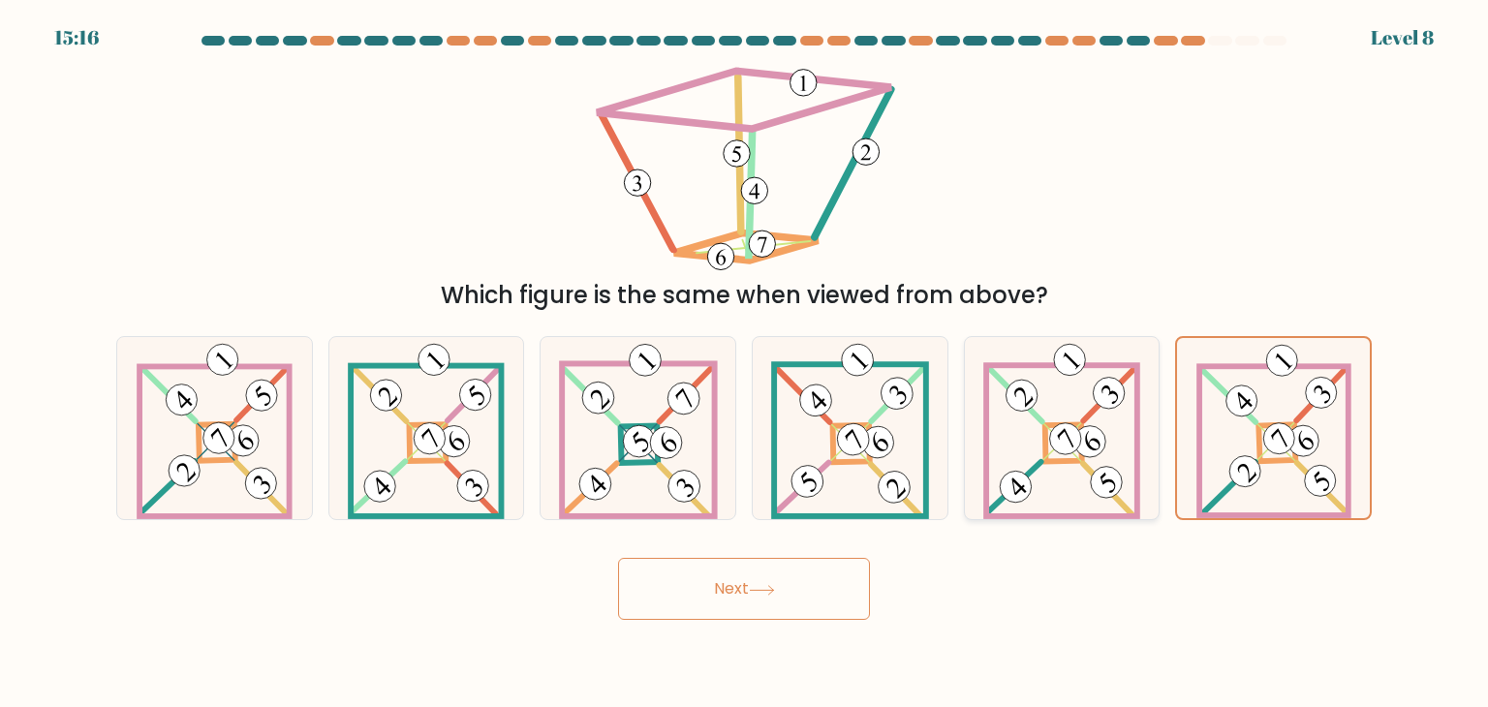
click at [1085, 425] on icon at bounding box center [1061, 428] width 157 height 182
click at [745, 363] on input "e." at bounding box center [744, 358] width 1 height 10
radio input "true"
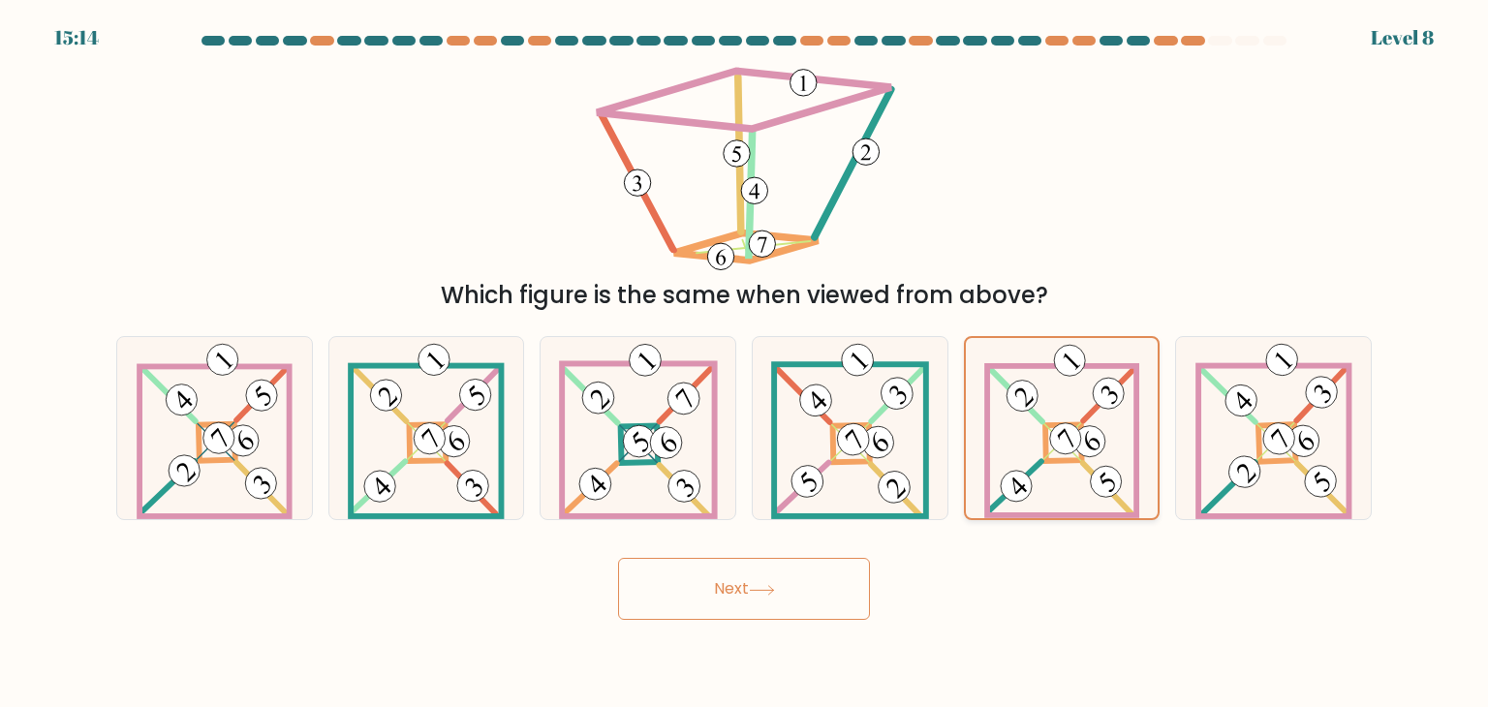
click at [1085, 425] on icon at bounding box center [1061, 428] width 155 height 180
click at [745, 363] on input "e." at bounding box center [744, 358] width 1 height 10
click at [829, 574] on button "Next" at bounding box center [744, 589] width 252 height 62
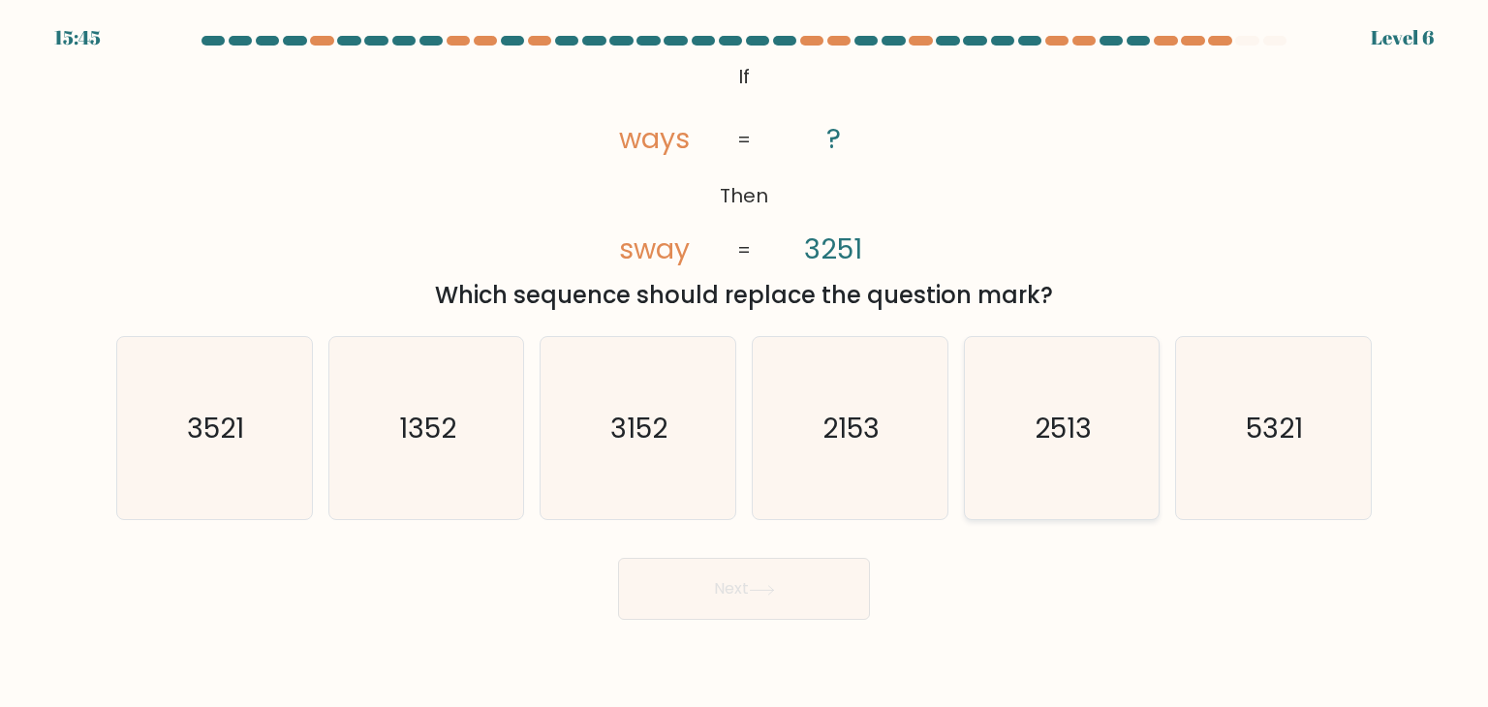
click at [1092, 464] on icon "2513" at bounding box center [1061, 428] width 182 height 182
click at [745, 363] on input "e. 2513" at bounding box center [744, 358] width 1 height 10
radio input "true"
click at [830, 557] on div "Next" at bounding box center [744, 581] width 1278 height 77
click at [833, 594] on button "Next" at bounding box center [744, 589] width 252 height 62
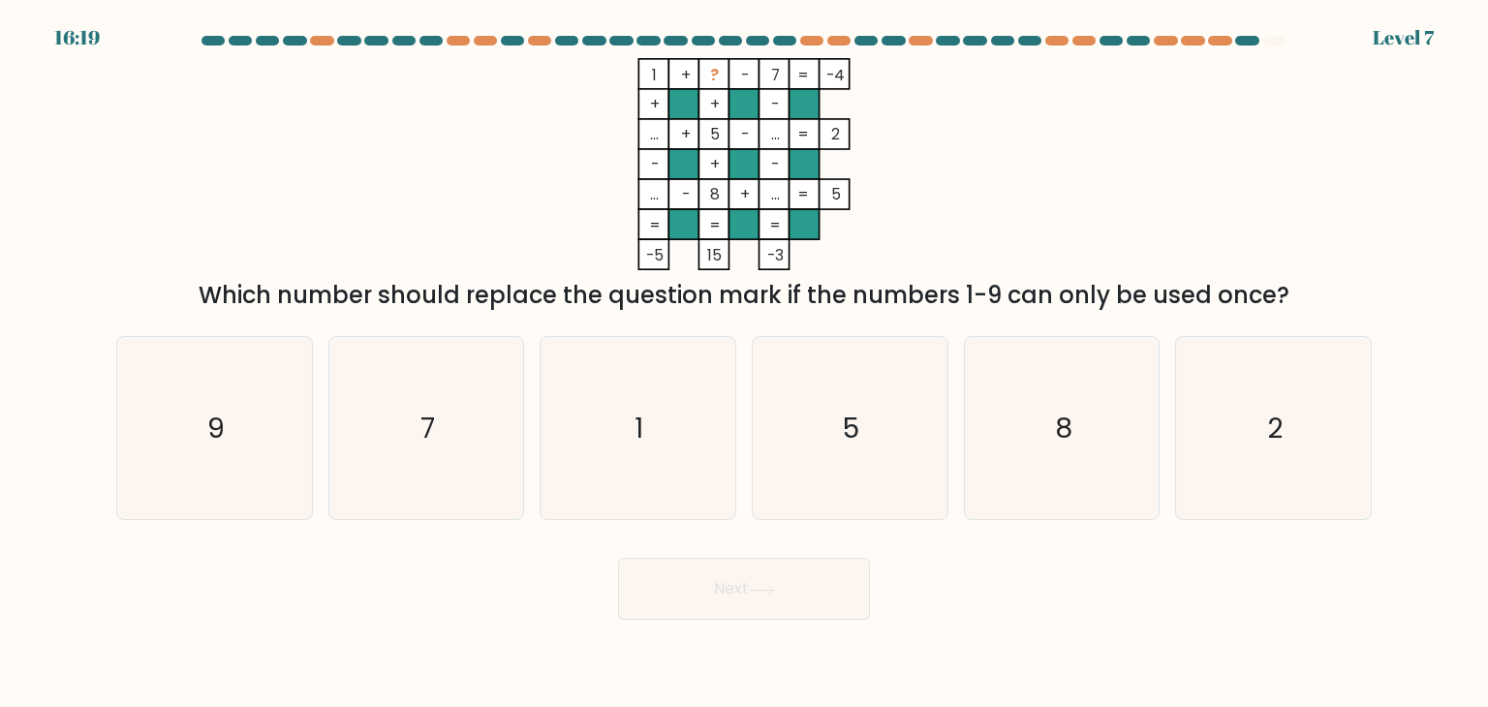
drag, startPoint x: 847, startPoint y: 584, endPoint x: 652, endPoint y: 73, distance: 547.5
click at [652, 72] on icon "1 + ? - 7 -4 + + - ... + 5 - ... 2 - + - ... - 8 + ... = 5 = = = = -5 15 -3 =" at bounding box center [743, 164] width 581 height 212
drag, startPoint x: 647, startPoint y: 81, endPoint x: 713, endPoint y: 95, distance: 67.2
click at [702, 93] on icon "1 + ? - 7 -4 + + - ... + 5 - ... 2 - + - ... - 8 + ... = 5 = = = = -5 15 -3 =" at bounding box center [743, 164] width 581 height 212
drag, startPoint x: 643, startPoint y: 68, endPoint x: 726, endPoint y: 71, distance: 83.3
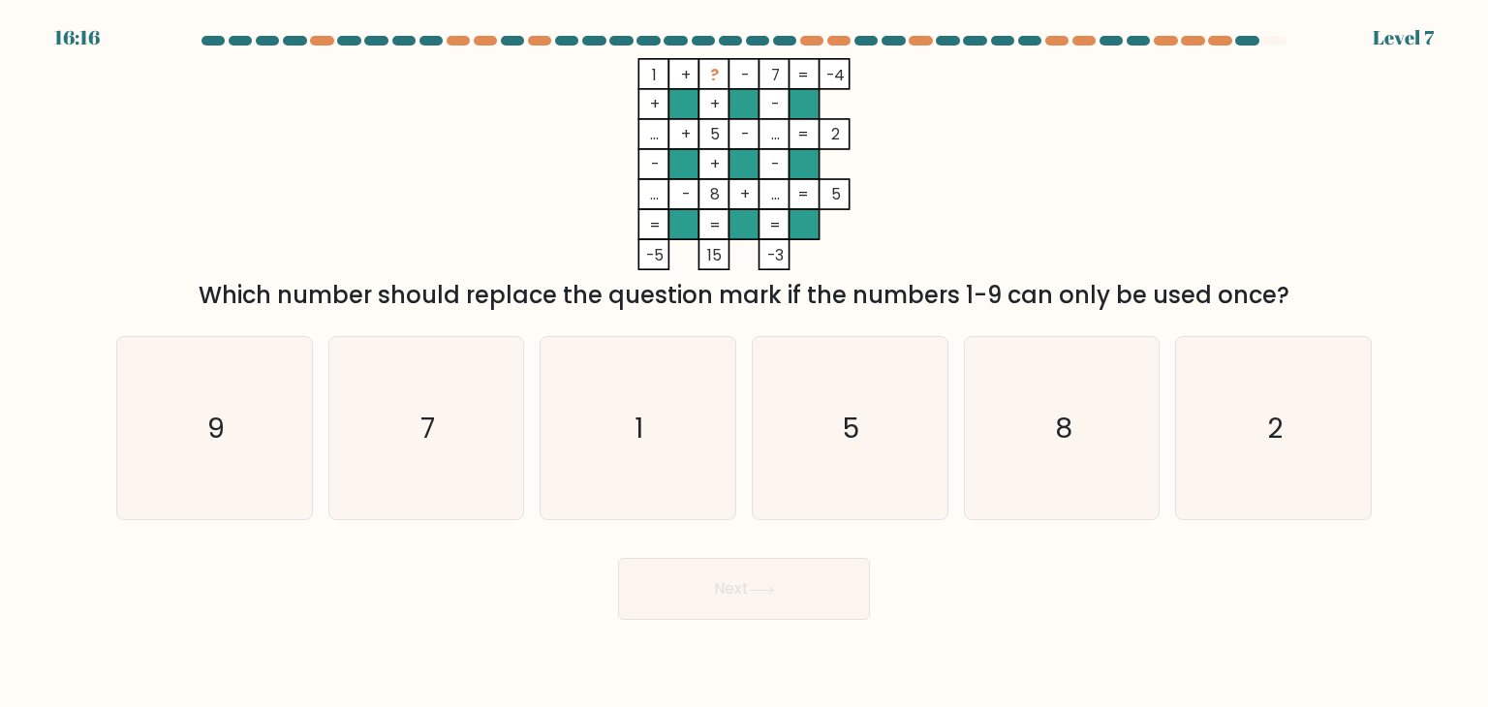
click at [724, 71] on icon "1 + ? - 7 -4 + + - ... + 5 - ... 2 - + - ... - 8 + ... = 5 = = = = -5 15 -3 =" at bounding box center [743, 164] width 581 height 212
drag, startPoint x: 739, startPoint y: 71, endPoint x: 846, endPoint y: 72, distance: 107.5
click at [846, 72] on icon "1 + ? - 7 -4 + + - ... + 5 - ... 2 - + - ... - 8 + ... = 5 = = = = -5 15 -3 =" at bounding box center [743, 164] width 581 height 212
drag, startPoint x: 677, startPoint y: 66, endPoint x: 837, endPoint y: 80, distance: 160.5
click at [837, 80] on icon "1 + ? - 7 -4 + + - ... + 5 - ... 2 - + - ... - 8 + ... = 5 = = = = -5 15 -3 =" at bounding box center [743, 164] width 581 height 212
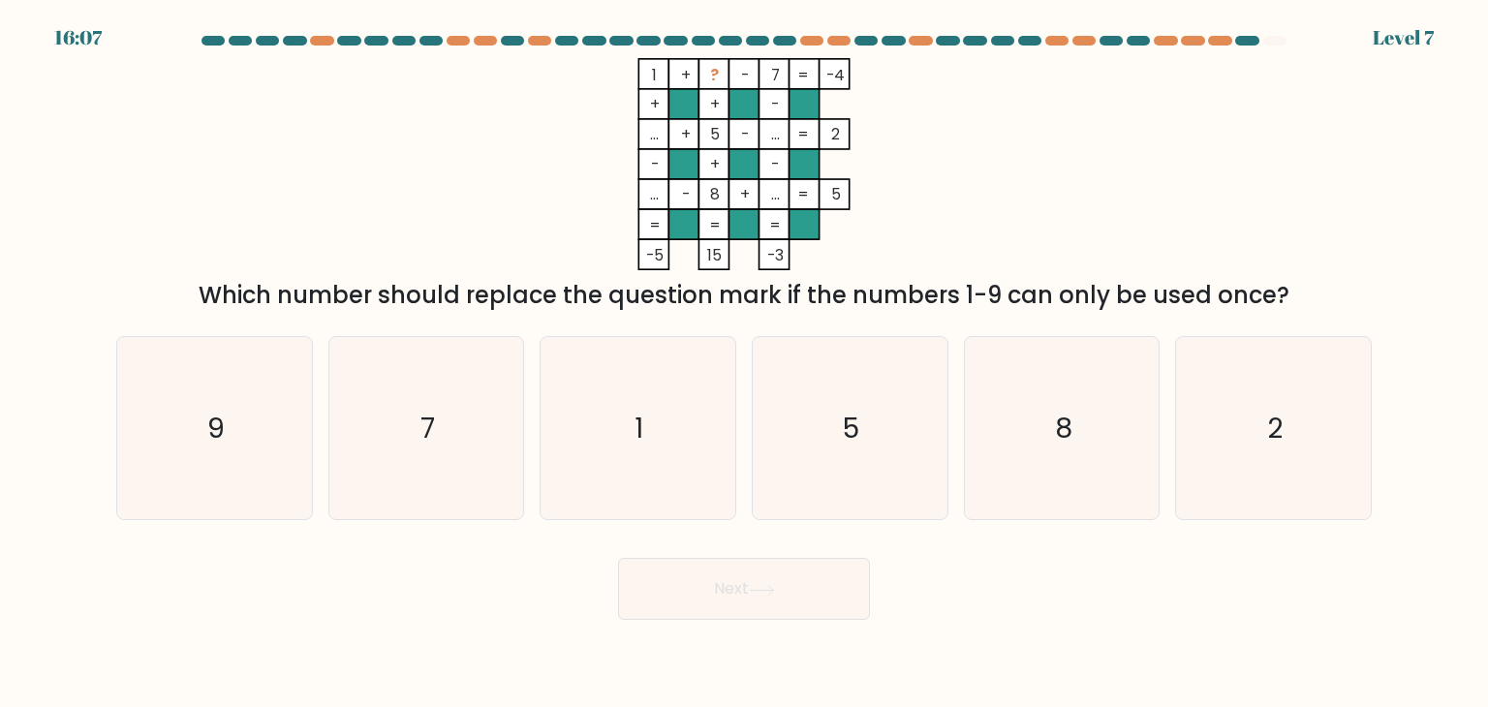
drag, startPoint x: 821, startPoint y: 77, endPoint x: 682, endPoint y: 51, distance: 141.9
click at [683, 49] on div at bounding box center [744, 44] width 1278 height 17
drag, startPoint x: 647, startPoint y: 80, endPoint x: 842, endPoint y: 81, distance: 194.7
click at [842, 81] on icon "1 + ? - 7 -4 + + - ... + 5 - ... 2 - + - ... - 8 + ... = 5 = = = = -5 15 -3 =" at bounding box center [743, 164] width 581 height 212
copy icon "1 + ? - 7 -4"
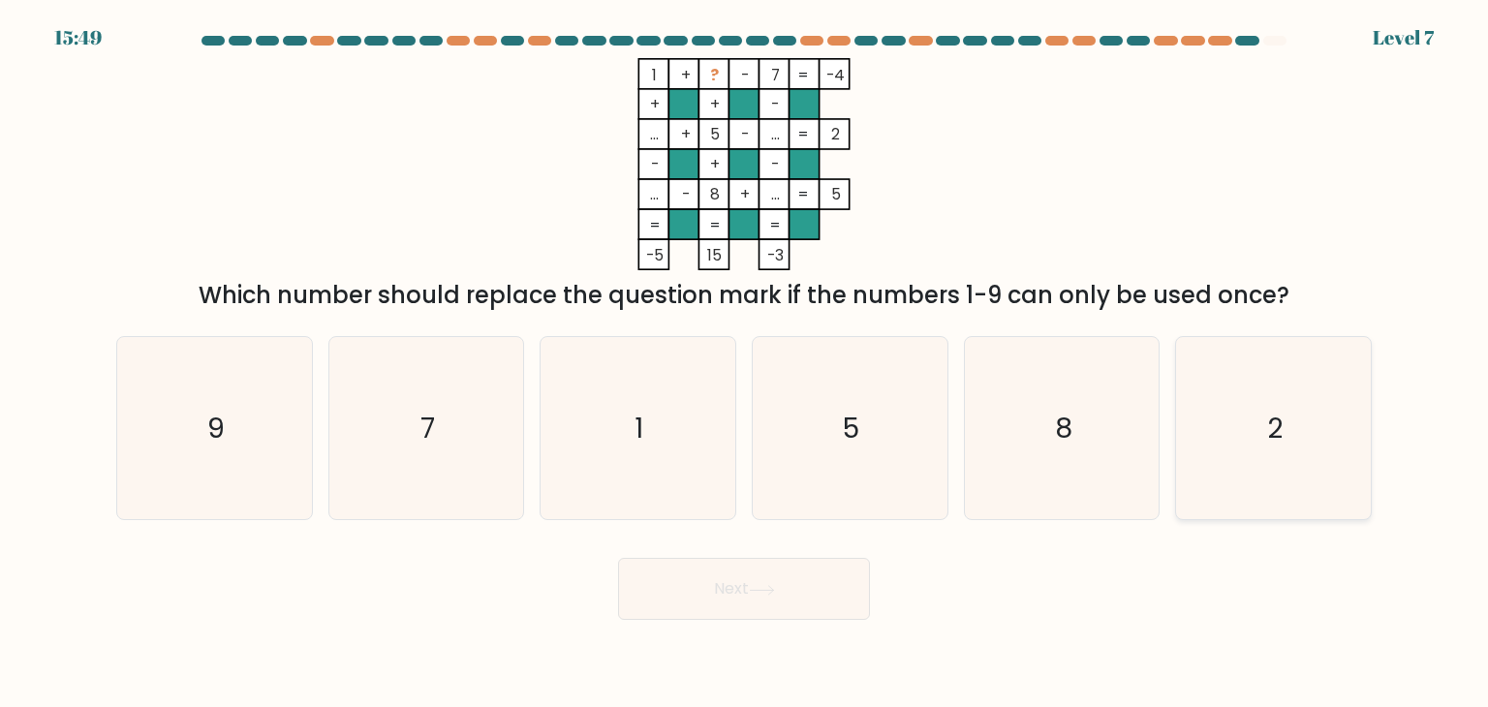
click at [1271, 419] on text "2" at bounding box center [1274, 428] width 15 height 39
click at [745, 363] on input "f. 2" at bounding box center [744, 358] width 1 height 10
radio input "true"
click at [857, 581] on button "Next" at bounding box center [744, 589] width 252 height 62
click at [824, 597] on button "Next" at bounding box center [744, 589] width 252 height 62
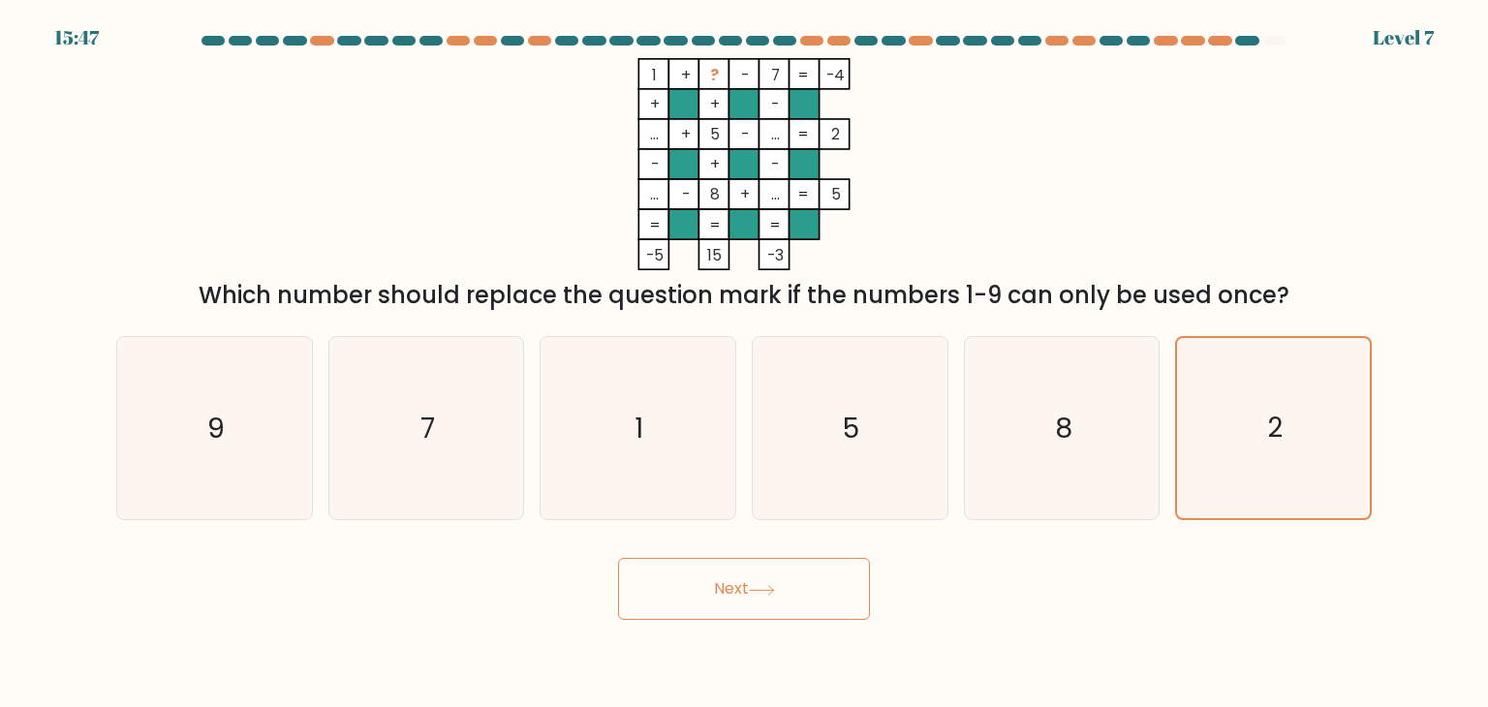
click at [828, 596] on button "Next" at bounding box center [744, 589] width 252 height 62
click at [728, 560] on button "Next" at bounding box center [744, 589] width 252 height 62
click at [732, 580] on button "Next" at bounding box center [744, 589] width 252 height 62
click at [741, 584] on button "Next" at bounding box center [744, 589] width 252 height 62
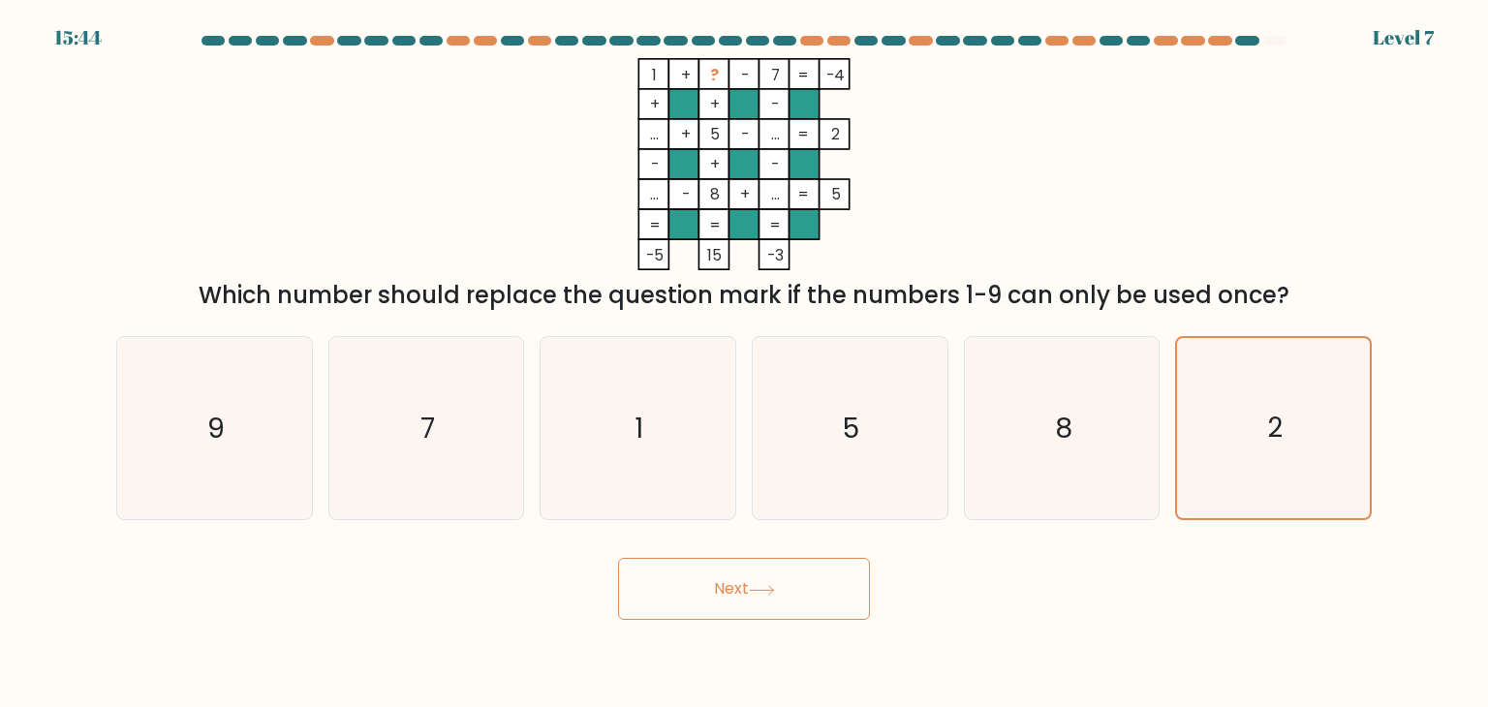
click at [741, 584] on button "Next" at bounding box center [744, 589] width 252 height 62
click at [1338, 458] on icon "2" at bounding box center [1272, 428] width 180 height 180
click at [745, 363] on input "f. 2" at bounding box center [744, 358] width 1 height 10
click at [1338, 458] on icon "2" at bounding box center [1272, 428] width 180 height 180
click at [745, 363] on input "f. 2" at bounding box center [744, 358] width 1 height 10
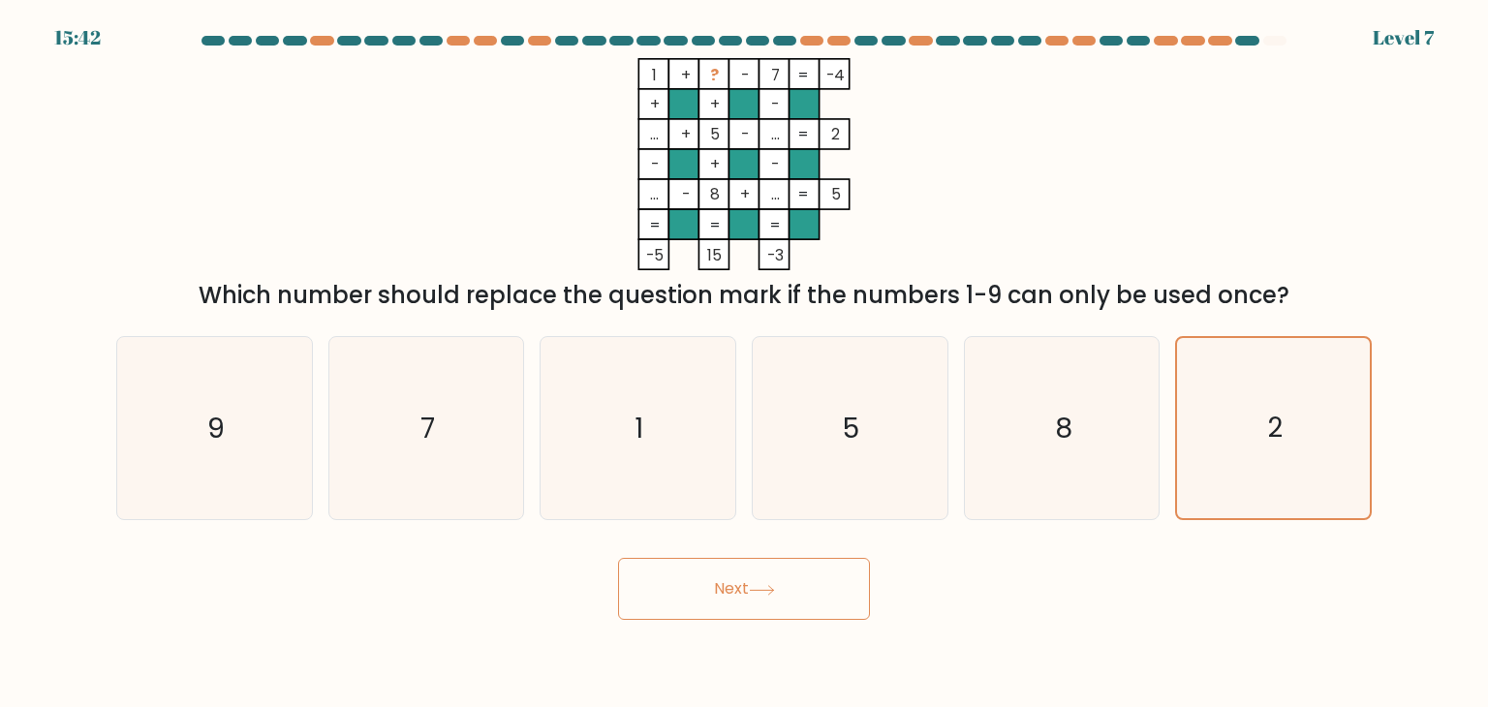
click at [823, 616] on body "15:42 Level 7" at bounding box center [744, 353] width 1488 height 707
click at [813, 594] on button "Next" at bounding box center [744, 589] width 252 height 62
click at [1123, 236] on div "1 + ? - 7 -4 + + - ... + 5 - ... 2 - + - ... - 8 + ... = 5 = = = = -5 15 -3 = W…" at bounding box center [744, 185] width 1278 height 255
click at [814, 592] on button "Next" at bounding box center [744, 589] width 252 height 62
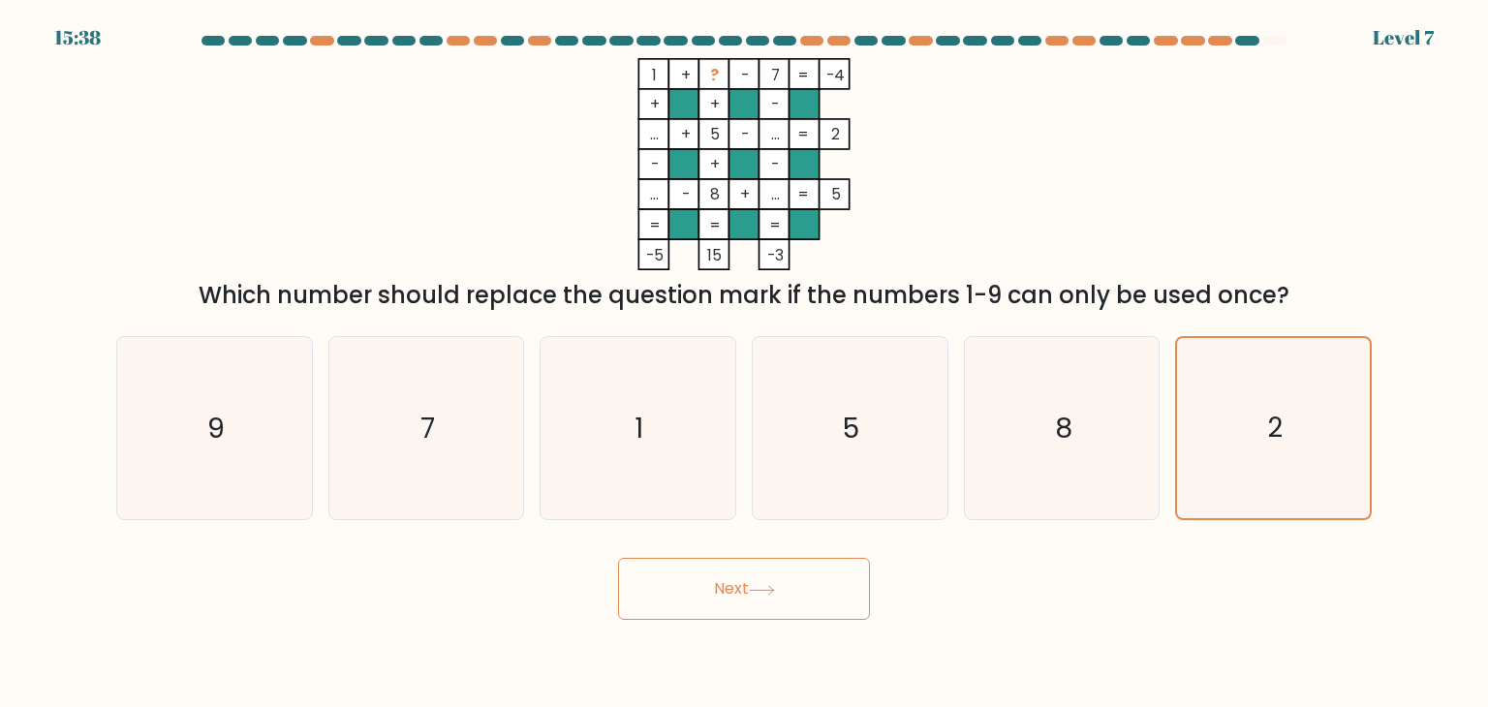
click at [815, 588] on button "Next" at bounding box center [744, 589] width 252 height 62
click at [817, 588] on button "Next" at bounding box center [744, 589] width 252 height 62
click at [1234, 442] on icon "2" at bounding box center [1273, 428] width 182 height 182
click at [745, 363] on input "f. 2" at bounding box center [744, 358] width 1 height 10
radio input "true"
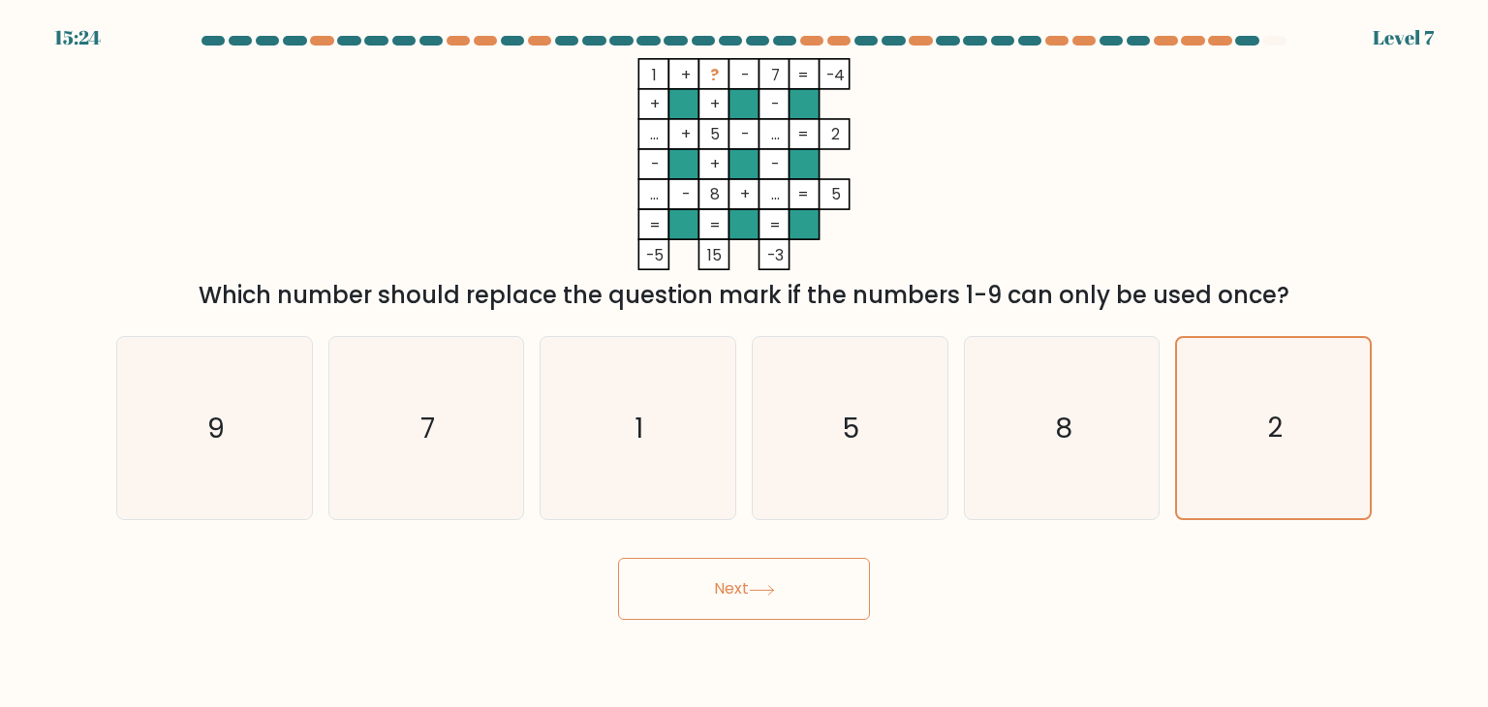
click at [755, 590] on icon at bounding box center [762, 590] width 26 height 11
click at [755, 590] on icon at bounding box center [761, 589] width 23 height 9
